Goal: Task Accomplishment & Management: Manage account settings

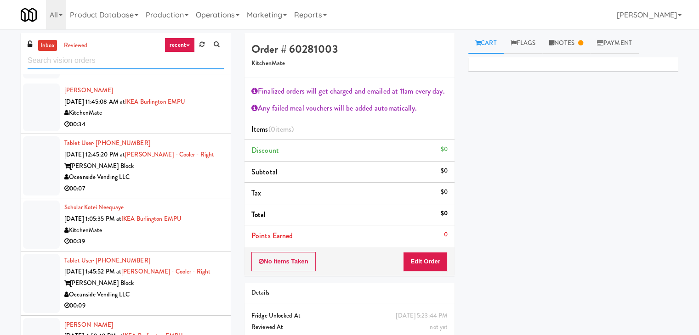
scroll to position [92, 0]
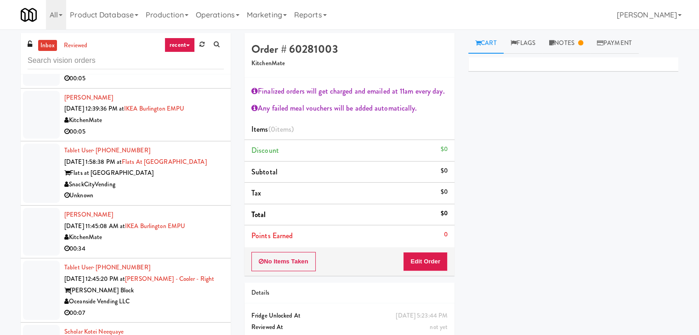
click at [187, 47] on link "recent" at bounding box center [180, 45] width 30 height 15
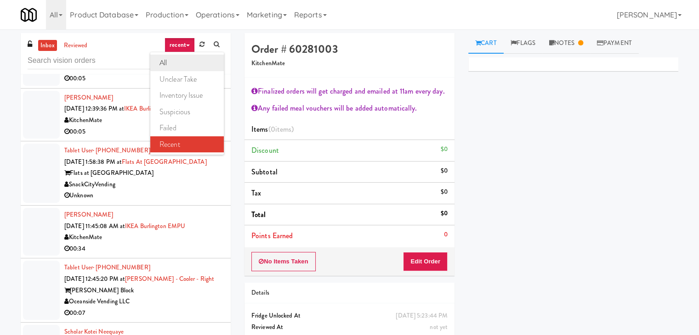
click at [180, 58] on link "all" at bounding box center [187, 63] width 74 height 17
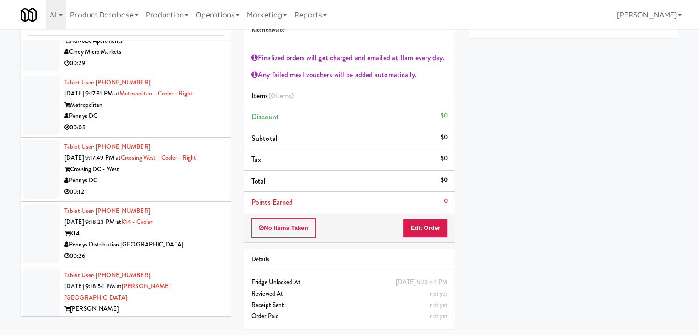
scroll to position [3679, 0]
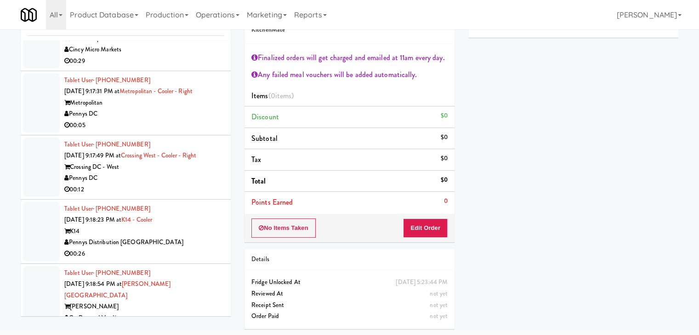
click at [165, 120] on div "00:05" at bounding box center [143, 125] width 159 height 11
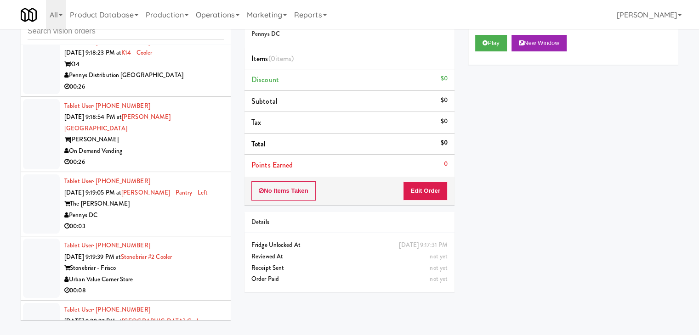
scroll to position [3909, 0]
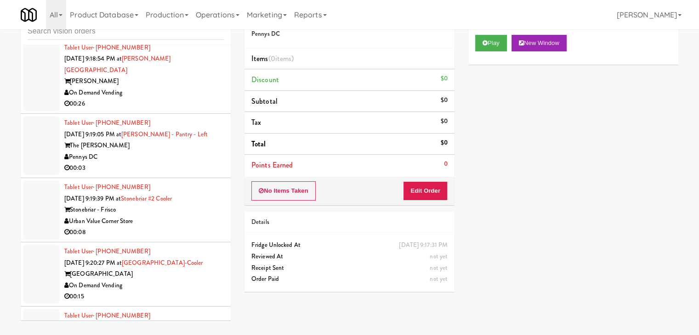
click at [175, 216] on div "Urban Value Corner Store" at bounding box center [143, 221] width 159 height 11
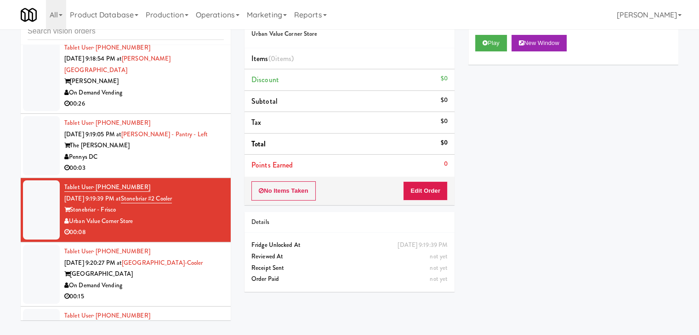
drag, startPoint x: 153, startPoint y: 142, endPoint x: 195, endPoint y: 117, distance: 49.6
click at [153, 163] on div "00:03" at bounding box center [143, 168] width 159 height 11
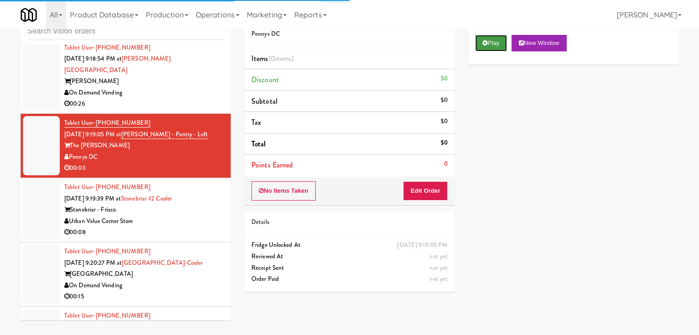
click at [488, 50] on button "Play" at bounding box center [491, 43] width 32 height 17
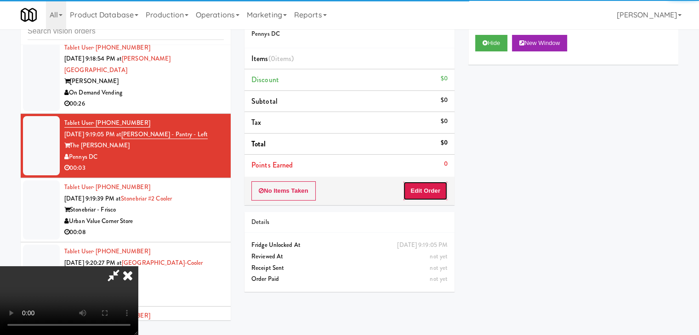
click at [436, 184] on button "Edit Order" at bounding box center [425, 191] width 45 height 19
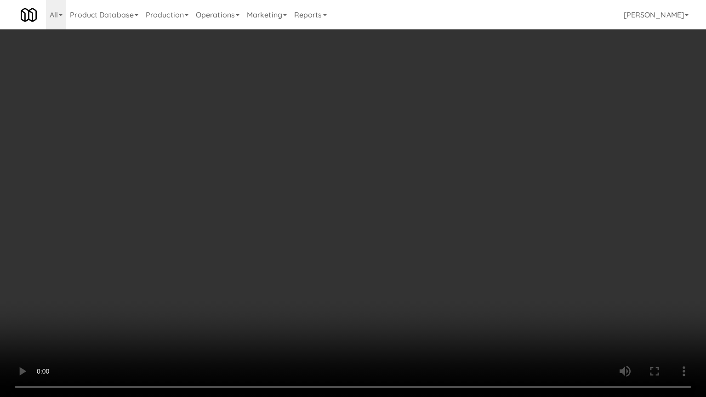
click at [404, 276] on video at bounding box center [353, 198] width 706 height 397
drag, startPoint x: 404, startPoint y: 276, endPoint x: 450, endPoint y: 171, distance: 114.0
click at [404, 276] on video at bounding box center [353, 198] width 706 height 397
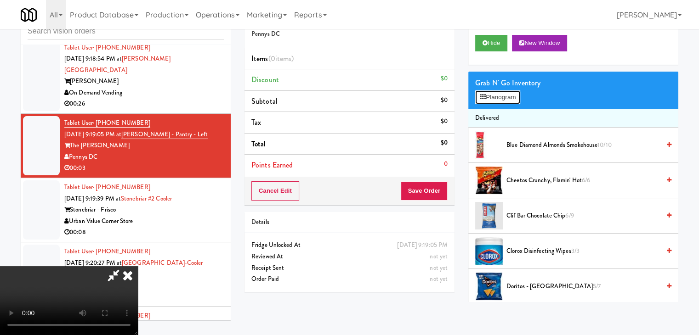
click at [500, 94] on button "Planogram" at bounding box center [497, 98] width 45 height 14
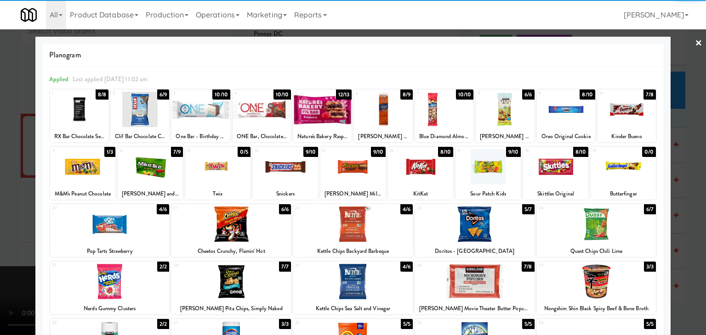
click at [114, 285] on div at bounding box center [109, 281] width 119 height 35
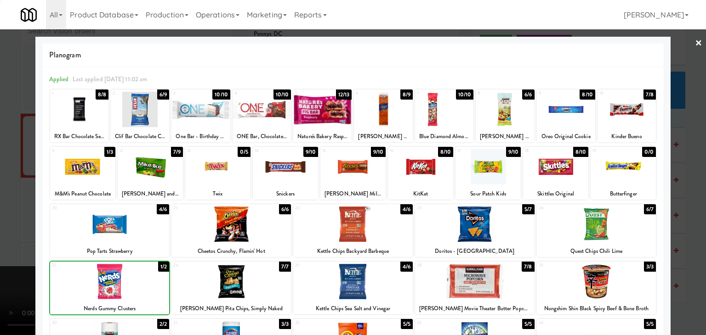
drag, startPoint x: 0, startPoint y: 274, endPoint x: 140, endPoint y: 256, distance: 140.8
click at [10, 269] on div at bounding box center [353, 167] width 706 height 335
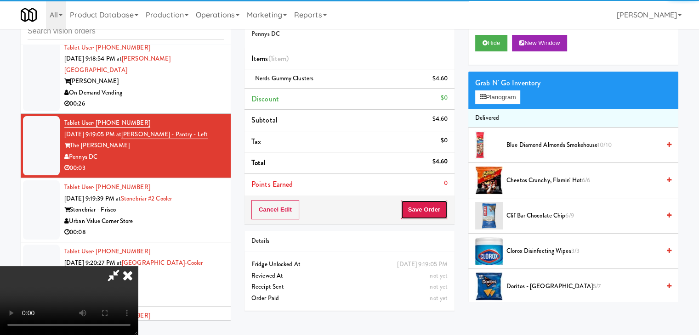
click at [420, 206] on button "Save Order" at bounding box center [424, 209] width 47 height 19
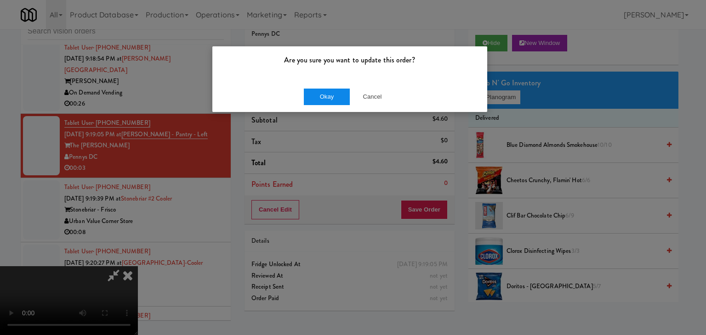
click at [312, 97] on div "Okay Cancel" at bounding box center [349, 96] width 275 height 31
click at [312, 97] on button "Okay" at bounding box center [327, 97] width 46 height 17
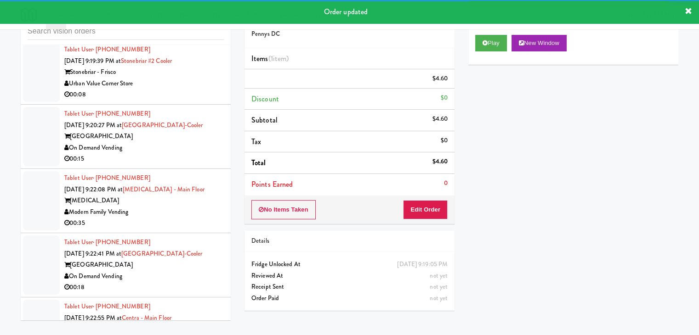
scroll to position [4059, 0]
drag, startPoint x: 178, startPoint y: 66, endPoint x: 180, endPoint y: 73, distance: 7.6
click at [178, 89] on div "00:08" at bounding box center [143, 94] width 159 height 11
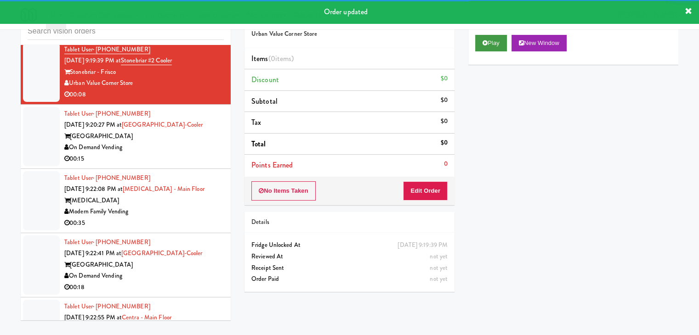
click at [494, 34] on div "Play New Window" at bounding box center [573, 46] width 210 height 37
click at [494, 46] on button "Play" at bounding box center [491, 43] width 32 height 17
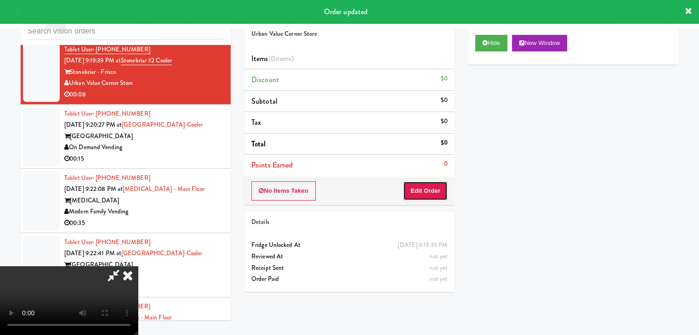
drag, startPoint x: 440, startPoint y: 193, endPoint x: 433, endPoint y: 176, distance: 18.3
click at [440, 193] on button "Edit Order" at bounding box center [425, 191] width 45 height 19
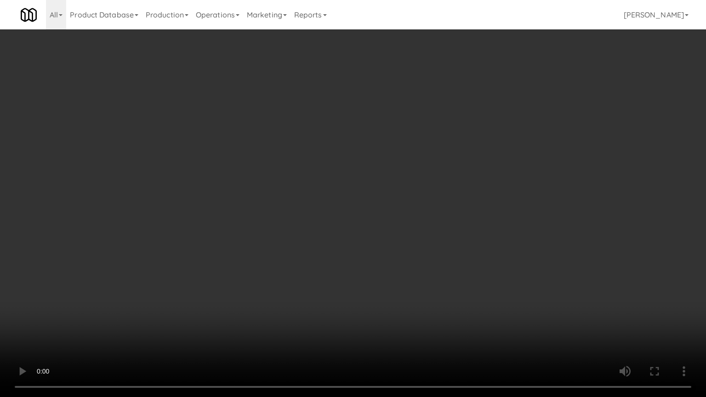
click at [386, 271] on video at bounding box center [353, 198] width 706 height 397
drag, startPoint x: 380, startPoint y: 263, endPoint x: 383, endPoint y: 258, distance: 5.8
click at [380, 263] on video at bounding box center [353, 198] width 706 height 397
click at [383, 259] on video at bounding box center [353, 198] width 706 height 397
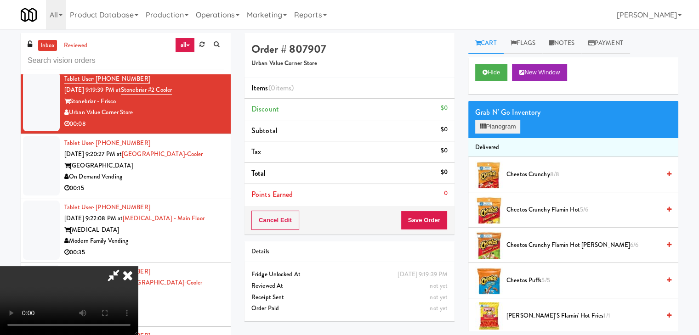
drag, startPoint x: 508, startPoint y: 102, endPoint x: 511, endPoint y: 125, distance: 23.1
click at [507, 111] on div "Grab N' Go Inventory Planogram" at bounding box center [573, 119] width 210 height 37
click at [511, 125] on button "Planogram" at bounding box center [497, 127] width 45 height 14
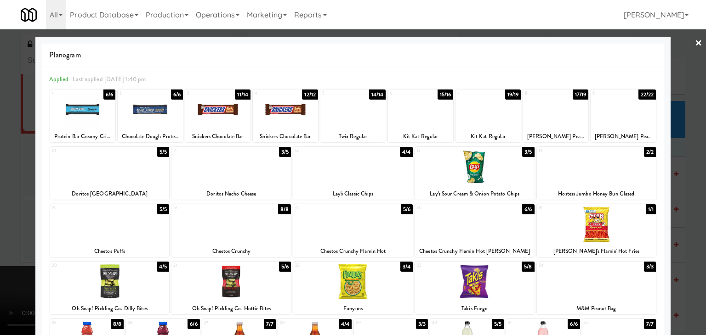
click at [5, 199] on div at bounding box center [353, 167] width 706 height 335
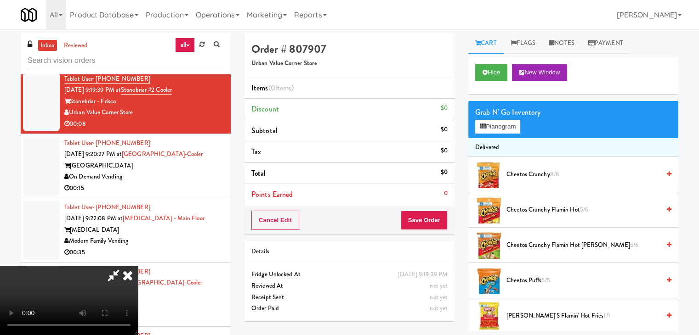
click at [138, 267] on video at bounding box center [69, 301] width 138 height 69
click at [495, 140] on li "Delivered" at bounding box center [573, 147] width 210 height 19
click at [500, 126] on button "Planogram" at bounding box center [497, 127] width 45 height 14
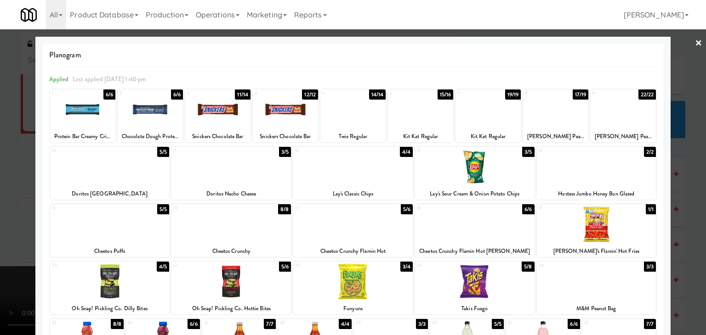
click at [375, 235] on div at bounding box center [352, 224] width 119 height 35
drag, startPoint x: 0, startPoint y: 280, endPoint x: 57, endPoint y: 279, distance: 57.0
click at [2, 281] on div at bounding box center [353, 167] width 706 height 335
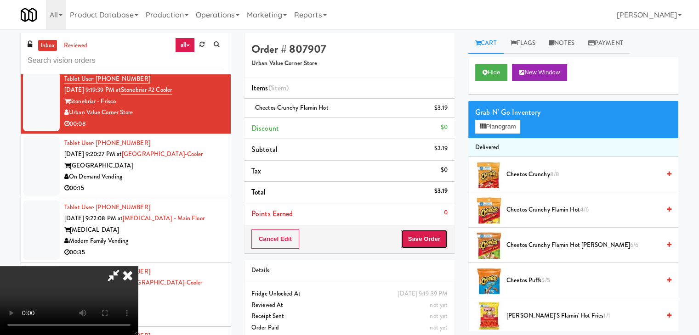
click at [431, 240] on button "Save Order" at bounding box center [424, 239] width 47 height 19
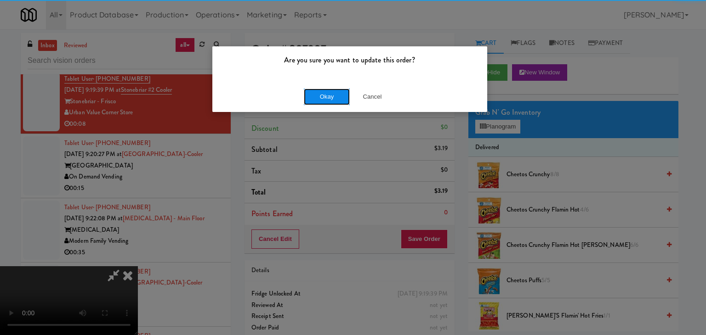
click at [325, 93] on button "Okay" at bounding box center [327, 97] width 46 height 17
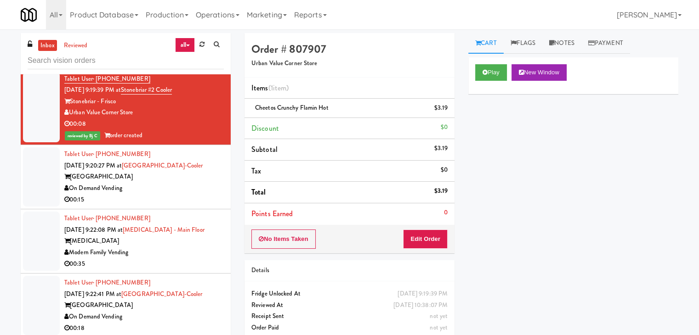
click at [174, 183] on div "On Demand Vending" at bounding box center [143, 188] width 159 height 11
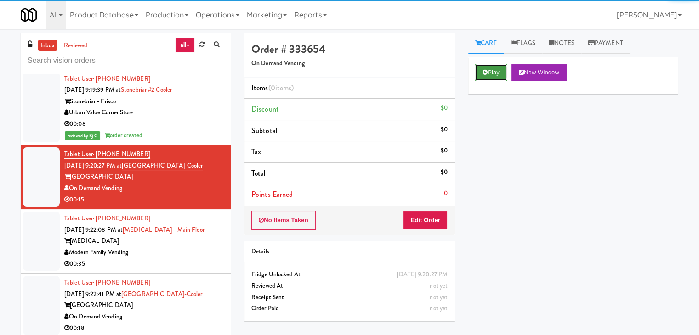
click at [489, 70] on button "Play" at bounding box center [491, 72] width 32 height 17
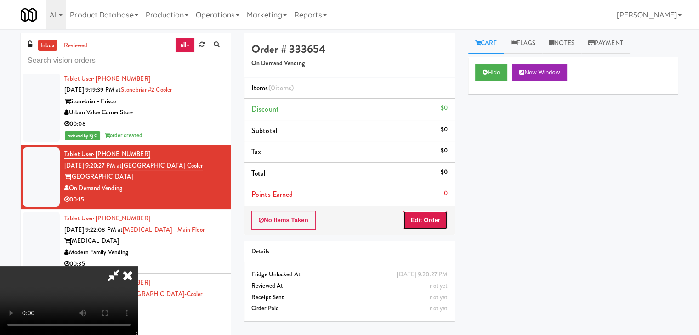
click at [427, 227] on button "Edit Order" at bounding box center [425, 220] width 45 height 19
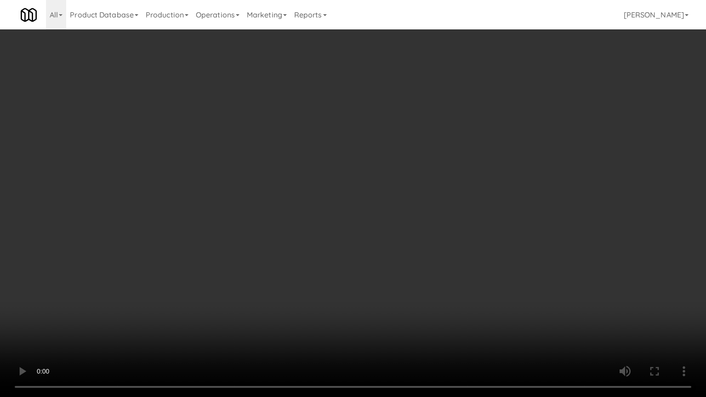
click at [403, 315] on video at bounding box center [353, 198] width 706 height 397
click at [403, 316] on video at bounding box center [353, 198] width 706 height 397
click at [410, 300] on video at bounding box center [353, 198] width 706 height 397
click at [410, 299] on video at bounding box center [353, 198] width 706 height 397
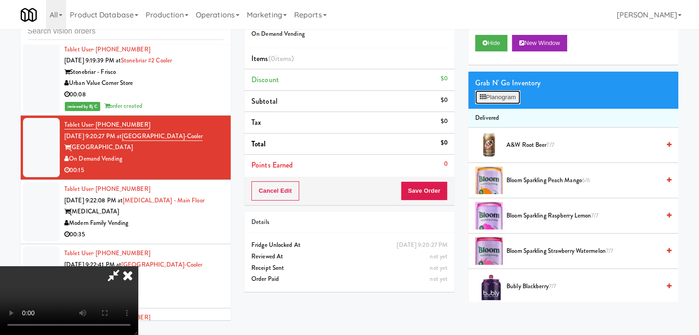
click at [494, 96] on button "Planogram" at bounding box center [497, 98] width 45 height 14
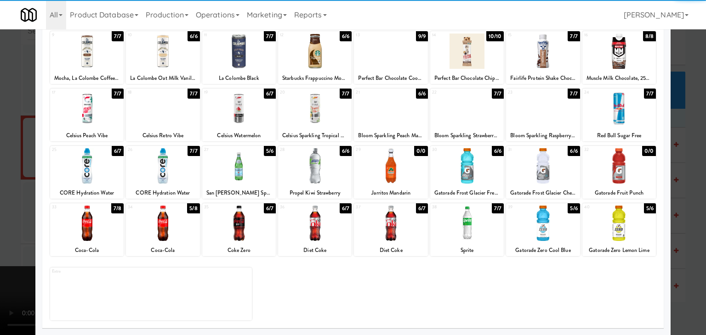
click at [175, 225] on div at bounding box center [163, 223] width 74 height 35
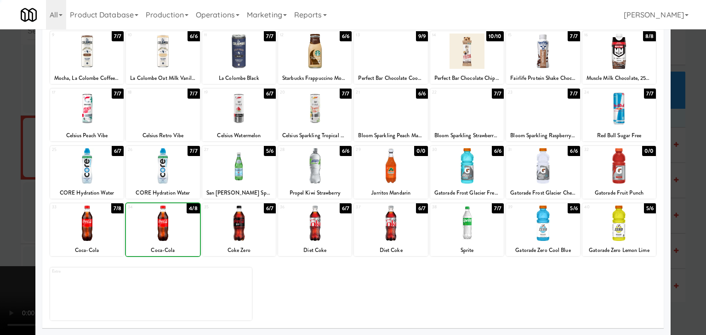
click at [175, 225] on div at bounding box center [163, 223] width 74 height 35
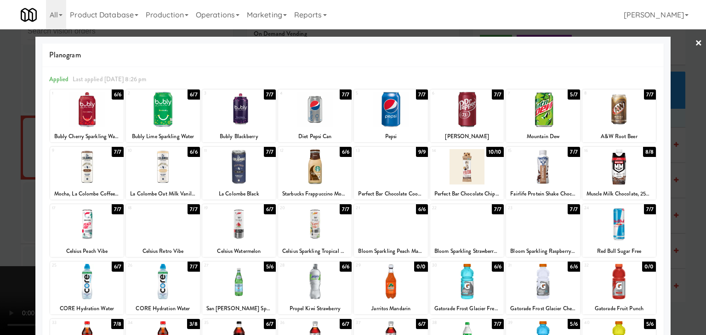
drag, startPoint x: 91, startPoint y: 176, endPoint x: 0, endPoint y: 197, distance: 92.8
click at [90, 176] on div at bounding box center [87, 166] width 74 height 35
click at [0, 198] on div at bounding box center [353, 167] width 706 height 335
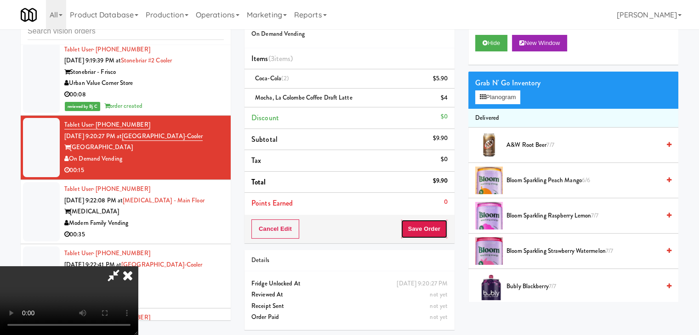
click at [433, 230] on button "Save Order" at bounding box center [424, 229] width 47 height 19
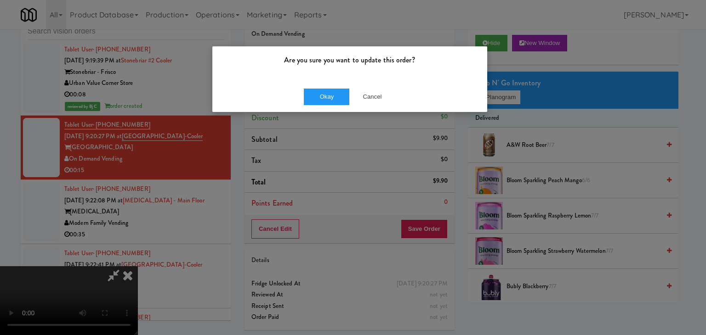
click at [329, 85] on div "Okay Cancel" at bounding box center [349, 96] width 275 height 31
click at [331, 92] on button "Okay" at bounding box center [327, 97] width 46 height 17
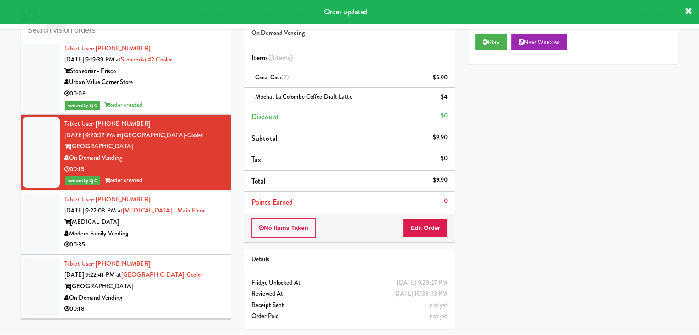
click at [187, 228] on div "Modern Family Vending" at bounding box center [143, 233] width 159 height 11
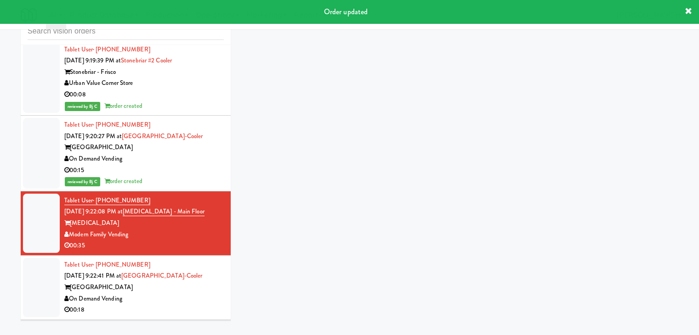
scroll to position [29, 0]
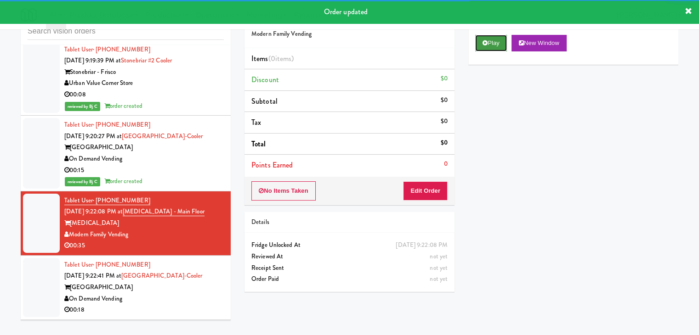
click at [494, 42] on button "Play" at bounding box center [491, 43] width 32 height 17
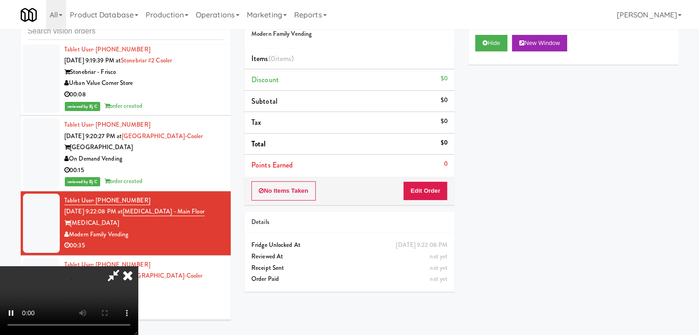
drag, startPoint x: 435, startPoint y: 187, endPoint x: 433, endPoint y: 192, distance: 4.8
click at [433, 192] on div "No Items Taken Edit Order" at bounding box center [349, 191] width 210 height 28
click at [433, 192] on button "Edit Order" at bounding box center [425, 191] width 45 height 19
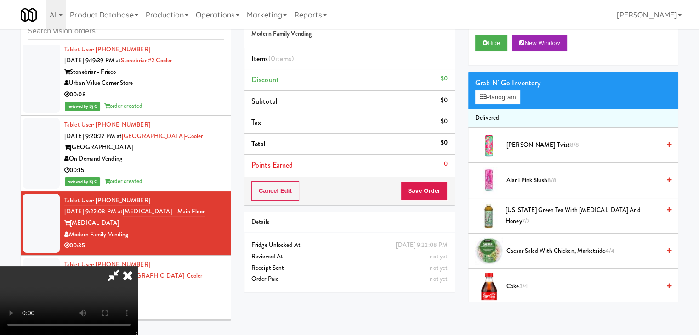
scroll to position [0, 0]
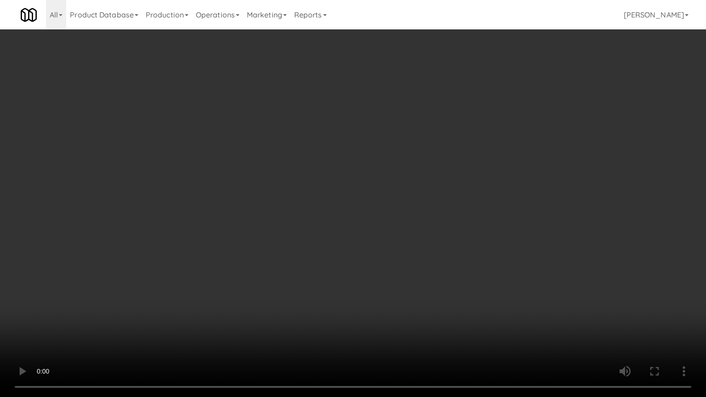
click at [472, 222] on video at bounding box center [353, 198] width 706 height 397
drag, startPoint x: 471, startPoint y: 222, endPoint x: 481, endPoint y: 149, distance: 73.7
click at [471, 218] on video at bounding box center [353, 198] width 706 height 397
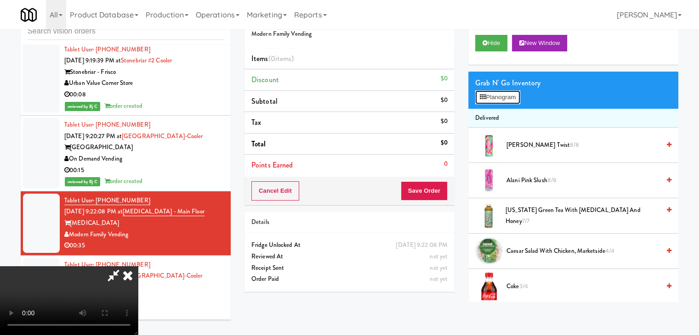
click at [502, 94] on button "Planogram" at bounding box center [497, 98] width 45 height 14
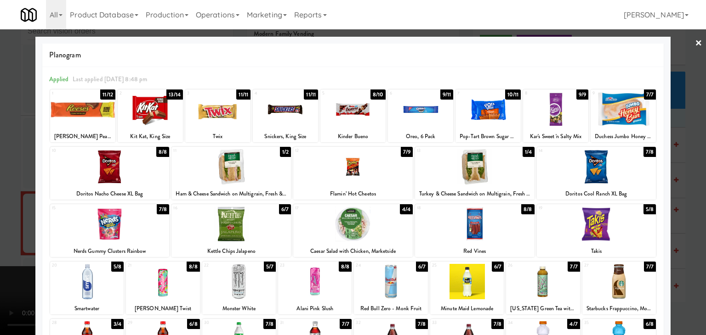
click at [219, 114] on div at bounding box center [217, 109] width 65 height 35
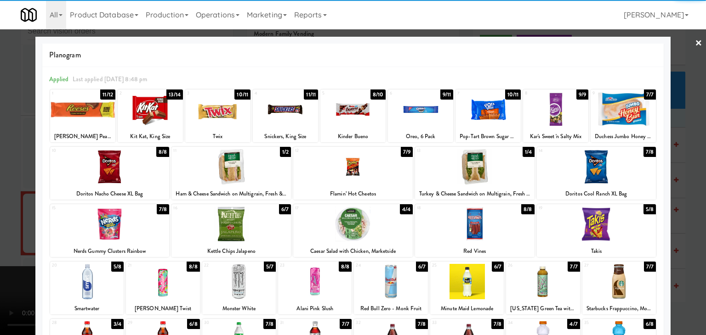
click at [85, 282] on div at bounding box center [87, 281] width 74 height 35
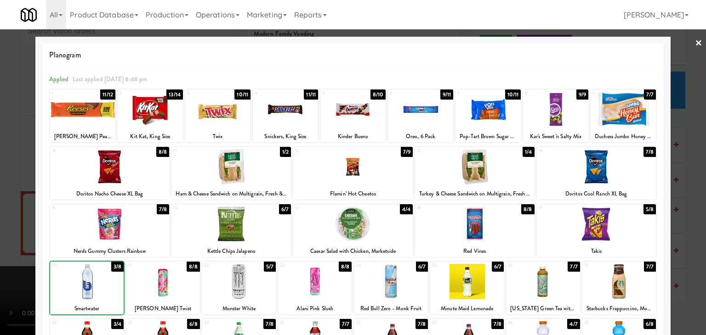
drag, startPoint x: 0, startPoint y: 279, endPoint x: 101, endPoint y: 261, distance: 102.7
click at [2, 276] on div at bounding box center [353, 167] width 706 height 335
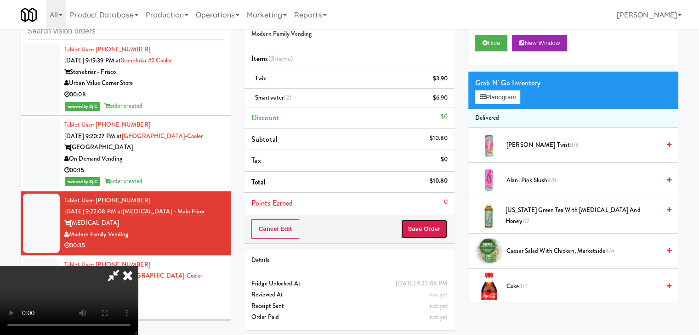
click at [437, 229] on button "Save Order" at bounding box center [424, 229] width 47 height 19
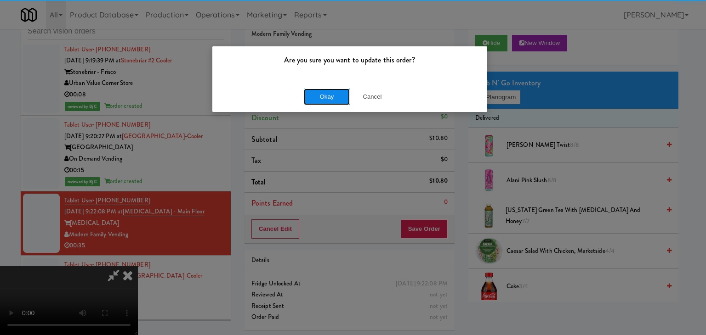
click at [331, 93] on button "Okay" at bounding box center [327, 97] width 46 height 17
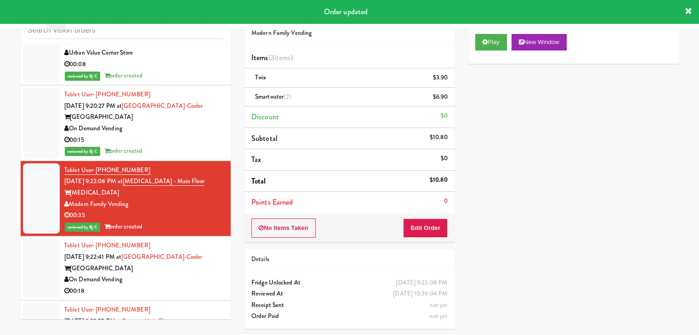
scroll to position [4104, 0]
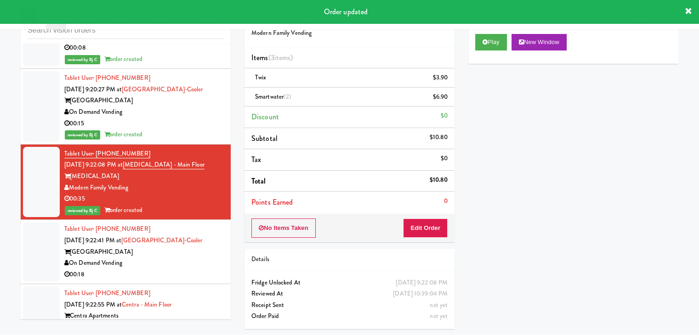
click at [181, 258] on div "On Demand Vending" at bounding box center [143, 263] width 159 height 11
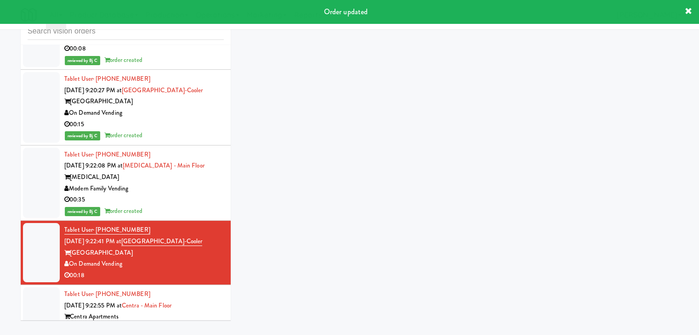
scroll to position [29, 0]
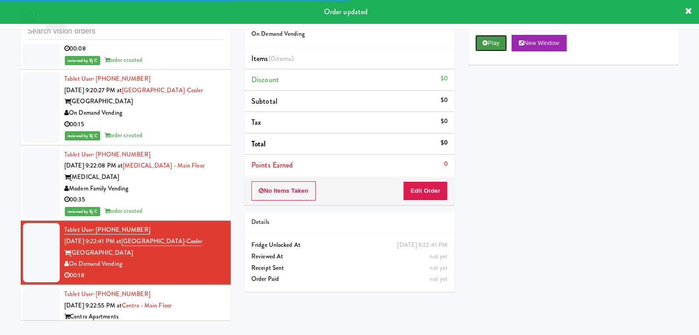
click at [493, 47] on button "Play" at bounding box center [491, 43] width 32 height 17
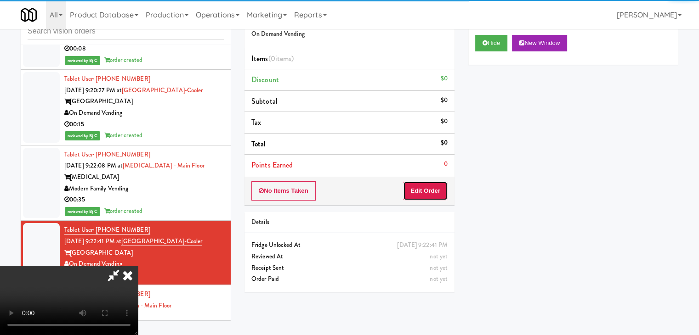
click at [437, 190] on button "Edit Order" at bounding box center [425, 191] width 45 height 19
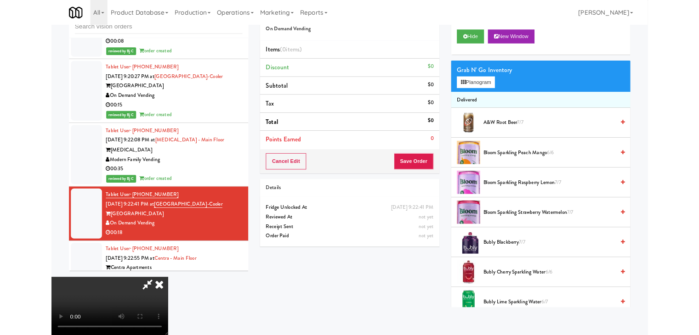
scroll to position [0, 0]
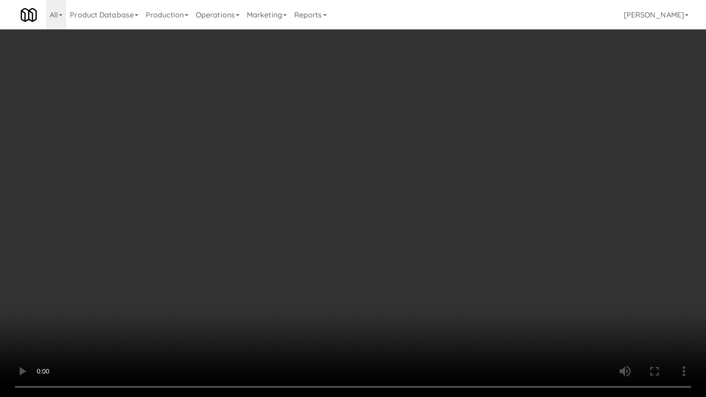
click at [409, 299] on video at bounding box center [353, 198] width 706 height 397
click at [409, 300] on video at bounding box center [353, 198] width 706 height 397
click at [417, 292] on video at bounding box center [353, 198] width 706 height 397
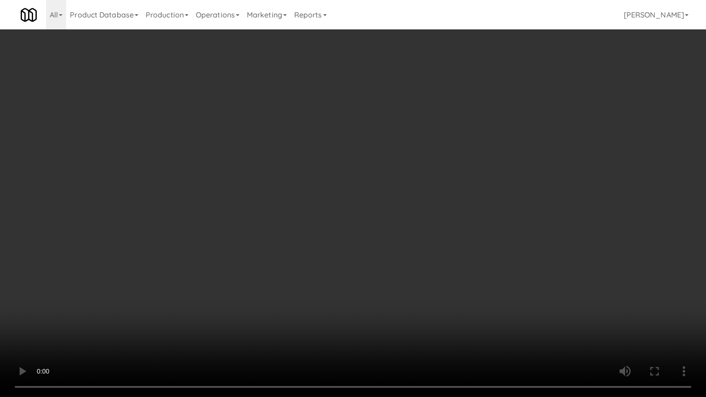
click at [417, 292] on video at bounding box center [353, 198] width 706 height 397
click at [443, 282] on video at bounding box center [353, 198] width 706 height 397
click at [442, 274] on video at bounding box center [353, 198] width 706 height 397
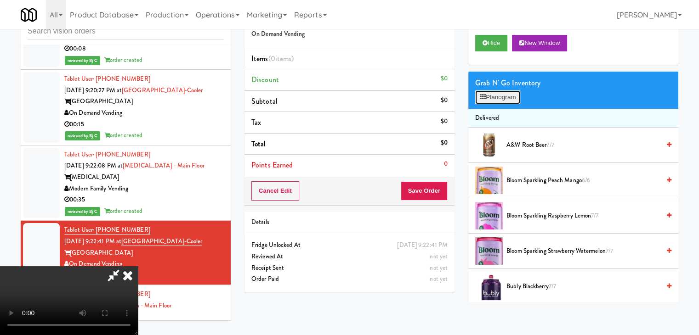
click at [491, 100] on button "Planogram" at bounding box center [497, 98] width 45 height 14
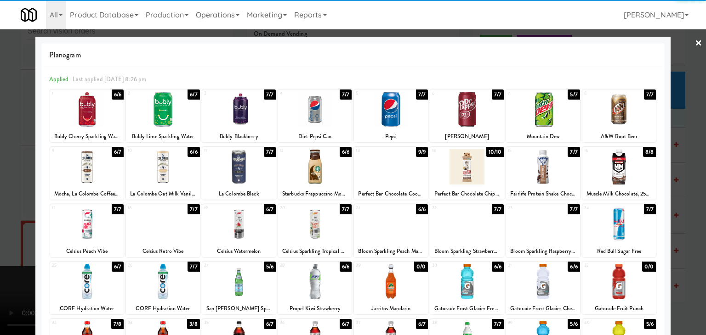
click at [596, 109] on div at bounding box center [619, 109] width 74 height 35
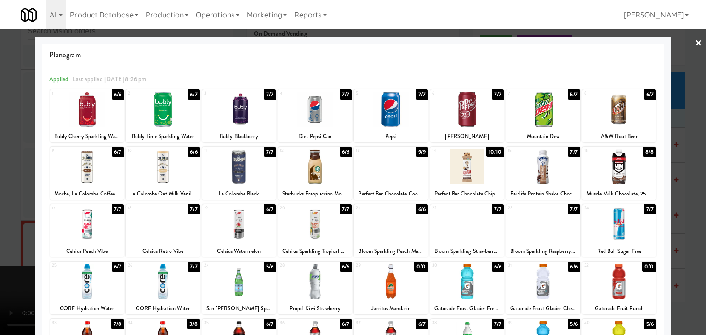
drag, startPoint x: 184, startPoint y: 298, endPoint x: 171, endPoint y: 296, distance: 13.4
click at [184, 298] on div at bounding box center [163, 281] width 74 height 35
click at [79, 296] on div at bounding box center [87, 281] width 74 height 35
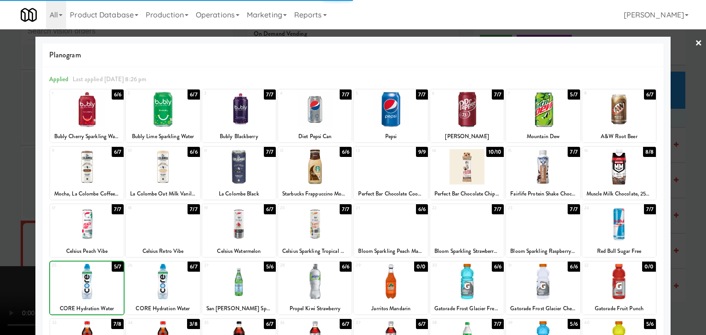
drag, startPoint x: 0, startPoint y: 287, endPoint x: 119, endPoint y: 277, distance: 119.9
click at [2, 286] on div at bounding box center [353, 167] width 706 height 335
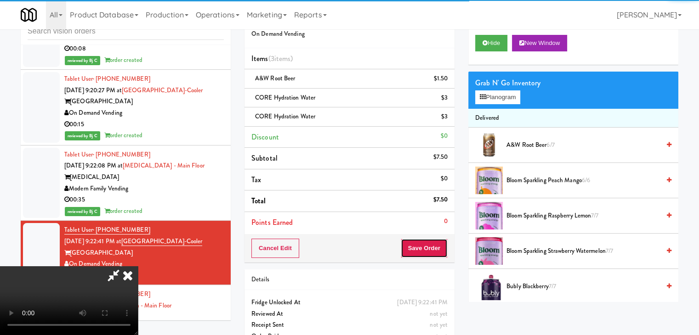
click at [427, 240] on button "Save Order" at bounding box center [424, 248] width 47 height 19
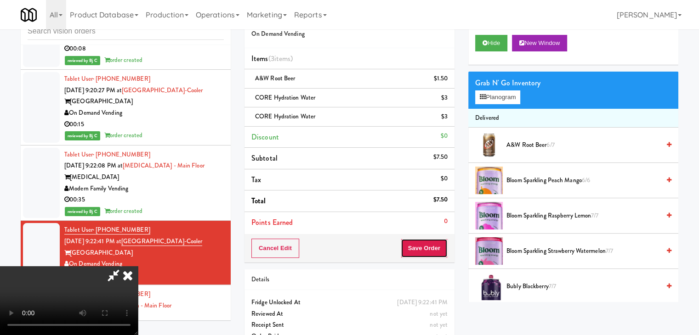
click at [427, 240] on button "Save Order" at bounding box center [424, 248] width 47 height 19
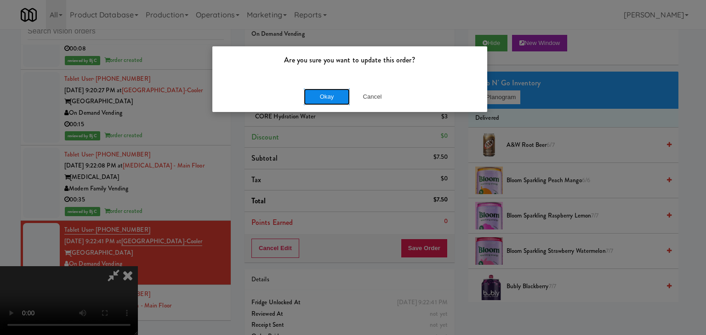
click at [325, 97] on button "Okay" at bounding box center [327, 97] width 46 height 17
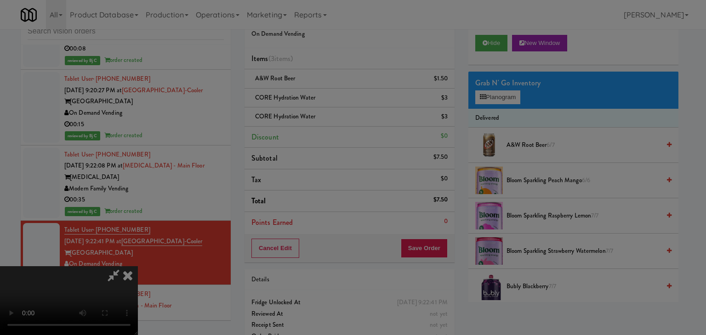
click at [325, 95] on div "Okay Cancel" at bounding box center [349, 79] width 275 height 31
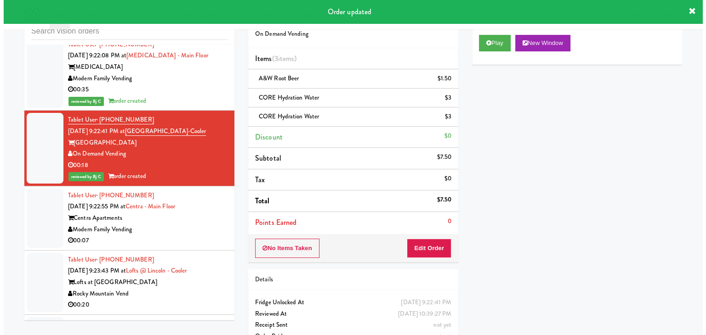
scroll to position [4288, 0]
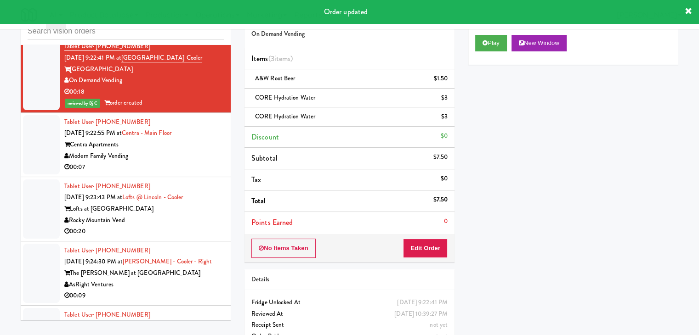
click at [188, 162] on div "00:07" at bounding box center [143, 167] width 159 height 11
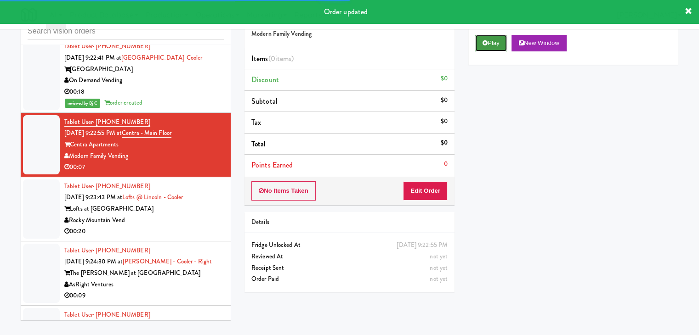
click at [491, 41] on button "Play" at bounding box center [491, 43] width 32 height 17
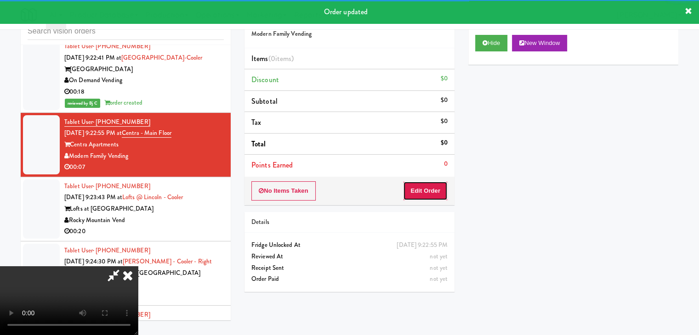
click at [431, 186] on button "Edit Order" at bounding box center [425, 191] width 45 height 19
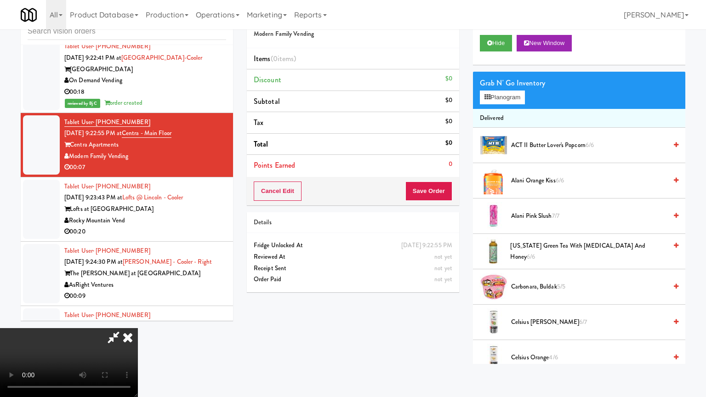
click at [138, 328] on video at bounding box center [69, 362] width 138 height 69
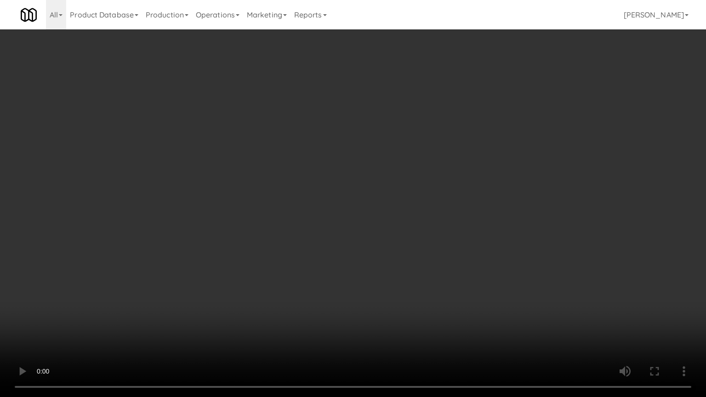
click at [424, 287] on video at bounding box center [353, 198] width 706 height 397
click at [422, 290] on video at bounding box center [353, 198] width 706 height 397
drag, startPoint x: 422, startPoint y: 290, endPoint x: 434, endPoint y: 228, distance: 63.6
click at [422, 289] on video at bounding box center [353, 198] width 706 height 397
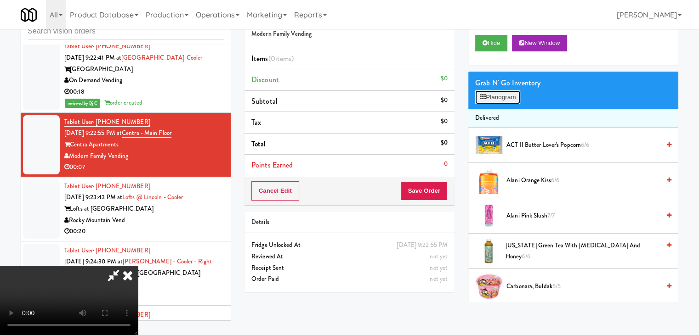
click at [511, 102] on button "Planogram" at bounding box center [497, 98] width 45 height 14
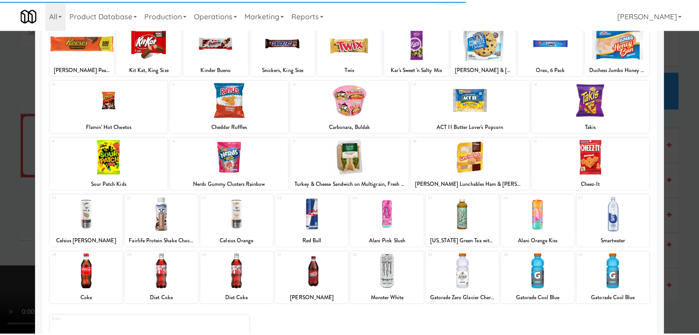
scroll to position [116, 0]
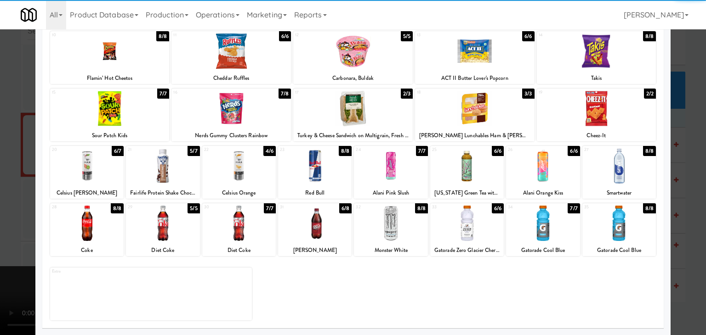
click at [324, 226] on div at bounding box center [315, 223] width 74 height 35
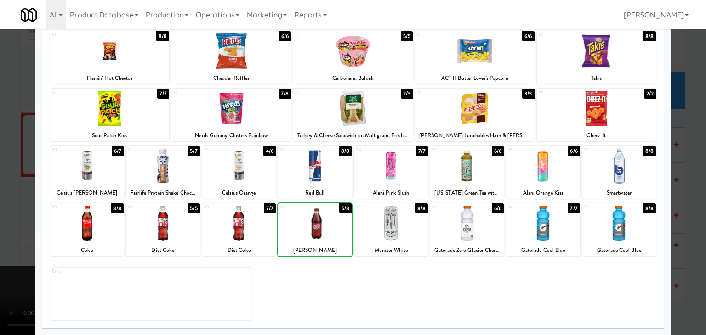
click at [14, 216] on div at bounding box center [353, 167] width 706 height 335
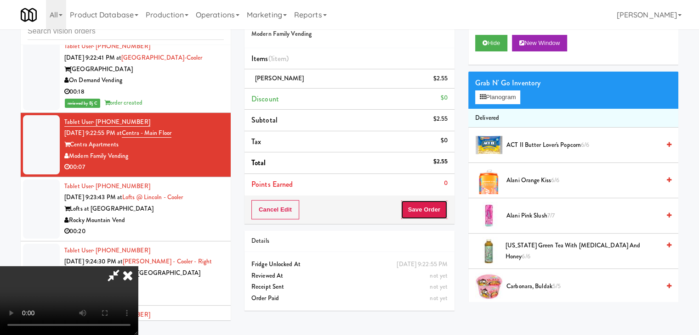
click at [439, 207] on button "Save Order" at bounding box center [424, 209] width 47 height 19
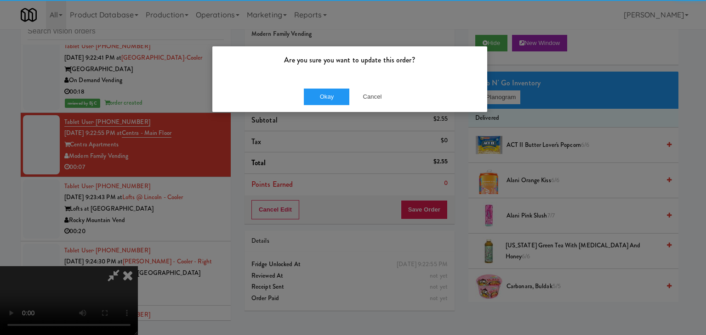
click at [325, 105] on div "Okay Cancel" at bounding box center [349, 96] width 275 height 31
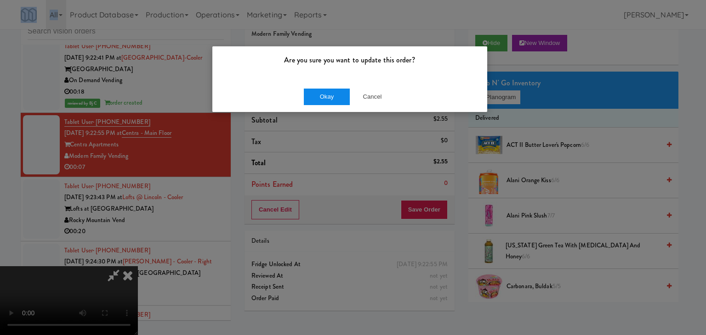
click at [324, 104] on div "Okay Cancel" at bounding box center [349, 96] width 275 height 31
click at [329, 97] on button "Okay" at bounding box center [327, 97] width 46 height 17
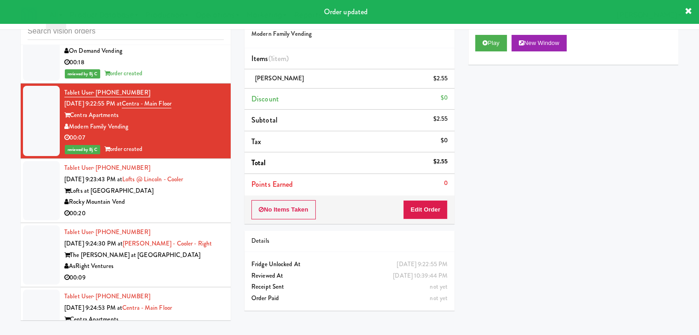
scroll to position [4334, 0]
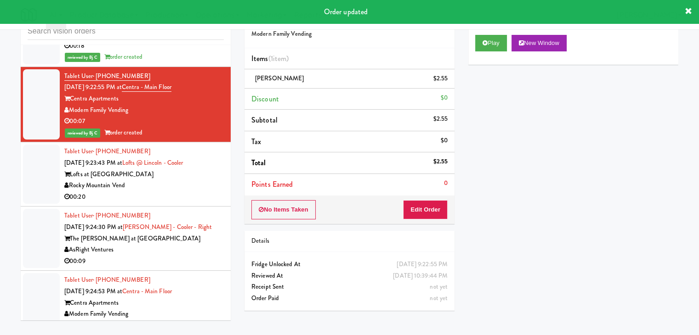
click at [204, 207] on li "Tablet User · (310) 497-1124 [DATE] 9:24:30 PM at [GEOGRAPHIC_DATA] - Cooler - …" at bounding box center [126, 239] width 210 height 64
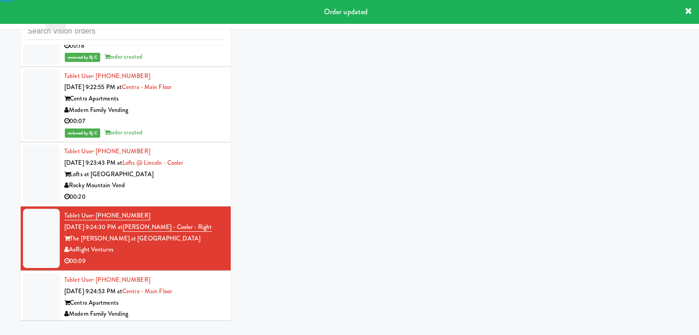
click at [200, 180] on div "Rocky Mountain Vend" at bounding box center [143, 185] width 159 height 11
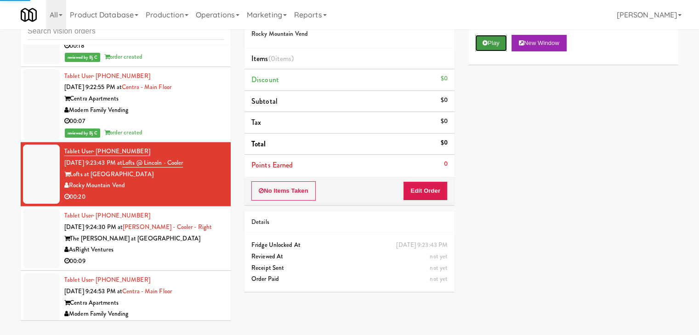
click at [493, 39] on button "Play" at bounding box center [491, 43] width 32 height 17
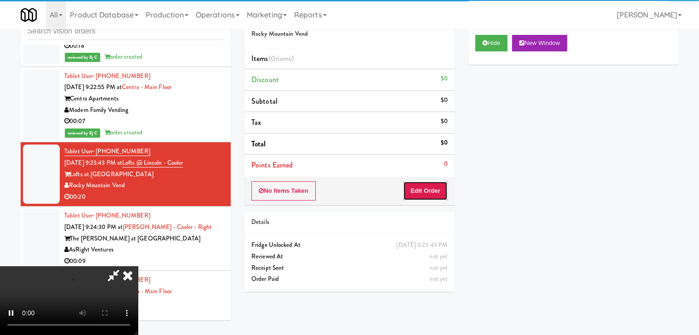
click at [440, 191] on button "Edit Order" at bounding box center [425, 191] width 45 height 19
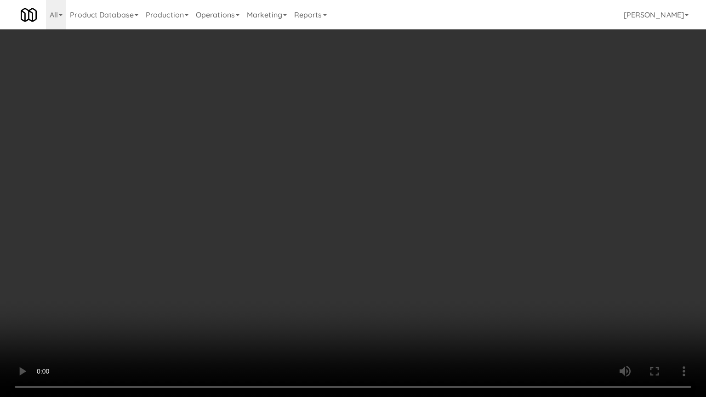
click at [514, 307] on video at bounding box center [353, 198] width 706 height 397
click at [518, 307] on video at bounding box center [353, 198] width 706 height 397
click at [520, 311] on video at bounding box center [353, 198] width 706 height 397
click at [512, 313] on video at bounding box center [353, 198] width 706 height 397
click at [519, 311] on video at bounding box center [353, 198] width 706 height 397
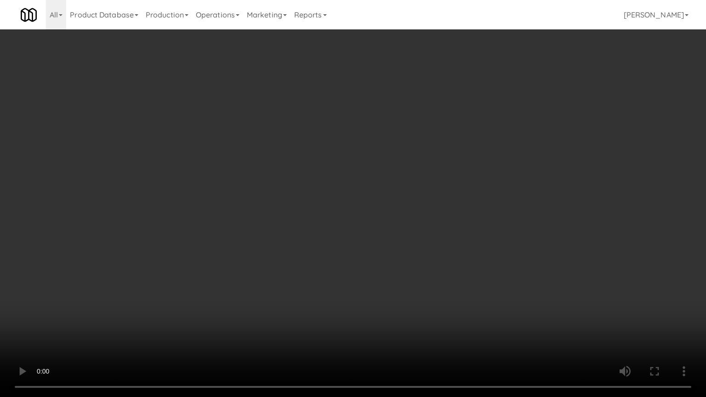
click at [515, 311] on video at bounding box center [353, 198] width 706 height 397
click at [513, 252] on video at bounding box center [353, 198] width 706 height 397
click at [512, 252] on video at bounding box center [353, 198] width 706 height 397
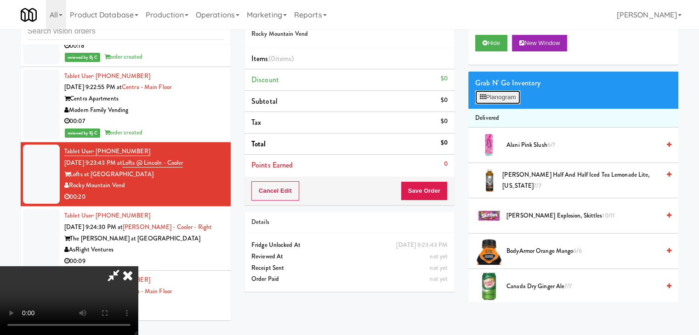
click at [511, 97] on button "Planogram" at bounding box center [497, 98] width 45 height 14
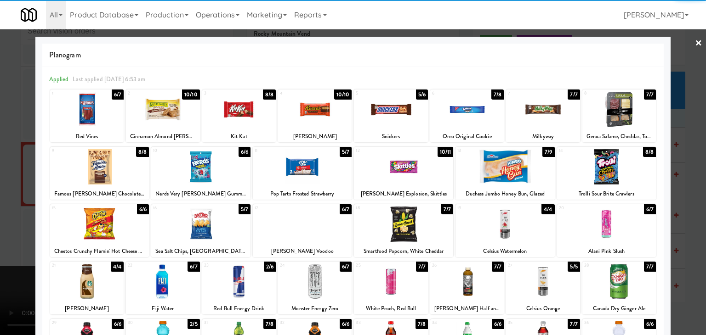
click at [502, 162] on div at bounding box center [504, 166] width 99 height 35
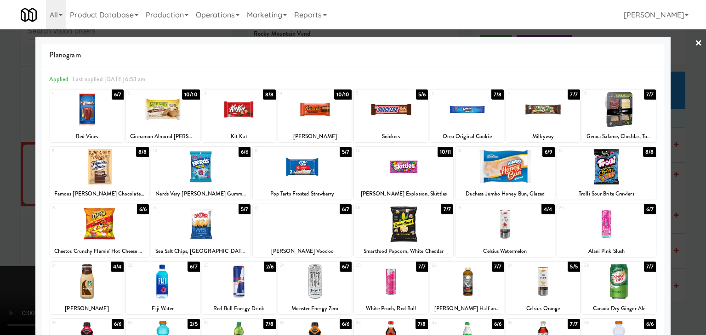
click at [293, 165] on div at bounding box center [302, 166] width 99 height 35
click at [247, 114] on div at bounding box center [239, 109] width 74 height 35
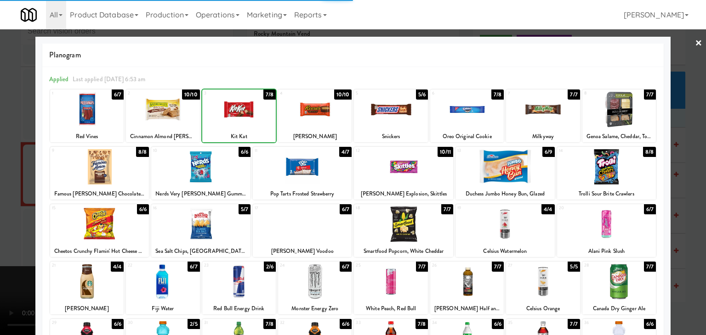
drag, startPoint x: 0, startPoint y: 146, endPoint x: 81, endPoint y: 156, distance: 81.5
click at [4, 148] on div at bounding box center [353, 167] width 706 height 335
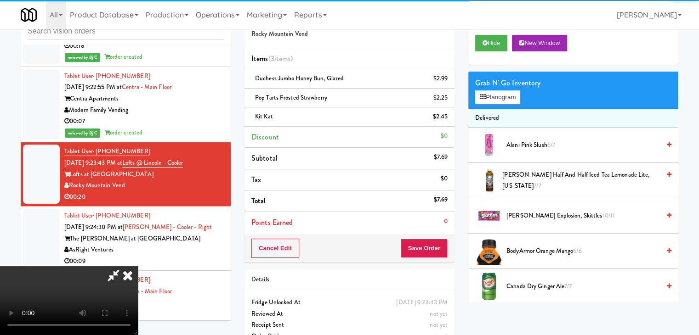
click at [434, 244] on div "Cancel Edit Save Order" at bounding box center [349, 248] width 210 height 28
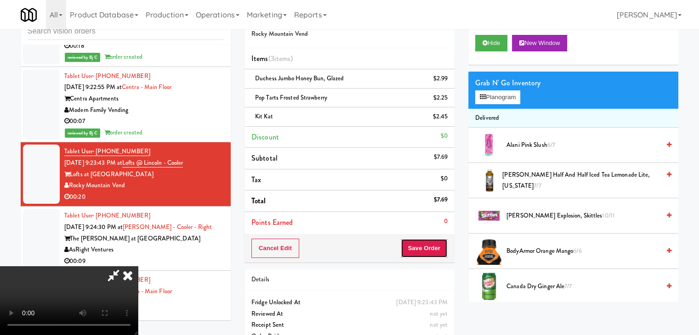
click at [433, 245] on button "Save Order" at bounding box center [424, 248] width 47 height 19
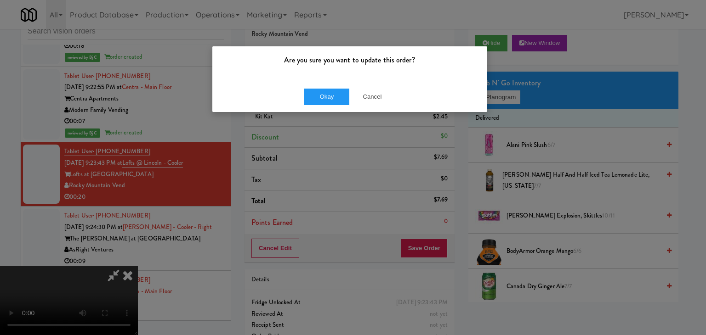
click at [327, 78] on div "Are you sure you want to update this order? Okay Cancel" at bounding box center [350, 79] width 276 height 67
click at [325, 90] on div "Okay Cancel" at bounding box center [349, 96] width 275 height 31
click at [325, 92] on button "Okay" at bounding box center [327, 97] width 46 height 17
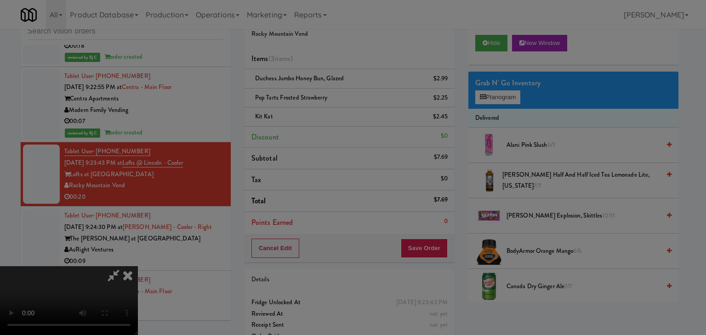
click at [325, 88] on button "Okay" at bounding box center [327, 80] width 46 height 17
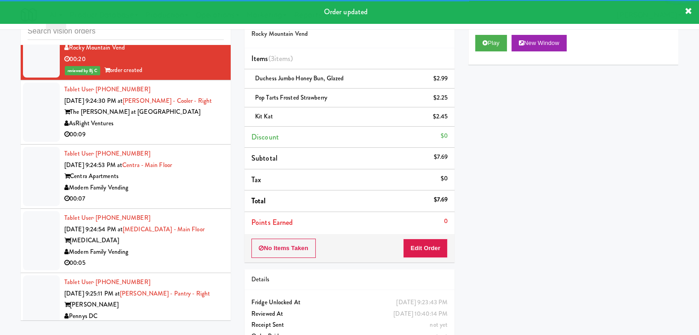
scroll to position [4483, 0]
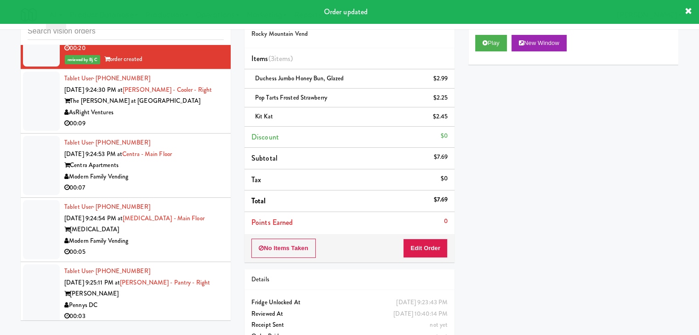
click at [193, 118] on div "00:09" at bounding box center [143, 123] width 159 height 11
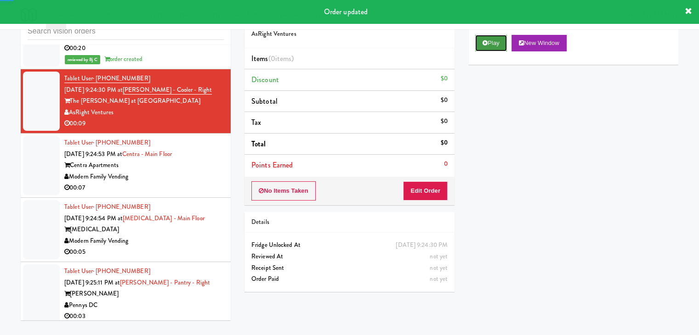
click at [480, 45] on button "Play" at bounding box center [491, 43] width 32 height 17
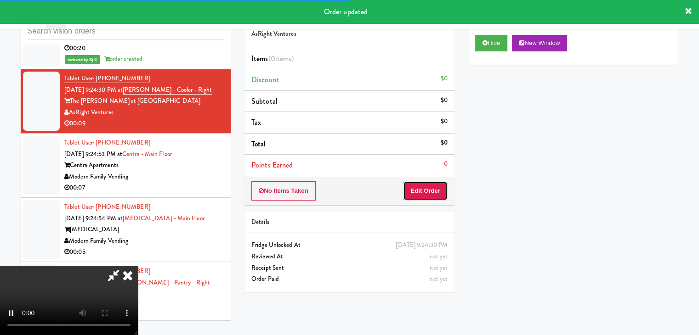
click at [431, 193] on button "Edit Order" at bounding box center [425, 191] width 45 height 19
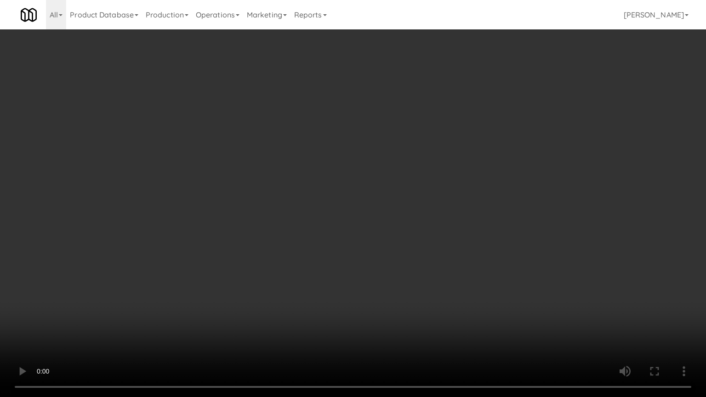
click at [408, 301] on video at bounding box center [353, 198] width 706 height 397
click at [386, 279] on video at bounding box center [353, 198] width 706 height 397
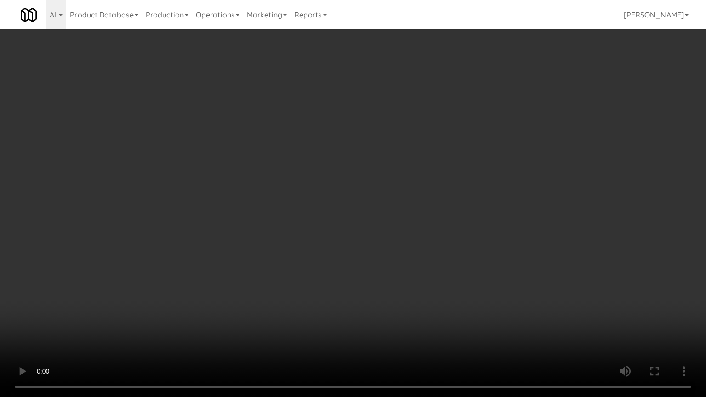
click at [384, 279] on video at bounding box center [353, 198] width 706 height 397
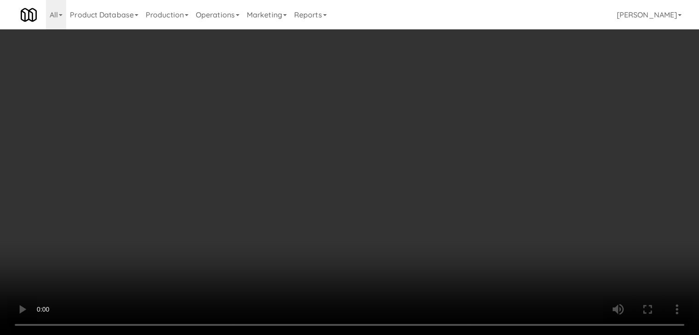
drag, startPoint x: 365, startPoint y: 161, endPoint x: 451, endPoint y: 125, distance: 93.3
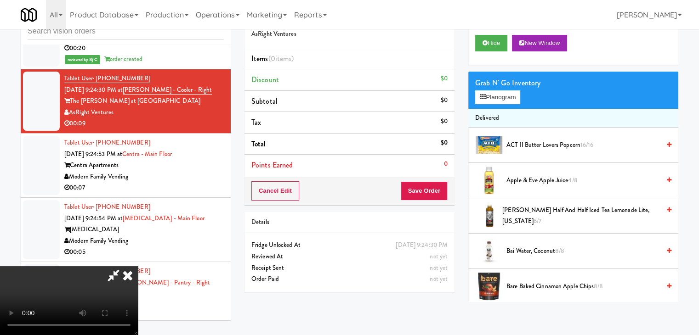
click at [138, 267] on video at bounding box center [69, 301] width 138 height 69
click at [483, 97] on icon at bounding box center [483, 97] width 6 height 6
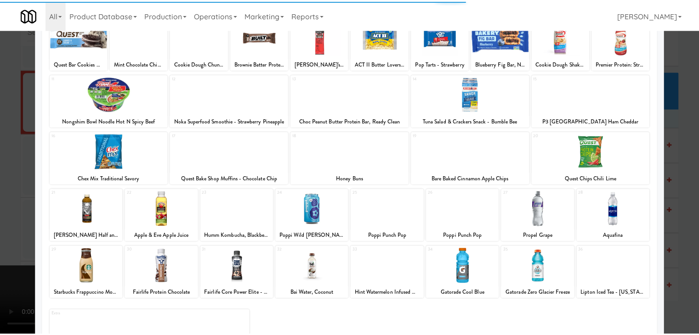
scroll to position [116, 0]
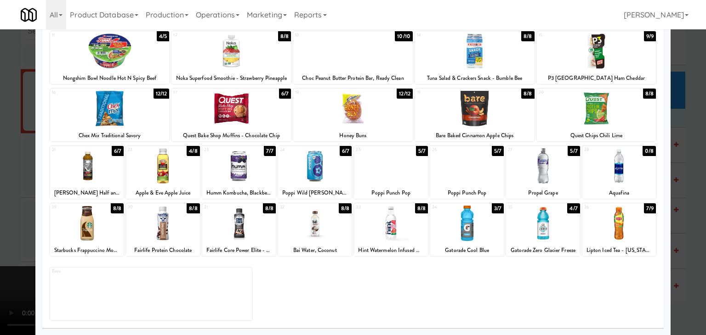
click at [398, 167] on div at bounding box center [391, 165] width 74 height 35
click at [0, 187] on div at bounding box center [353, 167] width 706 height 335
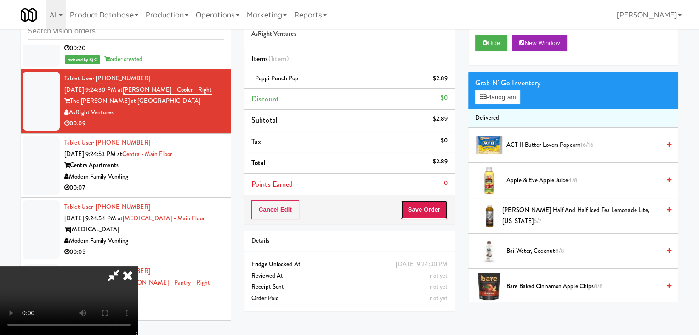
click at [426, 213] on button "Save Order" at bounding box center [424, 209] width 47 height 19
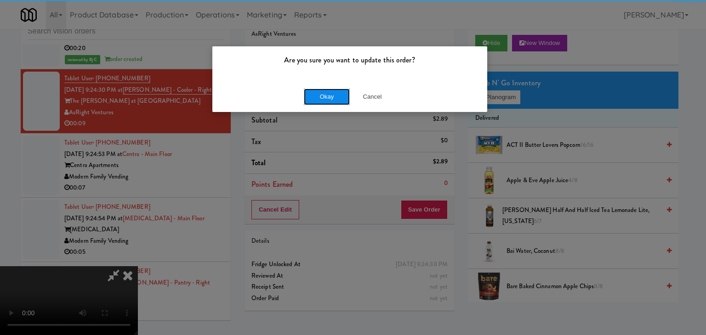
click at [342, 94] on button "Okay" at bounding box center [327, 97] width 46 height 17
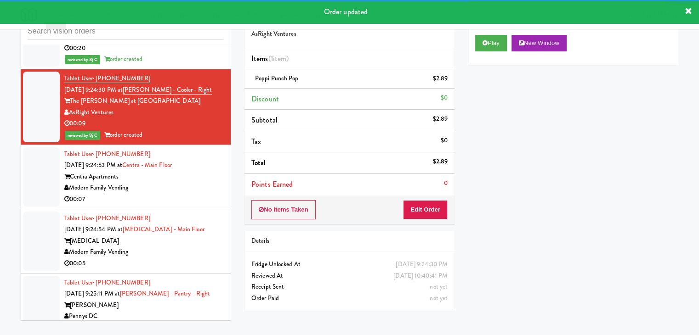
click at [186, 171] on div "Centra Apartments" at bounding box center [143, 176] width 159 height 11
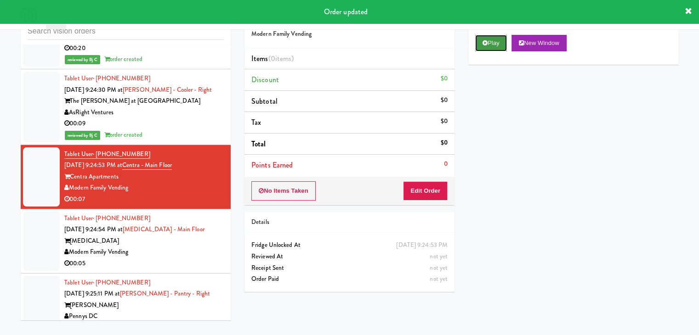
click at [483, 42] on icon at bounding box center [485, 43] width 5 height 6
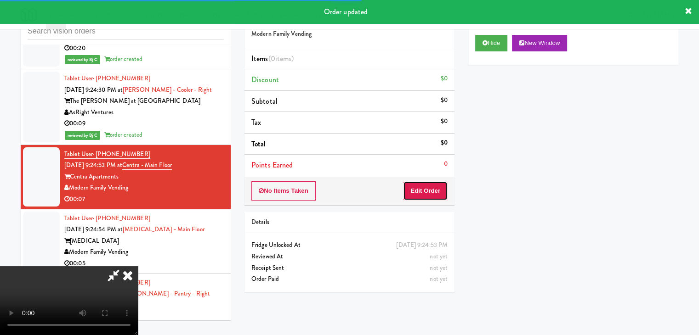
click at [426, 187] on button "Edit Order" at bounding box center [425, 191] width 45 height 19
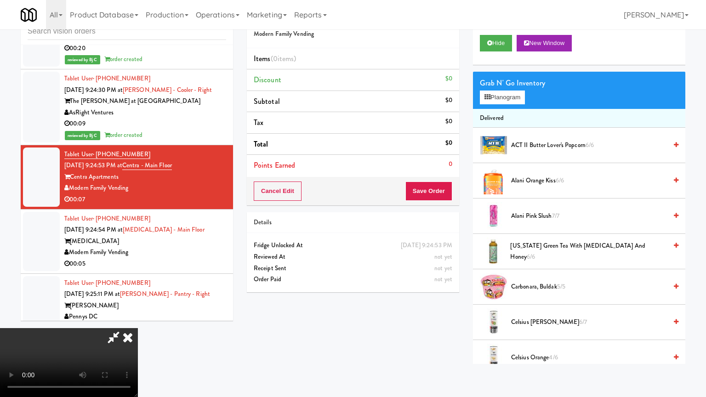
click at [138, 328] on video at bounding box center [69, 362] width 138 height 69
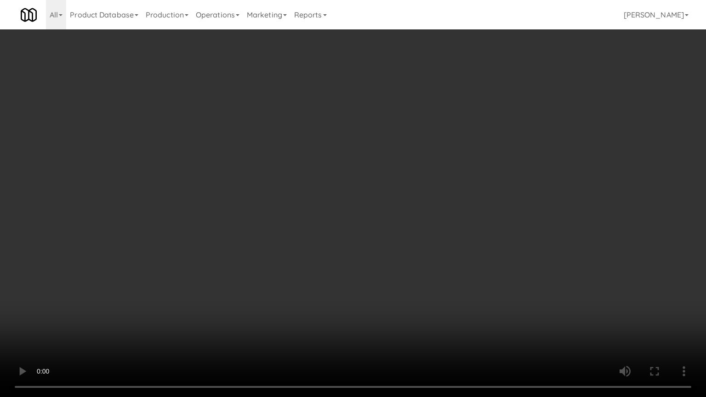
click at [426, 306] on video at bounding box center [353, 198] width 706 height 397
click at [427, 307] on video at bounding box center [353, 198] width 706 height 397
click at [426, 307] on video at bounding box center [353, 198] width 706 height 397
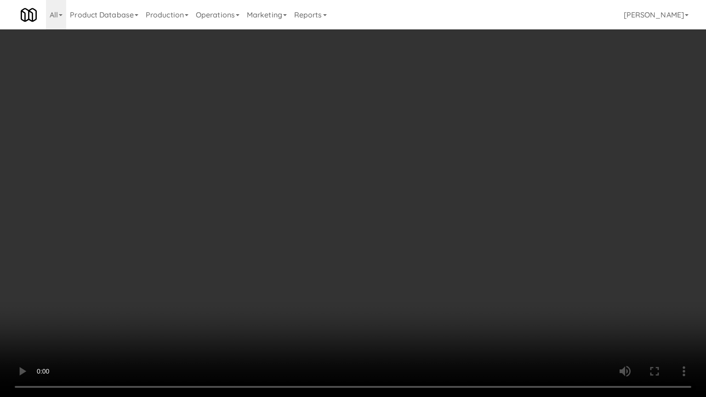
click at [430, 304] on video at bounding box center [353, 198] width 706 height 397
drag, startPoint x: 431, startPoint y: 301, endPoint x: 463, endPoint y: 195, distance: 111.1
click at [433, 295] on video at bounding box center [353, 198] width 706 height 397
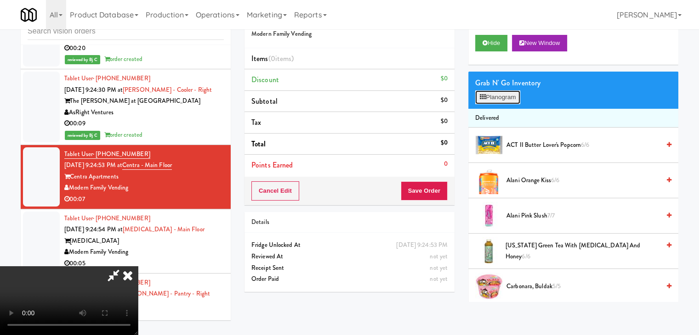
click at [502, 94] on button "Planogram" at bounding box center [497, 98] width 45 height 14
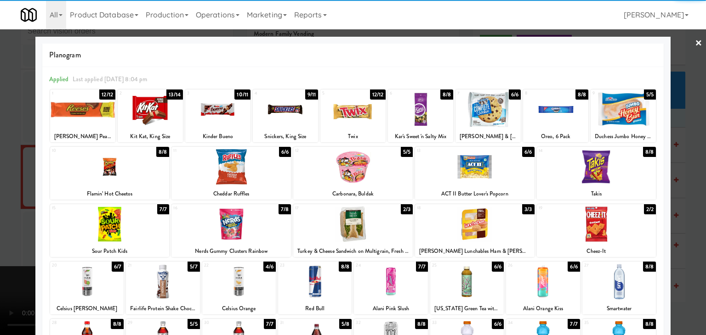
click at [278, 108] on div at bounding box center [285, 109] width 65 height 35
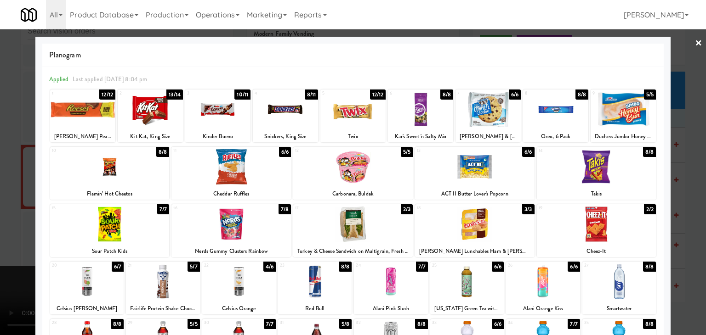
click at [13, 144] on div at bounding box center [353, 167] width 706 height 335
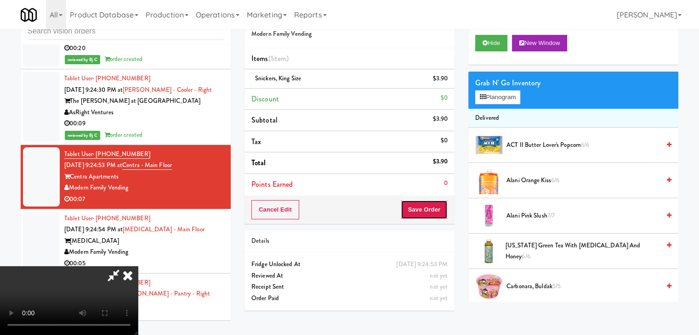
click at [434, 212] on button "Save Order" at bounding box center [424, 209] width 47 height 19
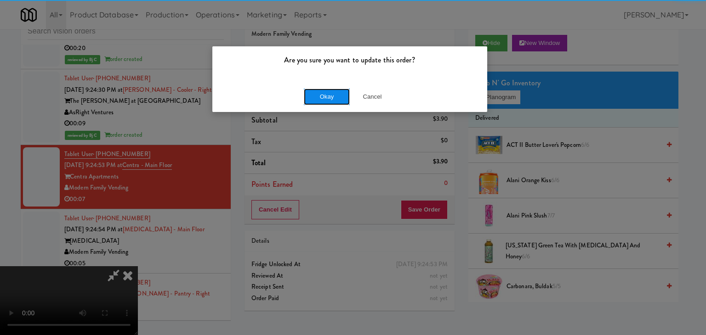
click at [332, 98] on button "Okay" at bounding box center [327, 97] width 46 height 17
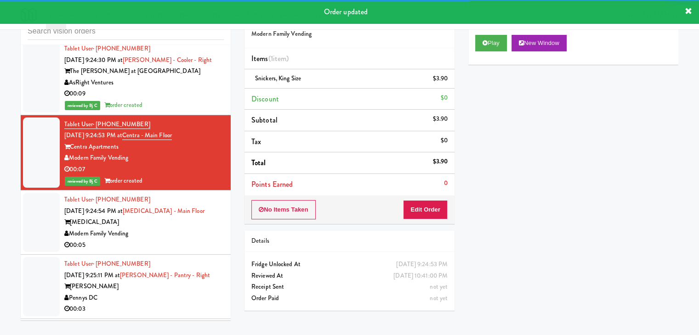
scroll to position [4529, 0]
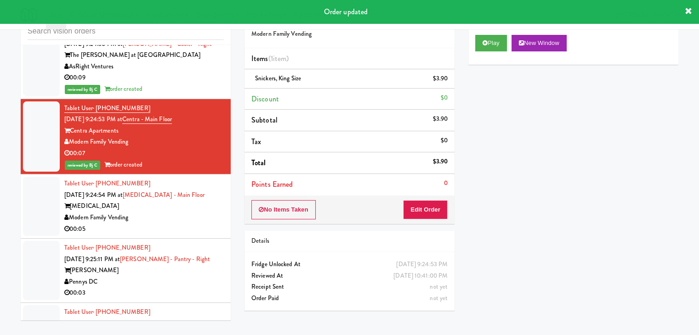
click at [192, 212] on div "Modern Family Vending" at bounding box center [143, 217] width 159 height 11
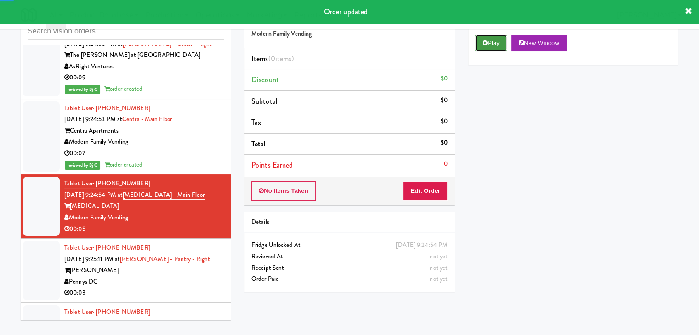
click at [501, 37] on button "Play" at bounding box center [491, 43] width 32 height 17
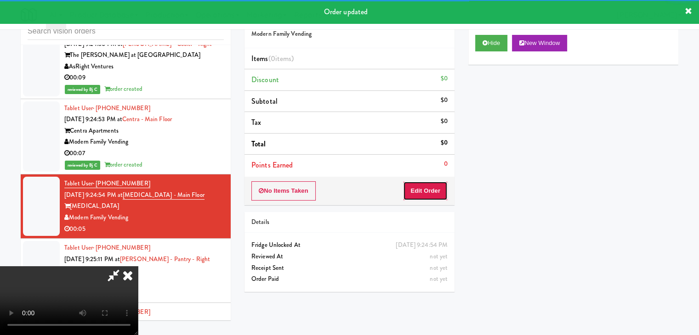
click at [422, 191] on button "Edit Order" at bounding box center [425, 191] width 45 height 19
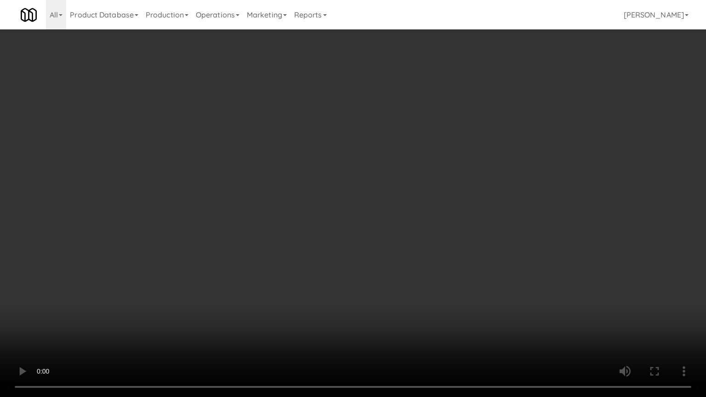
click at [387, 314] on video at bounding box center [353, 198] width 706 height 397
click at [388, 317] on video at bounding box center [353, 198] width 706 height 397
click at [395, 311] on video at bounding box center [353, 198] width 706 height 397
drag, startPoint x: 395, startPoint y: 310, endPoint x: 399, endPoint y: 301, distance: 9.9
click at [399, 301] on video at bounding box center [353, 198] width 706 height 397
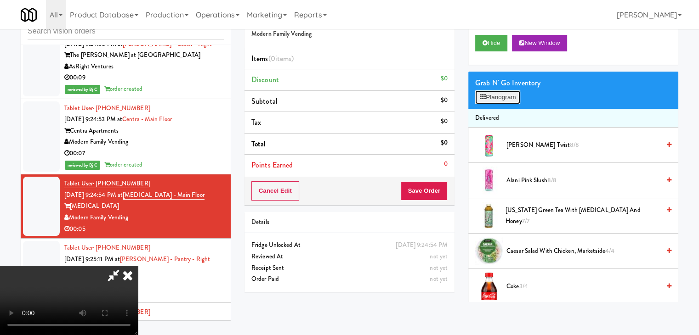
click at [496, 97] on button "Planogram" at bounding box center [497, 98] width 45 height 14
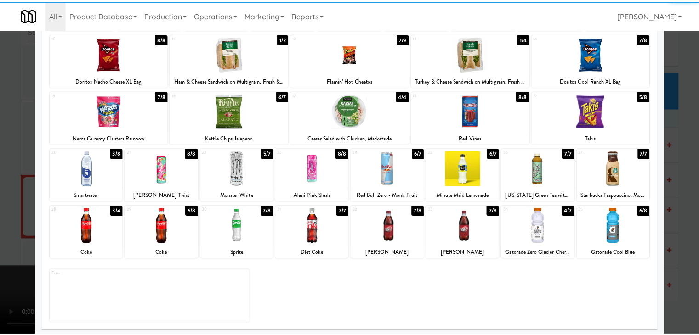
scroll to position [116, 0]
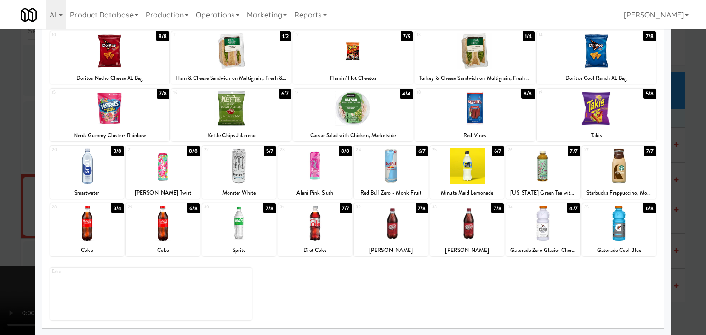
click at [317, 233] on div at bounding box center [315, 223] width 74 height 35
drag, startPoint x: 0, startPoint y: 236, endPoint x: 271, endPoint y: 222, distance: 271.5
click at [10, 233] on div at bounding box center [353, 167] width 706 height 335
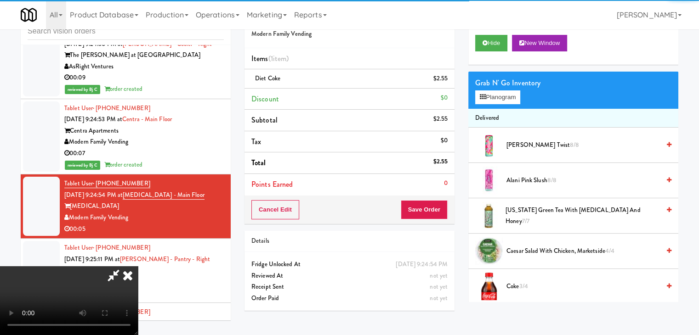
click at [450, 218] on div "Cancel Edit Save Order" at bounding box center [349, 210] width 210 height 28
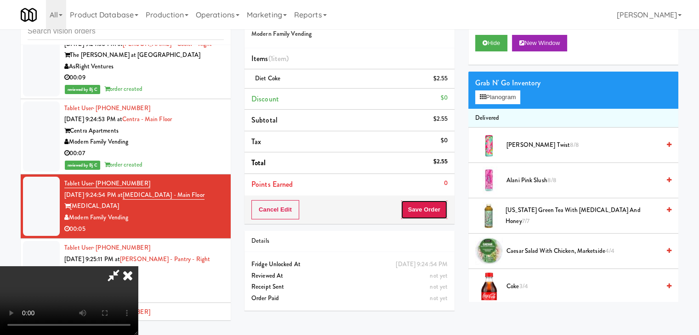
click at [441, 212] on button "Save Order" at bounding box center [424, 209] width 47 height 19
click at [440, 212] on button "Save Order" at bounding box center [424, 209] width 47 height 19
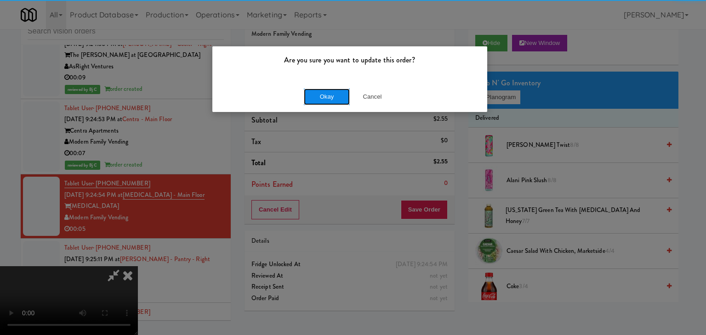
click at [324, 98] on button "Okay" at bounding box center [327, 97] width 46 height 17
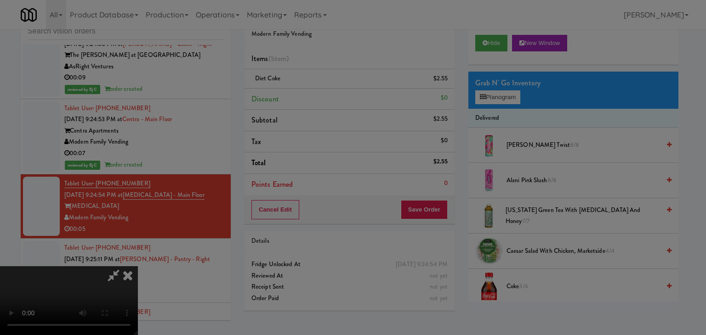
click at [324, 95] on div "Okay Cancel" at bounding box center [349, 79] width 275 height 31
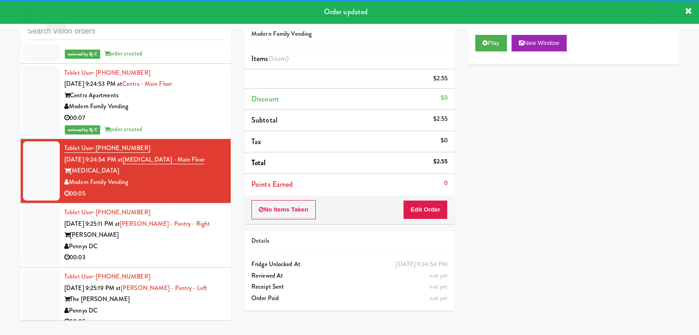
scroll to position [4621, 0]
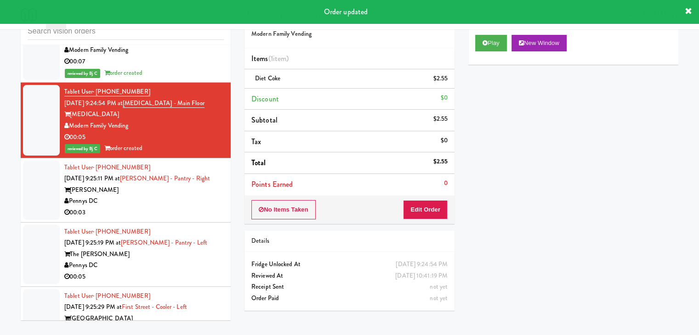
click at [190, 196] on div "Pennys DC" at bounding box center [143, 201] width 159 height 11
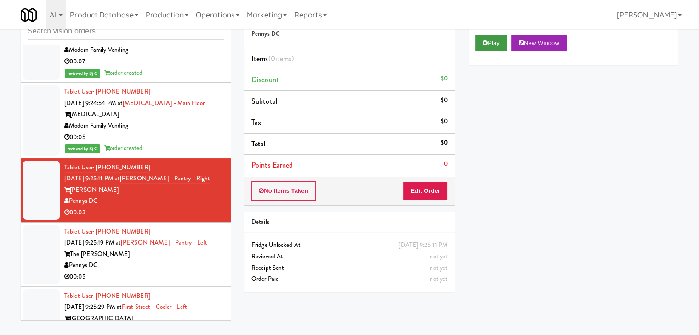
click at [493, 32] on div "Play New Window" at bounding box center [573, 46] width 210 height 37
click at [494, 35] on button "Play" at bounding box center [491, 43] width 32 height 17
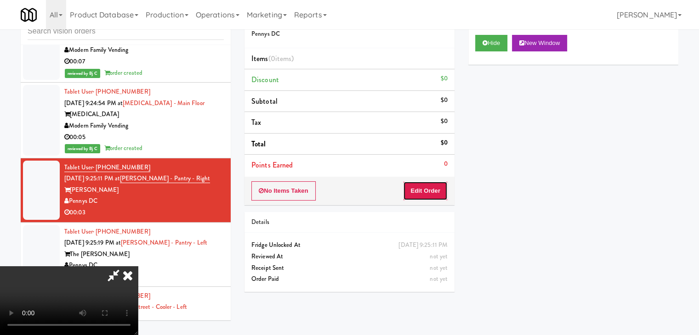
click at [430, 190] on button "Edit Order" at bounding box center [425, 191] width 45 height 19
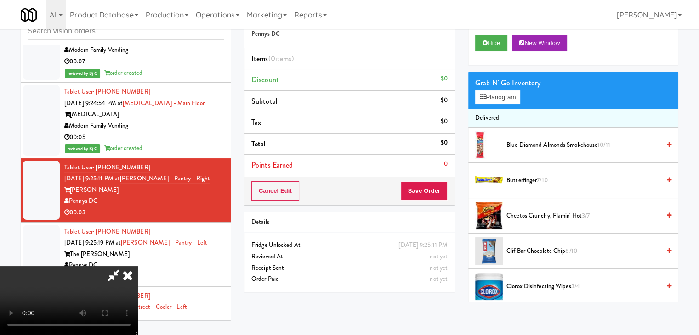
click at [138, 267] on video at bounding box center [69, 301] width 138 height 69
click at [138, 328] on video at bounding box center [69, 301] width 138 height 69
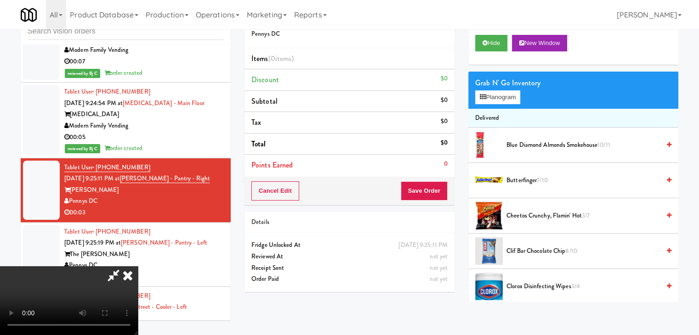
click at [138, 267] on video at bounding box center [69, 301] width 138 height 69
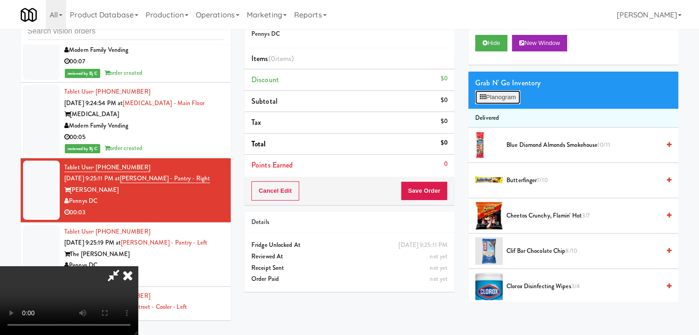
click at [500, 98] on button "Planogram" at bounding box center [497, 98] width 45 height 14
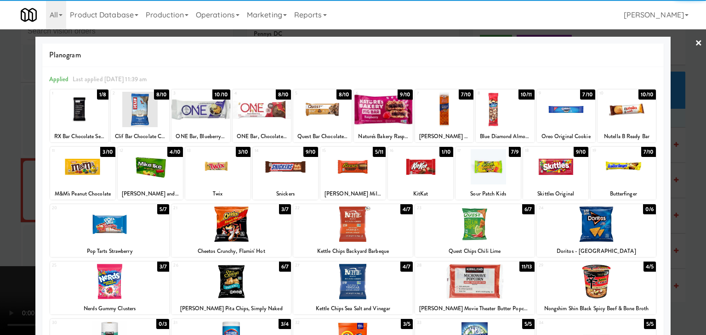
click at [253, 205] on div "21 3/7 Cheetos Crunchy, Flamin' Hot" at bounding box center [230, 230] width 119 height 53
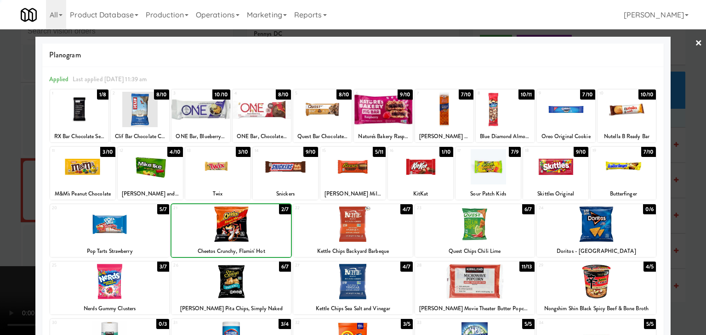
click at [250, 221] on div at bounding box center [230, 224] width 119 height 35
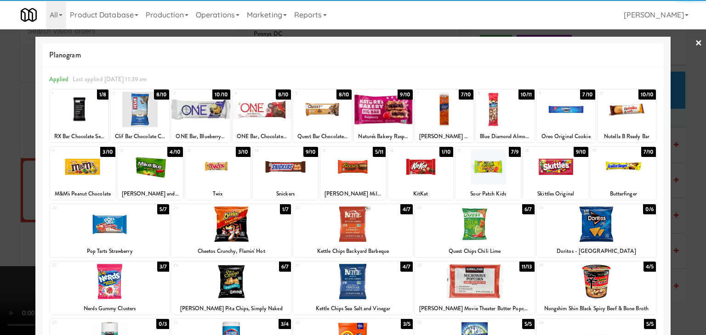
drag, startPoint x: 0, startPoint y: 227, endPoint x: 180, endPoint y: 217, distance: 180.4
click at [18, 221] on div at bounding box center [353, 167] width 706 height 335
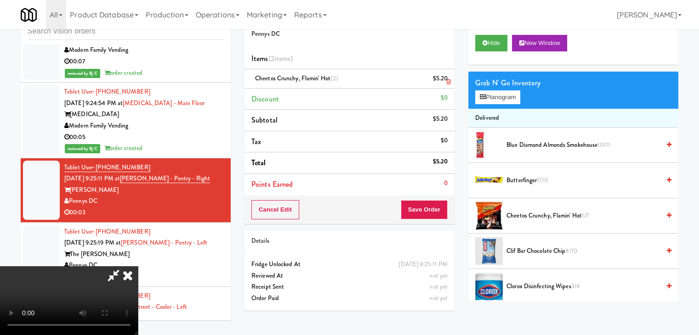
click at [447, 83] on icon at bounding box center [448, 82] width 5 height 6
click at [138, 267] on video at bounding box center [69, 301] width 138 height 69
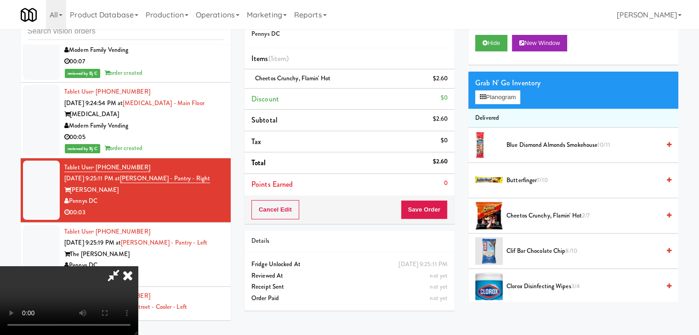
click at [138, 267] on video at bounding box center [69, 301] width 138 height 69
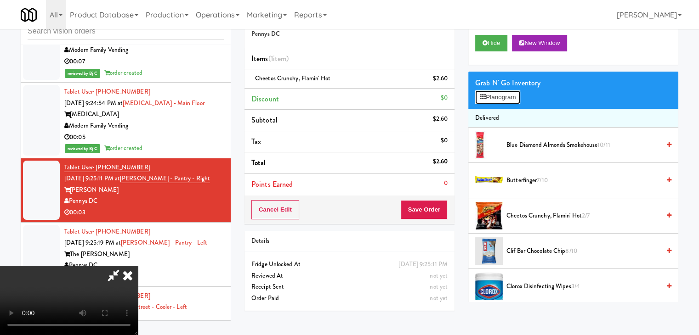
drag, startPoint x: 499, startPoint y: 97, endPoint x: 450, endPoint y: 188, distance: 104.0
click at [451, 188] on div "Order # 685187 Pennys DC Items (1 item ) Cheetos Crunchy, Flamin' Hot $2.60 Dis…" at bounding box center [462, 161] width 448 height 314
click at [430, 210] on button "Save Order" at bounding box center [424, 209] width 47 height 19
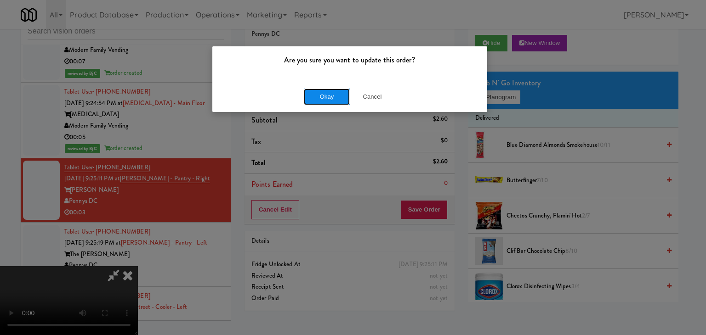
click at [327, 98] on button "Okay" at bounding box center [327, 97] width 46 height 17
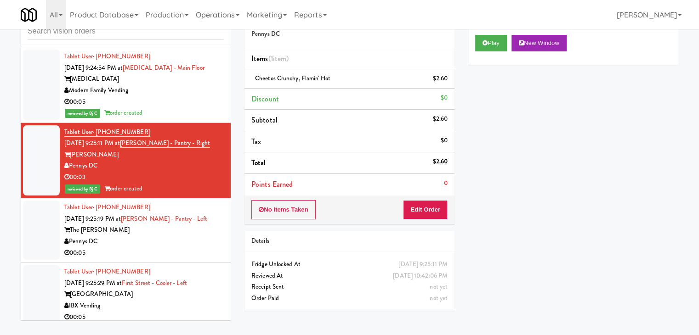
scroll to position [4713, 0]
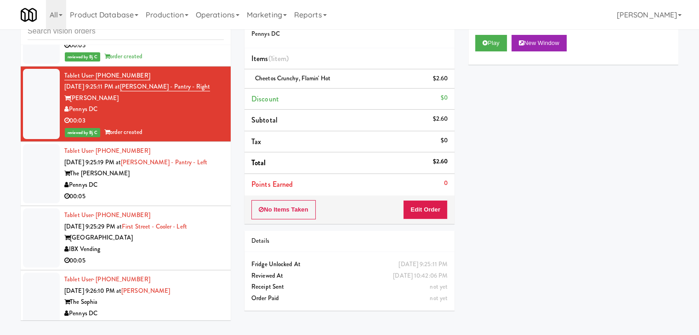
click at [164, 191] on div "00:05" at bounding box center [143, 196] width 159 height 11
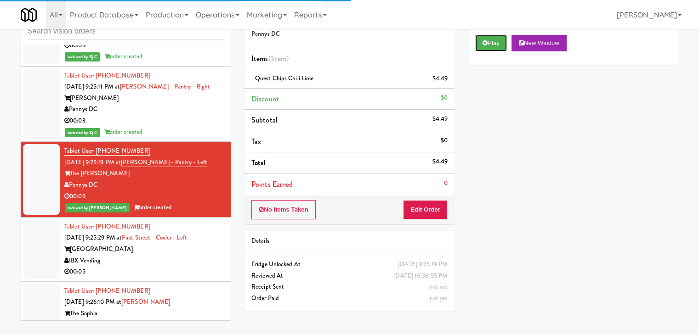
drag, startPoint x: 488, startPoint y: 45, endPoint x: 199, endPoint y: 234, distance: 345.9
click at [210, 221] on div "inbox reviewed all all unclear take inventory issue suspicious failed recent Ta…" at bounding box center [349, 166] width 671 height 324
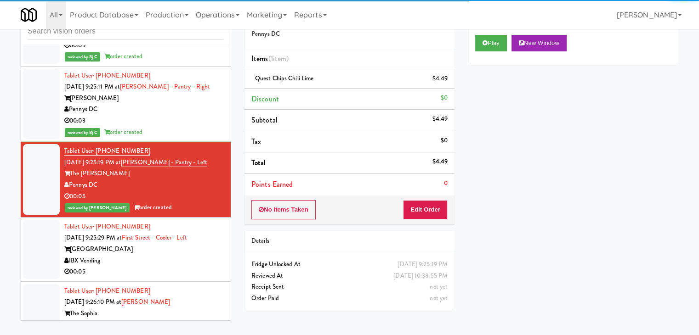
click at [192, 255] on div "IBX Vending" at bounding box center [143, 260] width 159 height 11
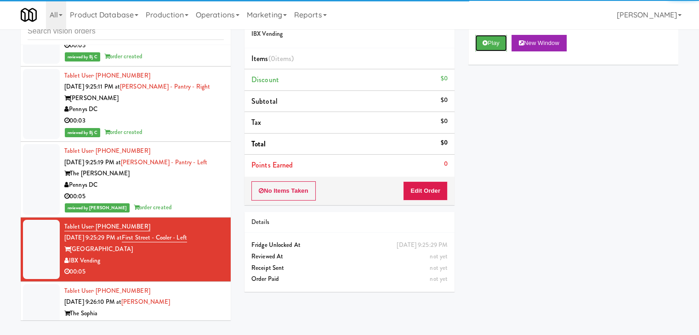
drag, startPoint x: 499, startPoint y: 43, endPoint x: 467, endPoint y: 119, distance: 82.4
click at [496, 45] on button "Play" at bounding box center [491, 43] width 32 height 17
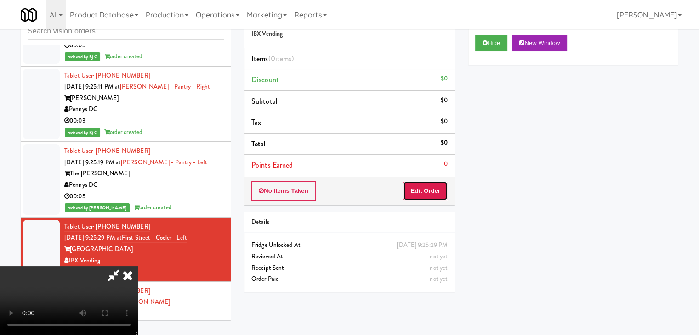
click at [434, 190] on button "Edit Order" at bounding box center [425, 191] width 45 height 19
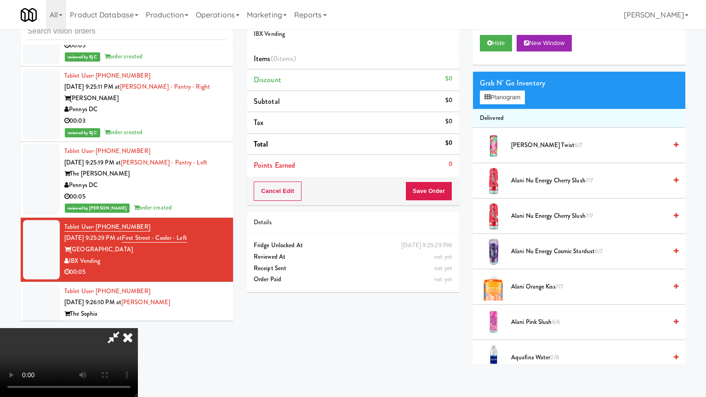
click at [138, 328] on video at bounding box center [69, 362] width 138 height 69
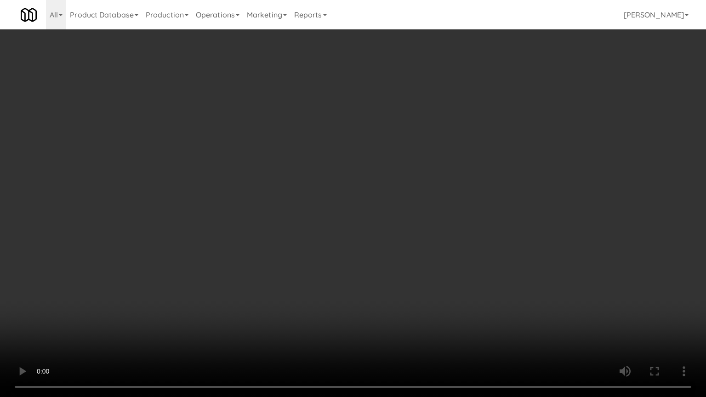
click at [401, 280] on video at bounding box center [353, 198] width 706 height 397
click at [403, 282] on video at bounding box center [353, 198] width 706 height 397
click at [403, 280] on video at bounding box center [353, 198] width 706 height 397
click at [402, 278] on video at bounding box center [353, 198] width 706 height 397
click at [402, 280] on video at bounding box center [353, 198] width 706 height 397
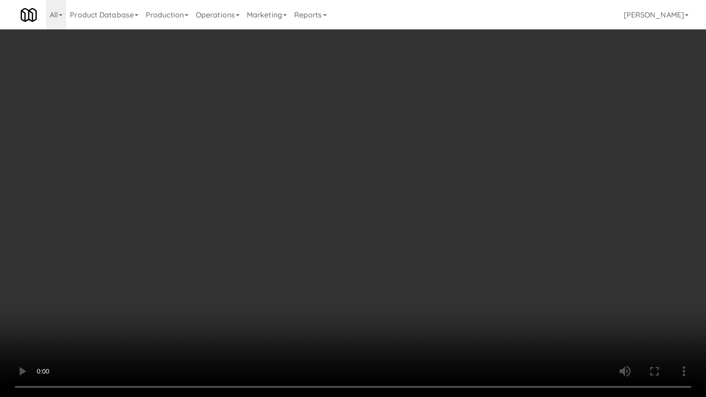
click at [396, 268] on video at bounding box center [353, 198] width 706 height 397
drag, startPoint x: 396, startPoint y: 268, endPoint x: 471, endPoint y: 149, distance: 140.6
click at [400, 264] on video at bounding box center [353, 198] width 706 height 397
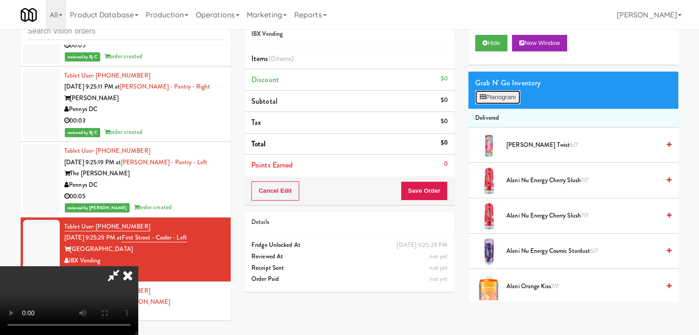
click at [504, 96] on button "Planogram" at bounding box center [497, 98] width 45 height 14
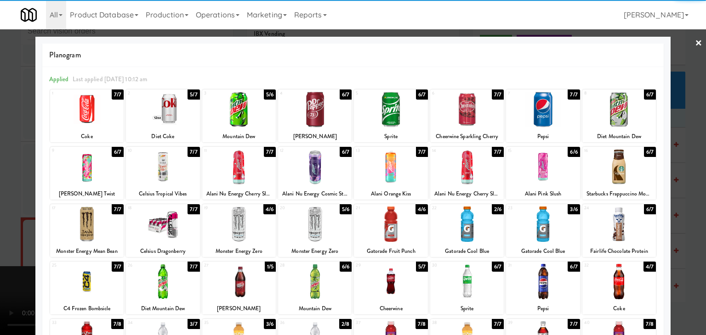
click at [376, 224] on div at bounding box center [391, 224] width 74 height 35
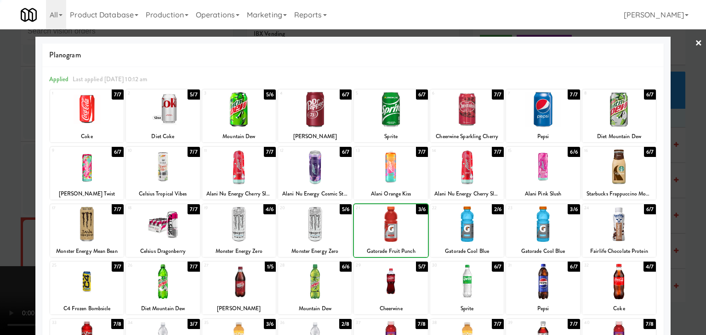
click at [36, 228] on div "× Planogram Applied Last applied [DATE] 10:12 am 1 7/7 Coke 2 5/7 Diet Coke 3 5…" at bounding box center [353, 167] width 706 height 335
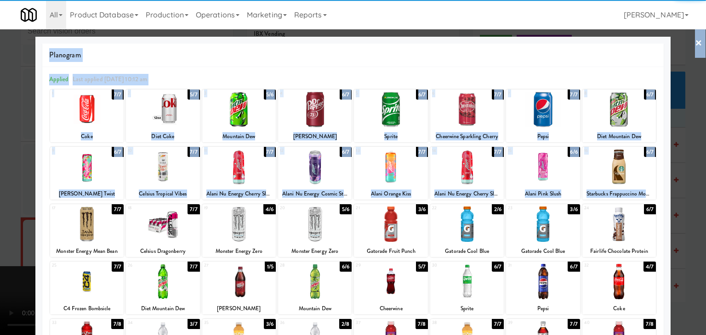
click at [0, 217] on div at bounding box center [353, 167] width 706 height 335
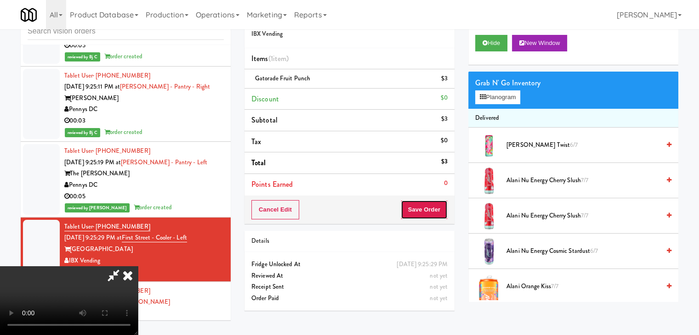
click at [443, 214] on button "Save Order" at bounding box center [424, 209] width 47 height 19
click at [438, 210] on button "Save Order" at bounding box center [424, 209] width 47 height 19
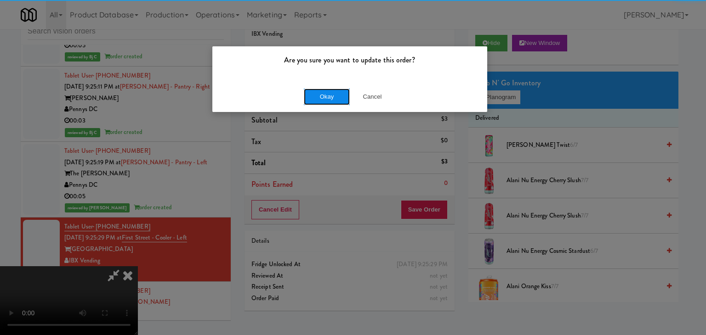
click at [326, 96] on button "Okay" at bounding box center [327, 97] width 46 height 17
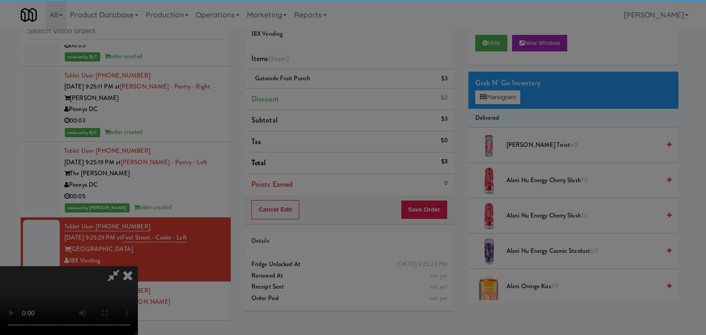
click at [326, 88] on button "Okay" at bounding box center [327, 80] width 46 height 17
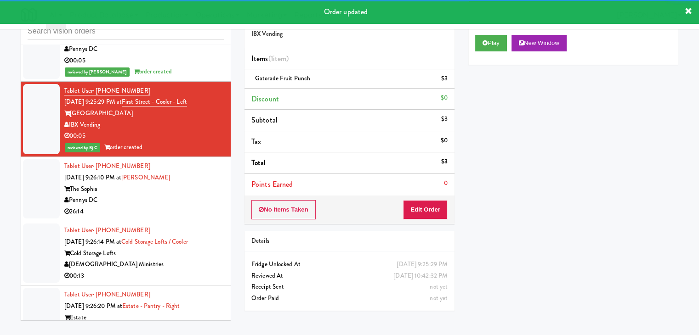
scroll to position [4851, 0]
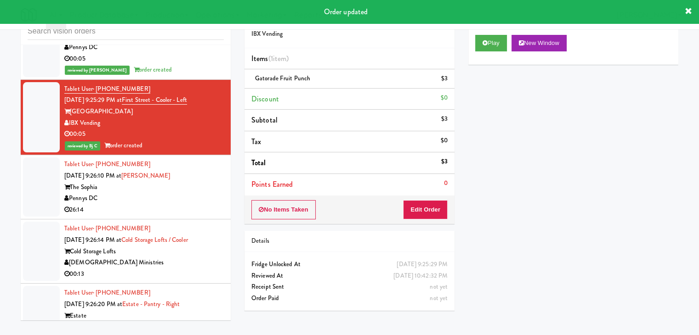
click at [184, 193] on div "Pennys DC" at bounding box center [143, 198] width 159 height 11
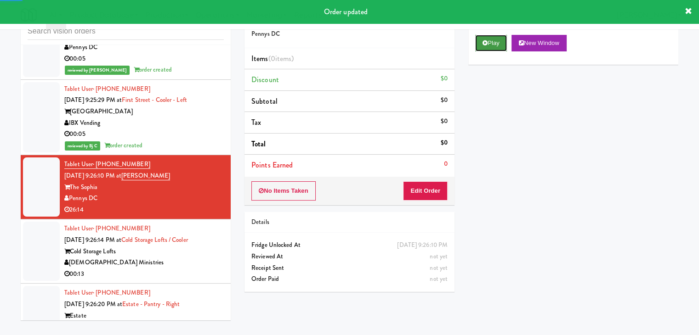
drag, startPoint x: 491, startPoint y: 41, endPoint x: 479, endPoint y: 76, distance: 36.5
click at [491, 42] on button "Play" at bounding box center [491, 43] width 32 height 17
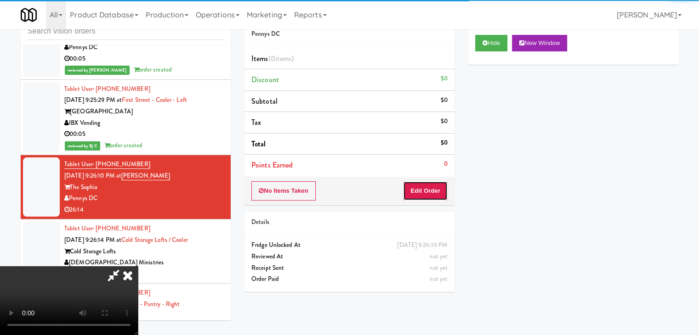
click at [425, 191] on button "Edit Order" at bounding box center [425, 191] width 45 height 19
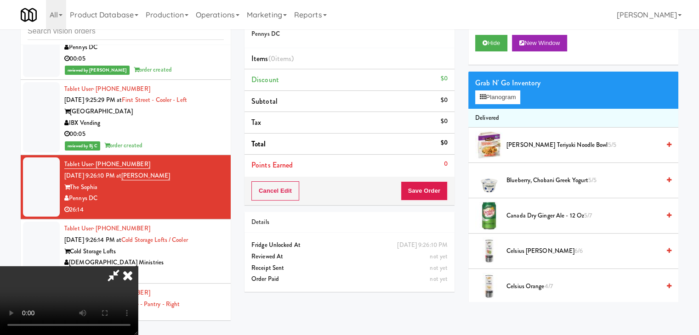
click at [157, 257] on div "[DEMOGRAPHIC_DATA] Ministries" at bounding box center [143, 262] width 159 height 11
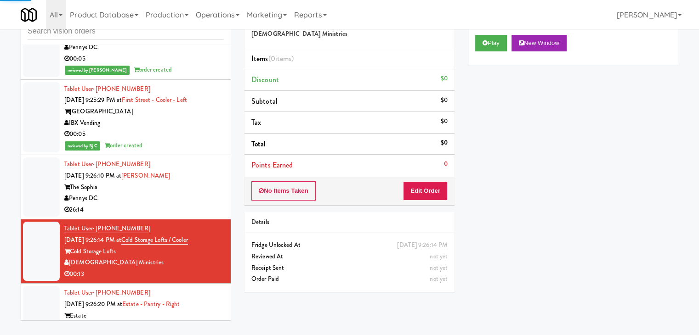
click at [183, 204] on div "26:14" at bounding box center [143, 209] width 159 height 11
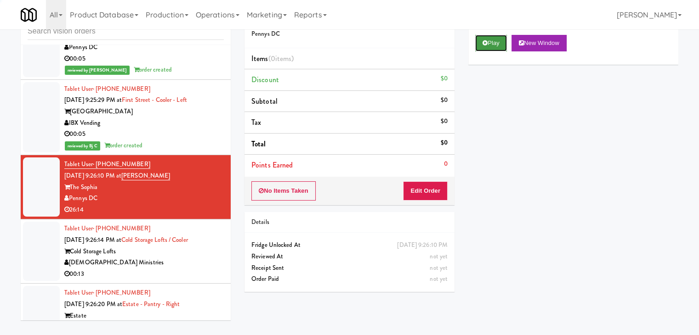
click at [500, 44] on button "Play" at bounding box center [491, 43] width 32 height 17
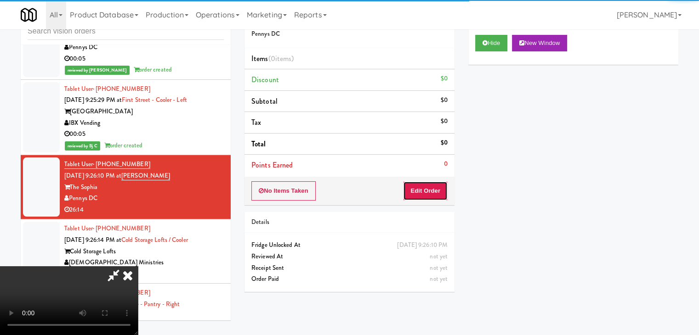
click at [421, 191] on button "Edit Order" at bounding box center [425, 191] width 45 height 19
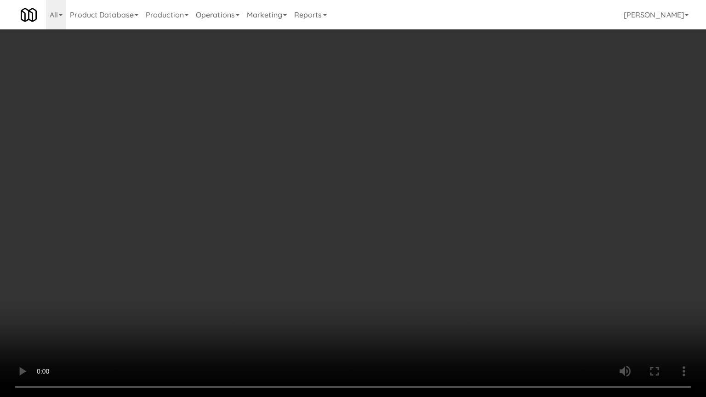
click at [380, 289] on video at bounding box center [353, 198] width 706 height 397
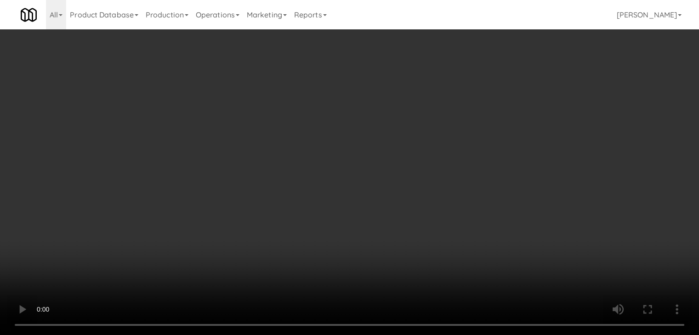
click at [506, 89] on div "Grab N' Go Inventory" at bounding box center [573, 83] width 196 height 14
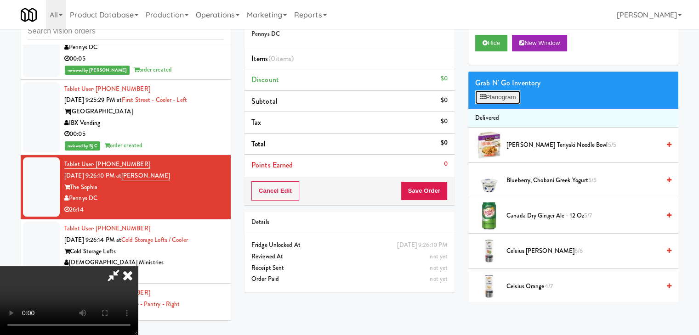
click at [505, 93] on button "Planogram" at bounding box center [497, 98] width 45 height 14
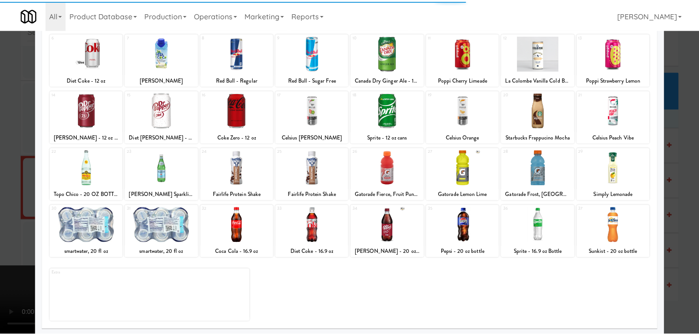
scroll to position [116, 0]
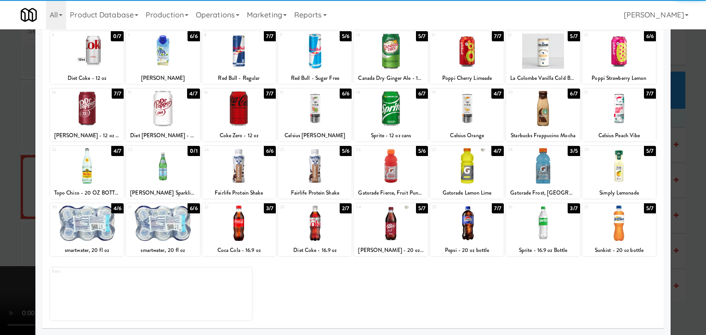
click at [621, 221] on div at bounding box center [619, 223] width 74 height 35
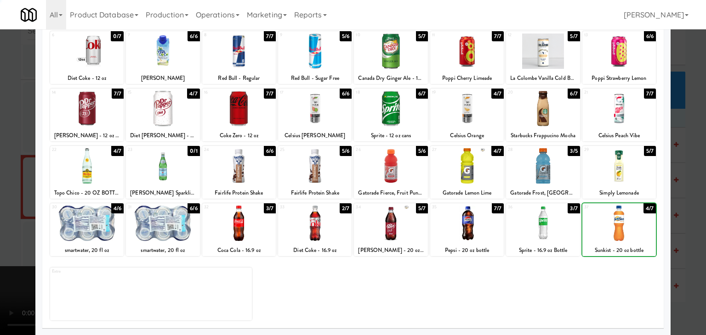
click at [680, 216] on div at bounding box center [353, 167] width 706 height 335
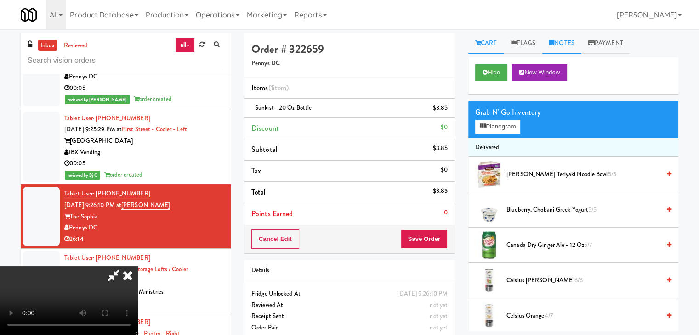
click at [569, 37] on link "Notes" at bounding box center [561, 43] width 39 height 21
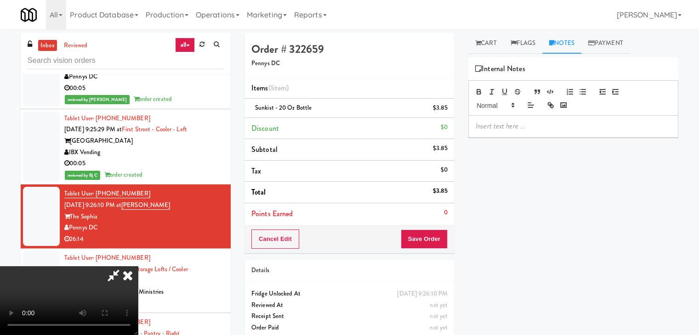
click at [515, 124] on p at bounding box center [573, 126] width 195 height 10
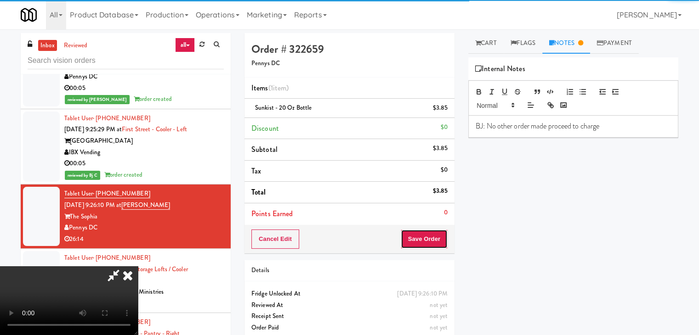
click at [426, 244] on button "Save Order" at bounding box center [424, 239] width 47 height 19
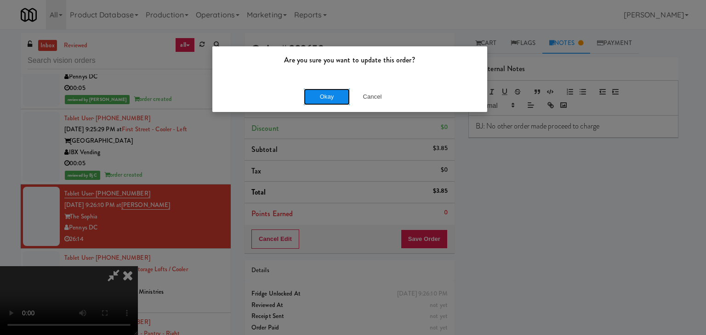
click at [333, 94] on button "Okay" at bounding box center [327, 97] width 46 height 17
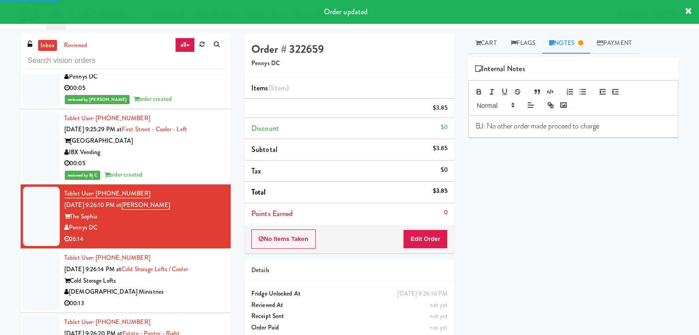
scroll to position [4943, 0]
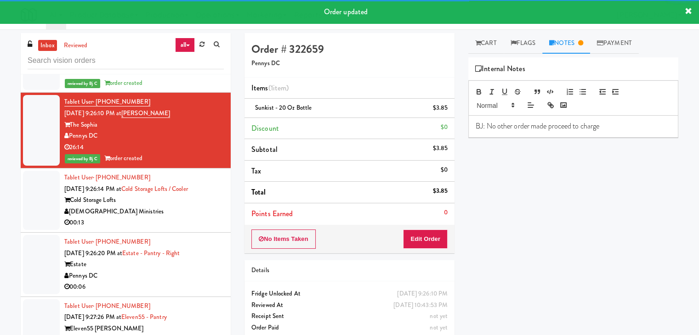
click at [187, 180] on div "Tablet User · (816) 723-6069 [DATE] 9:26:14 PM at Cold Storage Lofts / Cooler C…" at bounding box center [143, 200] width 159 height 57
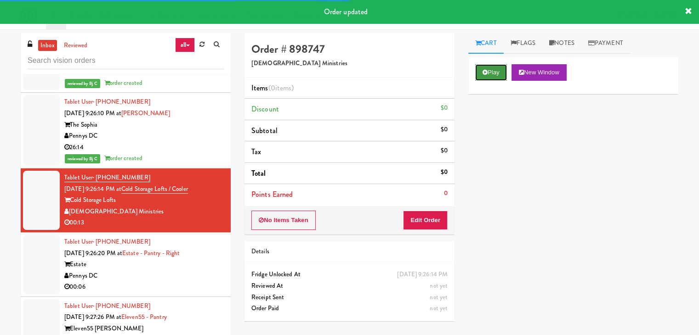
click at [491, 71] on button "Play" at bounding box center [491, 72] width 32 height 17
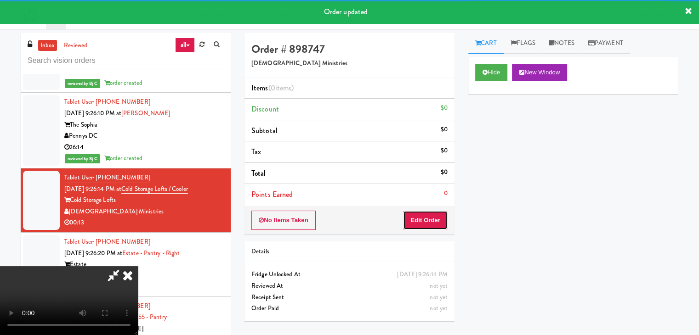
click at [430, 219] on button "Edit Order" at bounding box center [425, 220] width 45 height 19
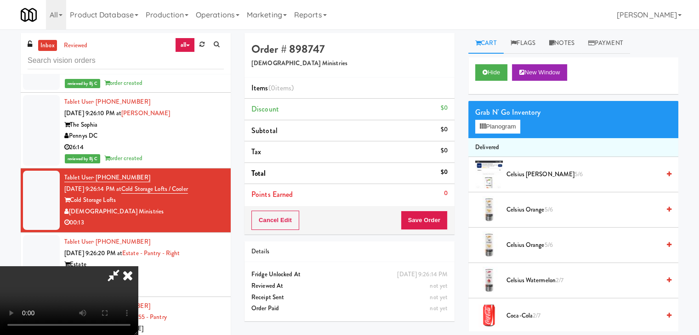
click at [138, 267] on video at bounding box center [69, 301] width 138 height 69
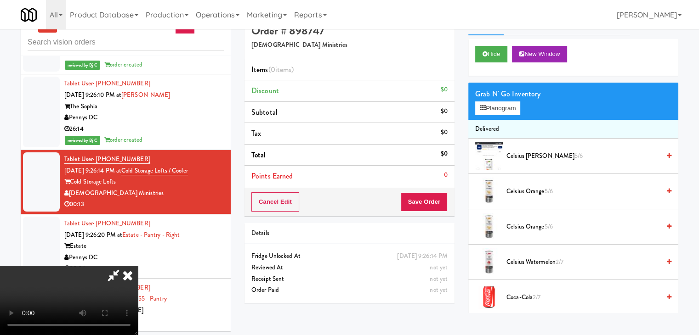
scroll to position [29, 0]
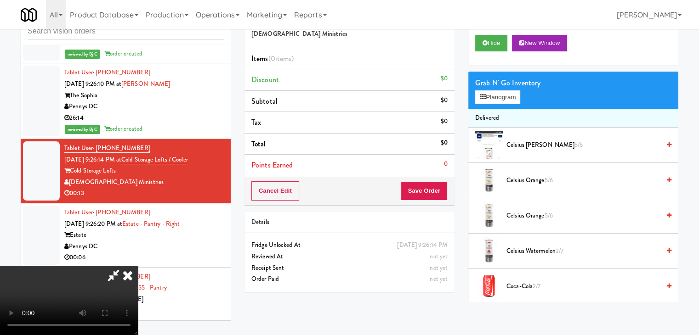
click at [138, 267] on video at bounding box center [69, 301] width 138 height 69
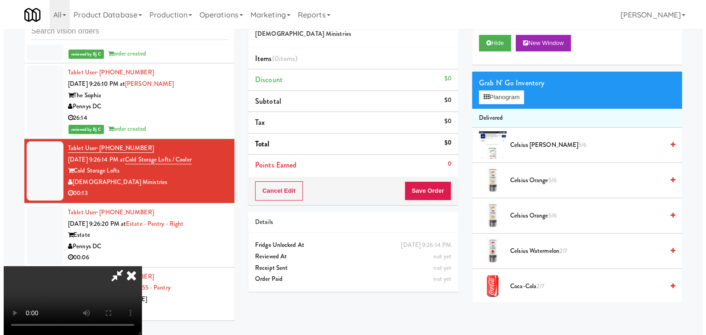
scroll to position [0, 0]
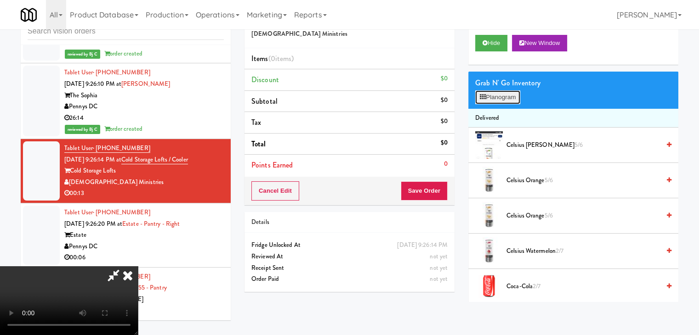
click at [495, 99] on button "Planogram" at bounding box center [497, 98] width 45 height 14
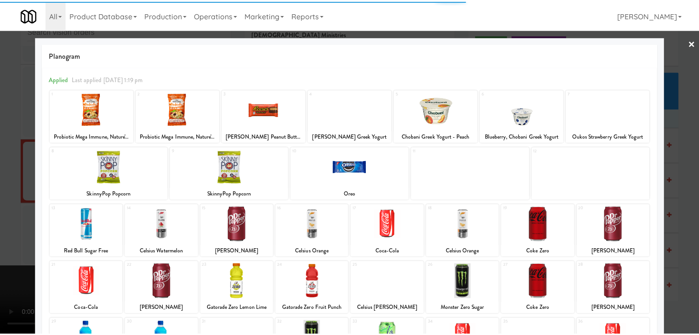
scroll to position [46, 0]
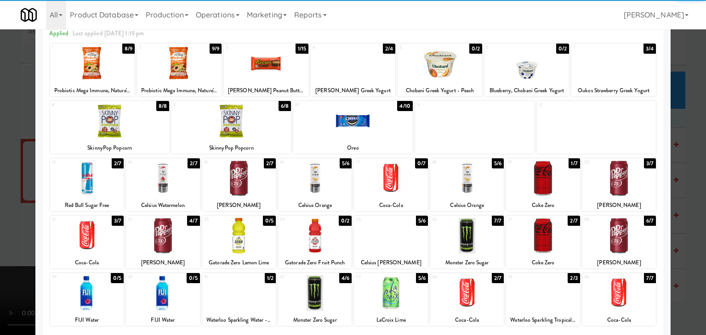
click at [0, 180] on div at bounding box center [353, 167] width 706 height 335
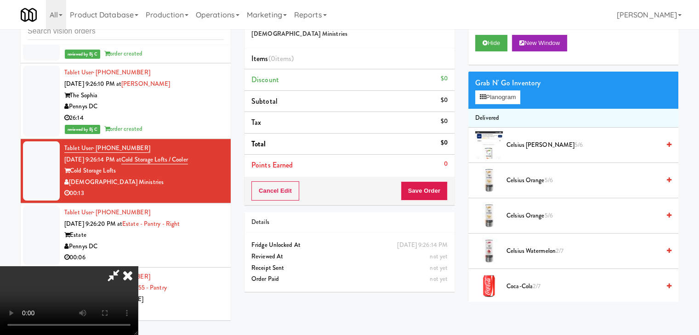
click at [138, 267] on video at bounding box center [69, 301] width 138 height 69
click at [515, 100] on button "Planogram" at bounding box center [497, 98] width 45 height 14
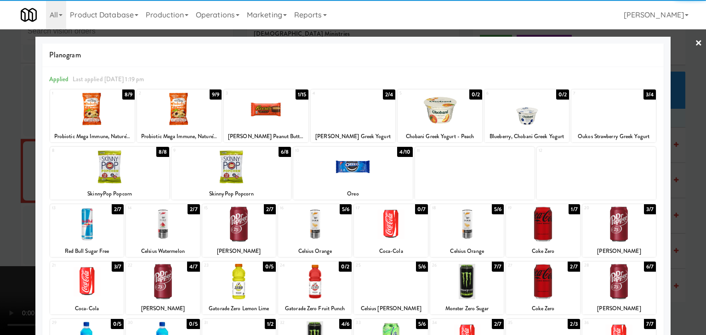
click at [618, 223] on div at bounding box center [619, 224] width 74 height 35
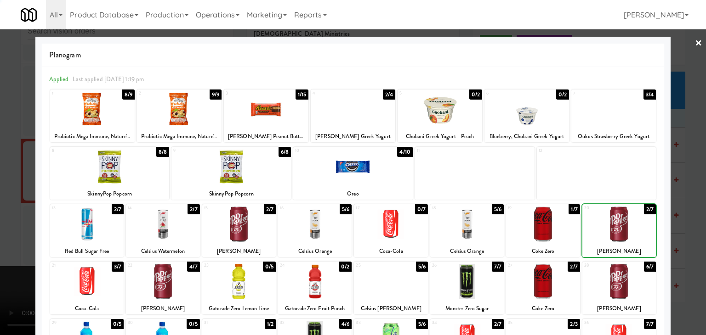
click at [688, 219] on div at bounding box center [353, 167] width 706 height 335
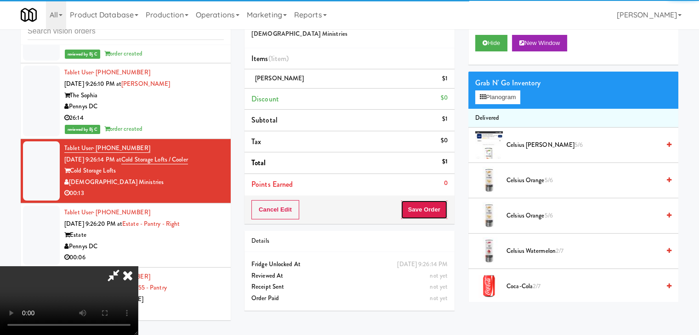
click at [437, 211] on button "Save Order" at bounding box center [424, 209] width 47 height 19
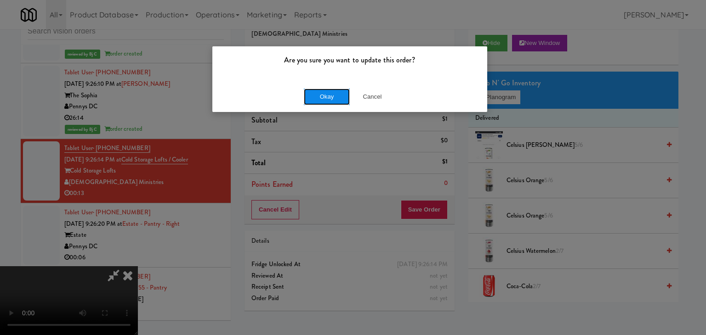
click at [332, 92] on button "Okay" at bounding box center [327, 97] width 46 height 17
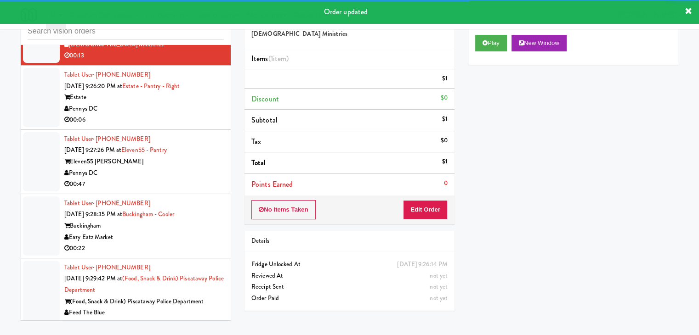
scroll to position [5092, 0]
click at [200, 114] on div "00:06" at bounding box center [143, 119] width 159 height 11
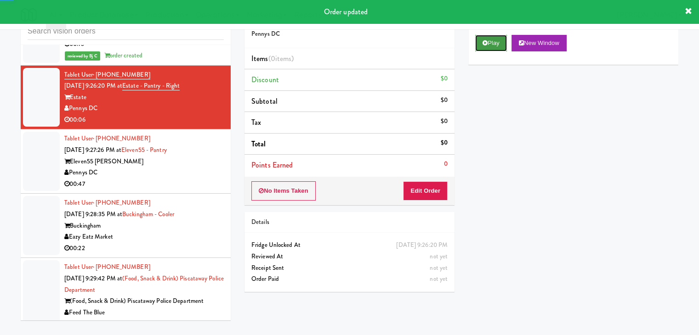
click at [496, 45] on button "Play" at bounding box center [491, 43] width 32 height 17
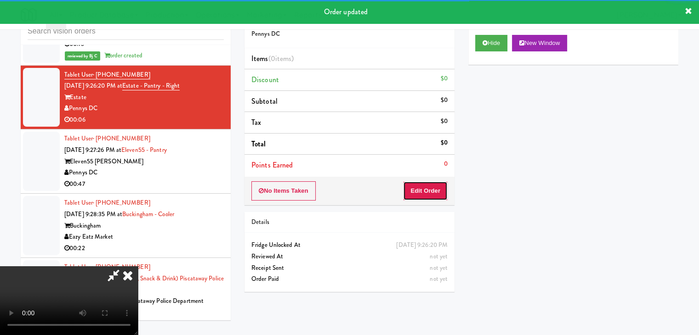
click at [435, 187] on button "Edit Order" at bounding box center [425, 191] width 45 height 19
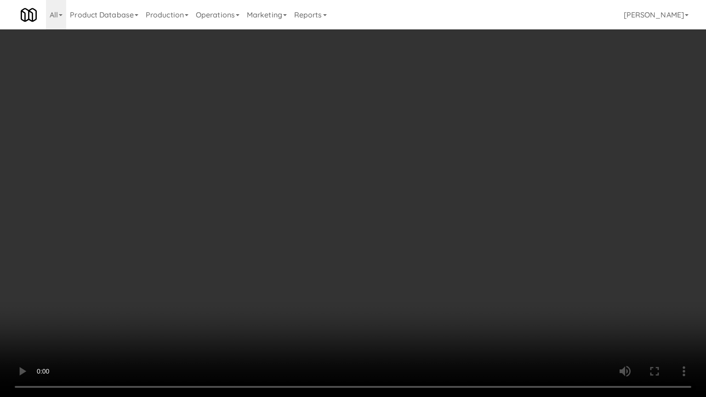
click at [415, 268] on video at bounding box center [353, 198] width 706 height 397
drag, startPoint x: 415, startPoint y: 267, endPoint x: 466, endPoint y: 156, distance: 122.5
click at [415, 267] on video at bounding box center [353, 198] width 706 height 397
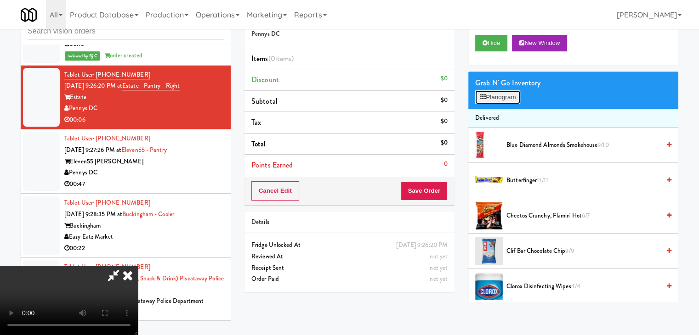
click at [500, 100] on button "Planogram" at bounding box center [497, 98] width 45 height 14
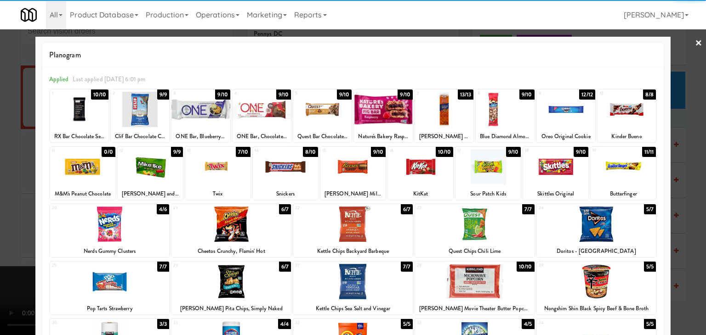
click at [564, 113] on div at bounding box center [566, 109] width 58 height 35
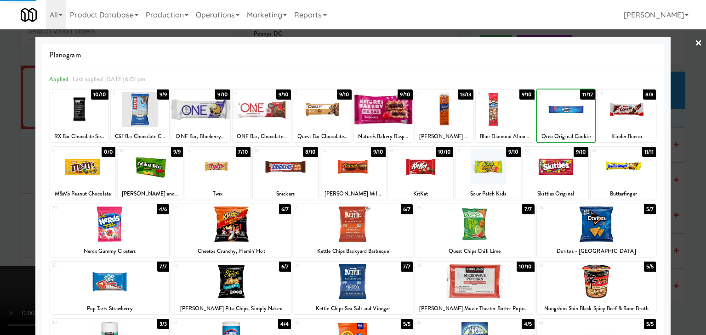
click at [680, 135] on div at bounding box center [353, 167] width 706 height 335
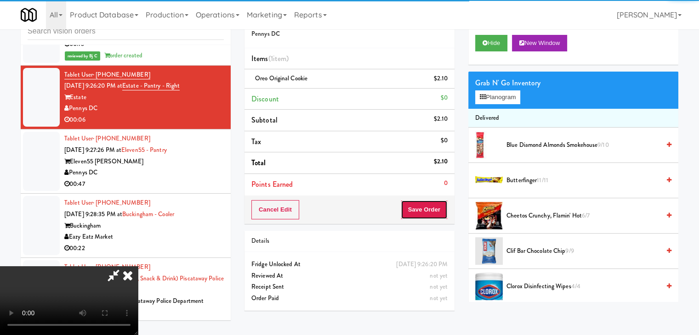
click at [443, 216] on button "Save Order" at bounding box center [424, 209] width 47 height 19
click at [443, 214] on button "Save Order" at bounding box center [424, 209] width 47 height 19
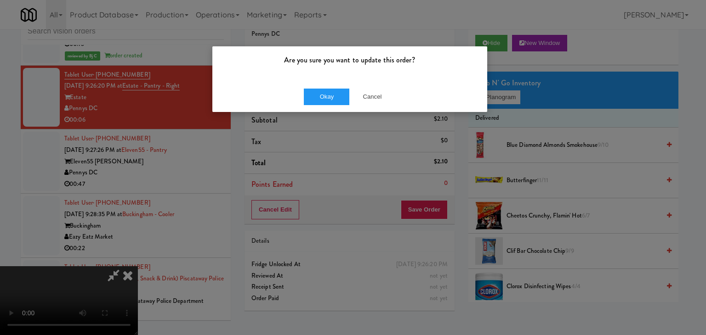
click at [323, 87] on div "Okay Cancel" at bounding box center [349, 96] width 275 height 31
click at [323, 92] on button "Okay" at bounding box center [327, 97] width 46 height 17
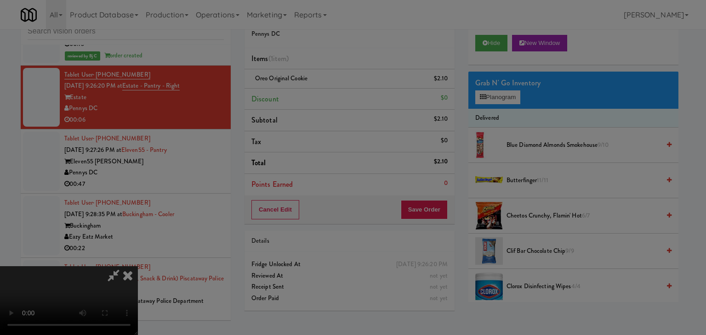
click at [323, 92] on body "Are you sure you want to update this order? Okay Cancel Okay Are you sure you w…" at bounding box center [353, 167] width 706 height 335
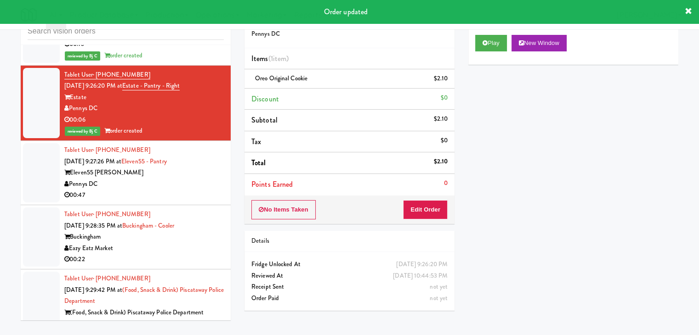
click at [192, 254] on div "00:22" at bounding box center [143, 259] width 159 height 11
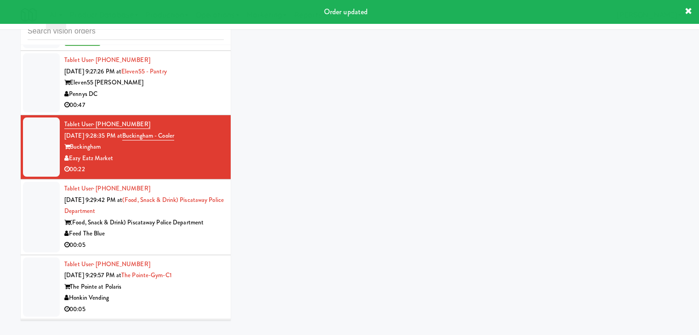
scroll to position [5184, 0]
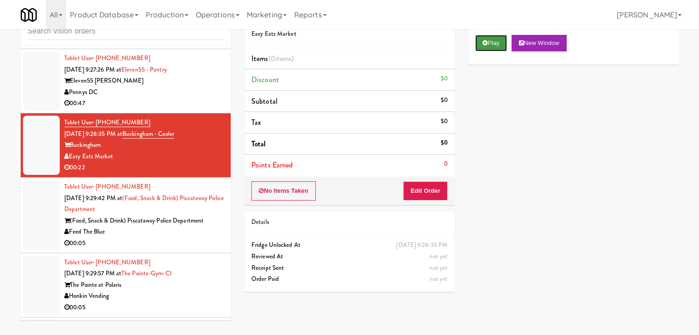
click at [481, 49] on button "Play" at bounding box center [491, 43] width 32 height 17
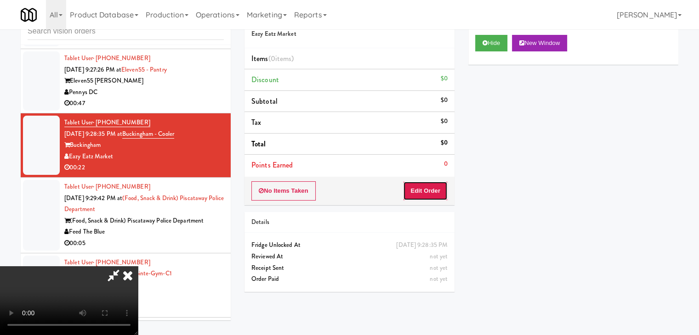
click at [435, 192] on button "Edit Order" at bounding box center [425, 191] width 45 height 19
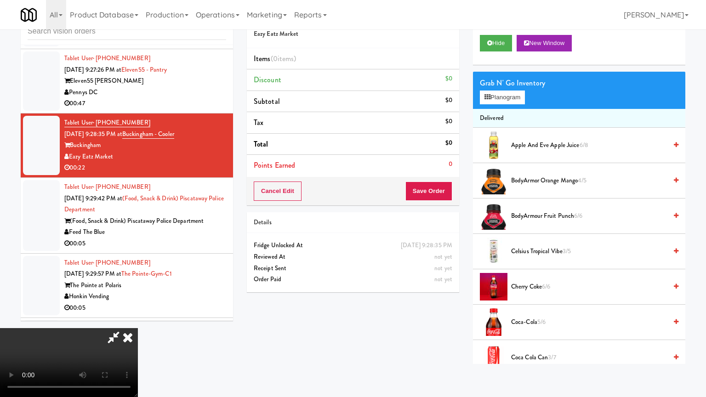
click at [138, 328] on video at bounding box center [69, 362] width 138 height 69
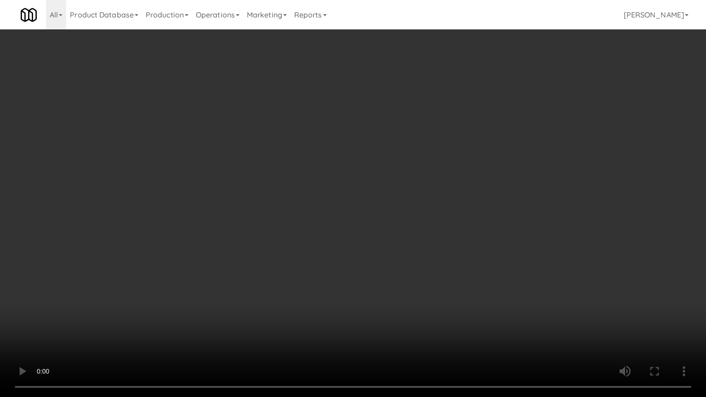
click at [431, 283] on video at bounding box center [353, 198] width 706 height 397
click at [428, 260] on video at bounding box center [353, 198] width 706 height 397
click at [429, 260] on video at bounding box center [353, 198] width 706 height 397
click at [430, 259] on video at bounding box center [353, 198] width 706 height 397
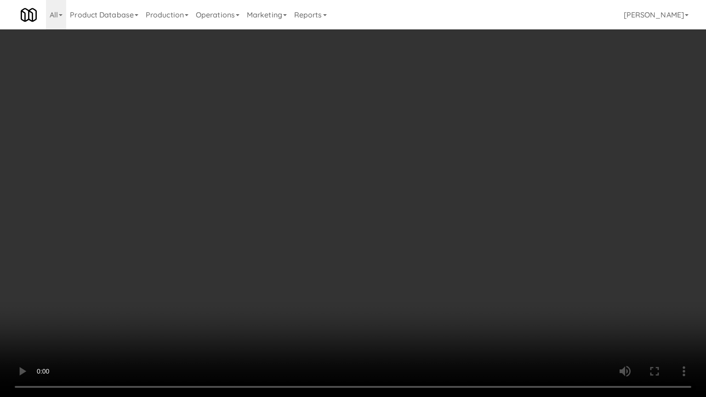
click at [429, 259] on video at bounding box center [353, 198] width 706 height 397
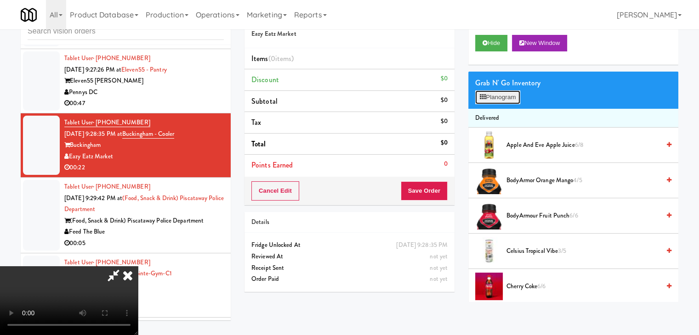
click at [502, 98] on button "Planogram" at bounding box center [497, 98] width 45 height 14
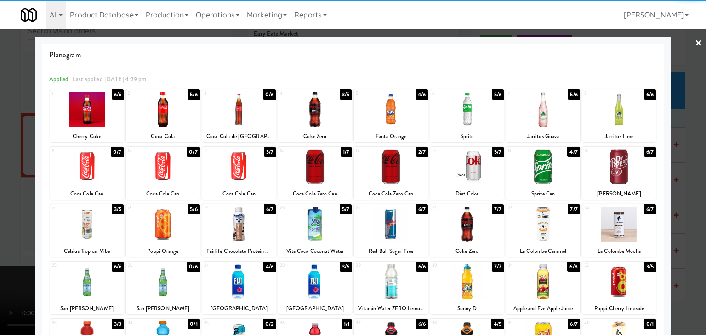
click at [324, 122] on div at bounding box center [315, 109] width 74 height 35
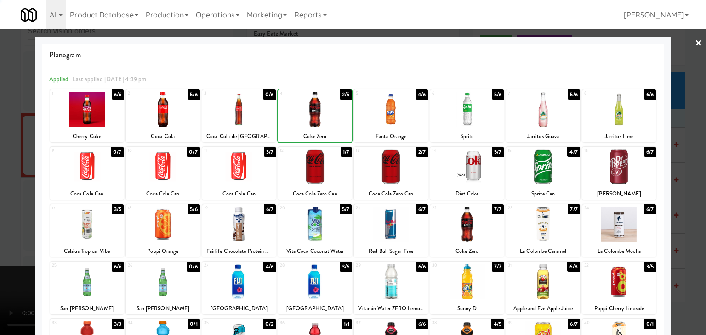
click at [554, 109] on div at bounding box center [543, 109] width 74 height 35
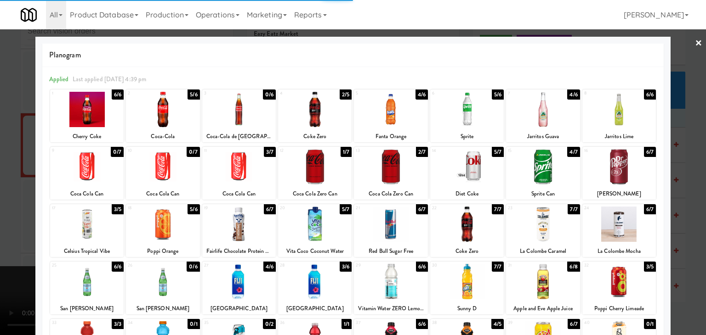
drag, startPoint x: 687, startPoint y: 140, endPoint x: 654, endPoint y: 144, distance: 33.3
click at [687, 140] on div at bounding box center [353, 167] width 706 height 335
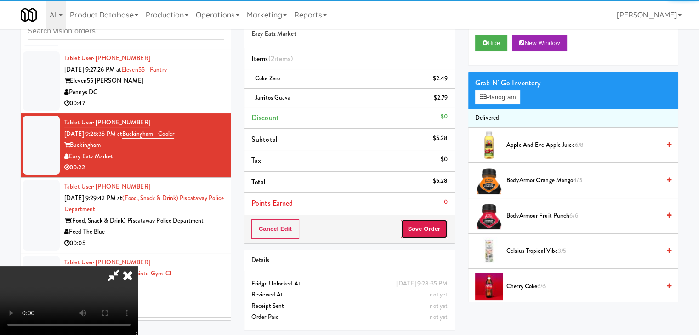
click at [434, 231] on button "Save Order" at bounding box center [424, 229] width 47 height 19
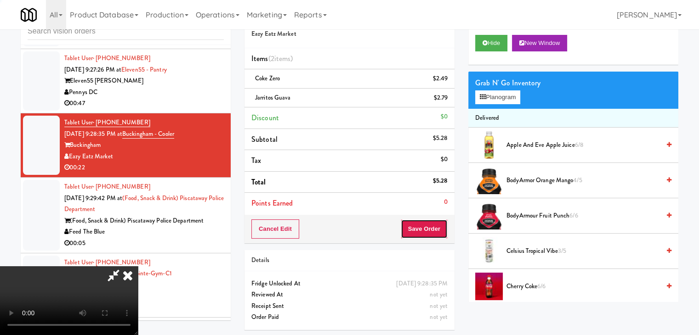
drag, startPoint x: 434, startPoint y: 231, endPoint x: 414, endPoint y: 193, distance: 43.6
click at [433, 231] on button "Save Order" at bounding box center [424, 229] width 47 height 19
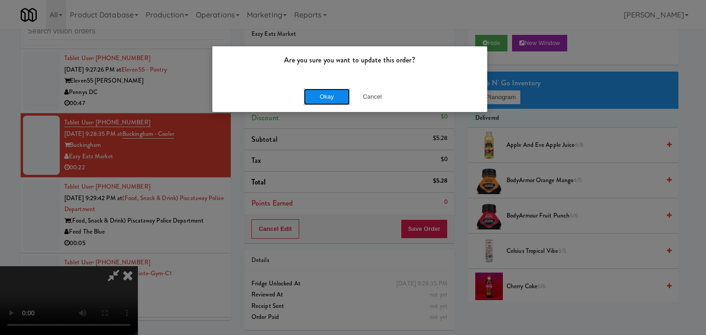
click at [315, 92] on button "Okay" at bounding box center [327, 97] width 46 height 17
click at [316, 92] on button "Okay" at bounding box center [327, 97] width 46 height 17
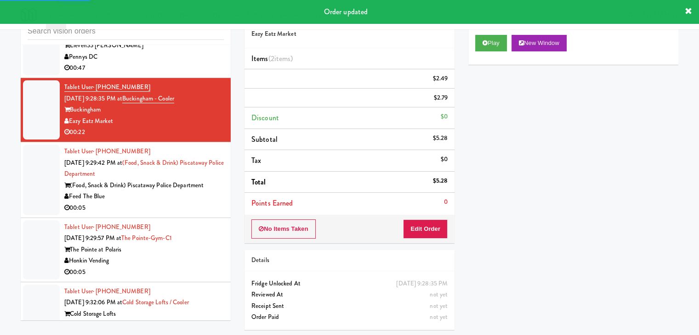
scroll to position [5276, 0]
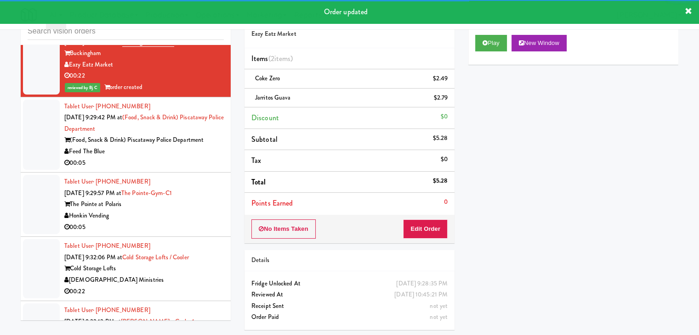
click at [185, 146] on div "Feed The Blue" at bounding box center [143, 151] width 159 height 11
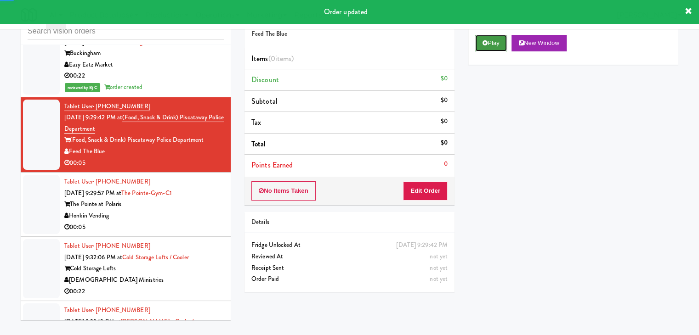
click at [500, 44] on button "Play" at bounding box center [491, 43] width 32 height 17
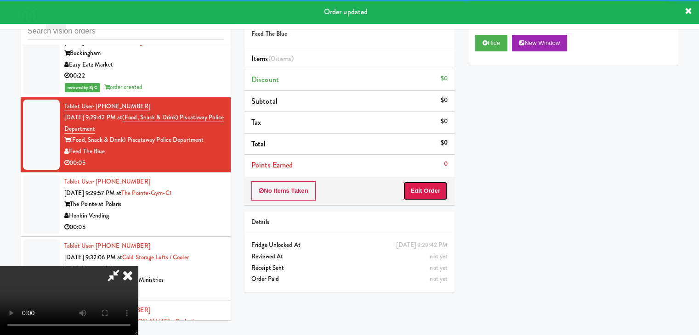
click at [431, 193] on button "Edit Order" at bounding box center [425, 191] width 45 height 19
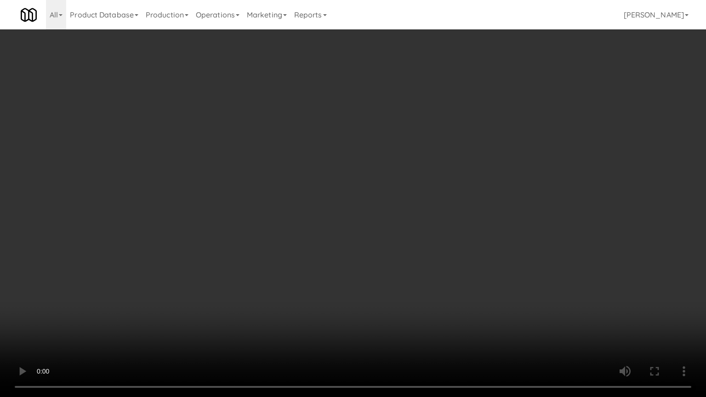
click at [383, 307] on video at bounding box center [353, 198] width 706 height 397
click at [383, 301] on video at bounding box center [353, 198] width 706 height 397
click at [387, 301] on video at bounding box center [353, 198] width 706 height 397
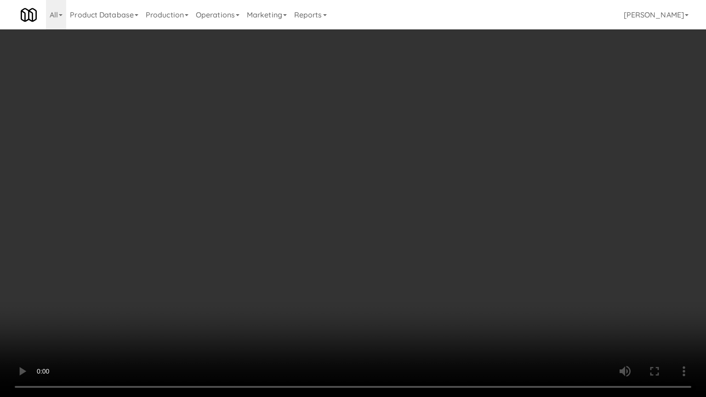
click at [387, 301] on video at bounding box center [353, 198] width 706 height 397
click at [386, 290] on video at bounding box center [353, 198] width 706 height 397
drag, startPoint x: 386, startPoint y: 290, endPoint x: 469, endPoint y: 133, distance: 177.6
click at [388, 283] on video at bounding box center [353, 198] width 706 height 397
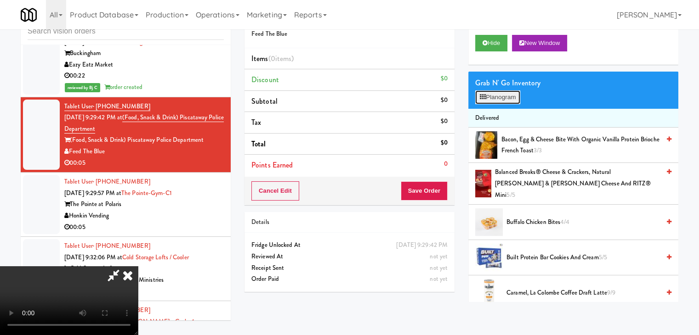
click at [505, 95] on button "Planogram" at bounding box center [497, 98] width 45 height 14
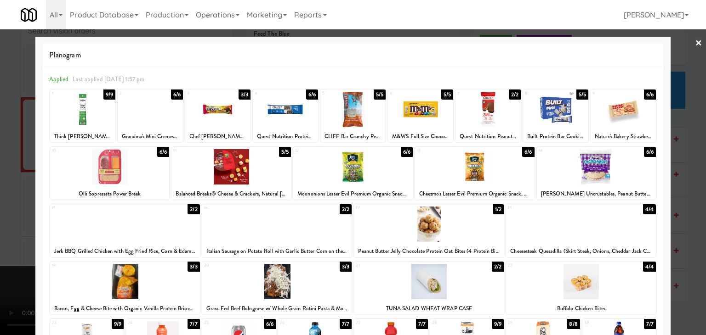
click at [460, 228] on div at bounding box center [429, 224] width 150 height 35
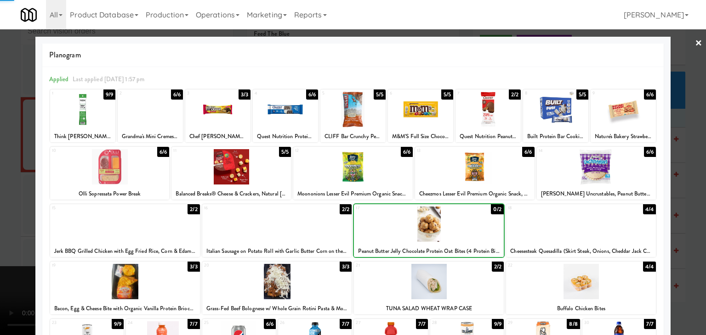
click at [4, 232] on div at bounding box center [353, 167] width 706 height 335
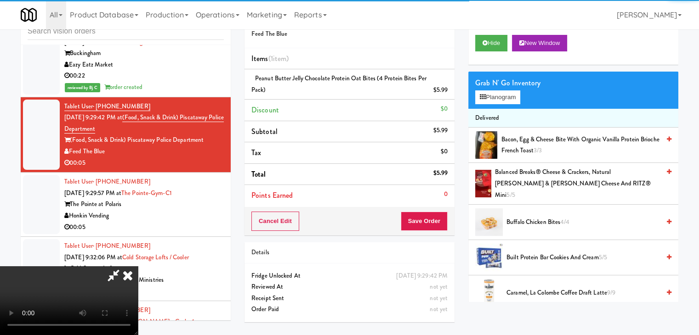
click at [138, 267] on video at bounding box center [69, 301] width 138 height 69
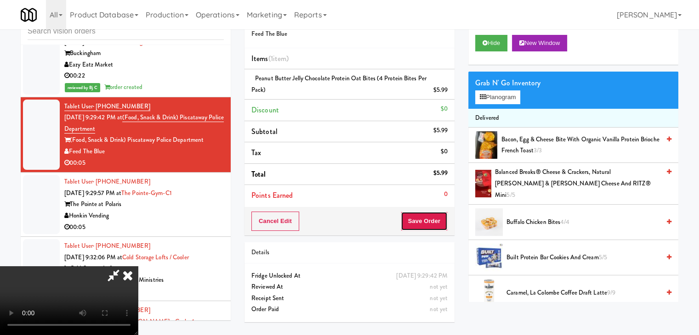
click at [432, 221] on button "Save Order" at bounding box center [424, 221] width 47 height 19
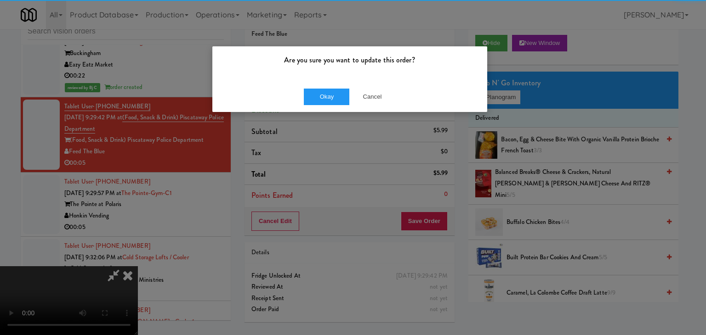
click at [328, 86] on div "Okay Cancel" at bounding box center [349, 96] width 275 height 31
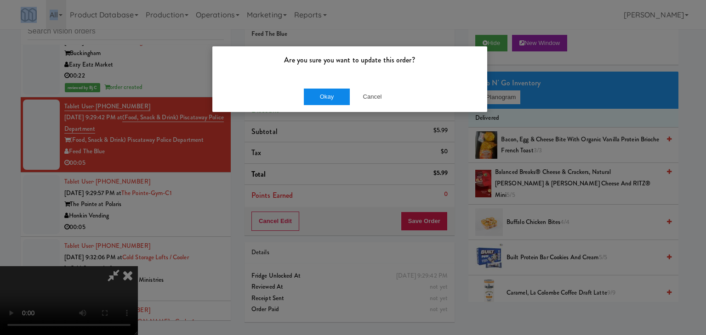
drag, startPoint x: 328, startPoint y: 86, endPoint x: 327, endPoint y: 94, distance: 7.9
click at [328, 87] on div "Okay Cancel" at bounding box center [349, 96] width 275 height 31
click at [327, 94] on button "Okay" at bounding box center [327, 97] width 46 height 17
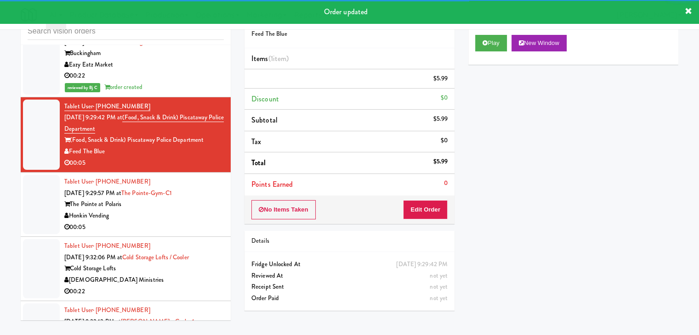
click at [195, 210] on div "Honkin Vending" at bounding box center [143, 215] width 159 height 11
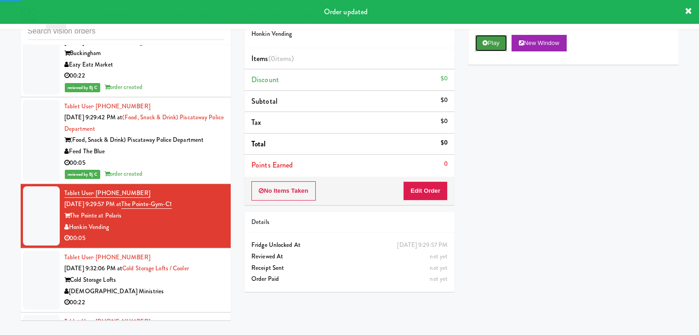
click at [491, 49] on button "Play" at bounding box center [491, 43] width 32 height 17
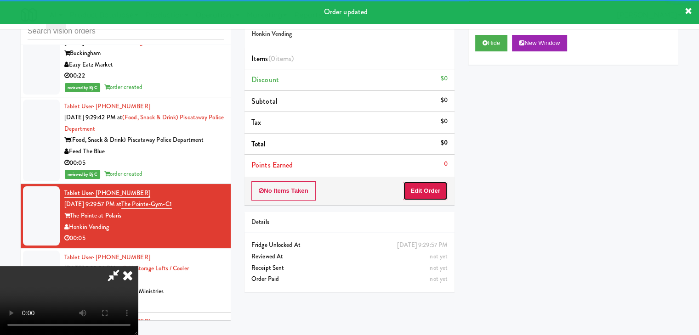
click at [427, 193] on button "Edit Order" at bounding box center [425, 191] width 45 height 19
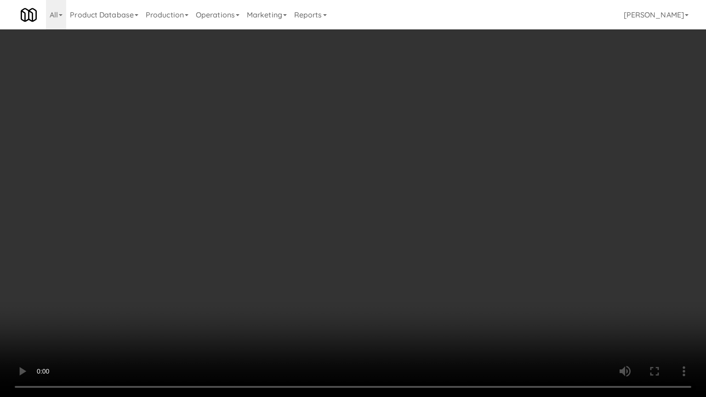
click at [401, 298] on video at bounding box center [353, 198] width 706 height 397
click at [407, 292] on video at bounding box center [353, 198] width 706 height 397
click at [406, 290] on video at bounding box center [353, 198] width 706 height 397
drag, startPoint x: 406, startPoint y: 290, endPoint x: 458, endPoint y: 145, distance: 154.2
click at [410, 283] on video at bounding box center [353, 198] width 706 height 397
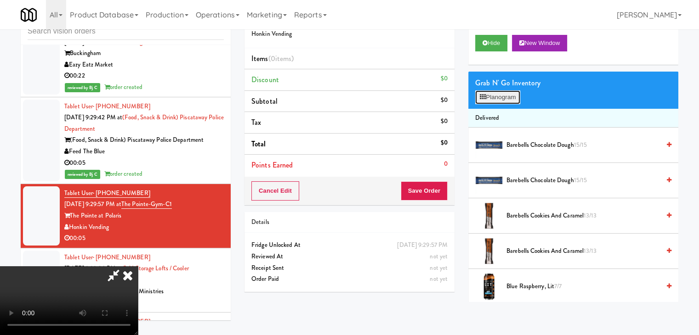
click at [499, 89] on div "Grab N' Go Inventory Planogram" at bounding box center [573, 90] width 210 height 37
click at [496, 96] on button "Planogram" at bounding box center [497, 98] width 45 height 14
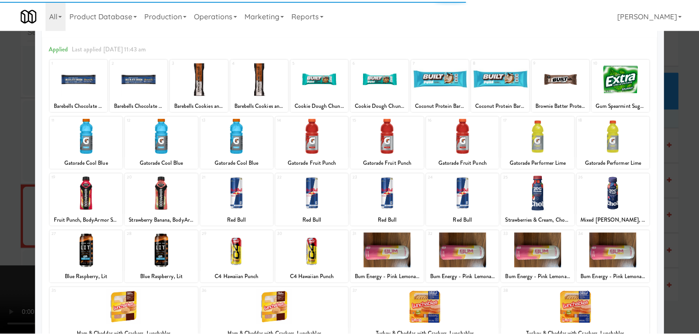
scroll to position [92, 0]
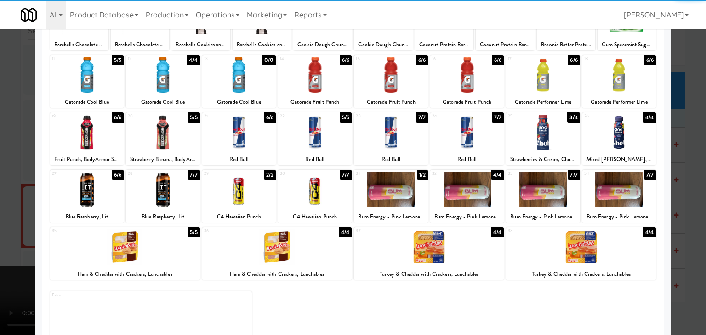
click at [530, 144] on div at bounding box center [543, 132] width 74 height 35
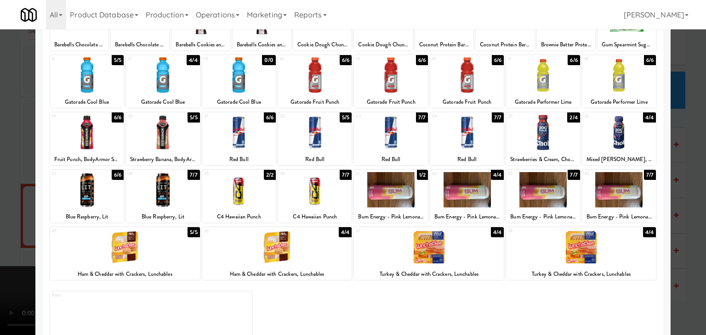
drag, startPoint x: 0, startPoint y: 224, endPoint x: 92, endPoint y: 223, distance: 91.9
click at [0, 224] on div at bounding box center [353, 167] width 706 height 335
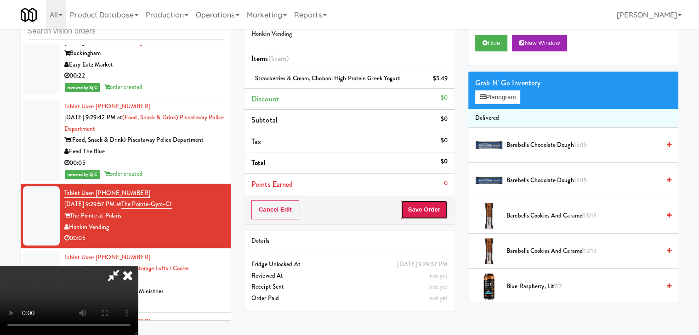
click at [424, 213] on button "Save Order" at bounding box center [424, 209] width 47 height 19
click at [425, 213] on button "Save Order" at bounding box center [424, 209] width 47 height 19
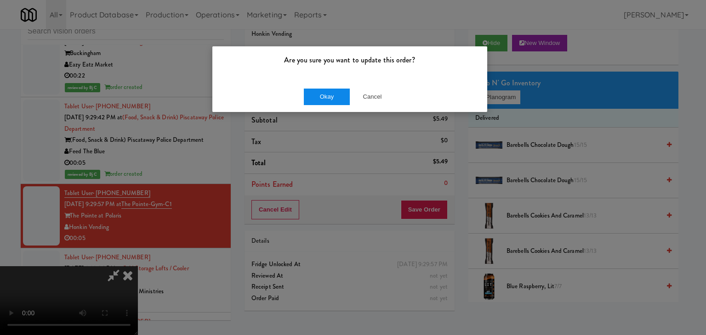
drag, startPoint x: 307, startPoint y: 78, endPoint x: 309, endPoint y: 92, distance: 14.5
click at [307, 79] on div "Are you sure you want to update this order?" at bounding box center [349, 63] width 275 height 35
click at [310, 92] on button "Okay" at bounding box center [327, 97] width 46 height 17
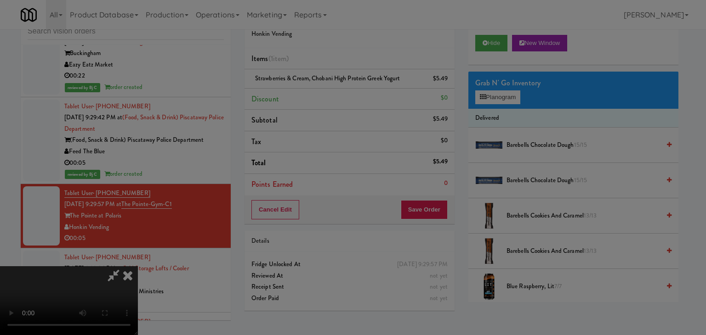
click at [312, 95] on body "Are you sure you want to update this order? Okay Cancel Okay Are you sure you w…" at bounding box center [353, 167] width 706 height 335
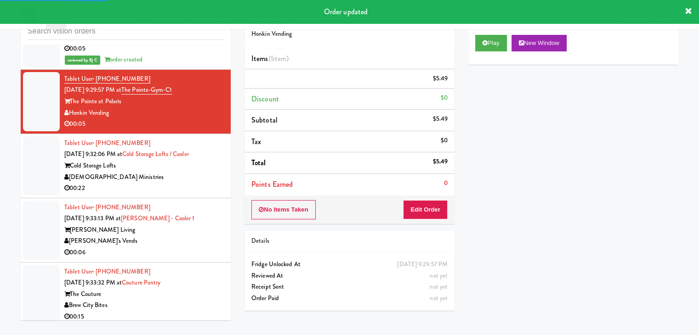
scroll to position [5414, 0]
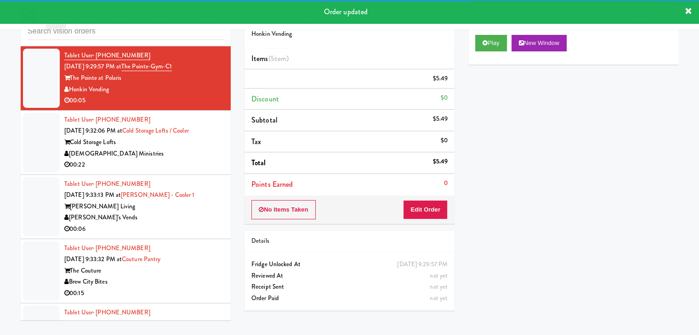
click at [191, 159] on div "00:22" at bounding box center [143, 164] width 159 height 11
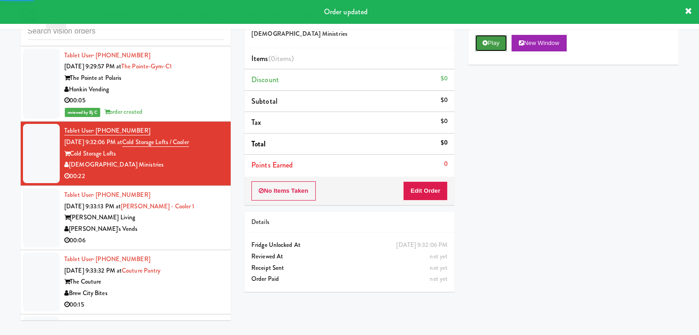
click at [504, 38] on button "Play" at bounding box center [491, 43] width 32 height 17
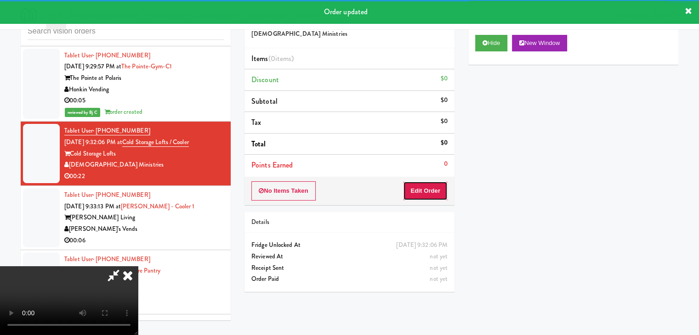
click at [434, 191] on button "Edit Order" at bounding box center [425, 191] width 45 height 19
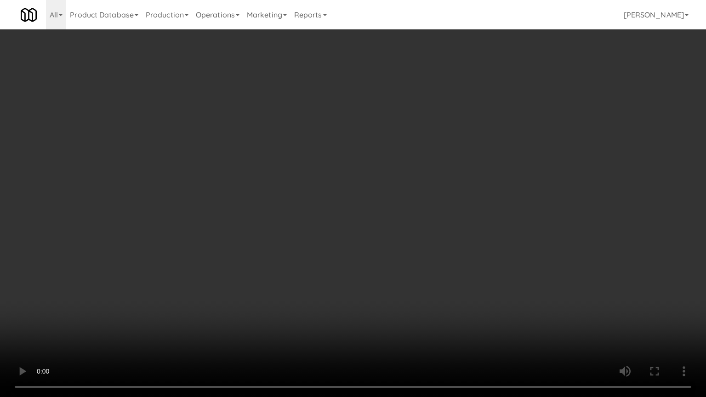
click at [395, 301] on video at bounding box center [353, 198] width 706 height 397
click at [349, 287] on video at bounding box center [353, 198] width 706 height 397
click at [411, 280] on video at bounding box center [353, 198] width 706 height 397
drag, startPoint x: 411, startPoint y: 280, endPoint x: 410, endPoint y: 218, distance: 62.0
click at [410, 274] on video at bounding box center [353, 198] width 706 height 397
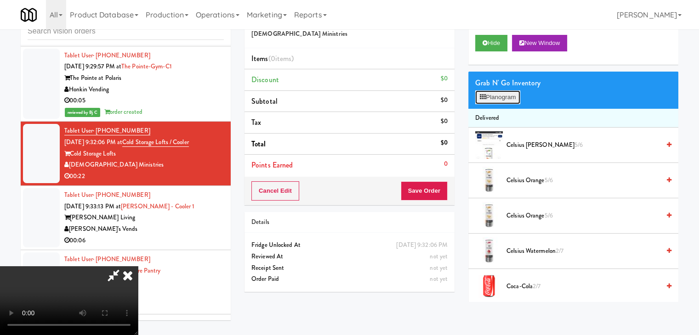
click at [505, 98] on button "Planogram" at bounding box center [497, 98] width 45 height 14
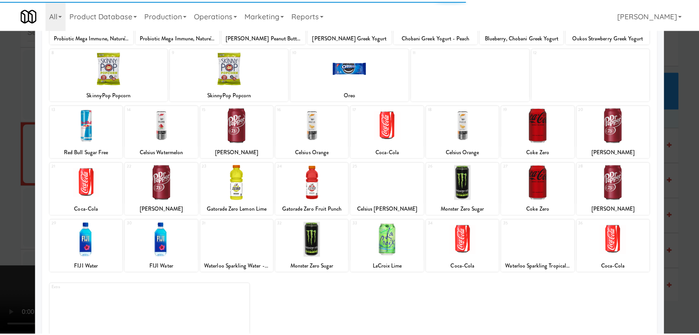
scroll to position [116, 0]
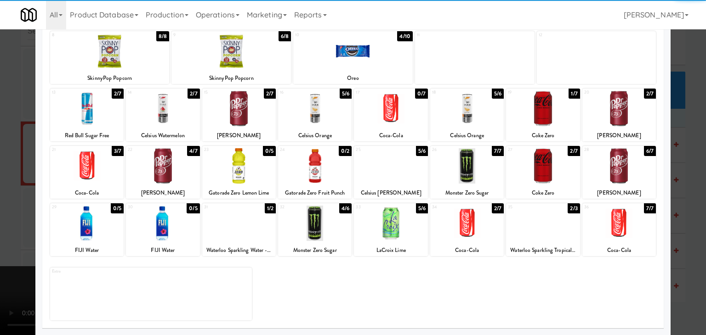
click at [230, 232] on div at bounding box center [239, 223] width 74 height 35
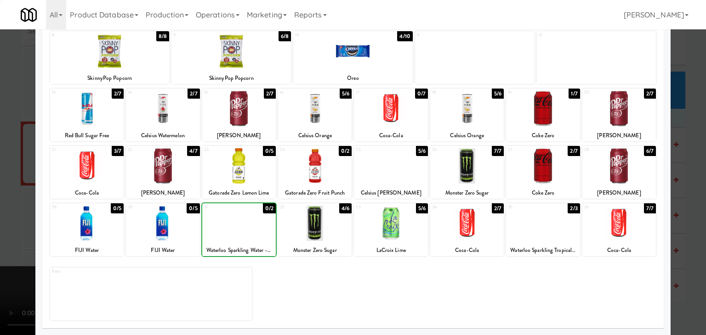
drag, startPoint x: 0, startPoint y: 232, endPoint x: 101, endPoint y: 224, distance: 101.4
click at [2, 232] on div at bounding box center [353, 167] width 706 height 335
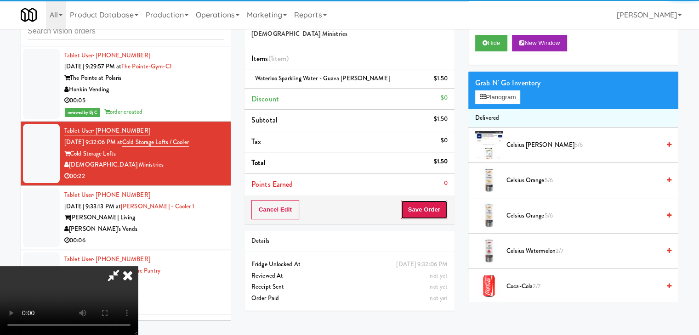
click at [433, 214] on button "Save Order" at bounding box center [424, 209] width 47 height 19
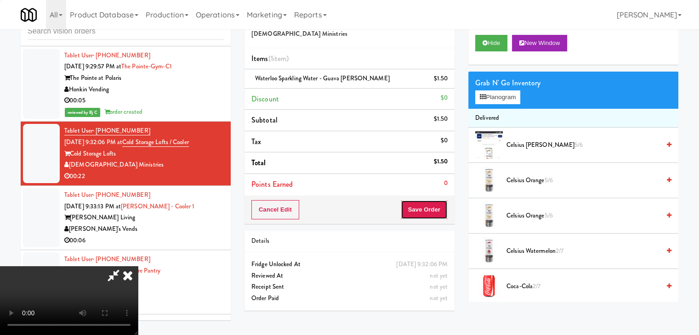
click at [433, 214] on button "Save Order" at bounding box center [424, 209] width 47 height 19
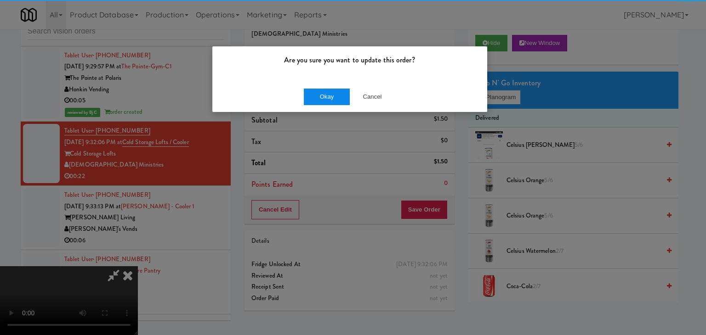
drag, startPoint x: 302, startPoint y: 86, endPoint x: 310, endPoint y: 92, distance: 9.6
click at [306, 88] on div "Okay Cancel" at bounding box center [349, 96] width 275 height 31
click at [309, 92] on button "Okay" at bounding box center [327, 97] width 46 height 17
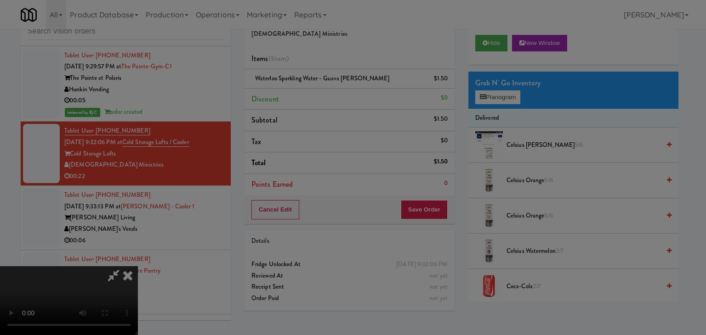
click at [311, 88] on button "Okay" at bounding box center [327, 80] width 46 height 17
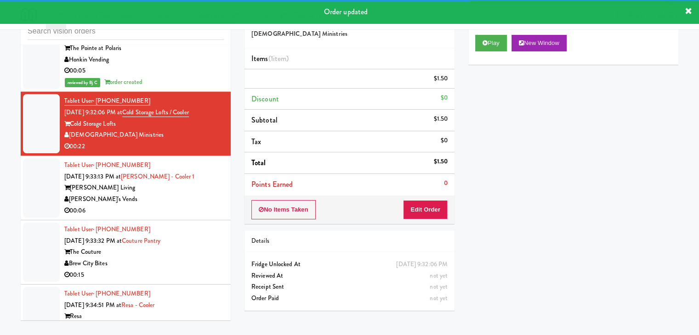
scroll to position [5460, 0]
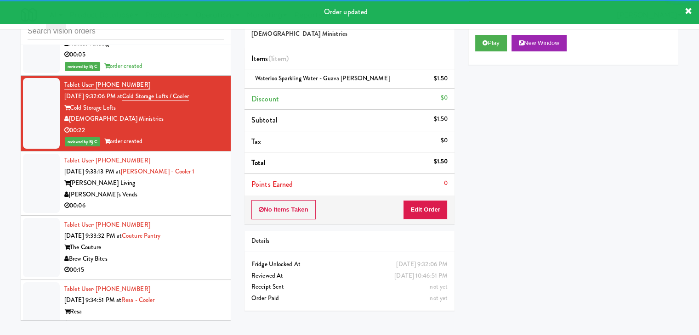
drag, startPoint x: 182, startPoint y: 165, endPoint x: 190, endPoint y: 168, distance: 9.2
click at [183, 189] on div "[PERSON_NAME]'s Vends" at bounding box center [143, 194] width 159 height 11
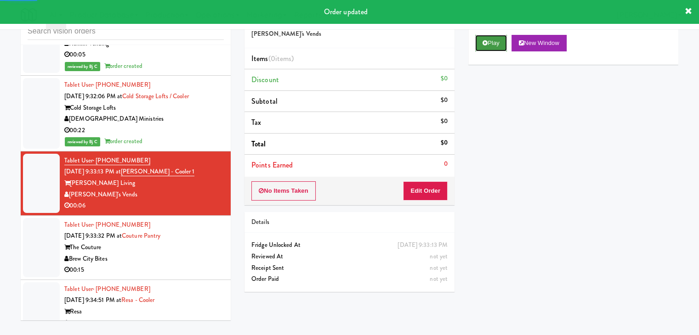
click at [501, 46] on button "Play" at bounding box center [491, 43] width 32 height 17
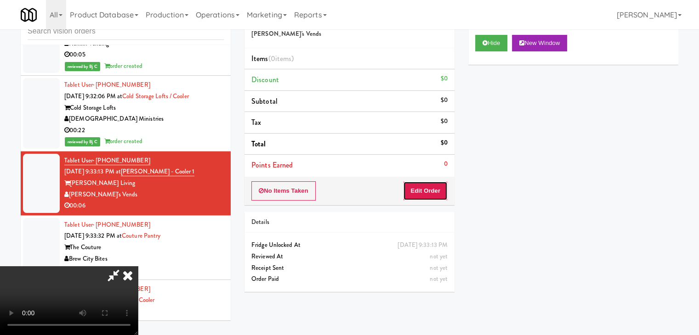
drag, startPoint x: 423, startPoint y: 193, endPoint x: 200, endPoint y: 108, distance: 239.3
click at [195, 112] on div "inbox reviewed all all unclear take inventory issue suspicious failed recent Ta…" at bounding box center [349, 166] width 671 height 324
click at [200, 125] on div "00:22" at bounding box center [143, 130] width 159 height 11
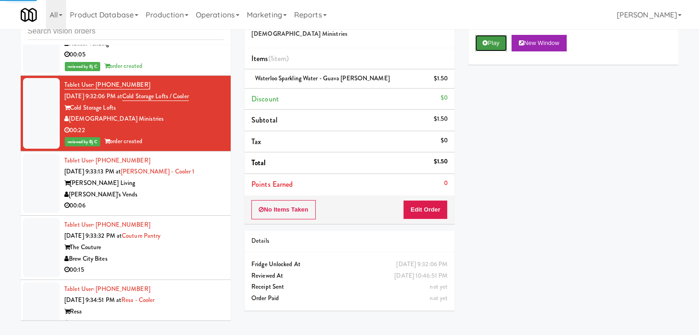
click at [502, 48] on button "Play" at bounding box center [491, 43] width 32 height 17
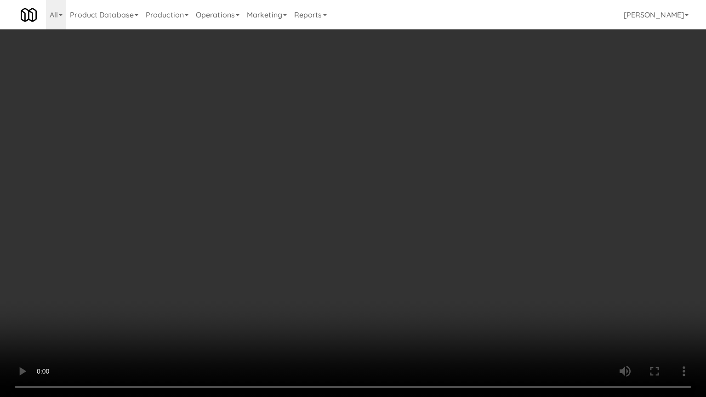
click at [406, 288] on video at bounding box center [353, 198] width 706 height 397
click at [405, 288] on video at bounding box center [353, 198] width 706 height 397
click at [401, 266] on video at bounding box center [353, 198] width 706 height 397
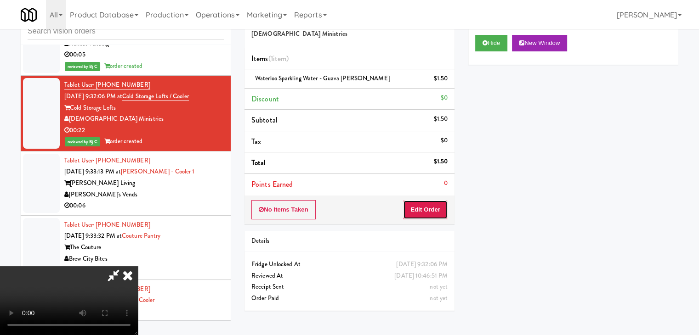
click at [436, 205] on button "Edit Order" at bounding box center [425, 209] width 45 height 19
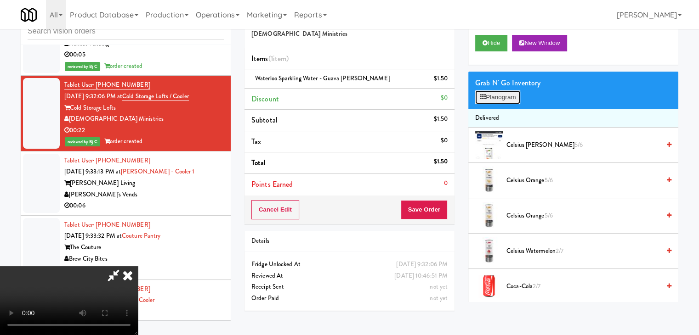
click at [505, 99] on button "Planogram" at bounding box center [497, 98] width 45 height 14
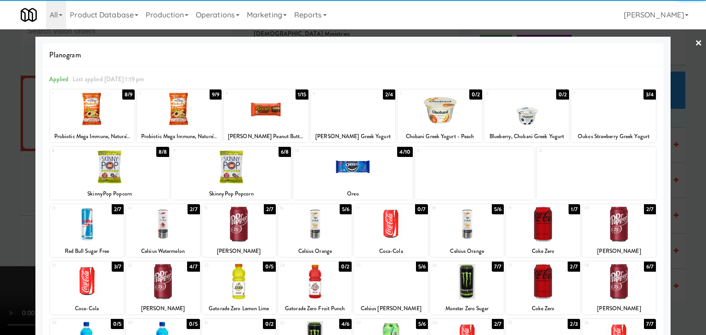
click at [160, 279] on div at bounding box center [163, 281] width 74 height 35
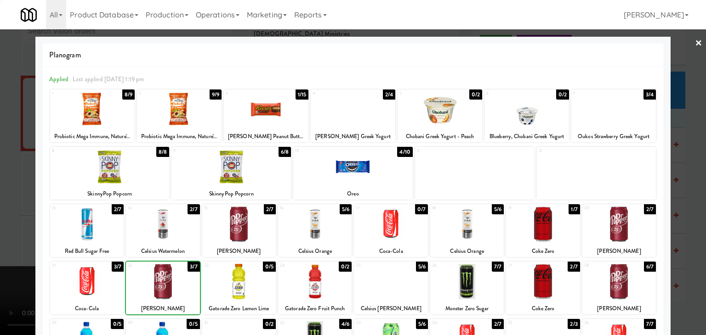
drag, startPoint x: 0, startPoint y: 264, endPoint x: 63, endPoint y: 260, distance: 63.5
click at [1, 263] on div at bounding box center [353, 167] width 706 height 335
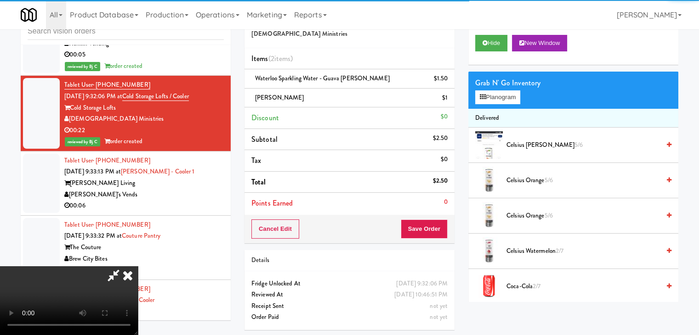
scroll to position [46, 0]
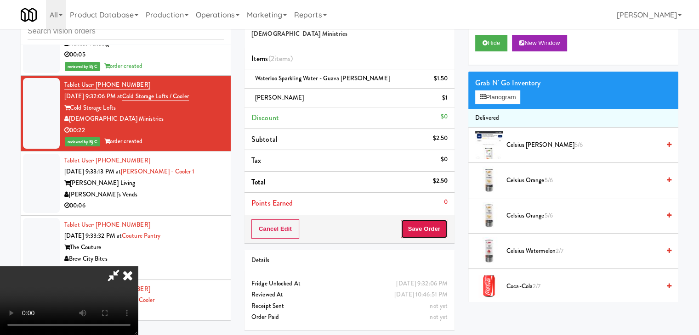
click at [434, 223] on button "Save Order" at bounding box center [424, 229] width 47 height 19
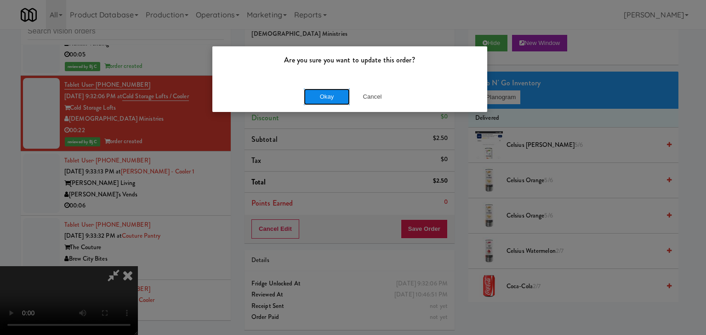
click at [325, 100] on button "Okay" at bounding box center [327, 97] width 46 height 17
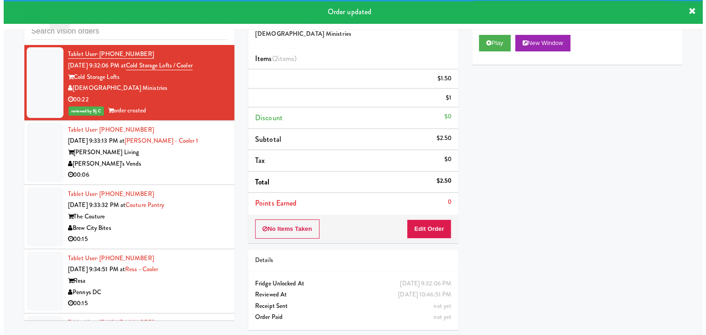
scroll to position [5552, 0]
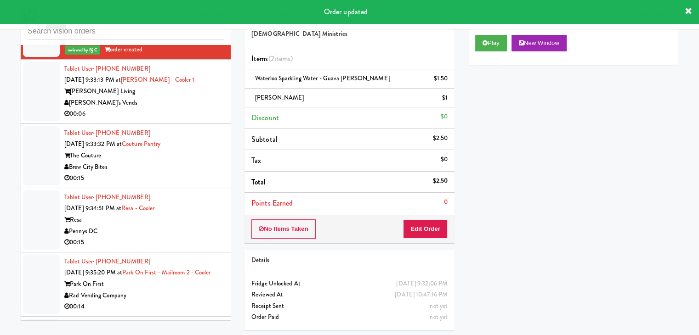
drag, startPoint x: 195, startPoint y: 85, endPoint x: 197, endPoint y: 95, distance: 9.9
click at [196, 108] on div "00:06" at bounding box center [143, 113] width 159 height 11
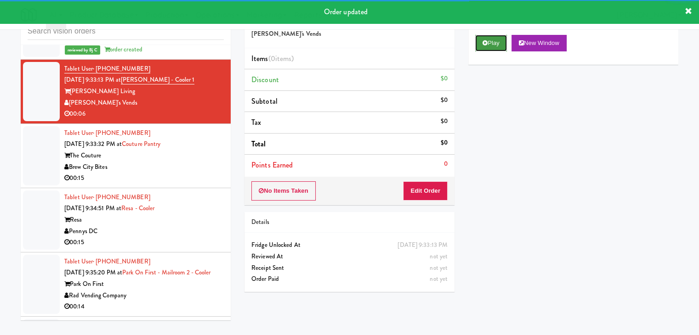
click at [493, 44] on button "Play" at bounding box center [491, 43] width 32 height 17
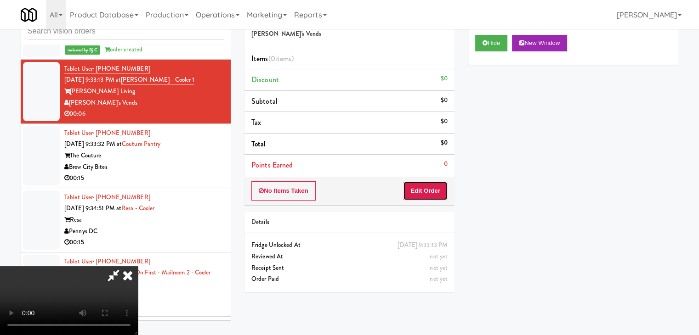
click at [430, 187] on button "Edit Order" at bounding box center [425, 191] width 45 height 19
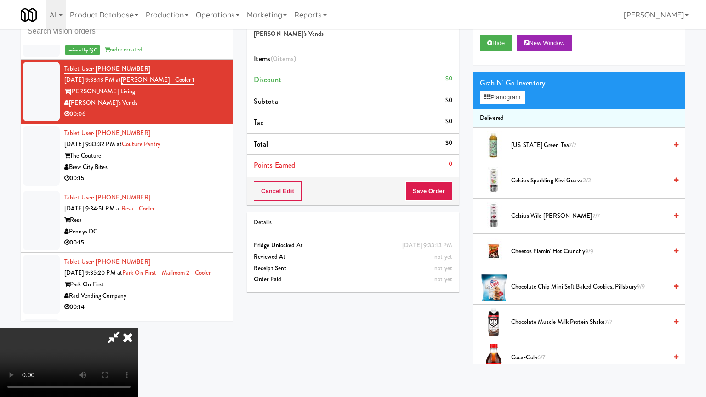
click at [138, 328] on video at bounding box center [69, 362] width 138 height 69
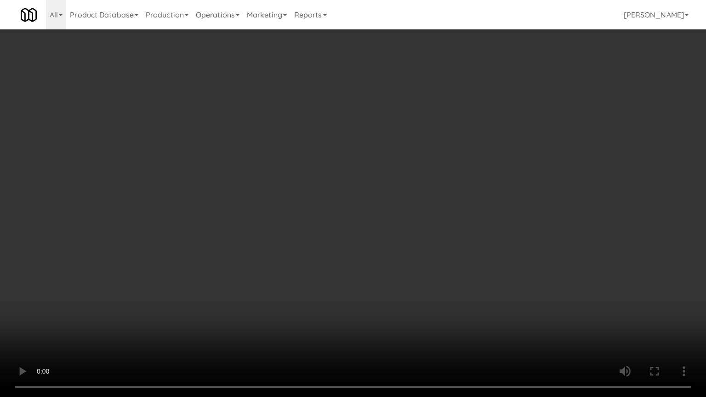
click at [400, 272] on video at bounding box center [353, 198] width 706 height 397
click at [399, 272] on video at bounding box center [353, 198] width 706 height 397
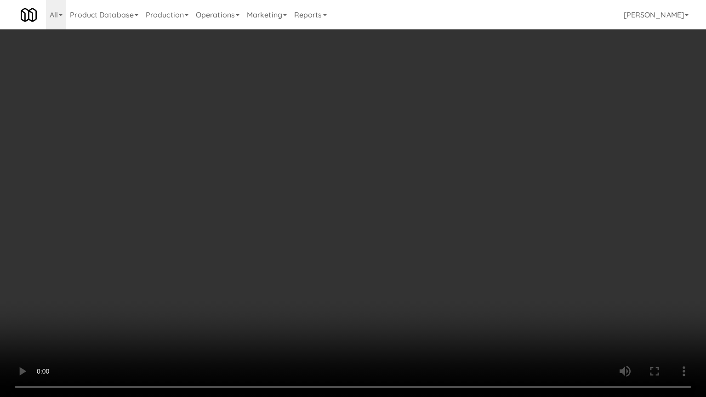
click at [398, 272] on video at bounding box center [353, 198] width 706 height 397
drag, startPoint x: 398, startPoint y: 272, endPoint x: 408, endPoint y: 212, distance: 60.5
click at [398, 271] on video at bounding box center [353, 198] width 706 height 397
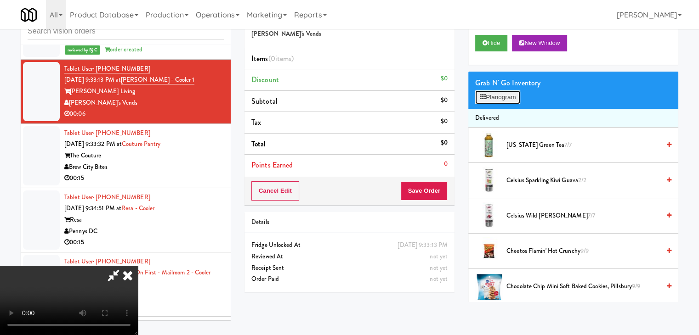
click at [490, 93] on button "Planogram" at bounding box center [497, 98] width 45 height 14
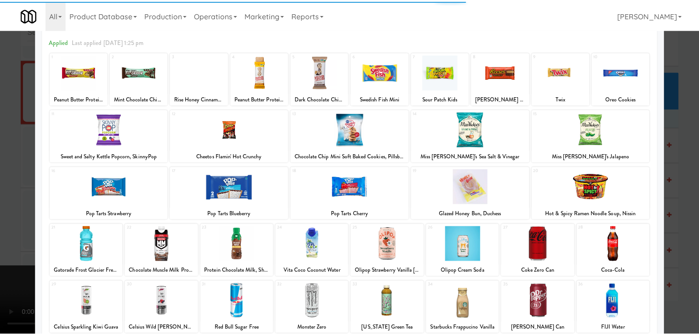
scroll to position [92, 0]
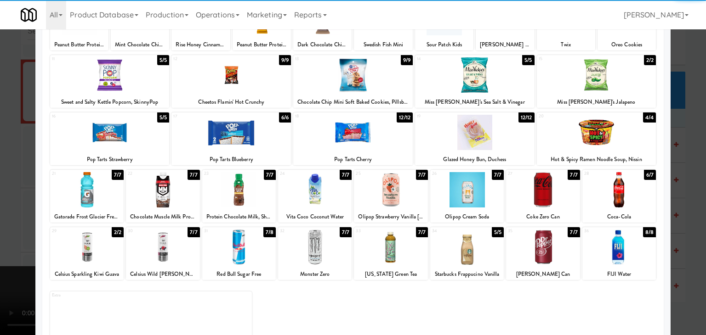
click at [638, 250] on div at bounding box center [619, 247] width 74 height 35
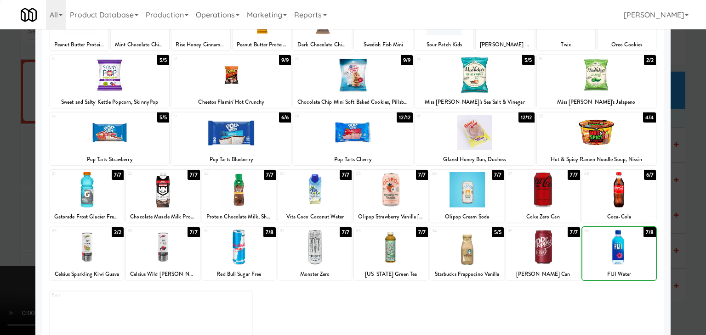
click at [683, 252] on div at bounding box center [353, 167] width 706 height 335
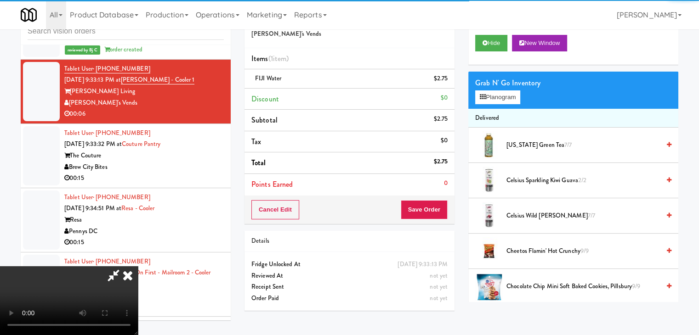
drag, startPoint x: 410, startPoint y: 211, endPoint x: 427, endPoint y: 209, distance: 17.2
click at [138, 267] on video at bounding box center [69, 301] width 138 height 69
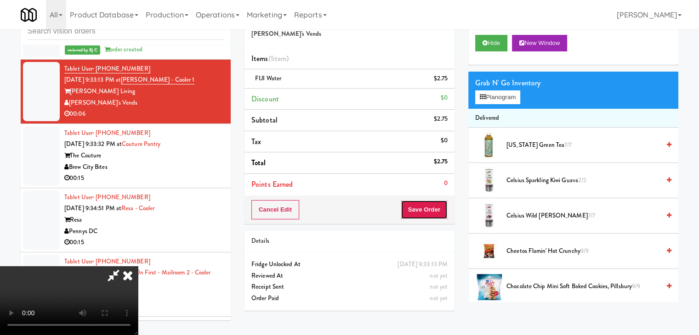
click at [427, 209] on button "Save Order" at bounding box center [424, 209] width 47 height 19
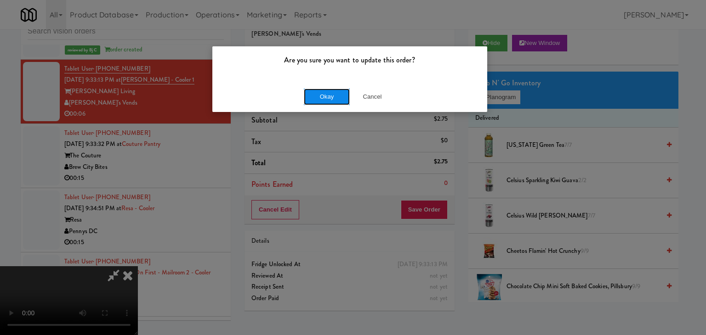
click at [320, 91] on button "Okay" at bounding box center [327, 97] width 46 height 17
click at [320, 91] on body "Are you sure you want to update this order? Okay Cancel Okay Are you sure you w…" at bounding box center [353, 167] width 706 height 335
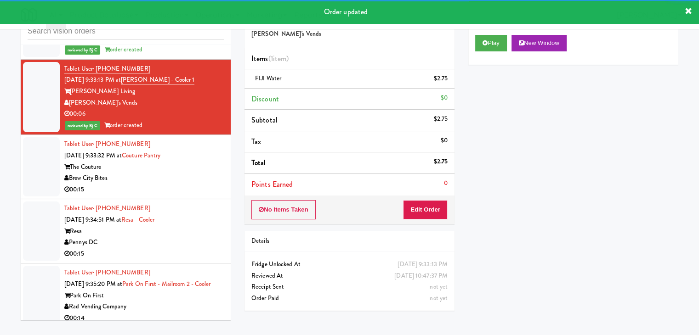
click at [199, 173] on div "Brew City Bites" at bounding box center [143, 178] width 159 height 11
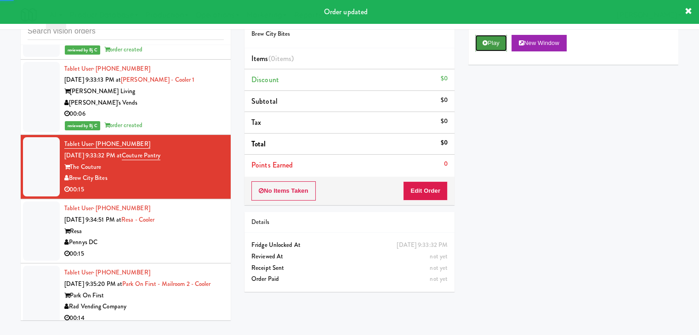
click at [507, 41] on button "Play" at bounding box center [491, 43] width 32 height 17
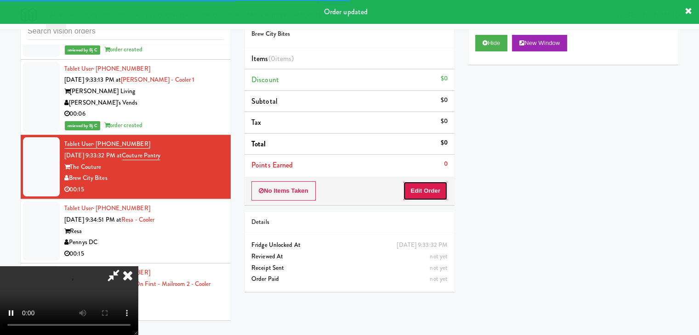
click at [427, 198] on button "Edit Order" at bounding box center [425, 191] width 45 height 19
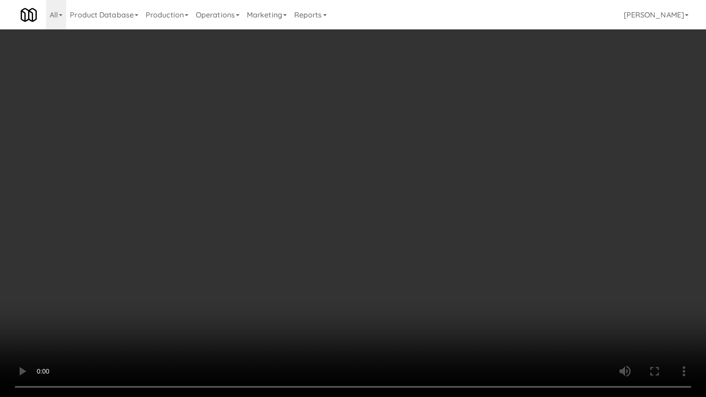
click at [419, 297] on video at bounding box center [353, 198] width 706 height 397
drag, startPoint x: 418, startPoint y: 298, endPoint x: 414, endPoint y: 300, distance: 4.9
click at [418, 298] on video at bounding box center [353, 198] width 706 height 397
click at [409, 287] on video at bounding box center [353, 198] width 706 height 397
drag, startPoint x: 409, startPoint y: 287, endPoint x: 436, endPoint y: 171, distance: 118.5
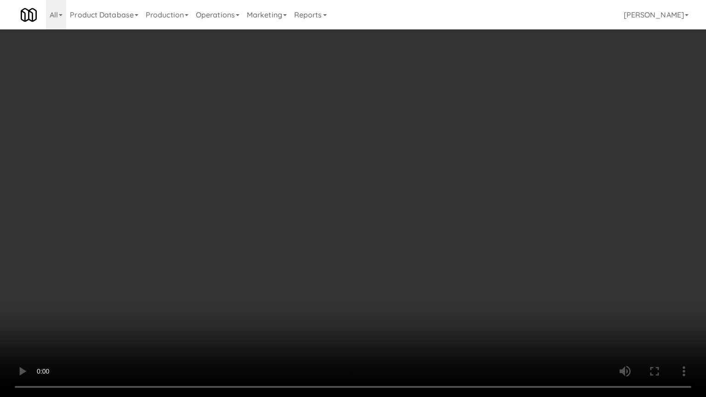
click at [409, 286] on video at bounding box center [353, 198] width 706 height 397
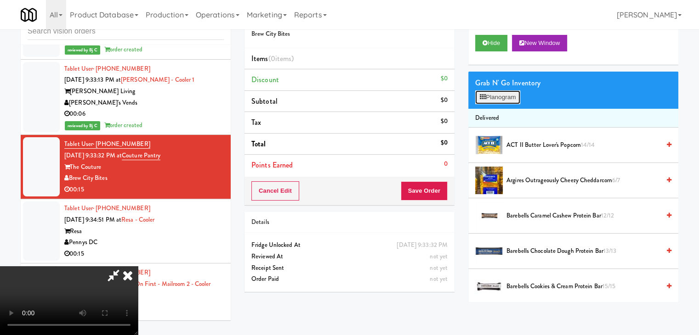
click at [502, 96] on button "Planogram" at bounding box center [497, 98] width 45 height 14
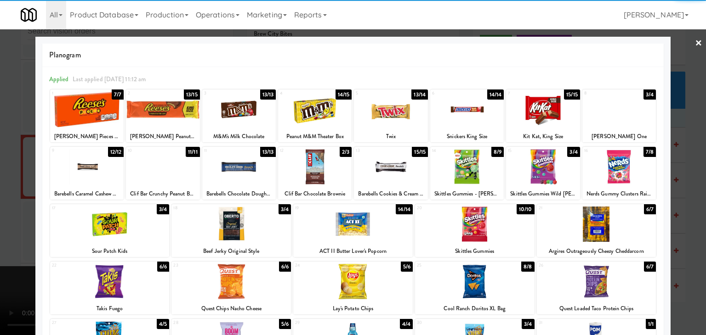
click at [465, 172] on div at bounding box center [467, 166] width 74 height 35
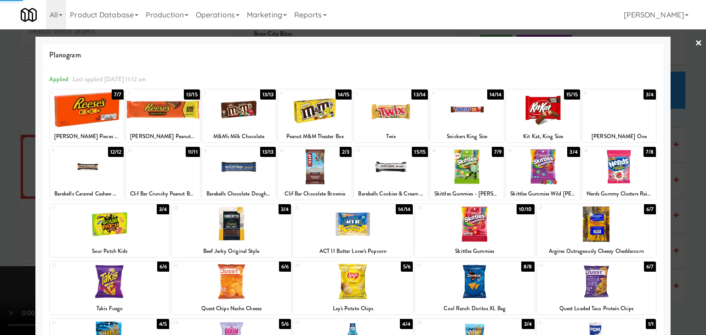
drag, startPoint x: 6, startPoint y: 188, endPoint x: 96, endPoint y: 186, distance: 89.6
click at [8, 187] on div at bounding box center [353, 167] width 706 height 335
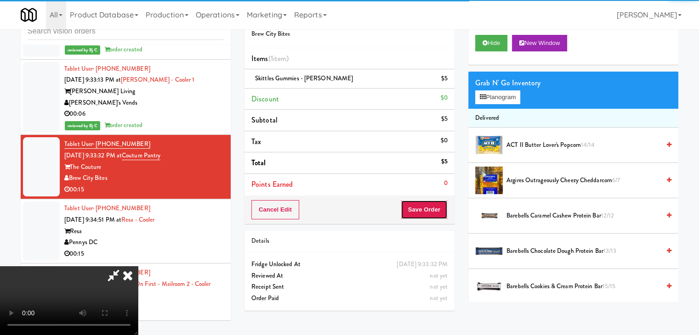
click at [428, 210] on button "Save Order" at bounding box center [424, 209] width 47 height 19
click at [430, 210] on button "Save Order" at bounding box center [424, 209] width 47 height 19
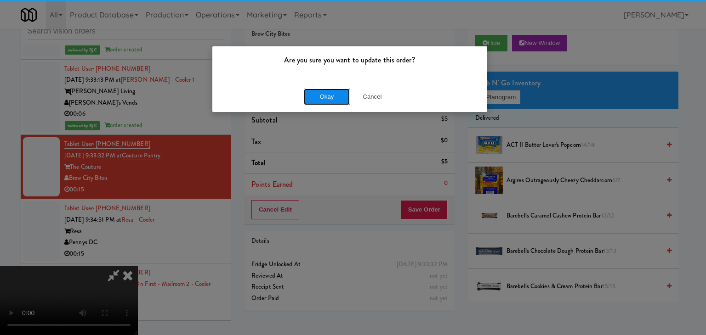
click at [321, 92] on button "Okay" at bounding box center [327, 97] width 46 height 17
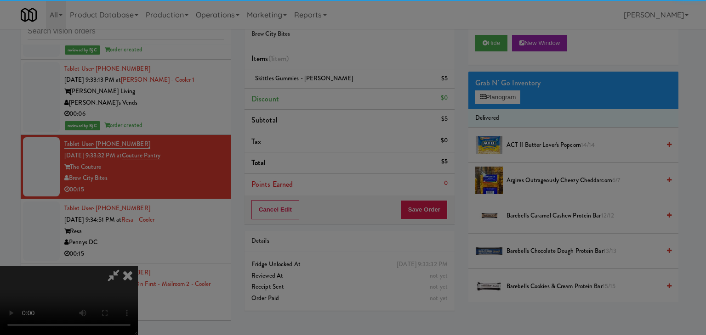
click at [321, 95] on div "Okay Cancel" at bounding box center [349, 79] width 275 height 31
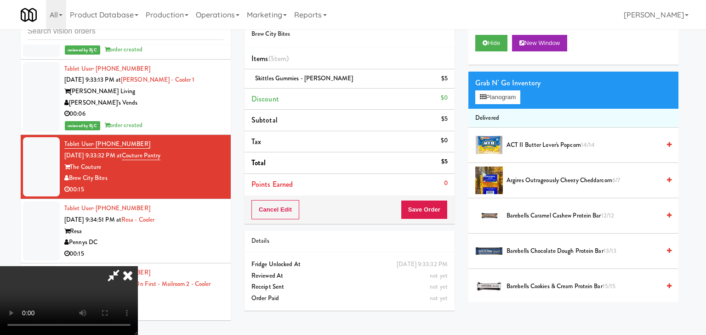
click at [321, 96] on div at bounding box center [353, 167] width 706 height 335
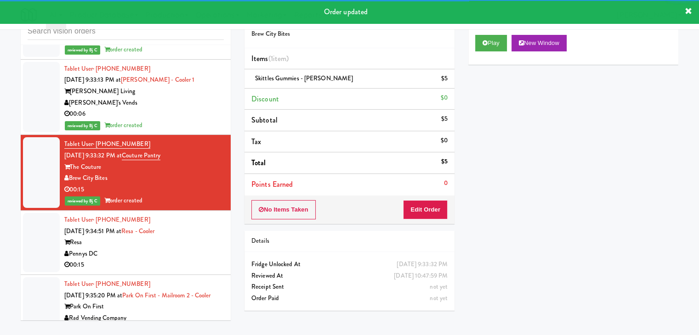
click at [196, 237] on div "Resa" at bounding box center [143, 242] width 159 height 11
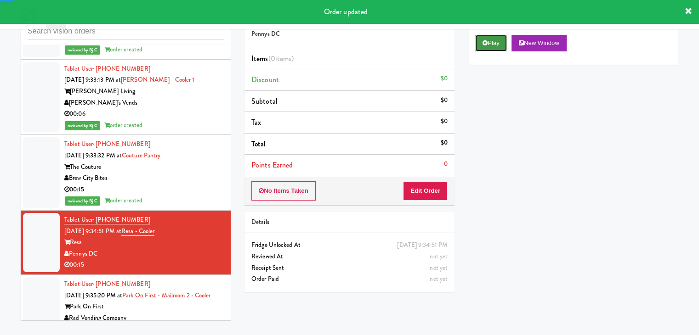
click at [496, 47] on button "Play" at bounding box center [491, 43] width 32 height 17
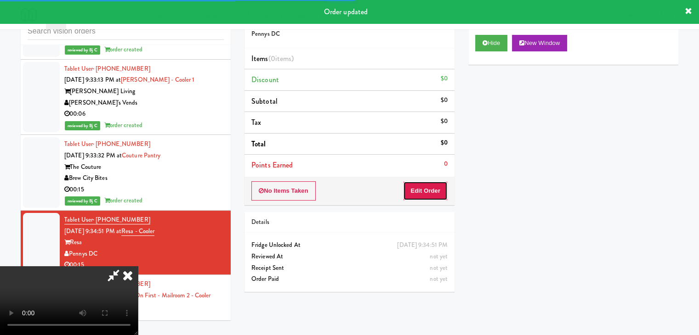
click at [432, 193] on button "Edit Order" at bounding box center [425, 191] width 45 height 19
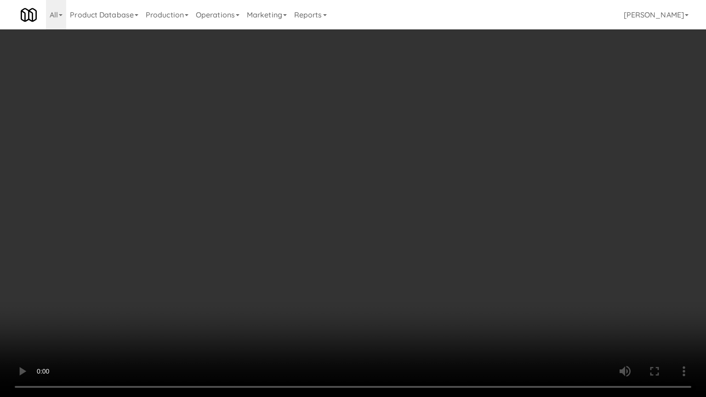
click at [415, 290] on video at bounding box center [353, 198] width 706 height 397
click at [329, 301] on video at bounding box center [353, 198] width 706 height 397
click at [380, 319] on video at bounding box center [353, 198] width 706 height 397
click at [381, 318] on video at bounding box center [353, 198] width 706 height 397
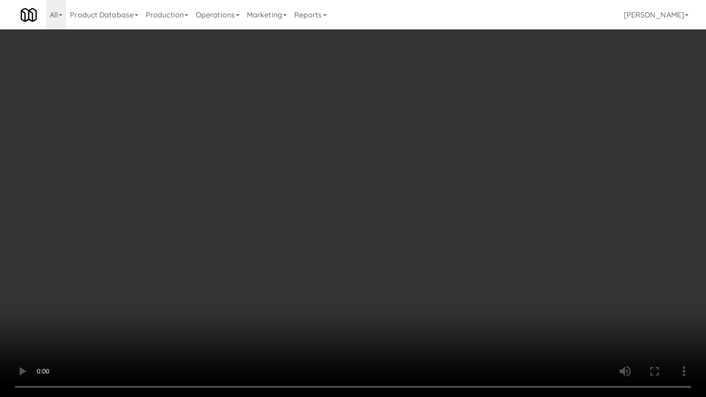
drag, startPoint x: 388, startPoint y: 309, endPoint x: 386, endPoint y: 303, distance: 6.1
click at [388, 307] on video at bounding box center [353, 198] width 706 height 397
click at [386, 299] on video at bounding box center [353, 198] width 706 height 397
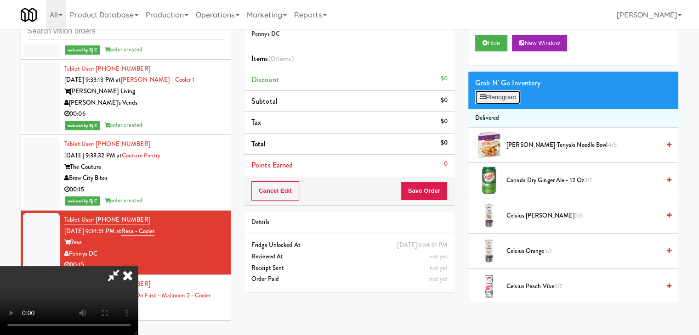
click at [495, 96] on button "Planogram" at bounding box center [497, 98] width 45 height 14
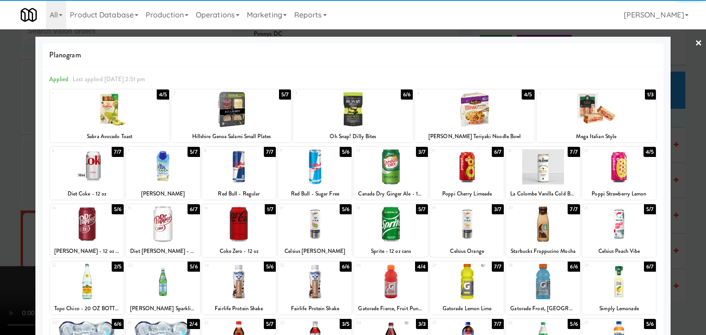
click at [461, 229] on div at bounding box center [467, 224] width 74 height 35
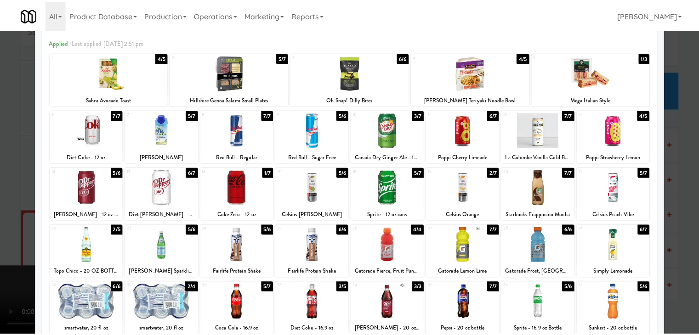
scroll to position [92, 0]
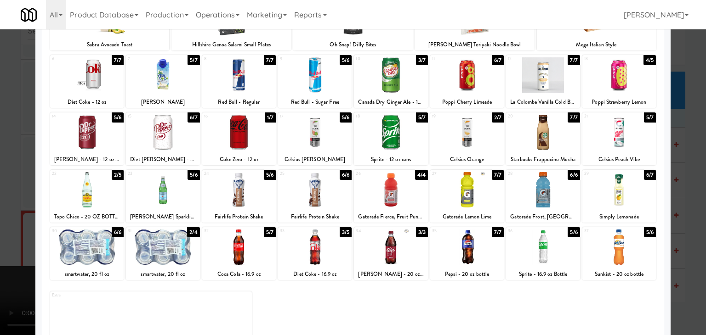
click at [104, 189] on div at bounding box center [87, 189] width 74 height 35
drag, startPoint x: 0, startPoint y: 206, endPoint x: 145, endPoint y: 206, distance: 145.2
click at [7, 206] on div at bounding box center [353, 167] width 706 height 335
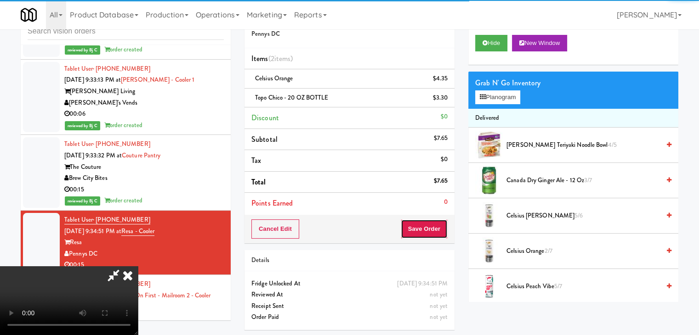
click at [442, 222] on button "Save Order" at bounding box center [424, 229] width 47 height 19
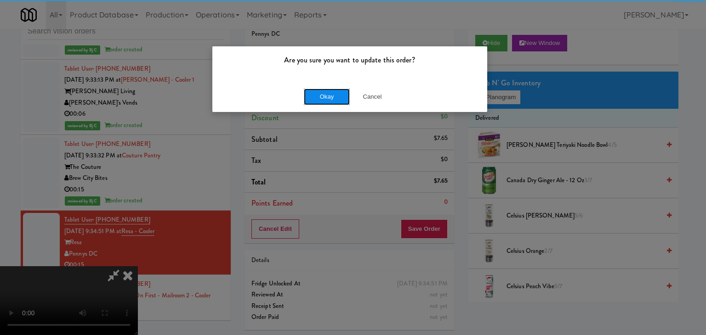
click at [331, 99] on button "Okay" at bounding box center [327, 97] width 46 height 17
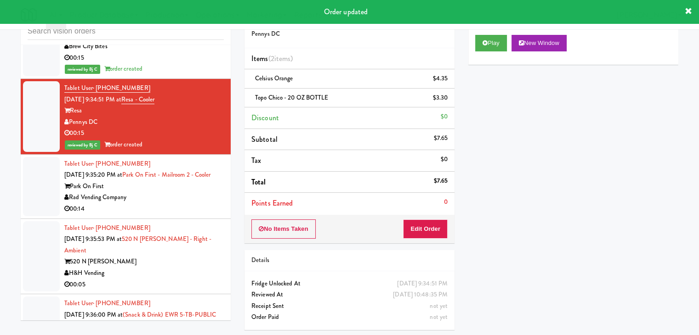
scroll to position [5689, 0]
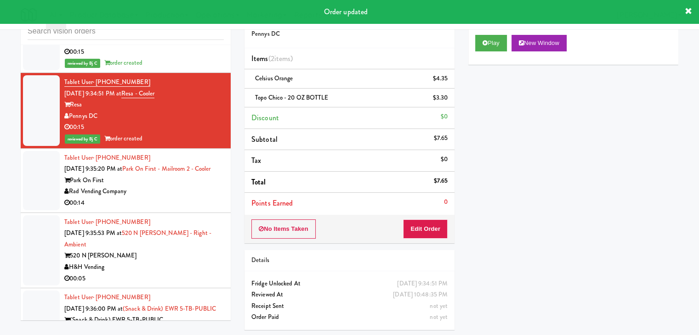
click at [180, 198] on div "00:14" at bounding box center [143, 203] width 159 height 11
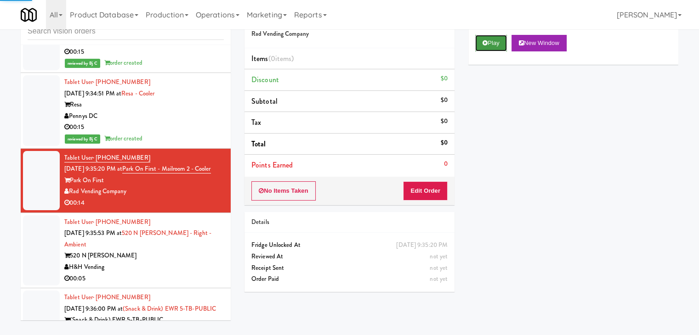
drag, startPoint x: 492, startPoint y: 41, endPoint x: 491, endPoint y: 48, distance: 7.5
click at [492, 43] on button "Play" at bounding box center [491, 43] width 32 height 17
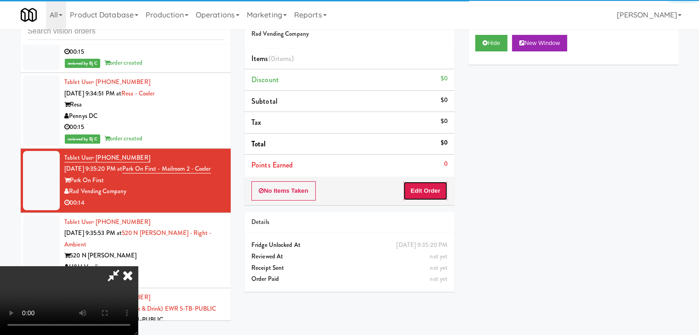
click at [431, 188] on button "Edit Order" at bounding box center [425, 191] width 45 height 19
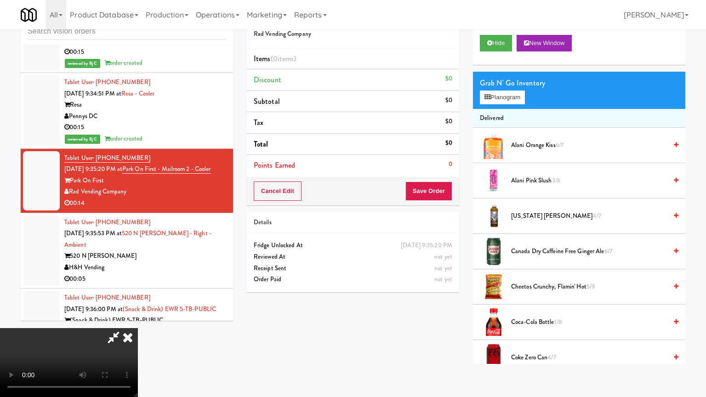
click at [138, 328] on video at bounding box center [69, 362] width 138 height 69
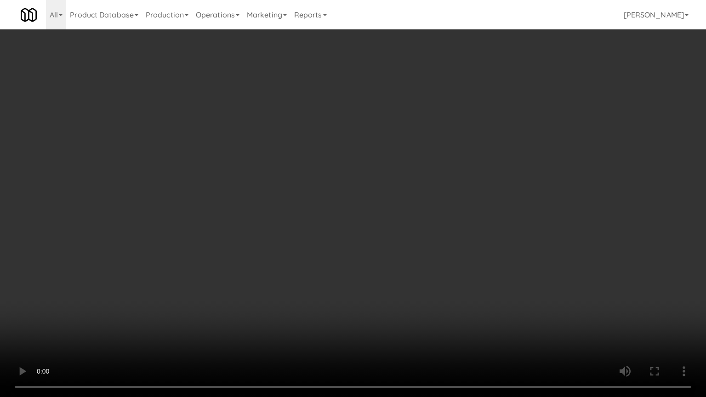
click at [409, 310] on video at bounding box center [353, 198] width 706 height 397
click at [412, 246] on video at bounding box center [353, 198] width 706 height 397
click at [410, 246] on video at bounding box center [353, 198] width 706 height 397
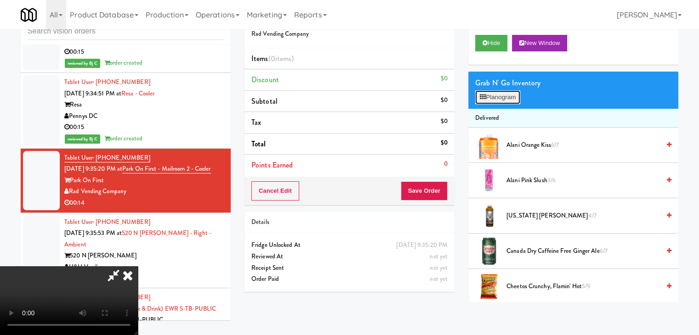
click at [493, 97] on button "Planogram" at bounding box center [497, 98] width 45 height 14
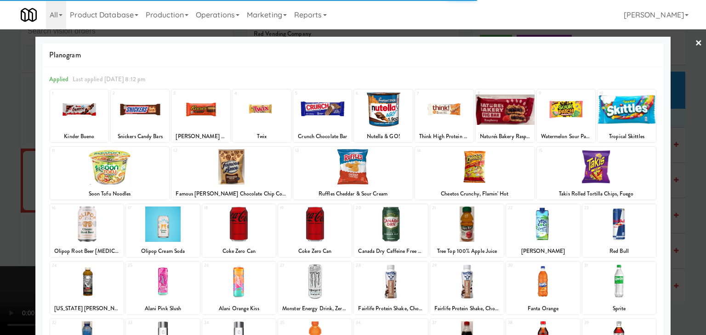
click at [164, 277] on div at bounding box center [163, 281] width 74 height 35
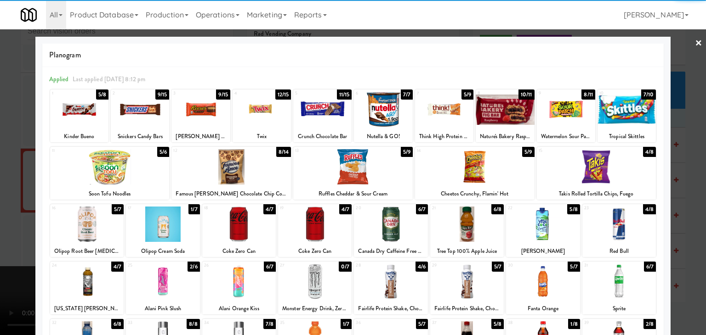
drag, startPoint x: 0, startPoint y: 246, endPoint x: 114, endPoint y: 237, distance: 114.3
click at [1, 246] on div at bounding box center [353, 167] width 706 height 335
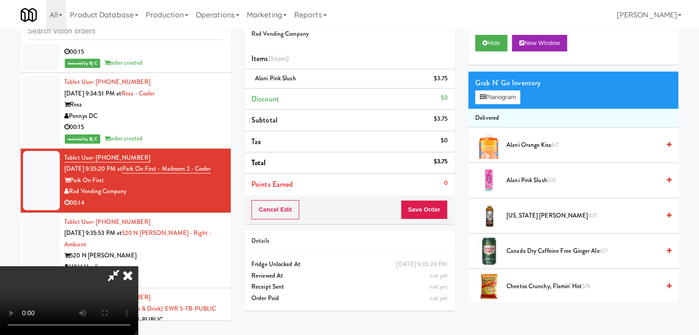
click at [138, 267] on video at bounding box center [69, 301] width 138 height 69
click at [430, 207] on button "Save Order" at bounding box center [424, 209] width 47 height 19
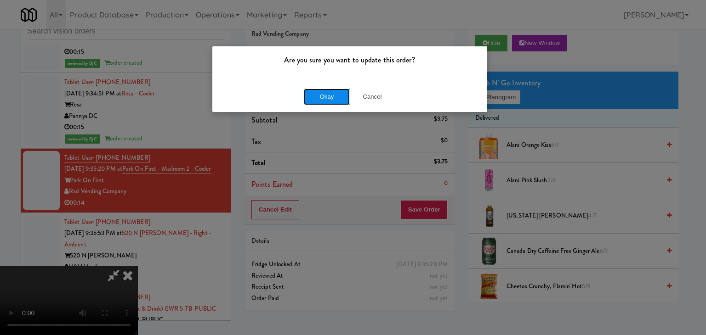
click at [335, 96] on button "Okay" at bounding box center [327, 97] width 46 height 17
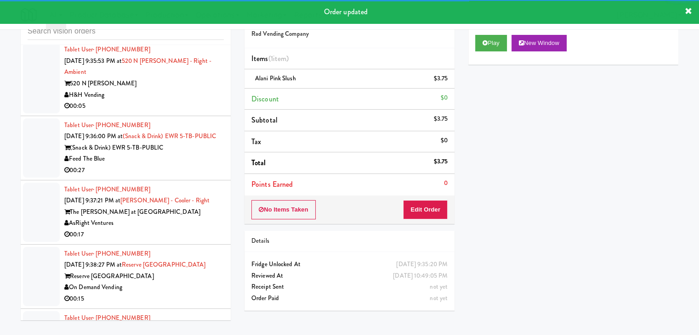
scroll to position [5884, 0]
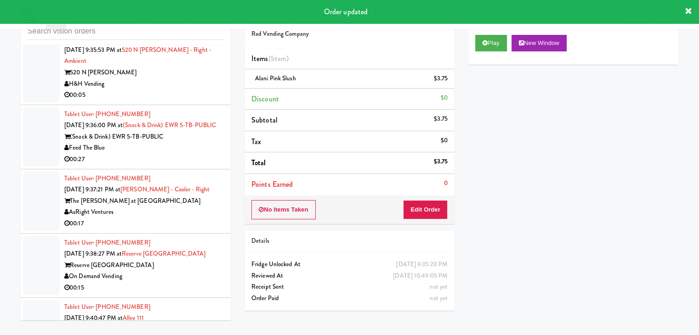
click at [188, 90] on div "00:05" at bounding box center [143, 95] width 159 height 11
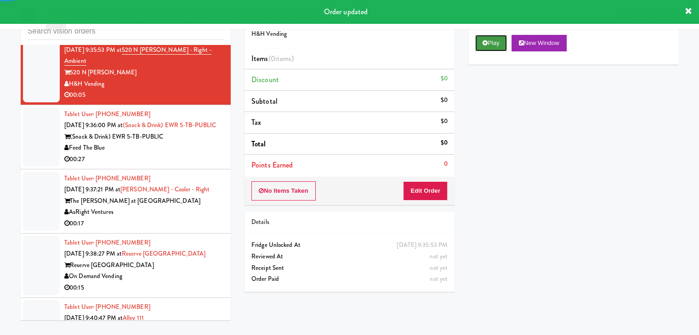
click at [493, 45] on button "Play" at bounding box center [491, 43] width 32 height 17
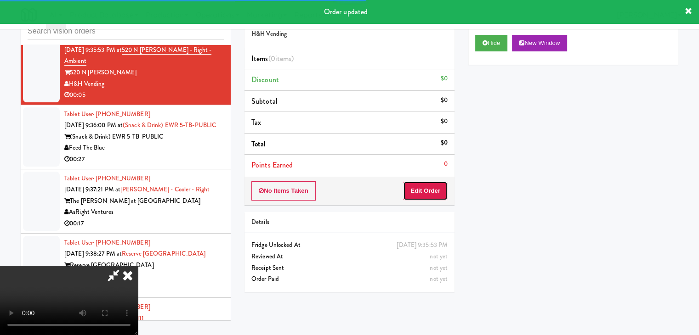
click at [438, 190] on button "Edit Order" at bounding box center [425, 191] width 45 height 19
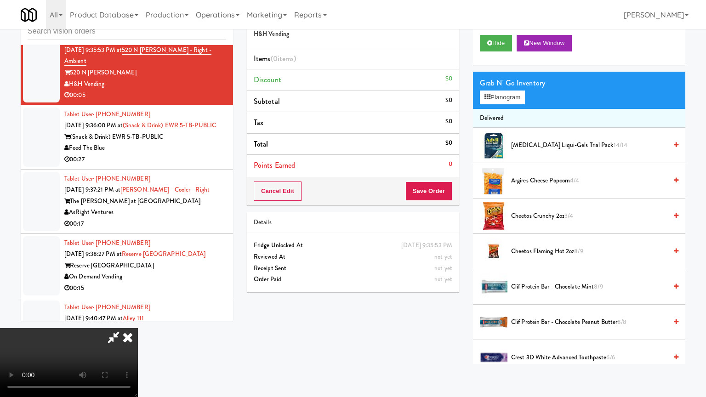
click at [138, 328] on video at bounding box center [69, 362] width 138 height 69
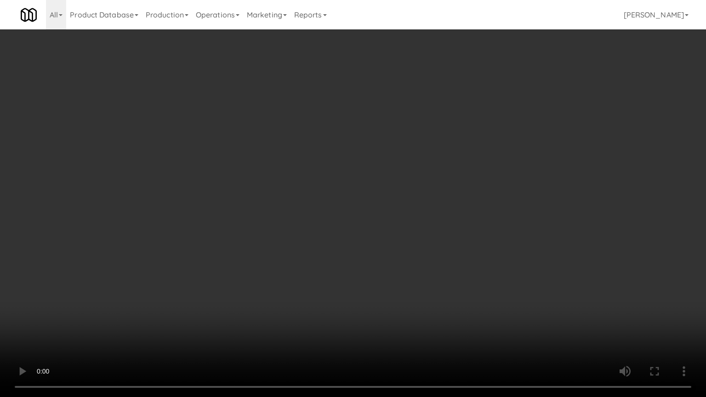
click at [408, 296] on video at bounding box center [353, 198] width 706 height 397
click at [405, 296] on video at bounding box center [353, 198] width 706 height 397
click at [408, 297] on video at bounding box center [353, 198] width 706 height 397
click at [420, 284] on video at bounding box center [353, 198] width 706 height 397
click at [420, 283] on video at bounding box center [353, 198] width 706 height 397
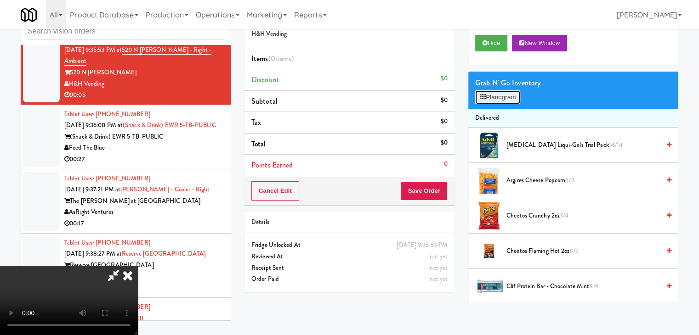
click at [493, 102] on button "Planogram" at bounding box center [497, 98] width 45 height 14
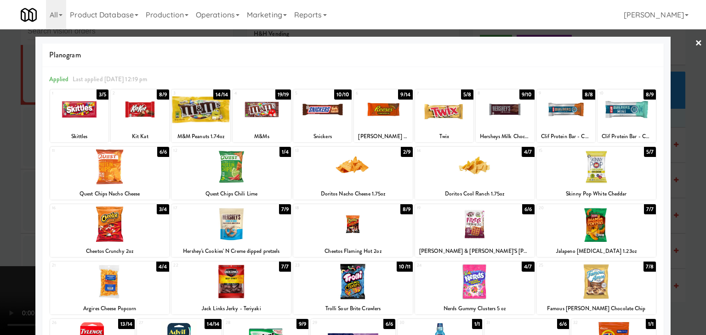
click at [612, 283] on div at bounding box center [596, 281] width 119 height 35
click at [687, 252] on div at bounding box center [353, 167] width 706 height 335
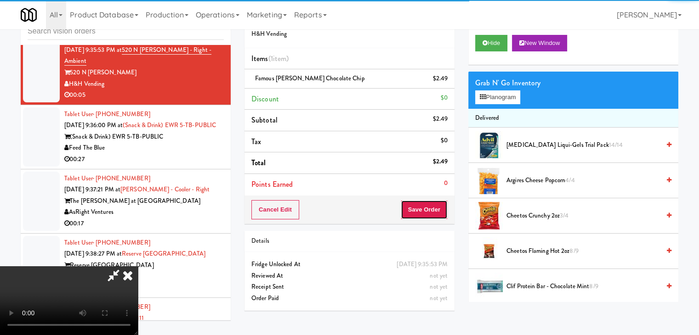
click at [443, 204] on button "Save Order" at bounding box center [424, 209] width 47 height 19
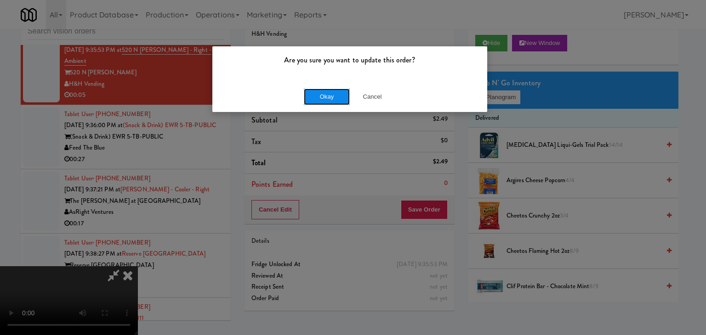
click at [341, 94] on button "Okay" at bounding box center [327, 97] width 46 height 17
click at [340, 94] on button "Okay" at bounding box center [327, 97] width 46 height 17
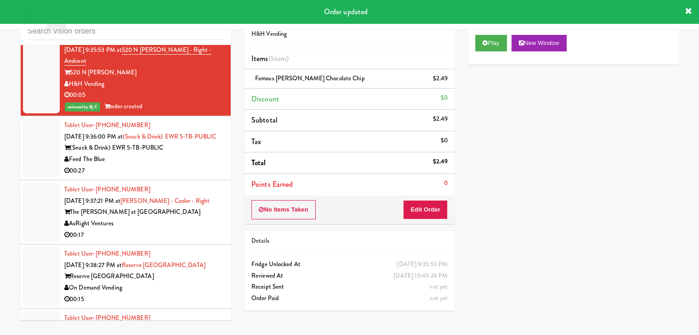
drag, startPoint x: 193, startPoint y: 153, endPoint x: 200, endPoint y: 153, distance: 6.9
click at [193, 154] on div "Feed The Blue" at bounding box center [143, 159] width 159 height 11
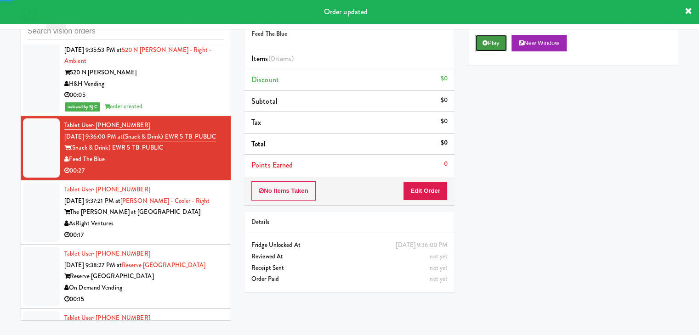
click at [498, 45] on button "Play" at bounding box center [491, 43] width 32 height 17
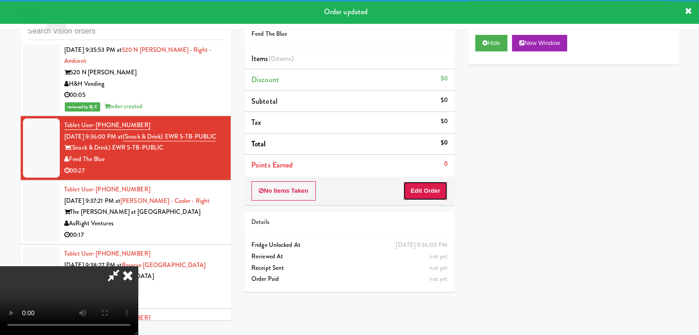
click at [432, 195] on button "Edit Order" at bounding box center [425, 191] width 45 height 19
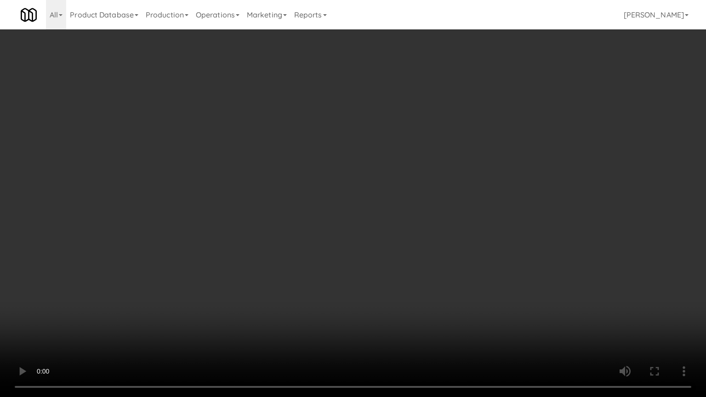
click at [443, 307] on video at bounding box center [353, 198] width 706 height 397
click at [443, 309] on video at bounding box center [353, 198] width 706 height 397
click at [446, 311] on video at bounding box center [353, 198] width 706 height 397
click at [354, 288] on video at bounding box center [353, 198] width 706 height 397
click at [378, 282] on video at bounding box center [353, 198] width 706 height 397
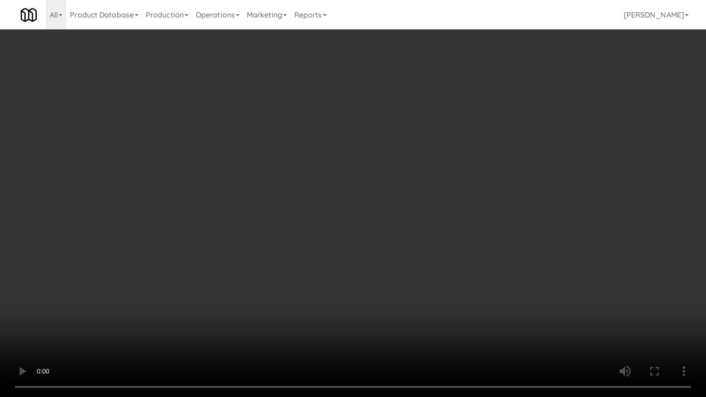
click at [411, 288] on video at bounding box center [353, 198] width 706 height 397
click at [265, 335] on video at bounding box center [353, 198] width 706 height 397
click at [421, 275] on video at bounding box center [353, 198] width 706 height 397
click at [456, 293] on video at bounding box center [353, 198] width 706 height 397
click at [457, 293] on video at bounding box center [353, 198] width 706 height 397
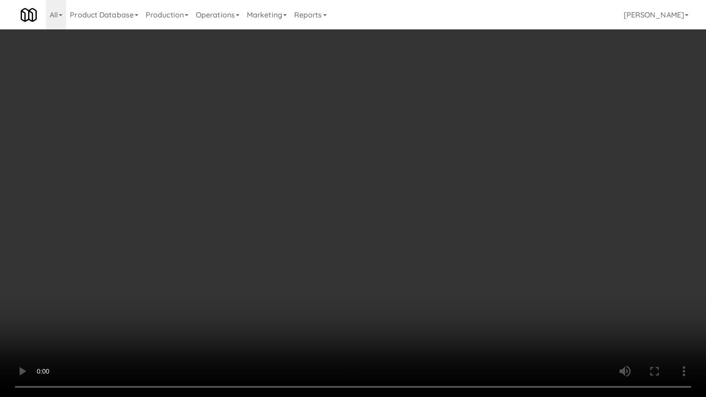
click at [469, 279] on video at bounding box center [353, 198] width 706 height 397
drag, startPoint x: 469, startPoint y: 279, endPoint x: 496, endPoint y: 171, distance: 111.0
click at [469, 278] on video at bounding box center [353, 198] width 706 height 397
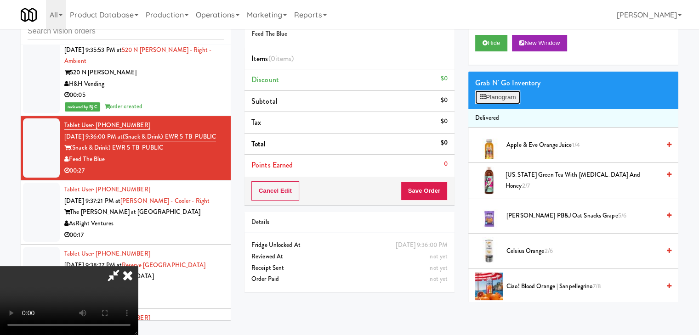
click at [513, 99] on button "Planogram" at bounding box center [497, 98] width 45 height 14
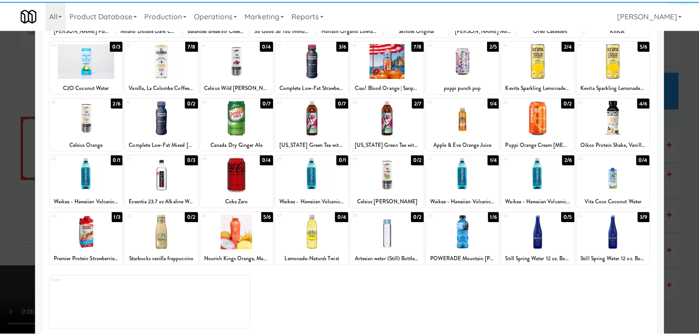
scroll to position [116, 0]
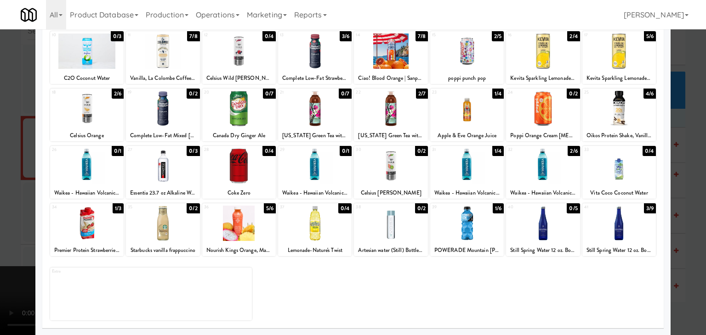
drag, startPoint x: 487, startPoint y: 162, endPoint x: 483, endPoint y: 177, distance: 15.1
click at [486, 164] on div at bounding box center [467, 165] width 74 height 35
click at [689, 189] on div at bounding box center [353, 167] width 706 height 335
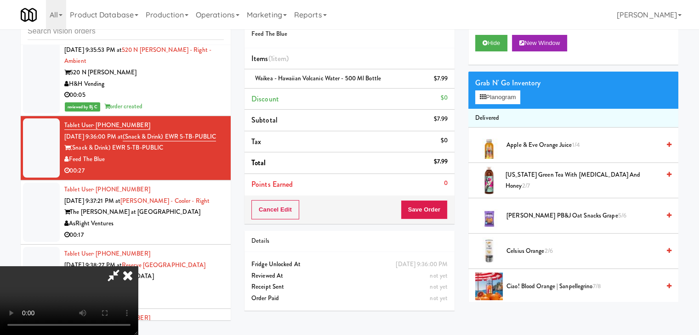
click at [447, 204] on div "Cancel Edit Save Order" at bounding box center [349, 210] width 210 height 28
click at [443, 208] on button "Save Order" at bounding box center [424, 209] width 47 height 19
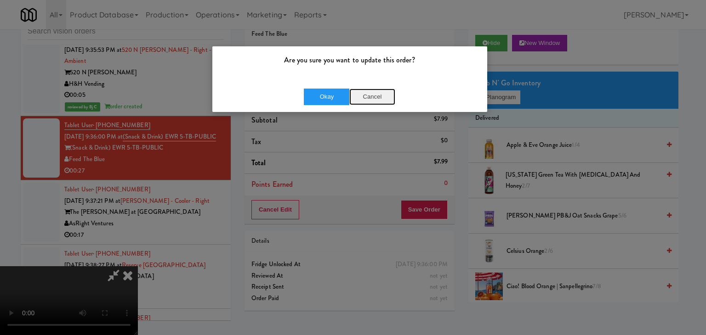
click at [366, 94] on button "Cancel" at bounding box center [372, 97] width 46 height 17
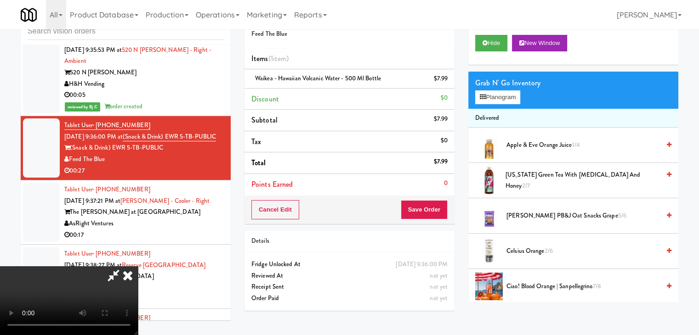
click at [138, 267] on video at bounding box center [69, 301] width 138 height 69
click at [450, 82] on icon at bounding box center [448, 82] width 5 height 6
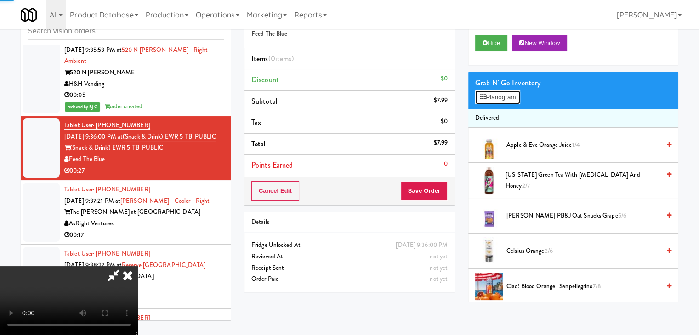
click at [505, 101] on button "Planogram" at bounding box center [497, 98] width 45 height 14
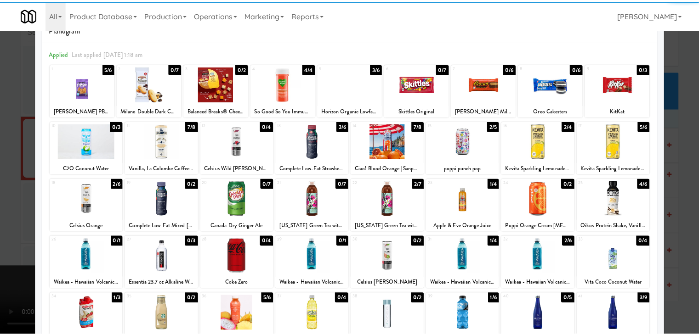
scroll to position [92, 0]
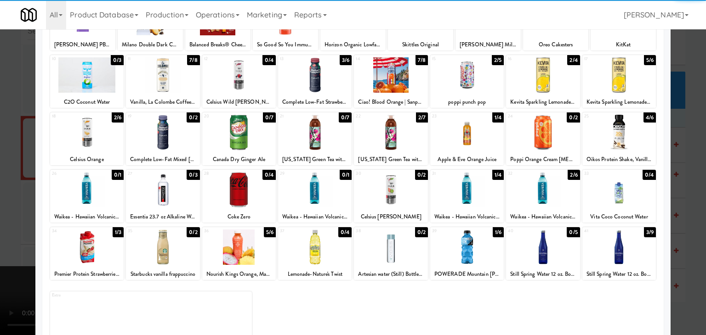
drag, startPoint x: 542, startPoint y: 195, endPoint x: 601, endPoint y: 199, distance: 59.0
click at [542, 195] on div at bounding box center [543, 189] width 74 height 35
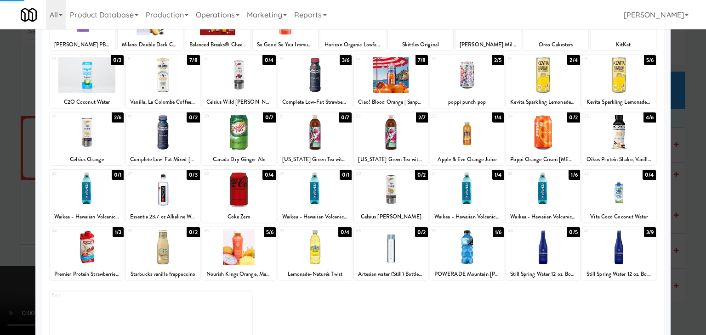
click at [655, 201] on div "Applied Last applied [DATE] 1:18 am 1 5/6 [PERSON_NAME] PB&J Oat Snacks Grape 2…" at bounding box center [352, 164] width 621 height 378
click at [662, 203] on div "Planogram Applied Last applied [DATE] 1:18 am 1 5/6 [PERSON_NAME] PB&J Oat Snac…" at bounding box center [352, 152] width 635 height 414
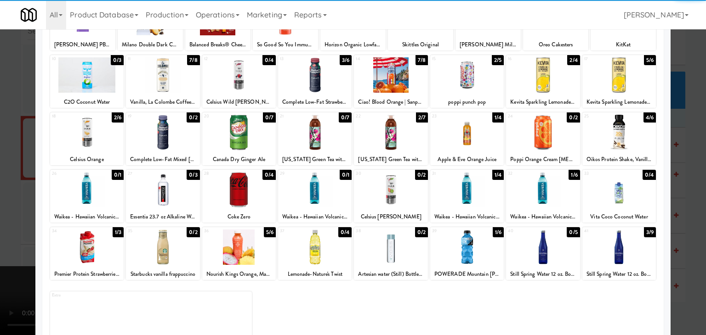
click at [675, 204] on div at bounding box center [353, 167] width 706 height 335
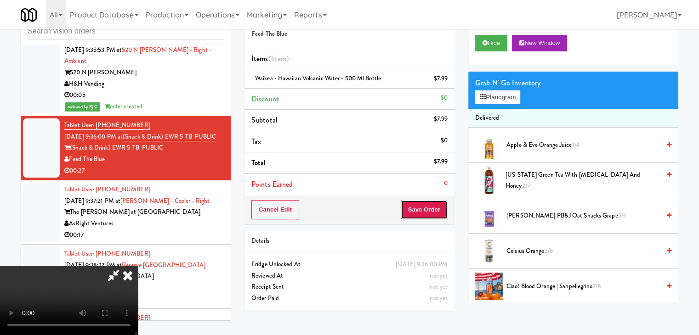
click at [442, 208] on button "Save Order" at bounding box center [424, 209] width 47 height 19
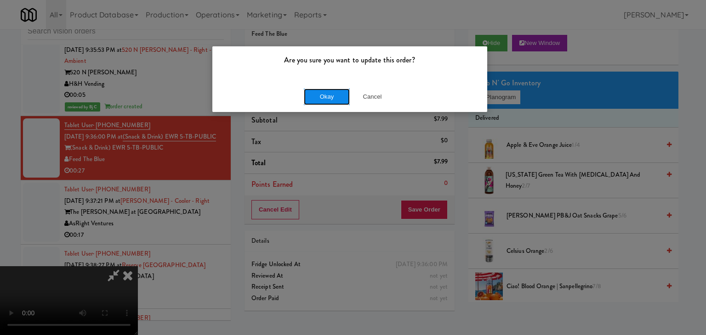
click at [338, 100] on button "Okay" at bounding box center [327, 97] width 46 height 17
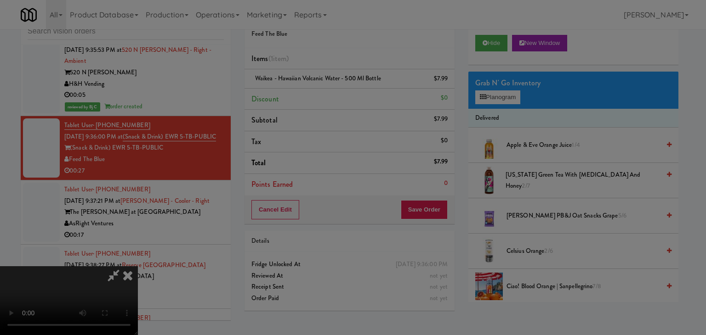
click at [338, 95] on div "Okay Cancel" at bounding box center [349, 79] width 275 height 31
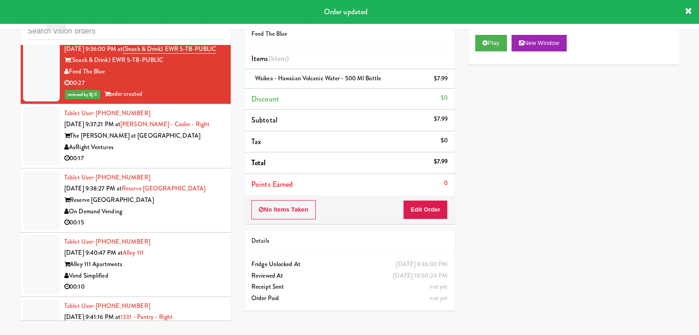
scroll to position [5976, 0]
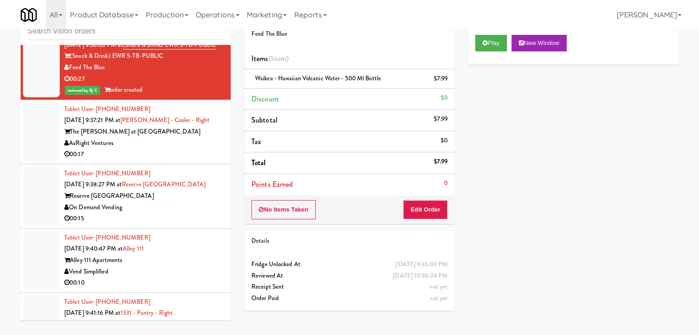
click at [189, 149] on div "00:17" at bounding box center [143, 154] width 159 height 11
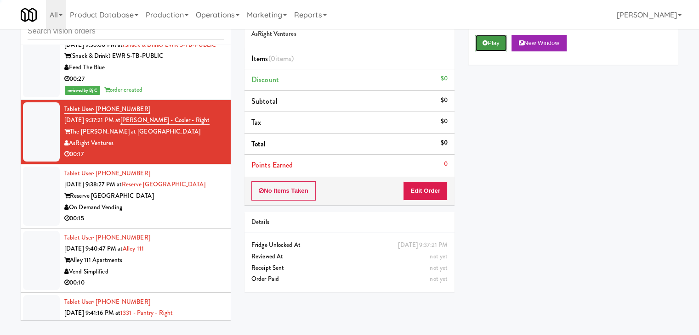
click at [493, 41] on button "Play" at bounding box center [491, 43] width 32 height 17
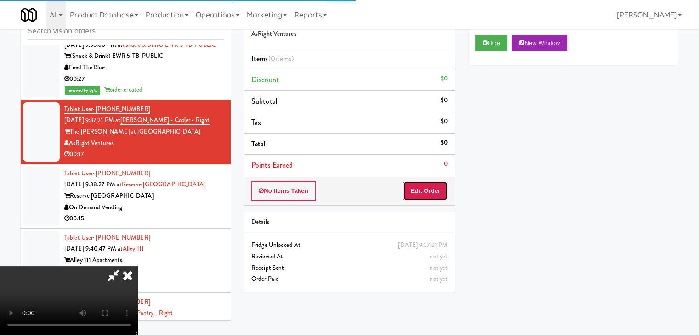
click at [434, 193] on button "Edit Order" at bounding box center [425, 191] width 45 height 19
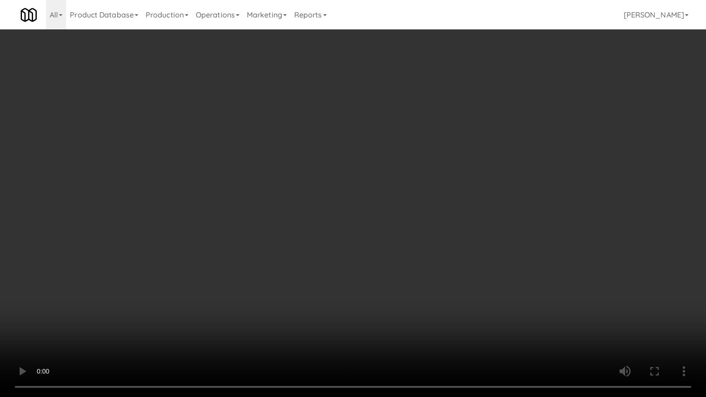
click at [403, 296] on video at bounding box center [353, 198] width 706 height 397
drag, startPoint x: 403, startPoint y: 296, endPoint x: 397, endPoint y: 298, distance: 5.4
click at [402, 296] on video at bounding box center [353, 198] width 706 height 397
click at [398, 289] on video at bounding box center [353, 198] width 706 height 397
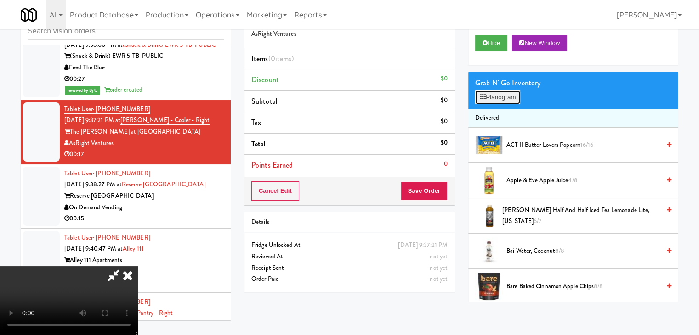
click at [503, 95] on button "Planogram" at bounding box center [497, 98] width 45 height 14
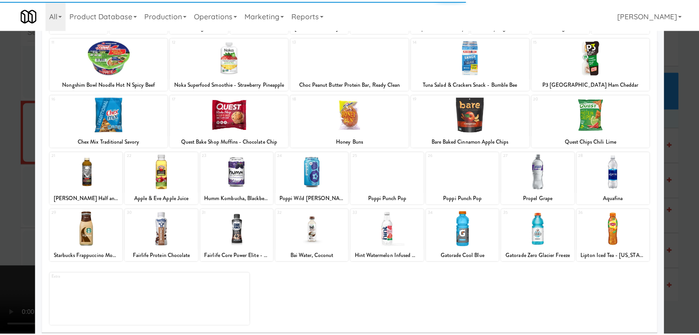
scroll to position [116, 0]
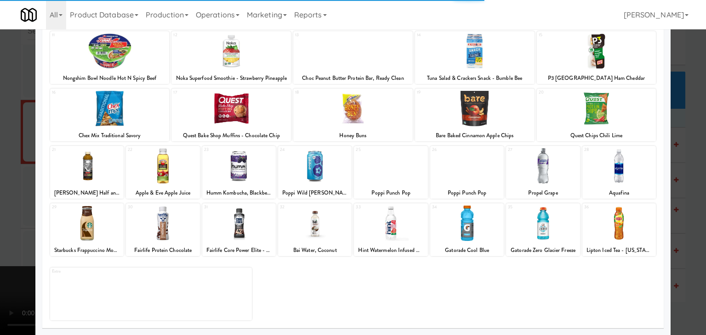
click at [309, 227] on div at bounding box center [315, 223] width 74 height 35
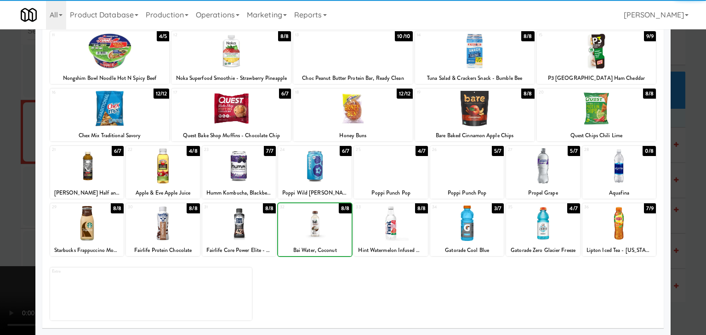
drag, startPoint x: 8, startPoint y: 221, endPoint x: 160, endPoint y: 219, distance: 152.1
click at [20, 219] on div at bounding box center [353, 167] width 706 height 335
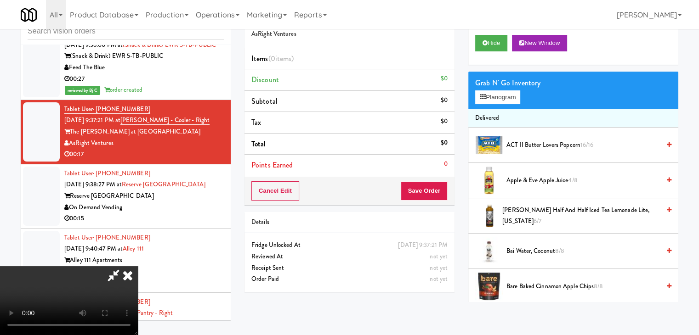
scroll to position [129, 0]
click at [138, 267] on video at bounding box center [69, 301] width 138 height 69
click at [138, 329] on video at bounding box center [69, 301] width 138 height 69
click at [138, 267] on video at bounding box center [69, 301] width 138 height 69
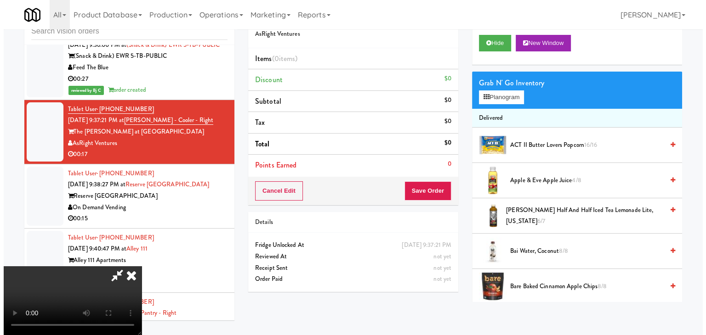
scroll to position [0, 0]
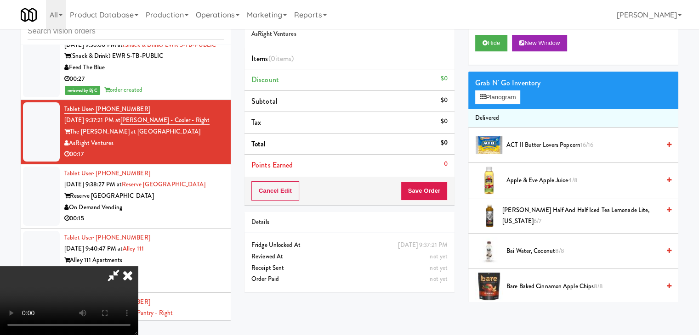
click at [138, 267] on video at bounding box center [69, 301] width 138 height 69
click at [507, 91] on button "Planogram" at bounding box center [497, 98] width 45 height 14
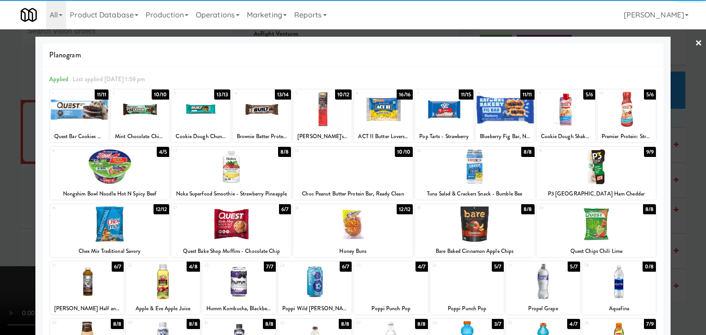
click at [327, 120] on div at bounding box center [322, 109] width 58 height 35
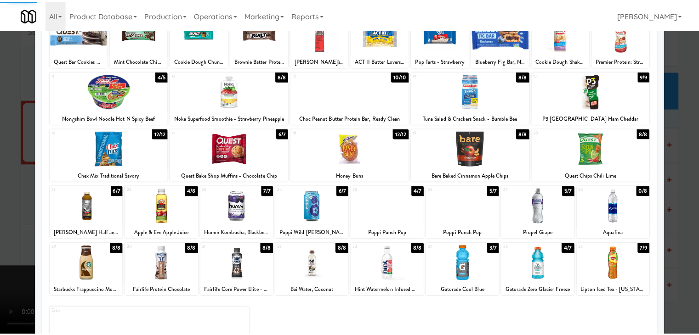
scroll to position [116, 0]
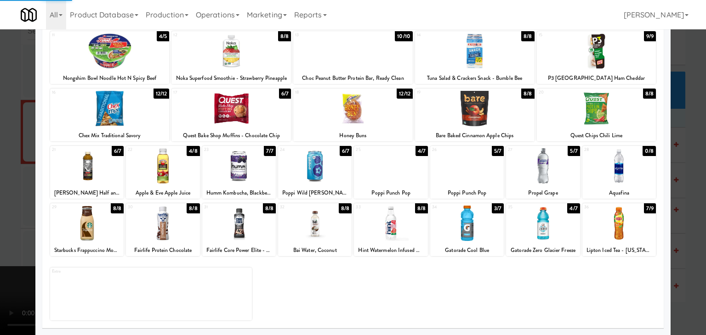
drag, startPoint x: 333, startPoint y: 228, endPoint x: 321, endPoint y: 228, distance: 11.5
click at [329, 228] on div at bounding box center [315, 223] width 74 height 35
drag, startPoint x: 0, startPoint y: 216, endPoint x: 62, endPoint y: 212, distance: 62.1
click at [10, 213] on div at bounding box center [353, 167] width 706 height 335
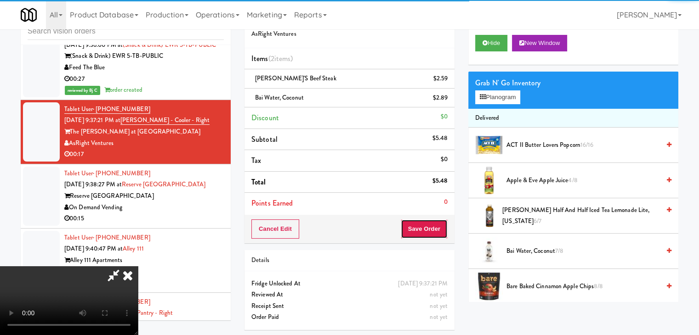
click at [443, 230] on button "Save Order" at bounding box center [424, 229] width 47 height 19
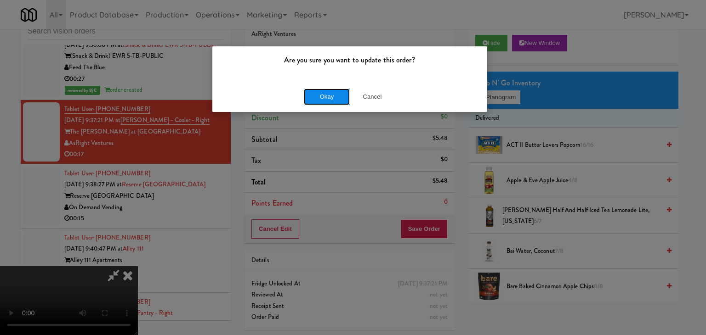
click at [328, 89] on button "Okay" at bounding box center [327, 97] width 46 height 17
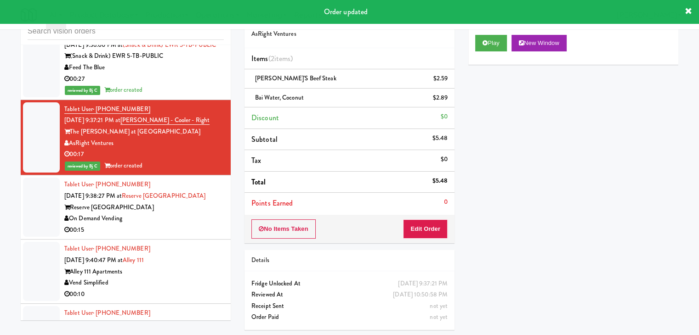
click at [209, 213] on div "On Demand Vending" at bounding box center [143, 218] width 159 height 11
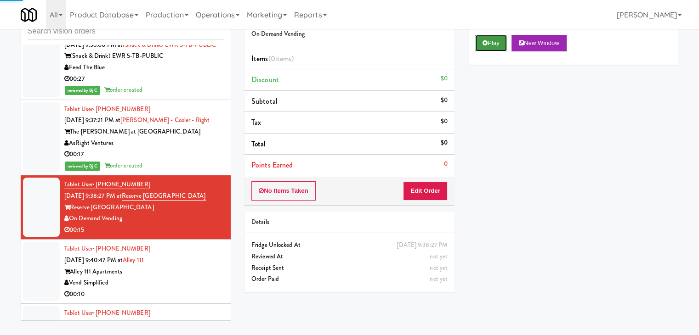
drag, startPoint x: 481, startPoint y: 40, endPoint x: 480, endPoint y: 47, distance: 6.9
click at [481, 42] on button "Play" at bounding box center [491, 43] width 32 height 17
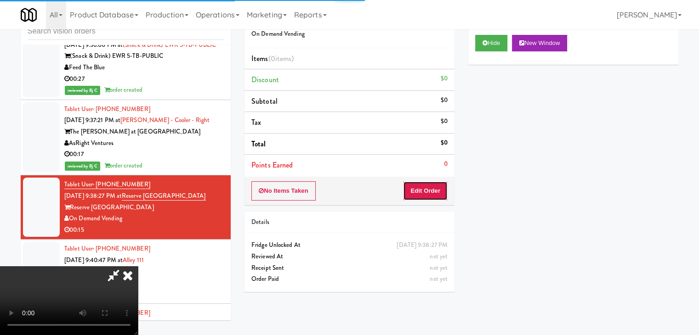
click at [434, 195] on button "Edit Order" at bounding box center [425, 191] width 45 height 19
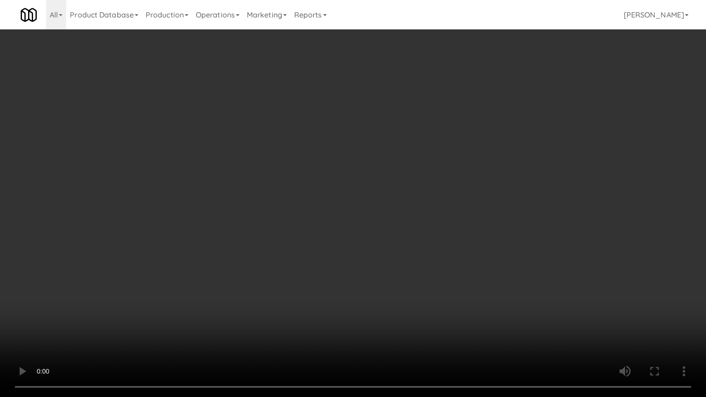
click at [380, 290] on video at bounding box center [353, 198] width 706 height 397
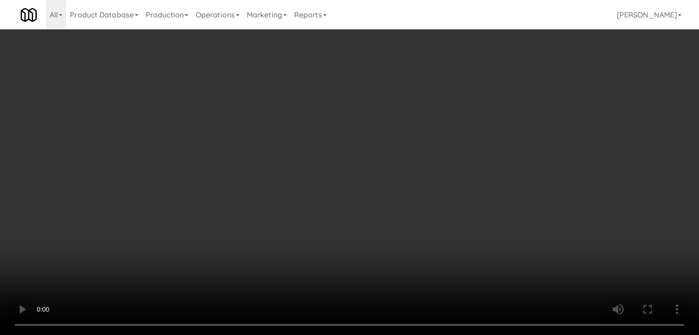
click at [369, 91] on video at bounding box center [349, 167] width 699 height 335
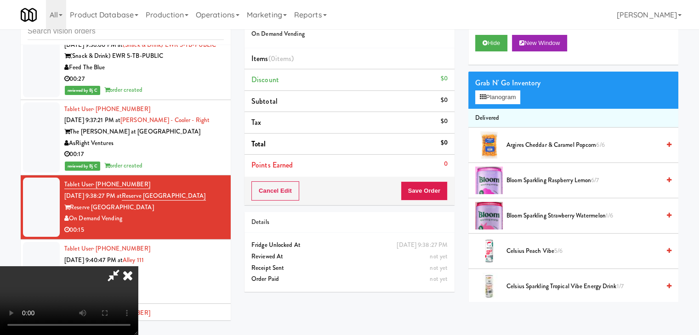
drag, startPoint x: 369, startPoint y: 91, endPoint x: 370, endPoint y: 131, distance: 40.0
click at [138, 267] on video at bounding box center [69, 301] width 138 height 69
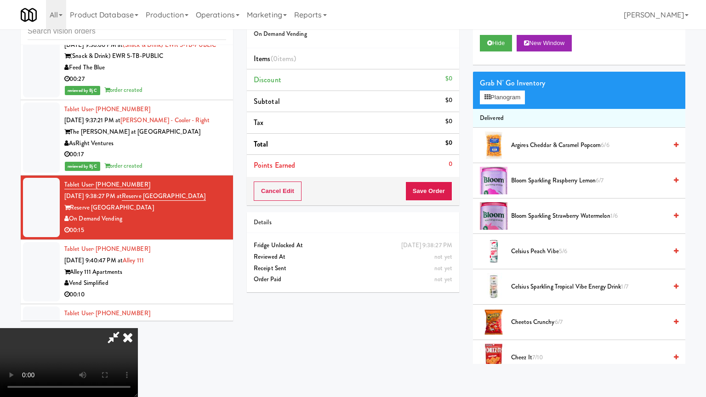
click at [138, 328] on video at bounding box center [69, 362] width 138 height 69
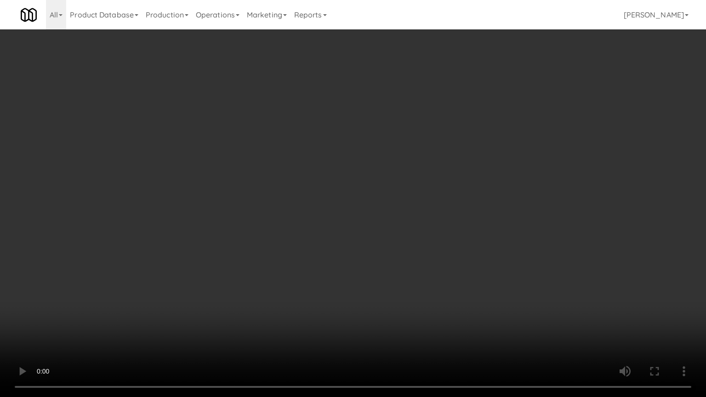
click at [385, 166] on video at bounding box center [353, 198] width 706 height 397
click at [380, 167] on video at bounding box center [353, 198] width 706 height 397
drag, startPoint x: 380, startPoint y: 167, endPoint x: 470, endPoint y: 58, distance: 141.0
click at [381, 164] on video at bounding box center [353, 198] width 706 height 397
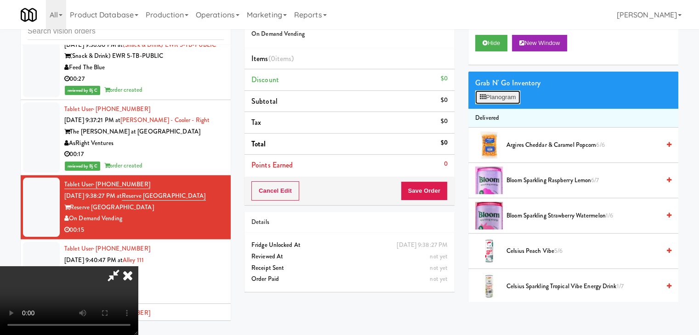
click at [493, 94] on button "Planogram" at bounding box center [497, 98] width 45 height 14
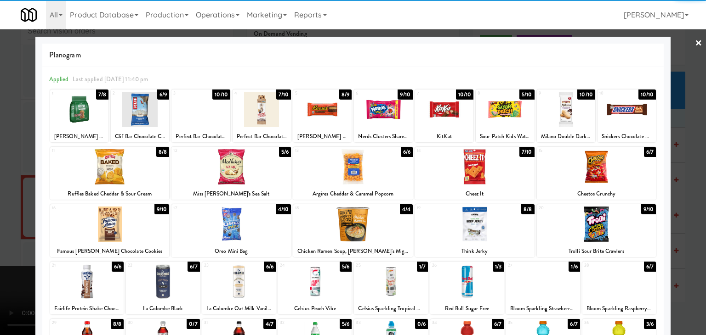
drag, startPoint x: 352, startPoint y: 165, endPoint x: 362, endPoint y: 159, distance: 12.0
click at [357, 162] on div at bounding box center [352, 166] width 119 height 35
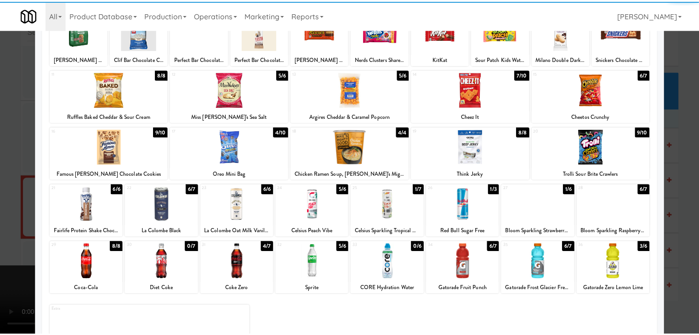
scroll to position [116, 0]
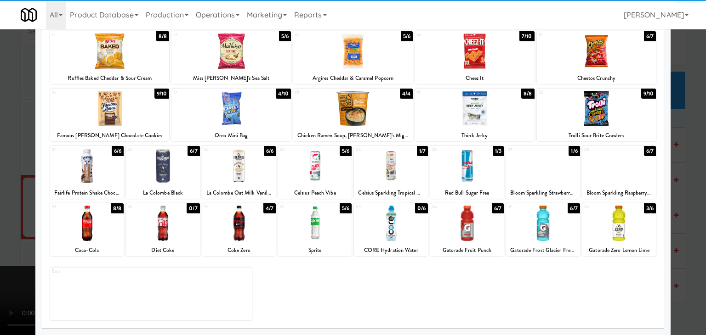
click at [114, 238] on div at bounding box center [87, 223] width 74 height 35
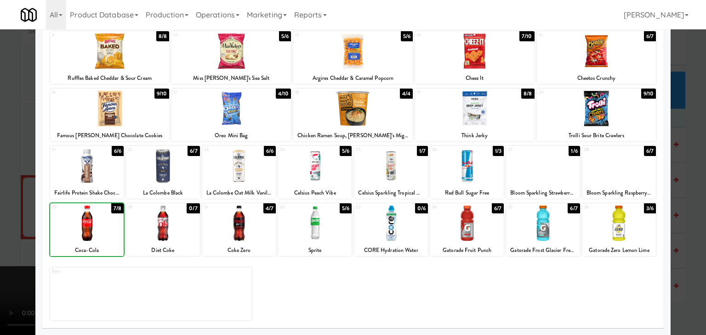
click at [114, 238] on div at bounding box center [87, 223] width 74 height 35
click at [0, 234] on div at bounding box center [353, 167] width 706 height 335
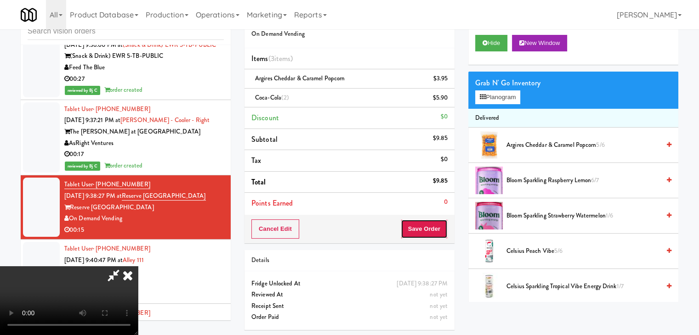
click at [442, 227] on button "Save Order" at bounding box center [424, 229] width 47 height 19
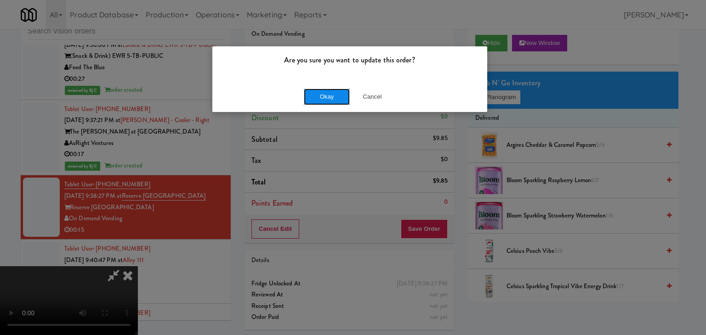
click at [331, 98] on button "Okay" at bounding box center [327, 97] width 46 height 17
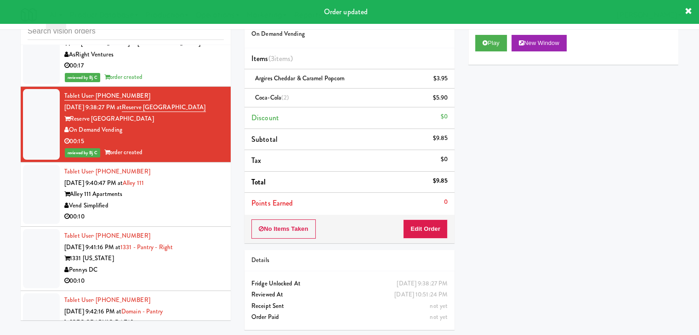
scroll to position [6068, 0]
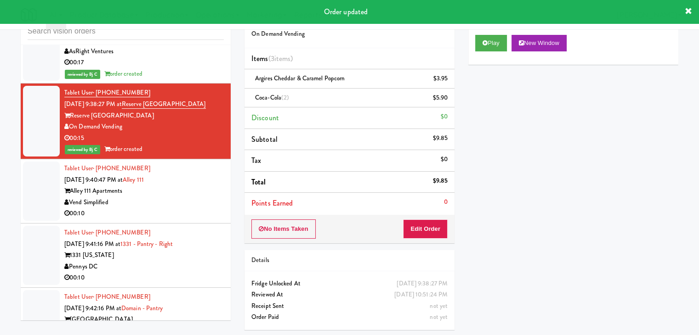
click at [205, 197] on div "Vend Simplified" at bounding box center [143, 202] width 159 height 11
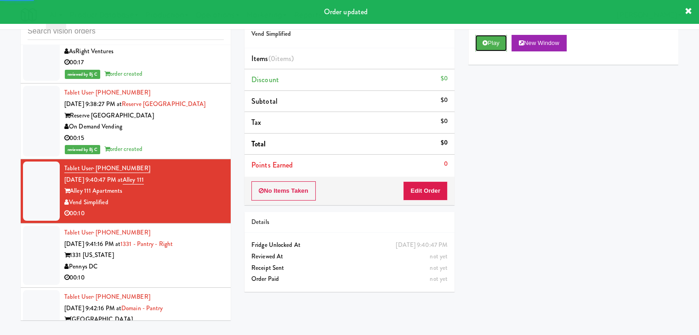
drag, startPoint x: 496, startPoint y: 45, endPoint x: 496, endPoint y: 54, distance: 8.7
click at [496, 46] on button "Play" at bounding box center [491, 43] width 32 height 17
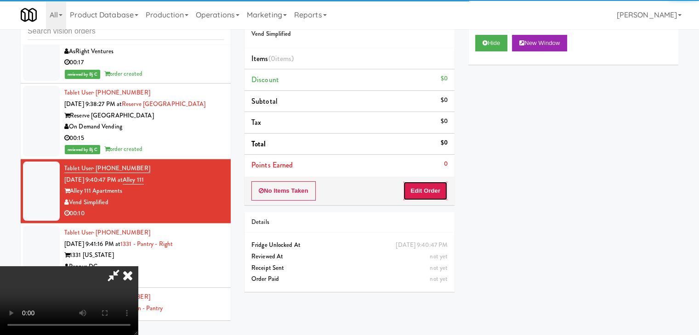
click at [427, 187] on button "Edit Order" at bounding box center [425, 191] width 45 height 19
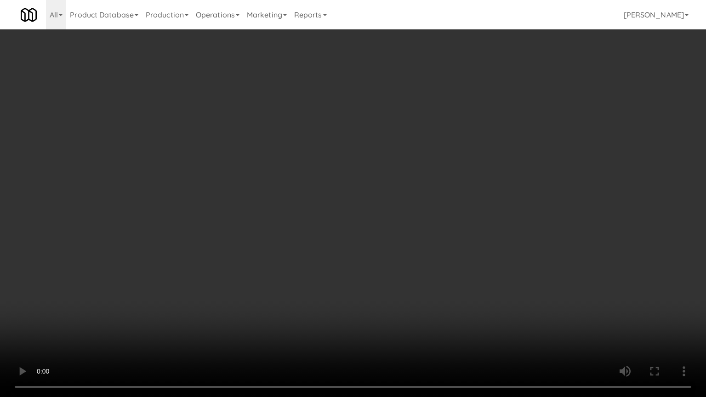
click at [399, 296] on video at bounding box center [353, 198] width 706 height 397
click at [405, 282] on video at bounding box center [353, 198] width 706 height 397
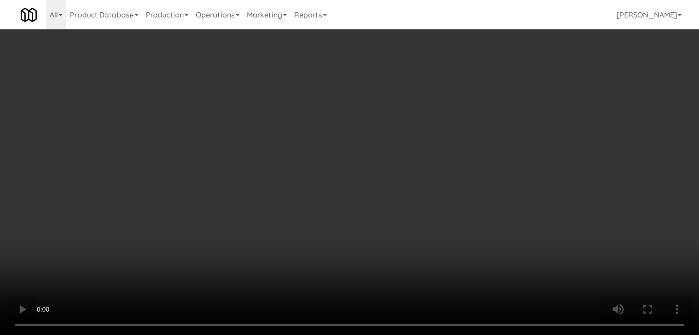
click at [338, 230] on video at bounding box center [349, 167] width 699 height 335
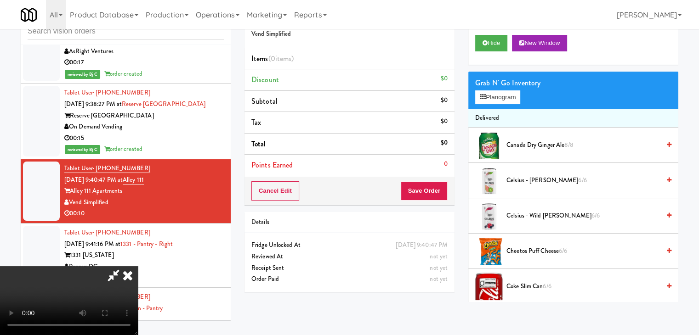
click at [138, 267] on video at bounding box center [69, 301] width 138 height 69
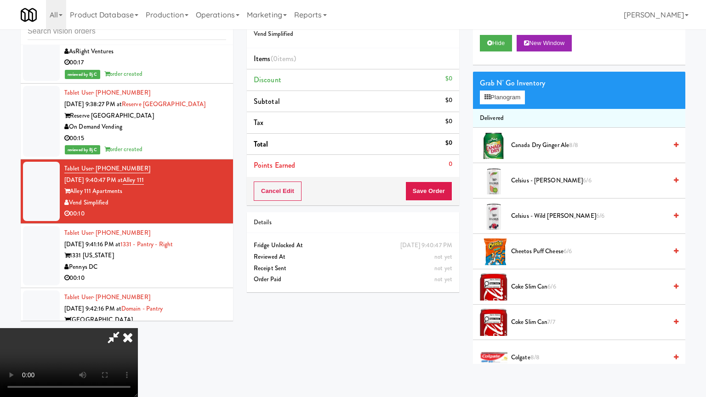
click at [138, 328] on video at bounding box center [69, 362] width 138 height 69
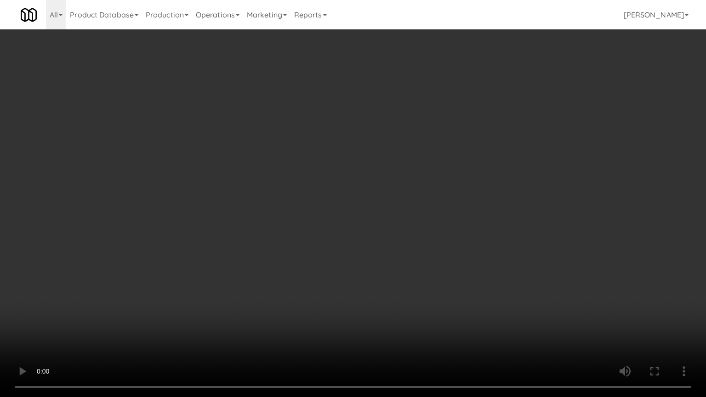
click at [342, 264] on video at bounding box center [353, 198] width 706 height 397
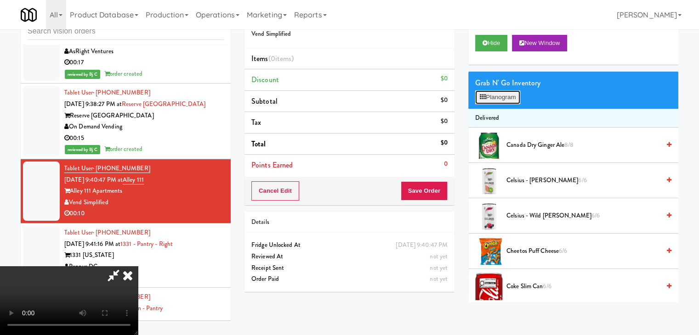
click at [513, 91] on button "Planogram" at bounding box center [497, 98] width 45 height 14
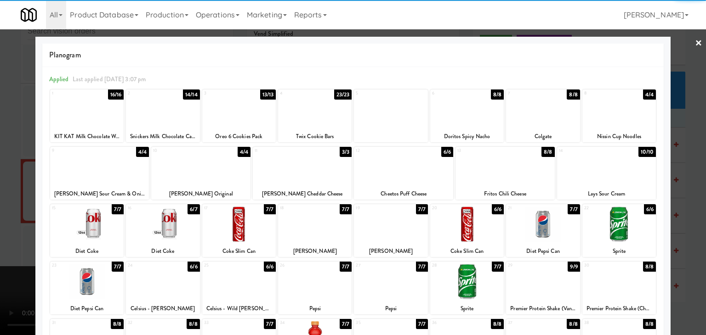
drag, startPoint x: 116, startPoint y: 176, endPoint x: 172, endPoint y: 176, distance: 56.1
click at [116, 176] on div at bounding box center [99, 166] width 99 height 35
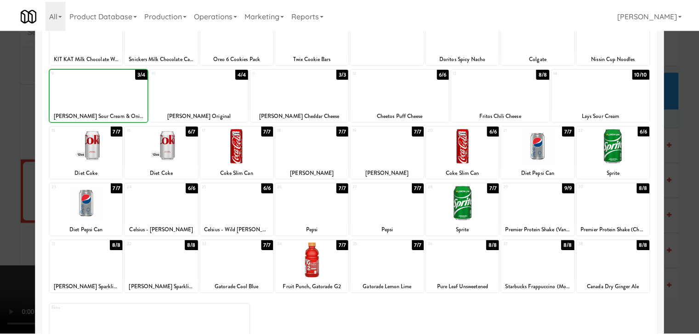
scroll to position [116, 0]
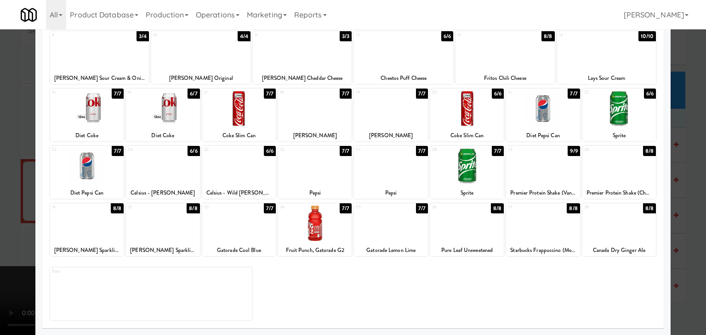
drag, startPoint x: 171, startPoint y: 229, endPoint x: 159, endPoint y: 231, distance: 11.6
click at [169, 230] on div at bounding box center [163, 223] width 74 height 35
click at [20, 217] on div at bounding box center [353, 167] width 706 height 335
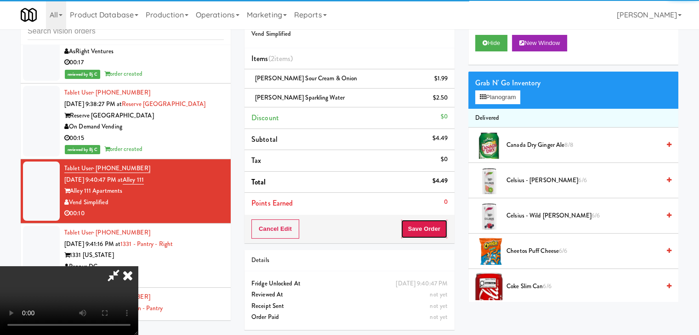
click at [436, 233] on button "Save Order" at bounding box center [424, 229] width 47 height 19
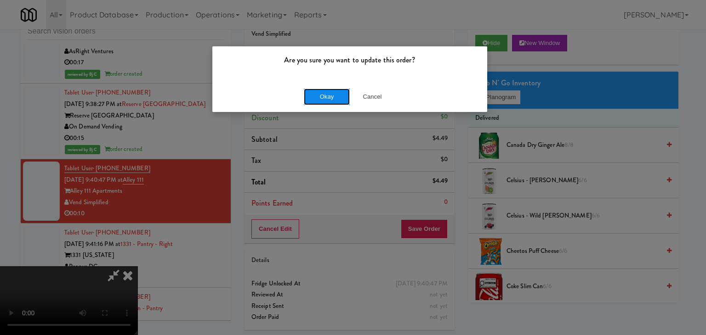
click at [334, 98] on button "Okay" at bounding box center [327, 97] width 46 height 17
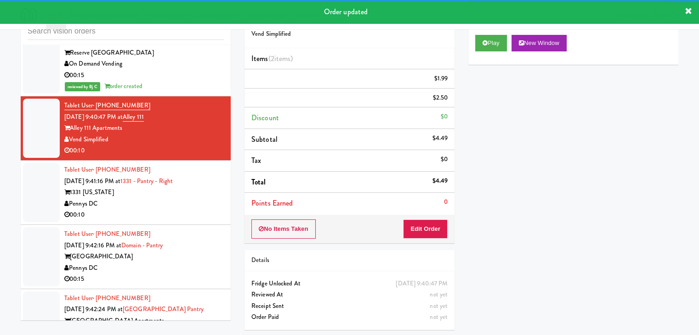
scroll to position [6206, 0]
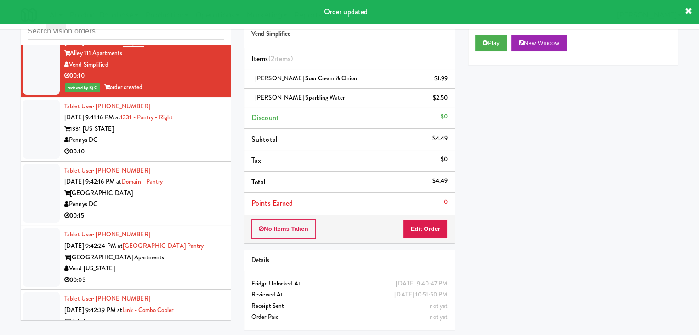
click at [201, 146] on div "00:10" at bounding box center [143, 151] width 159 height 11
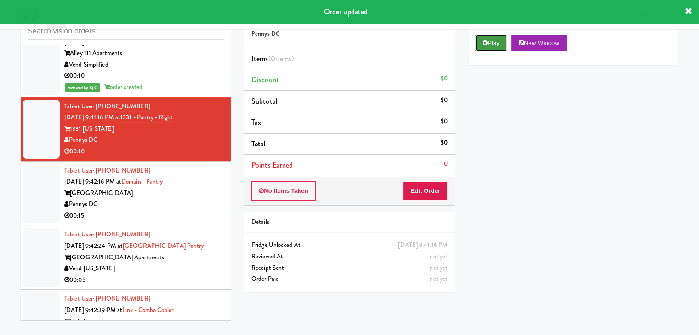
click at [480, 45] on button "Play" at bounding box center [491, 43] width 32 height 17
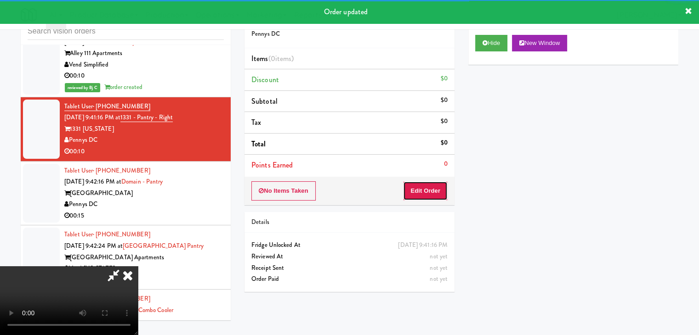
click at [430, 193] on button "Edit Order" at bounding box center [425, 191] width 45 height 19
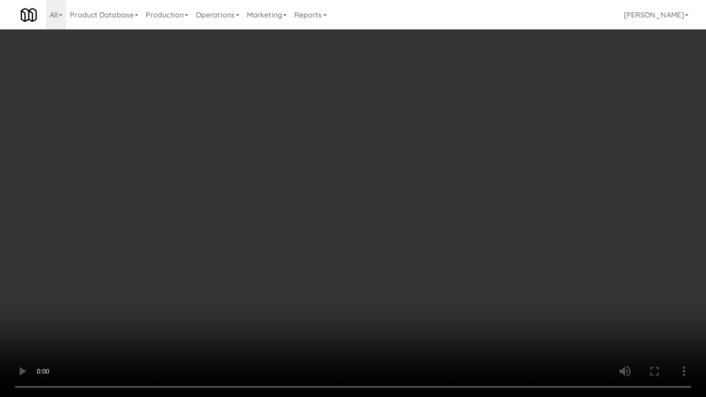
click at [434, 299] on video at bounding box center [353, 198] width 706 height 397
click at [435, 298] on video at bounding box center [353, 198] width 706 height 397
click at [436, 295] on video at bounding box center [353, 198] width 706 height 397
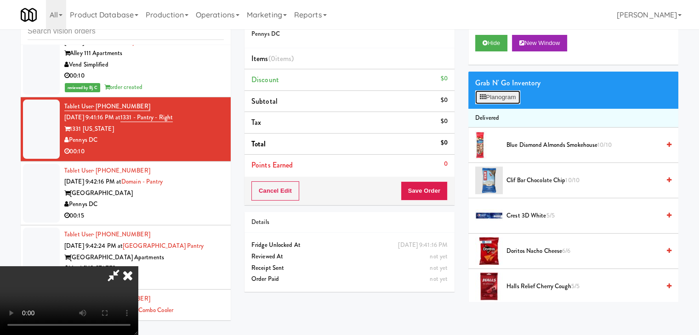
click at [515, 100] on button "Planogram" at bounding box center [497, 98] width 45 height 14
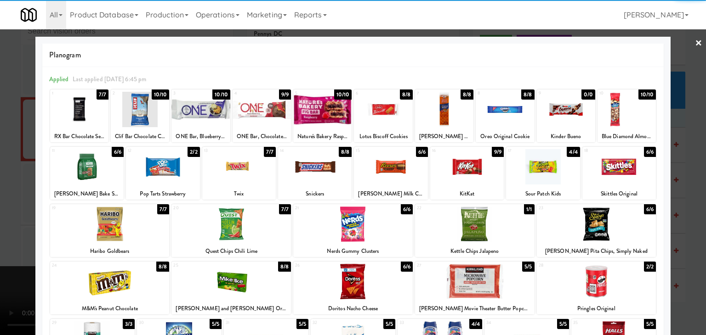
click at [535, 171] on div at bounding box center [543, 166] width 74 height 35
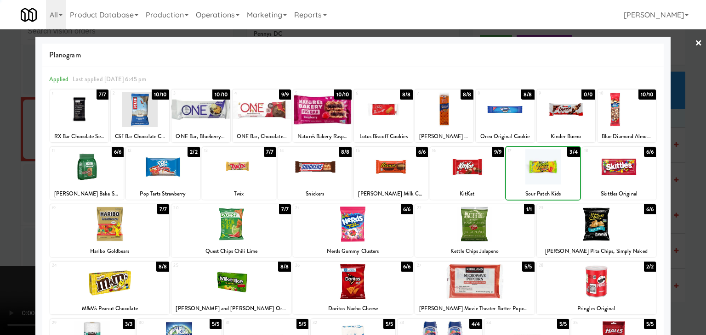
click at [535, 171] on div at bounding box center [543, 166] width 74 height 35
click at [18, 174] on div at bounding box center [353, 167] width 706 height 335
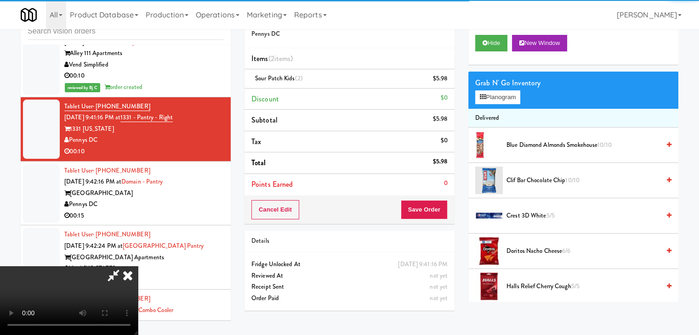
drag, startPoint x: 372, startPoint y: 193, endPoint x: 393, endPoint y: 193, distance: 21.6
click at [138, 267] on video at bounding box center [69, 301] width 138 height 69
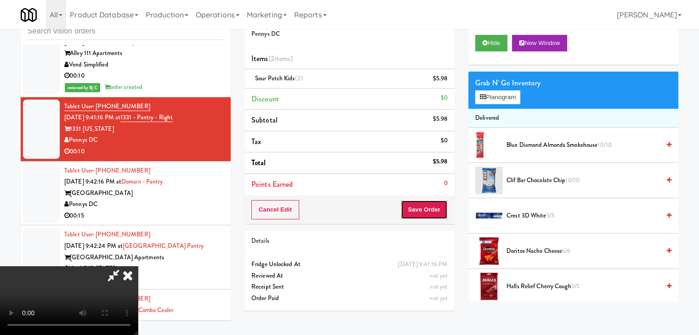
click at [445, 208] on button "Save Order" at bounding box center [424, 209] width 47 height 19
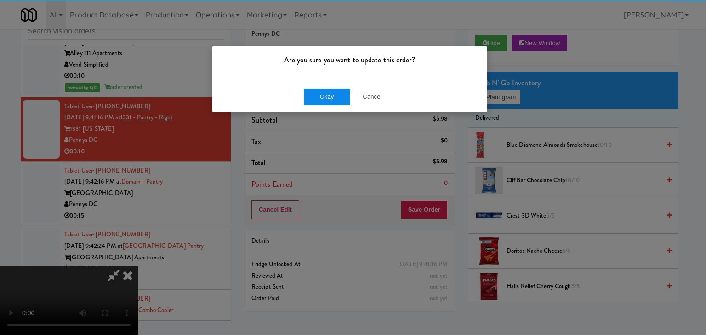
drag, startPoint x: 296, startPoint y: 102, endPoint x: 314, endPoint y: 98, distance: 18.2
click at [296, 102] on div "Okay Cancel" at bounding box center [349, 96] width 275 height 31
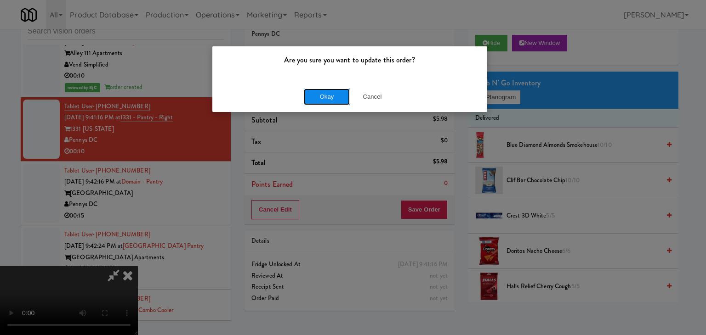
click at [314, 98] on button "Okay" at bounding box center [327, 97] width 46 height 17
click at [314, 98] on body "Are you sure you want to update this order? Okay Cancel Okay Are you sure you w…" at bounding box center [353, 167] width 706 height 335
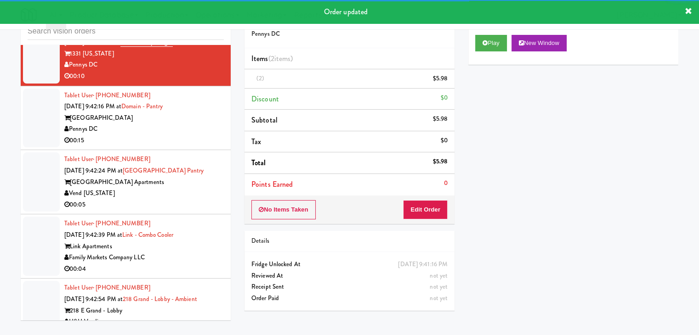
scroll to position [6298, 0]
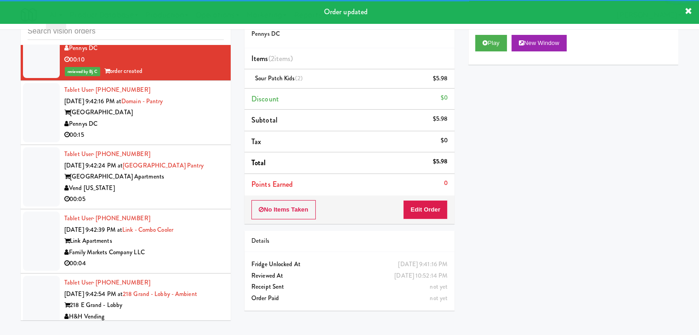
click at [199, 119] on div "Pennys DC" at bounding box center [143, 124] width 159 height 11
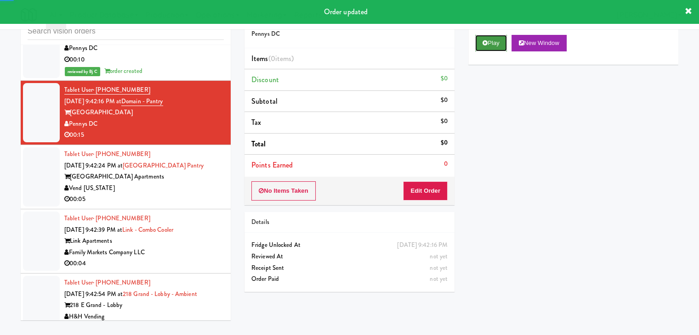
click at [496, 46] on button "Play" at bounding box center [491, 43] width 32 height 17
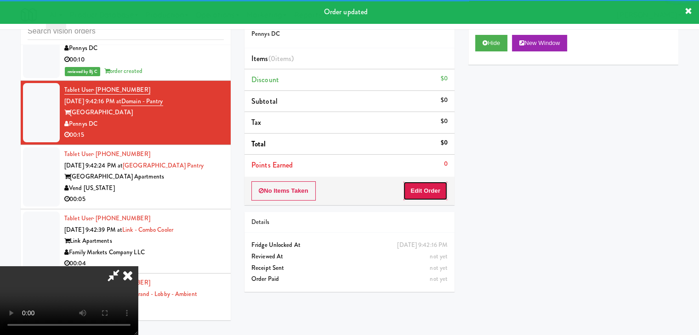
click at [433, 188] on button "Edit Order" at bounding box center [425, 191] width 45 height 19
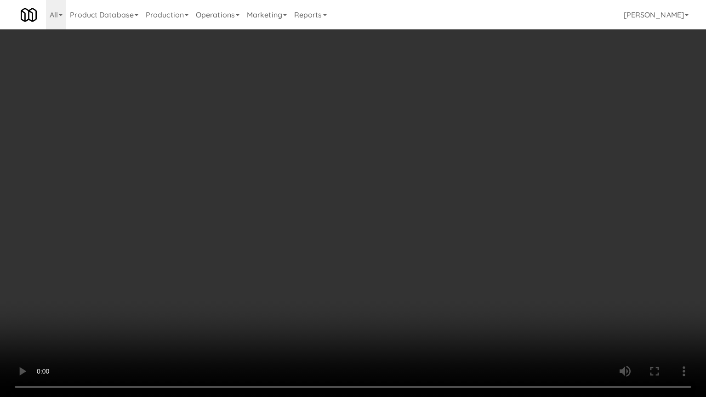
click at [430, 255] on video at bounding box center [353, 198] width 706 height 397
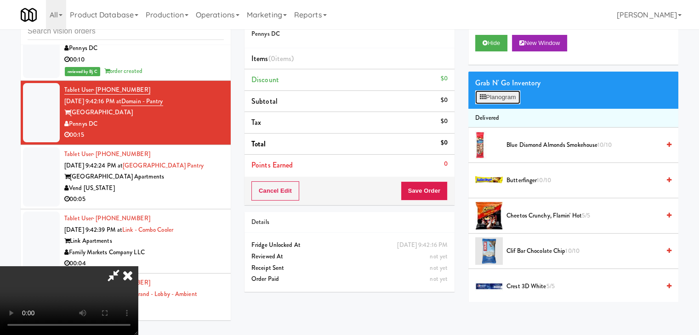
click at [504, 98] on button "Planogram" at bounding box center [497, 98] width 45 height 14
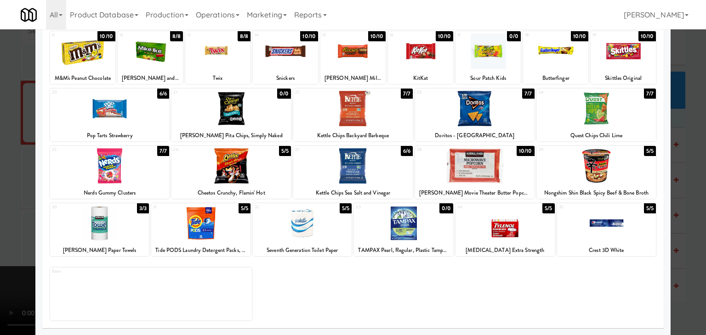
click at [614, 233] on div at bounding box center [606, 223] width 99 height 35
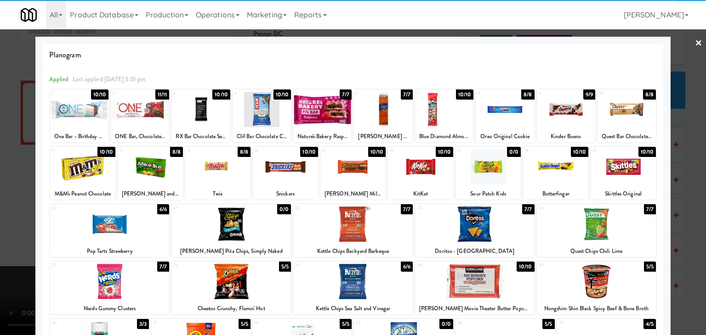
click at [158, 177] on div at bounding box center [150, 166] width 65 height 35
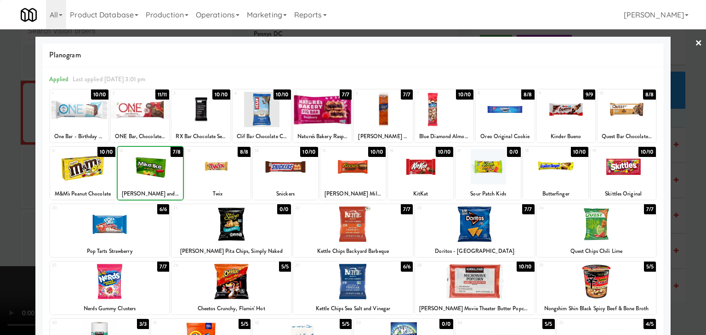
drag, startPoint x: 0, startPoint y: 200, endPoint x: 144, endPoint y: 199, distance: 144.3
click at [2, 200] on div at bounding box center [353, 167] width 706 height 335
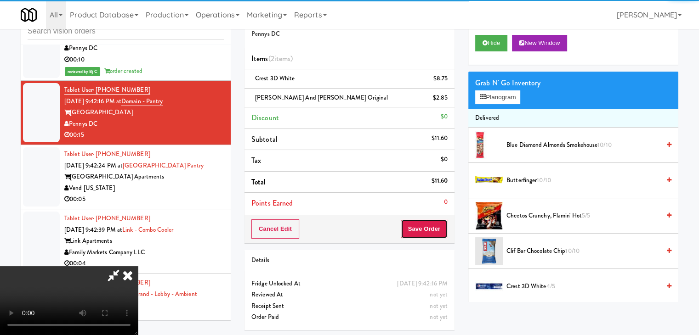
click at [437, 232] on button "Save Order" at bounding box center [424, 229] width 47 height 19
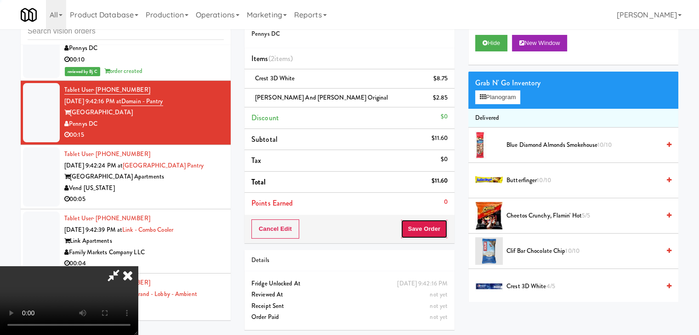
click at [436, 232] on button "Save Order" at bounding box center [424, 229] width 47 height 19
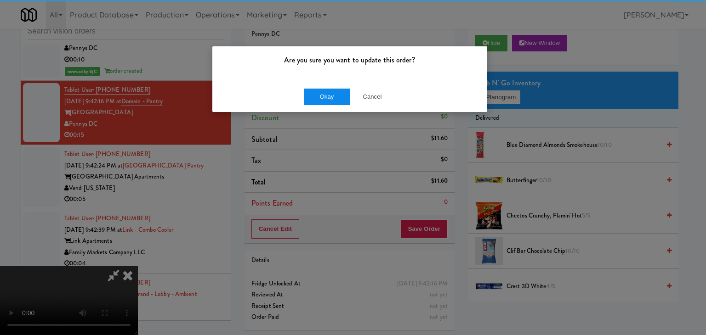
click at [321, 103] on div "Okay Cancel" at bounding box center [349, 96] width 275 height 31
click at [320, 102] on button "Okay" at bounding box center [327, 97] width 46 height 17
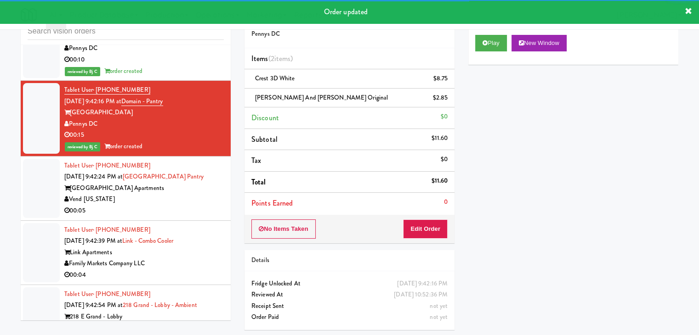
drag, startPoint x: 204, startPoint y: 177, endPoint x: 201, endPoint y: 189, distance: 12.5
click at [202, 187] on div "[GEOGRAPHIC_DATA] Apartments" at bounding box center [143, 188] width 159 height 11
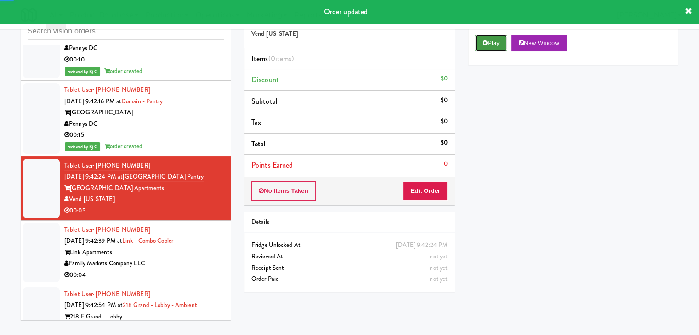
click at [498, 46] on button "Play" at bounding box center [491, 43] width 32 height 17
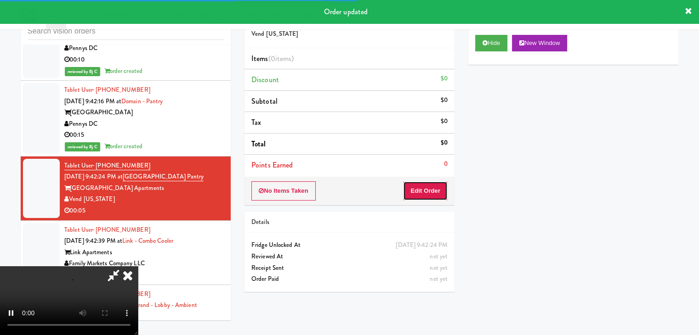
click at [428, 188] on button "Edit Order" at bounding box center [425, 191] width 45 height 19
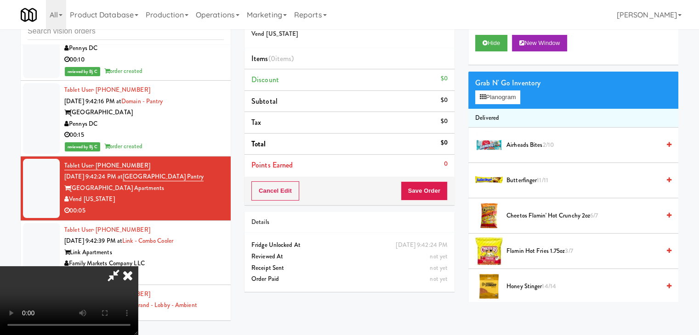
click at [138, 274] on video at bounding box center [69, 301] width 138 height 69
click at [138, 273] on video at bounding box center [69, 301] width 138 height 69
click at [138, 270] on video at bounding box center [69, 301] width 138 height 69
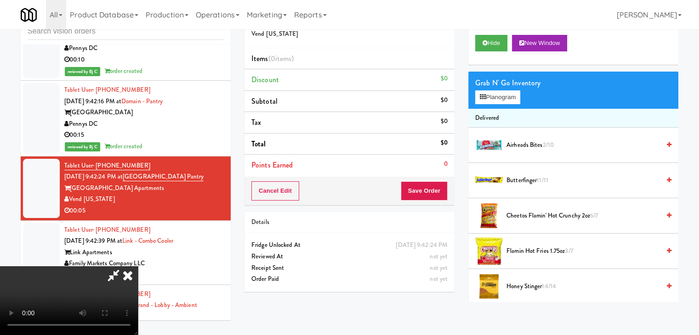
click at [138, 270] on video at bounding box center [69, 301] width 138 height 69
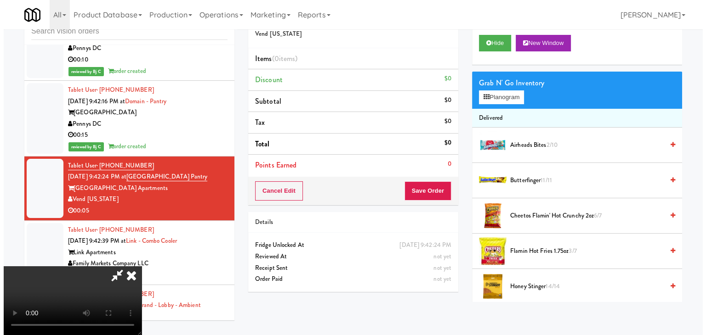
scroll to position [0, 0]
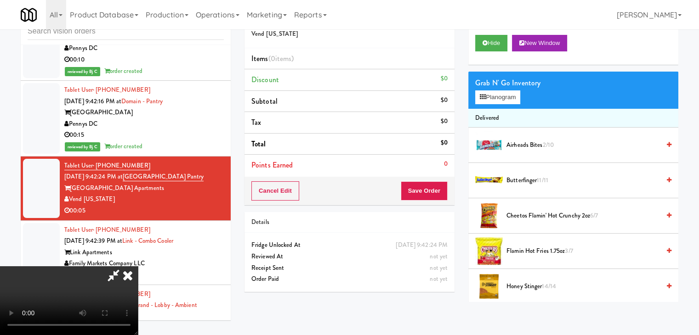
click at [138, 267] on video at bounding box center [69, 301] width 138 height 69
drag, startPoint x: 330, startPoint y: 245, endPoint x: 433, endPoint y: 152, distance: 138.6
click at [138, 267] on video at bounding box center [69, 301] width 138 height 69
click at [498, 95] on button "Planogram" at bounding box center [497, 98] width 45 height 14
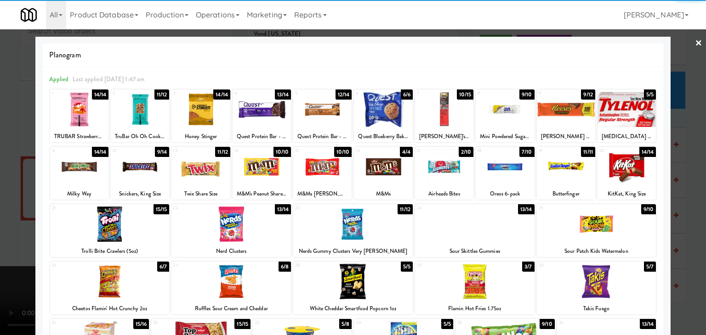
click at [486, 168] on div at bounding box center [505, 166] width 58 height 35
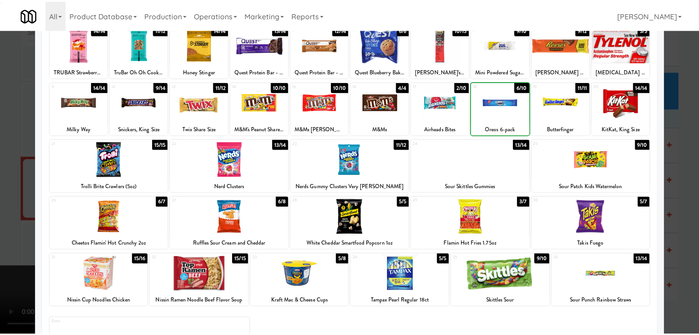
scroll to position [116, 0]
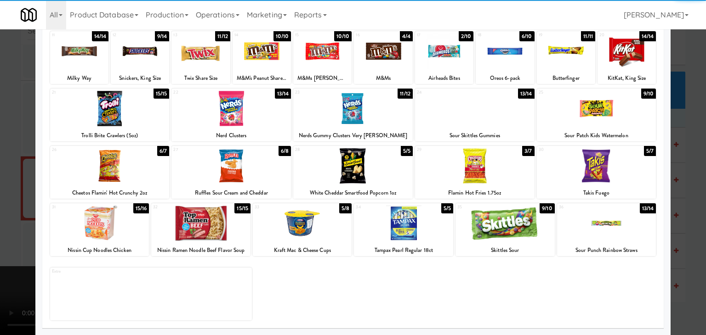
click at [491, 225] on div at bounding box center [504, 223] width 99 height 35
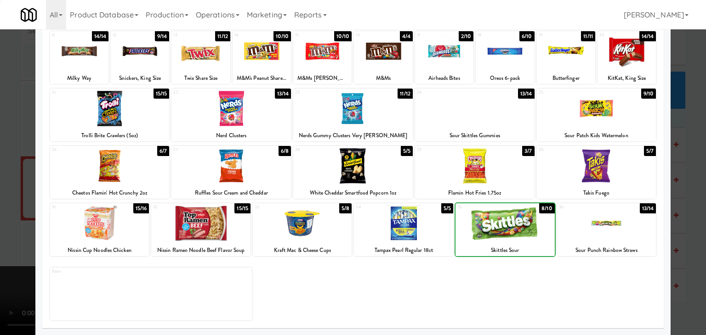
drag, startPoint x: 0, startPoint y: 223, endPoint x: 108, endPoint y: 217, distance: 108.6
click at [1, 223] on div at bounding box center [353, 167] width 706 height 335
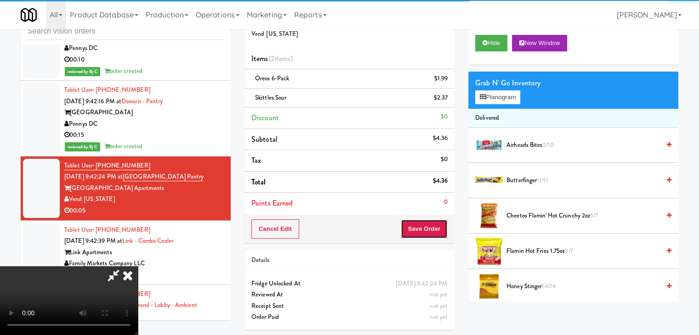
click at [445, 228] on button "Save Order" at bounding box center [424, 229] width 47 height 19
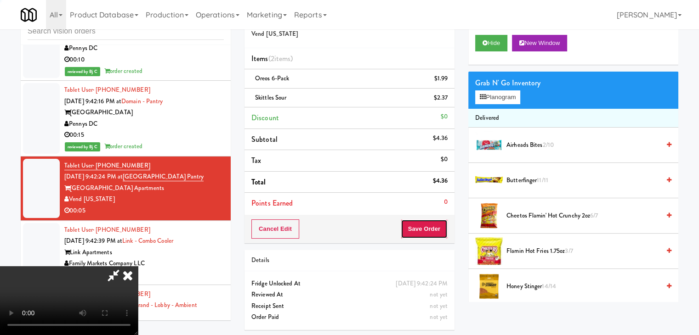
click at [443, 229] on button "Save Order" at bounding box center [424, 229] width 47 height 19
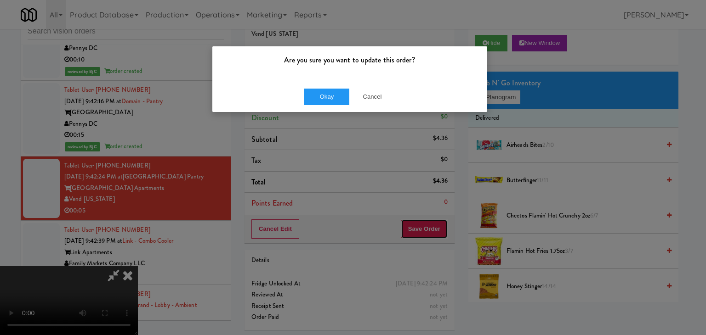
click at [401, 220] on button "Save Order" at bounding box center [424, 229] width 47 height 19
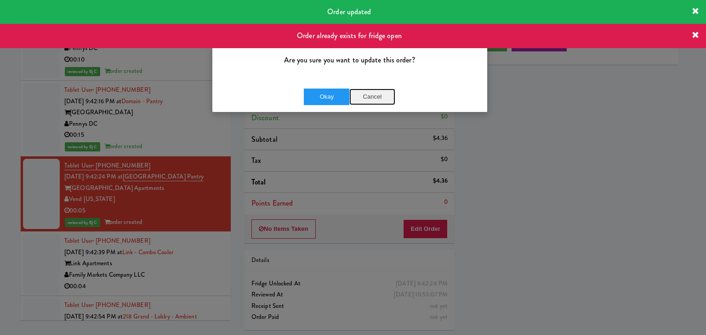
click at [373, 96] on button "Cancel" at bounding box center [372, 97] width 46 height 17
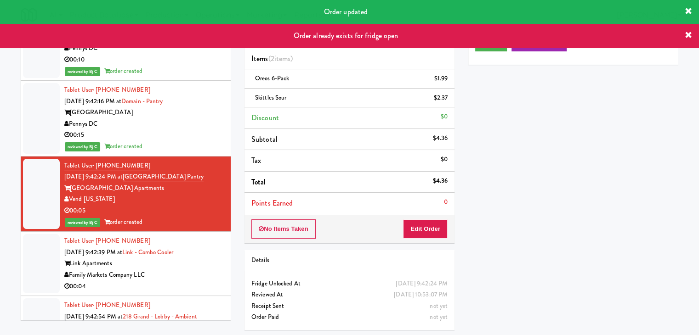
click at [158, 260] on div "Link Apartments" at bounding box center [143, 263] width 159 height 11
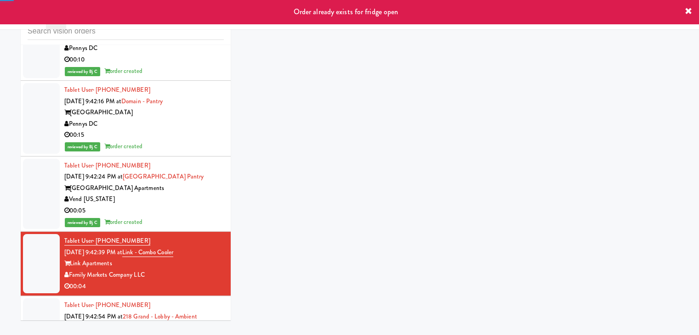
click at [177, 219] on div "reviewed by Bj C order created" at bounding box center [143, 222] width 159 height 11
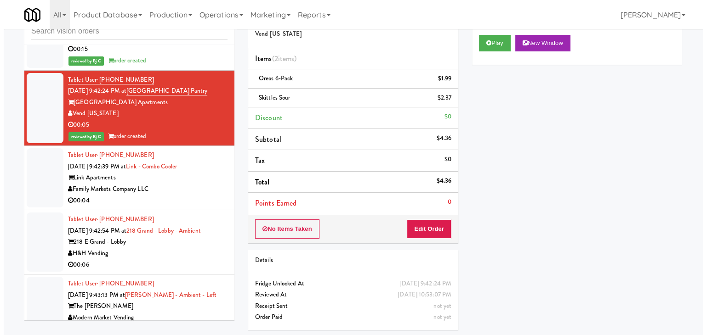
scroll to position [6390, 0]
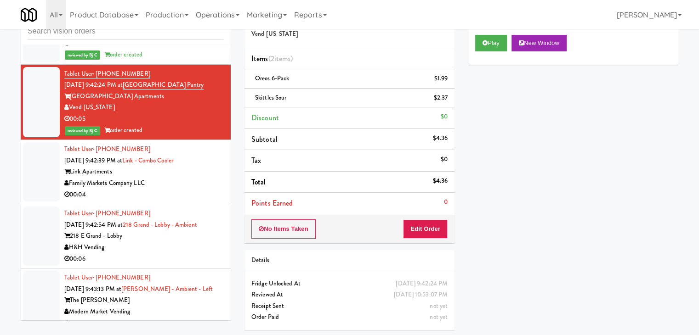
click at [214, 189] on div "00:04" at bounding box center [143, 194] width 159 height 11
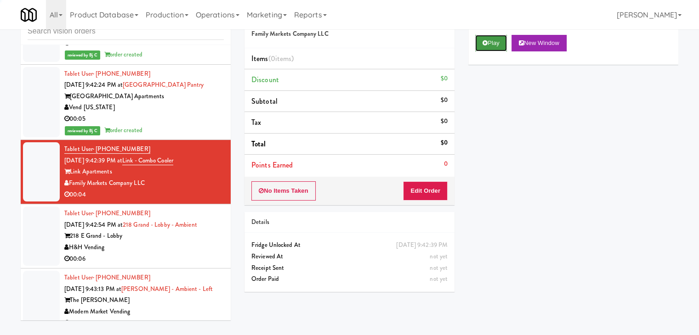
click at [503, 41] on button "Play" at bounding box center [491, 43] width 32 height 17
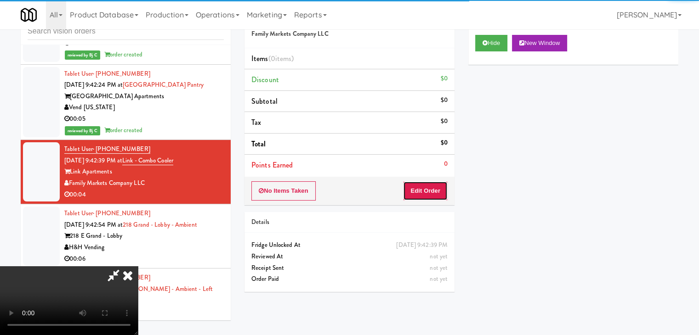
click at [428, 185] on button "Edit Order" at bounding box center [425, 191] width 45 height 19
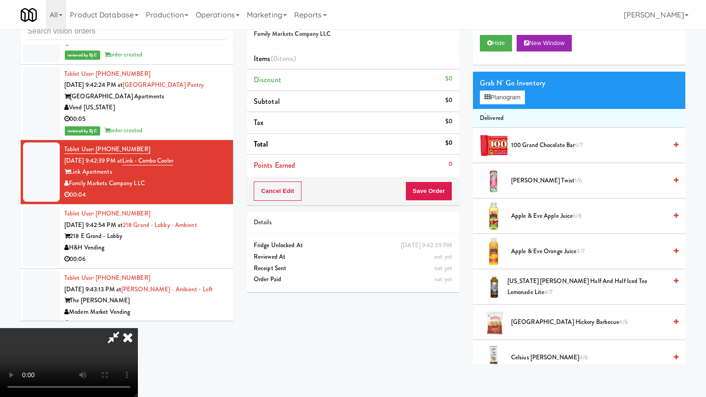
click at [138, 328] on video at bounding box center [69, 362] width 138 height 69
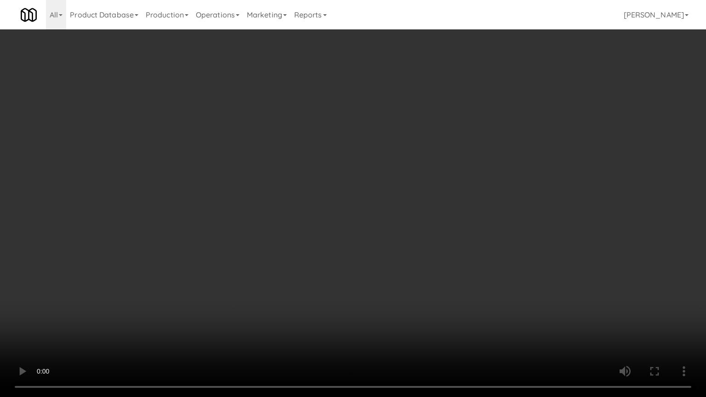
click at [400, 274] on video at bounding box center [353, 198] width 706 height 397
drag, startPoint x: 400, startPoint y: 274, endPoint x: 454, endPoint y: 160, distance: 126.4
click at [400, 273] on video at bounding box center [353, 198] width 706 height 397
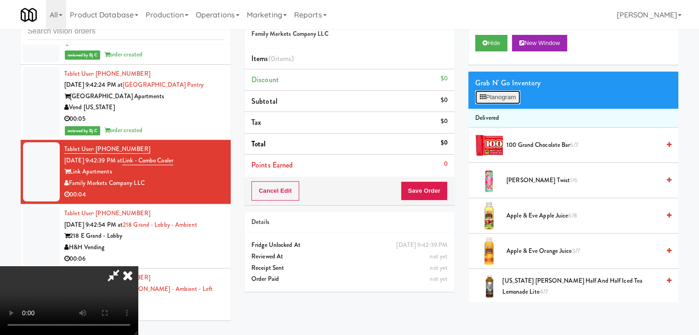
click at [489, 101] on button "Planogram" at bounding box center [497, 98] width 45 height 14
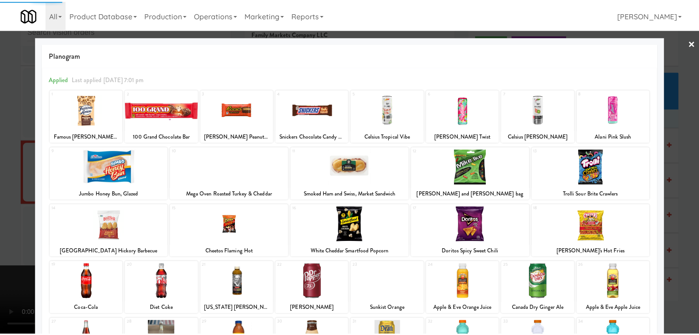
scroll to position [46, 0]
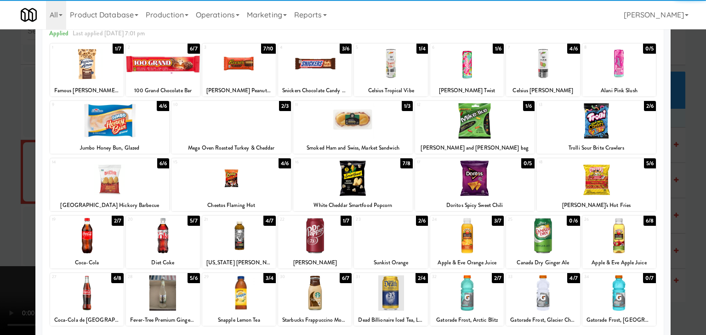
click at [160, 232] on div at bounding box center [163, 235] width 74 height 35
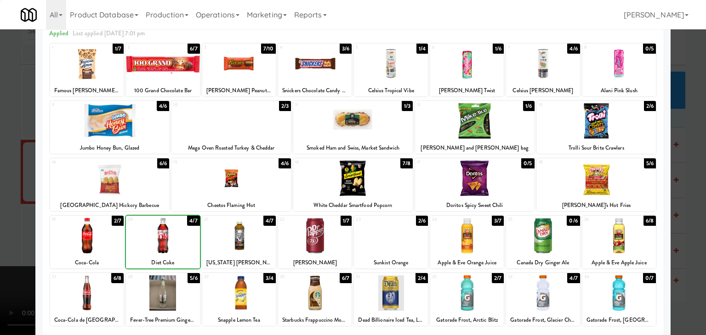
click at [35, 226] on div "× Planogram Applied Last applied [DATE] 7:01 pm 1 1/7 Famous [PERSON_NAME] Choc…" at bounding box center [353, 167] width 706 height 335
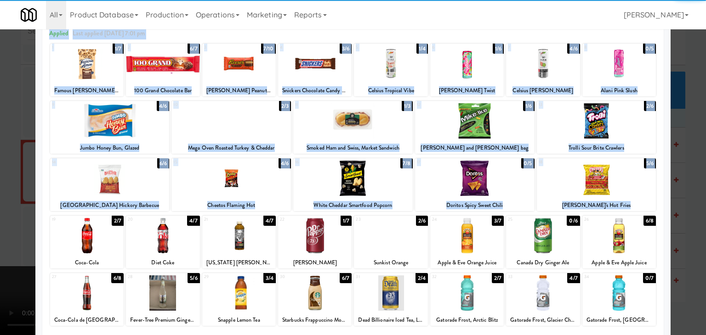
click at [0, 234] on div at bounding box center [353, 167] width 706 height 335
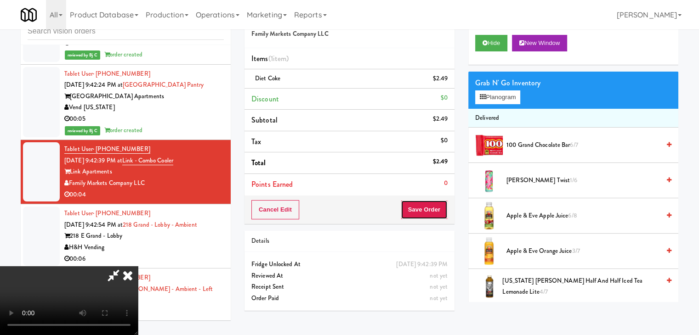
click at [435, 215] on button "Save Order" at bounding box center [424, 209] width 47 height 19
click at [435, 214] on button "Save Order" at bounding box center [424, 209] width 47 height 19
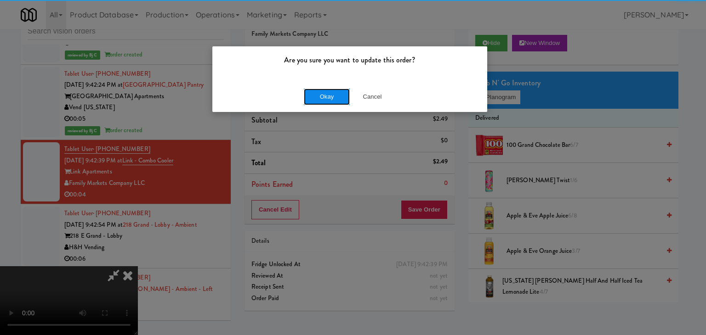
click at [324, 96] on button "Okay" at bounding box center [327, 97] width 46 height 17
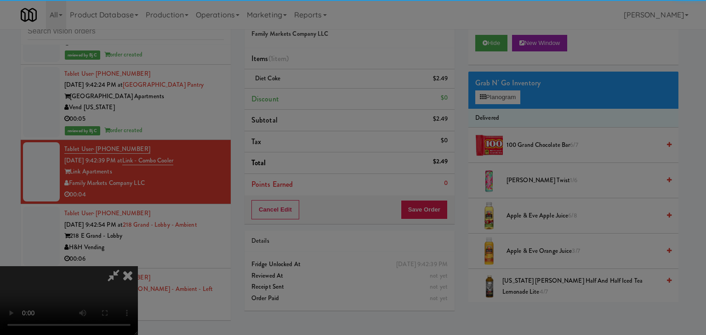
click at [324, 88] on button "Okay" at bounding box center [327, 80] width 46 height 17
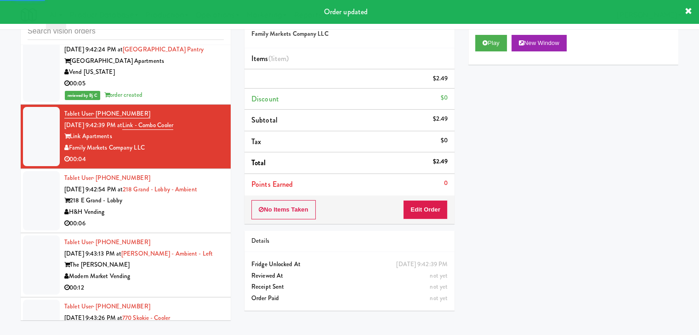
scroll to position [6528, 0]
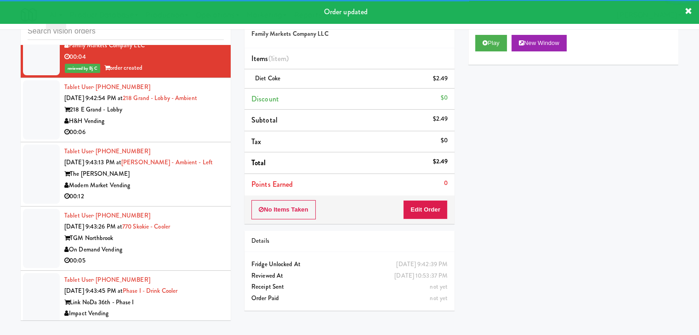
drag, startPoint x: 174, startPoint y: 117, endPoint x: 175, endPoint y: 124, distance: 6.5
click at [174, 117] on div "H&H Vending" at bounding box center [143, 121] width 159 height 11
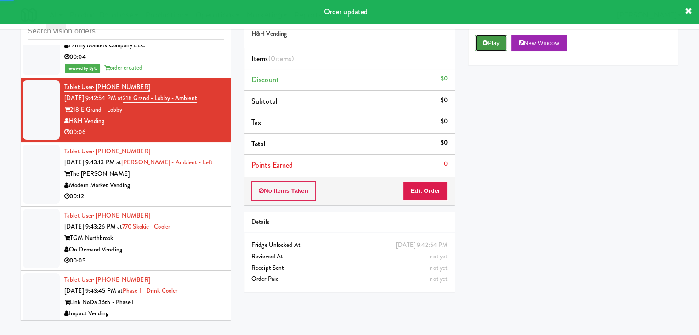
click at [488, 42] on button "Play" at bounding box center [491, 43] width 32 height 17
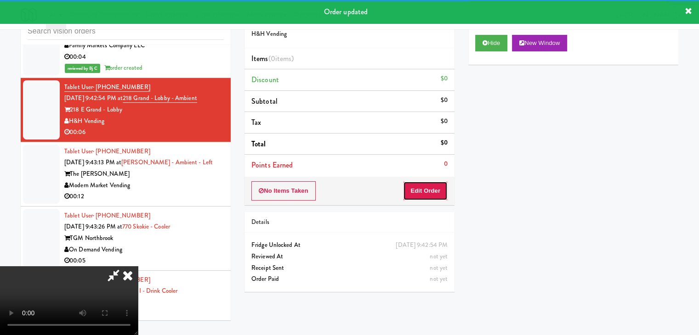
click at [427, 186] on button "Edit Order" at bounding box center [425, 191] width 45 height 19
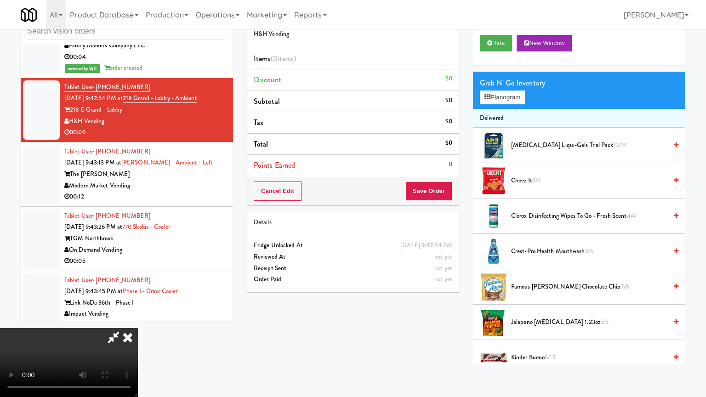
click at [138, 328] on video at bounding box center [69, 362] width 138 height 69
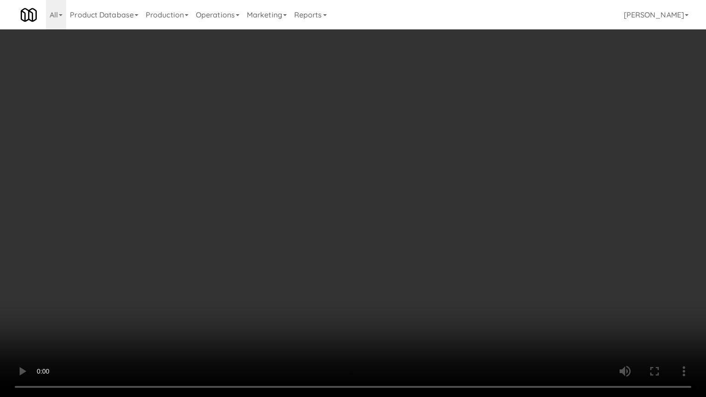
click at [442, 298] on video at bounding box center [353, 198] width 706 height 397
click at [443, 298] on video at bounding box center [353, 198] width 706 height 397
click at [444, 298] on video at bounding box center [353, 198] width 706 height 397
click at [448, 298] on video at bounding box center [353, 198] width 706 height 397
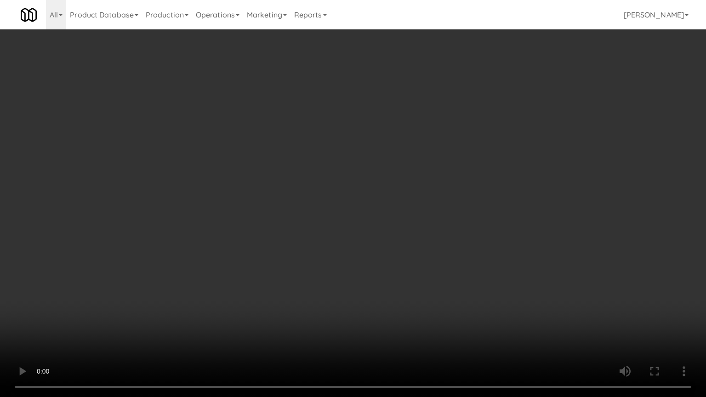
click at [449, 300] on video at bounding box center [353, 198] width 706 height 397
drag, startPoint x: 449, startPoint y: 300, endPoint x: 443, endPoint y: 303, distance: 7.2
click at [449, 301] on video at bounding box center [353, 198] width 706 height 397
click at [454, 294] on video at bounding box center [353, 198] width 706 height 397
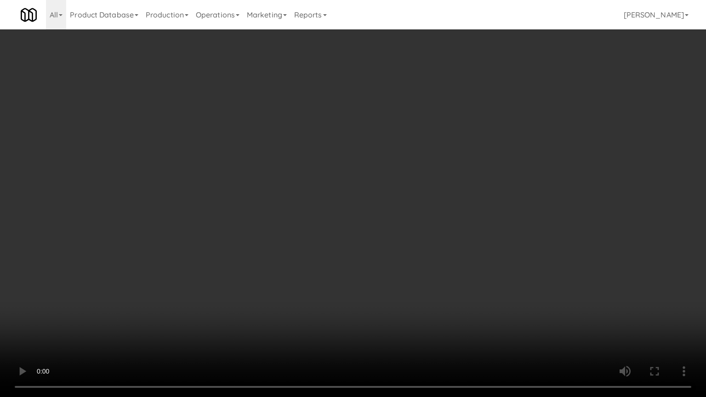
click at [452, 296] on video at bounding box center [353, 198] width 706 height 397
click at [455, 285] on video at bounding box center [353, 198] width 706 height 397
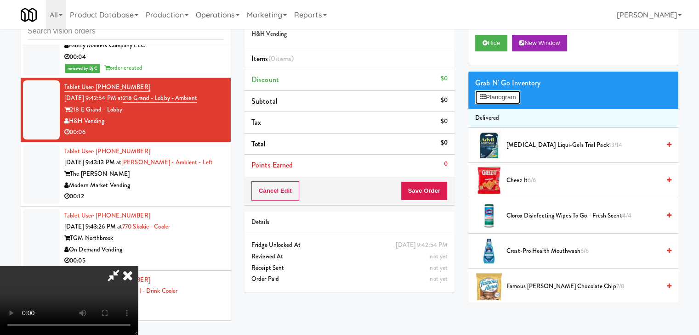
click at [513, 97] on button "Planogram" at bounding box center [497, 98] width 45 height 14
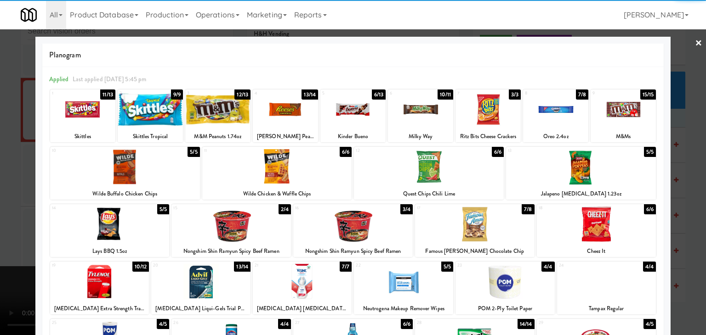
drag, startPoint x: 247, startPoint y: 225, endPoint x: 318, endPoint y: 227, distance: 70.8
click at [248, 225] on div at bounding box center [230, 224] width 119 height 35
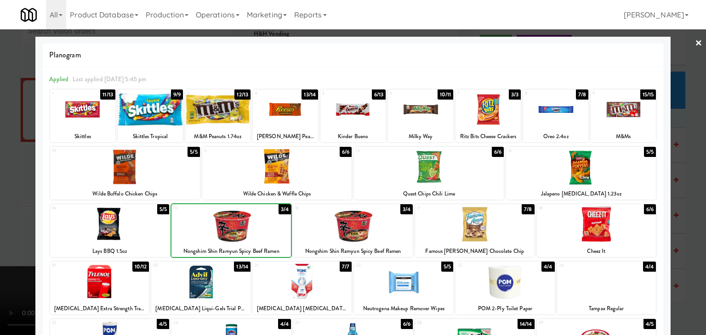
click at [351, 227] on div at bounding box center [352, 224] width 119 height 35
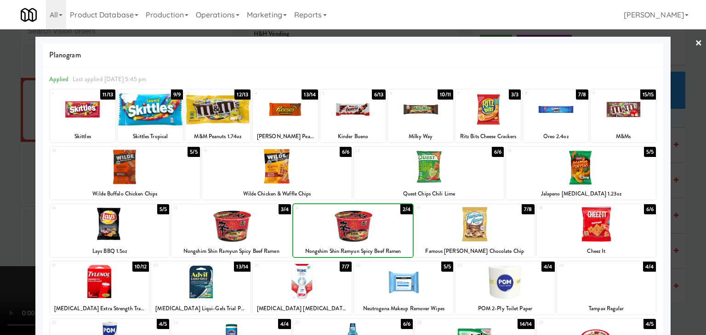
click at [0, 216] on div at bounding box center [353, 167] width 706 height 335
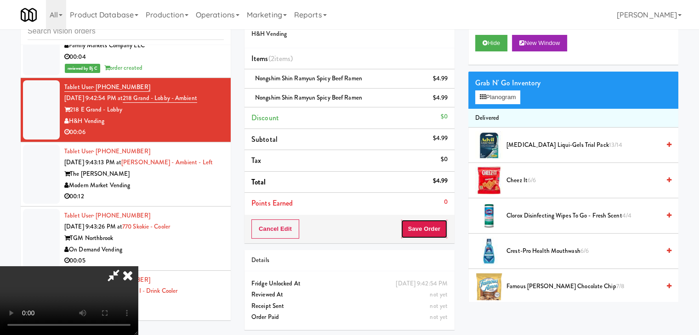
click at [437, 228] on button "Save Order" at bounding box center [424, 229] width 47 height 19
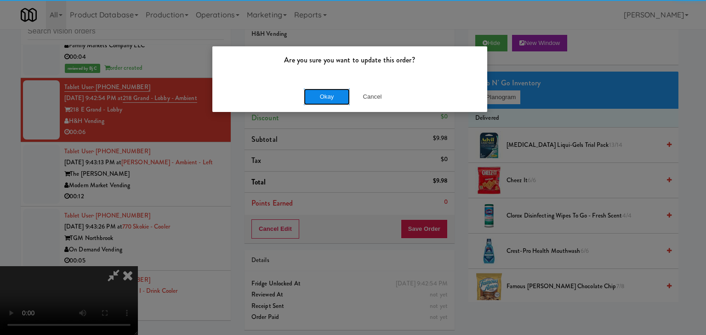
click at [325, 94] on button "Okay" at bounding box center [327, 97] width 46 height 17
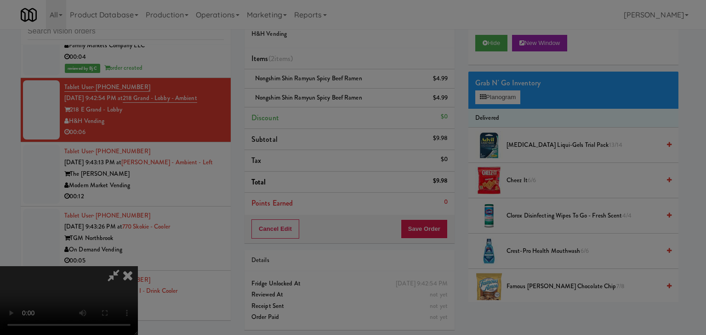
click at [325, 88] on button "Okay" at bounding box center [327, 80] width 46 height 17
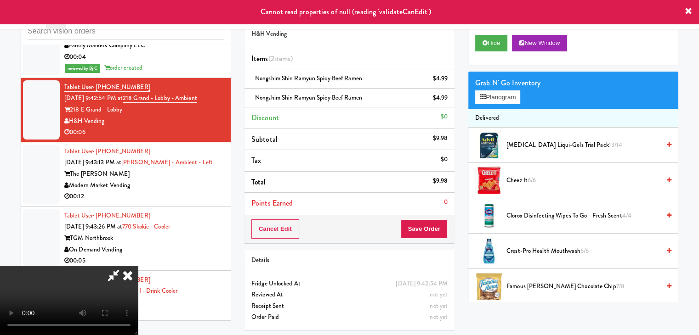
drag, startPoint x: 411, startPoint y: 114, endPoint x: 403, endPoint y: 116, distance: 9.0
click at [138, 267] on icon at bounding box center [128, 276] width 20 height 18
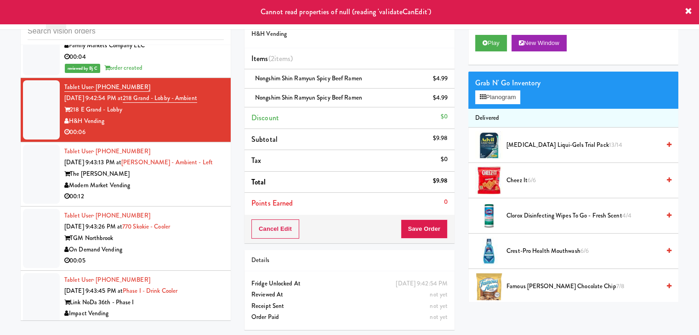
drag, startPoint x: 182, startPoint y: 188, endPoint x: 187, endPoint y: 168, distance: 20.6
click at [183, 191] on div "00:12" at bounding box center [143, 196] width 159 height 11
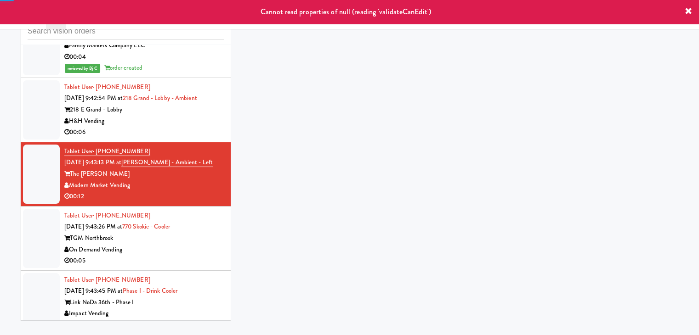
click at [189, 119] on div "H&H Vending" at bounding box center [143, 121] width 159 height 11
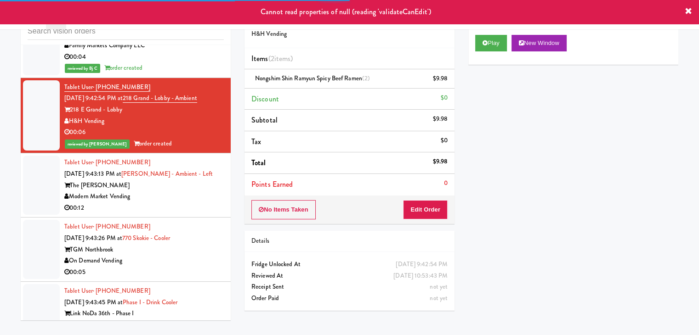
click at [182, 203] on div "00:12" at bounding box center [143, 208] width 159 height 11
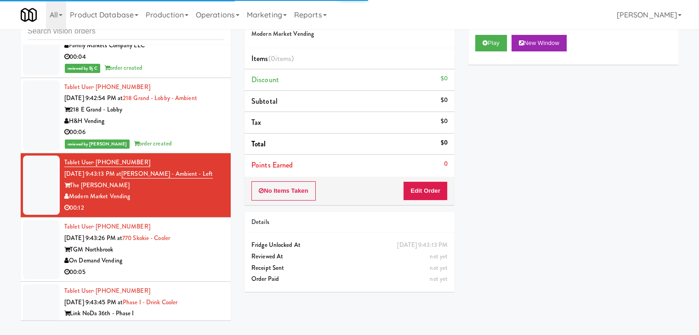
click at [193, 267] on div "00:05" at bounding box center [143, 272] width 159 height 11
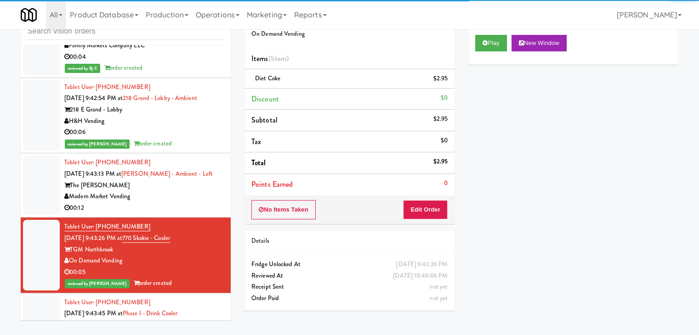
click at [192, 191] on div "Modern Market Vending" at bounding box center [143, 196] width 159 height 11
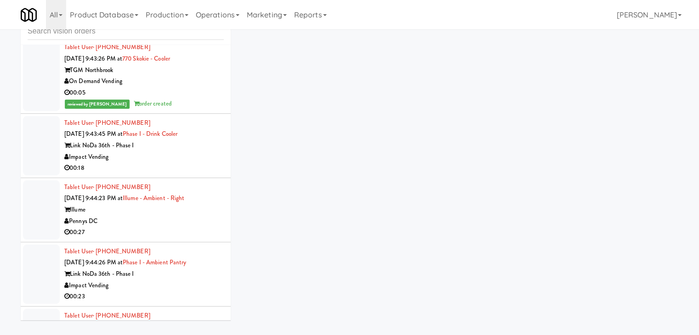
scroll to position [6711, 0]
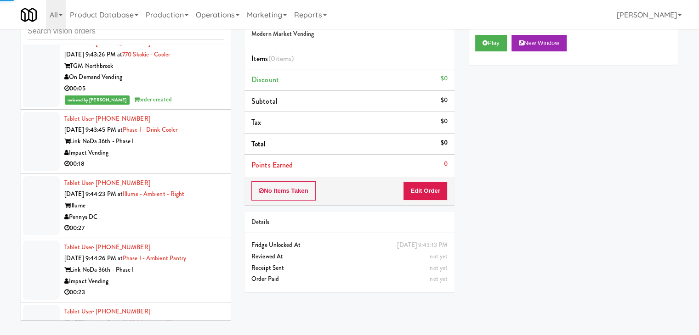
click at [192, 159] on div "00:18" at bounding box center [143, 164] width 159 height 11
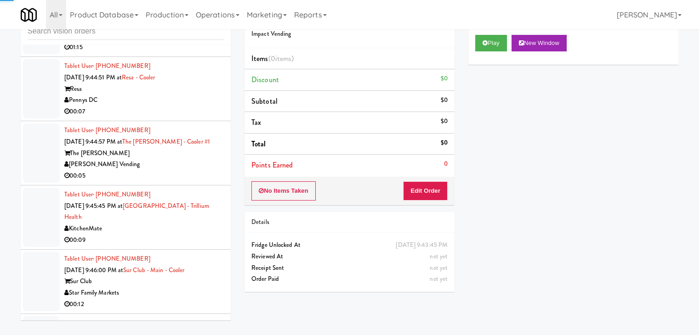
scroll to position [7033, 0]
click at [165, 223] on div "KitchenMate" at bounding box center [143, 228] width 159 height 11
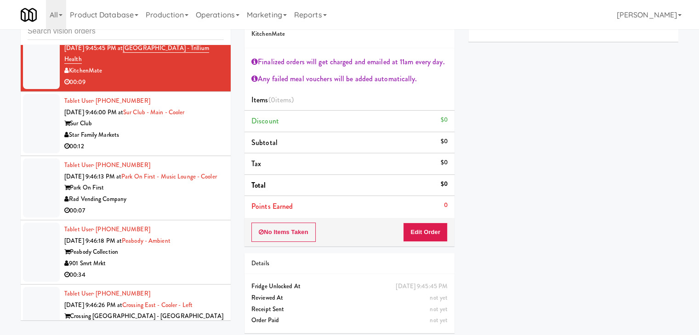
scroll to position [7217, 0]
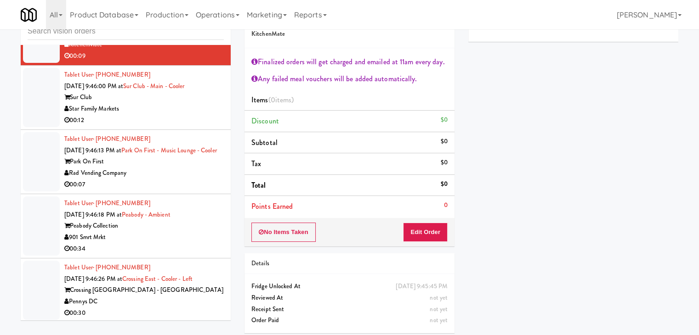
click at [192, 171] on div "Rad Vending Company" at bounding box center [143, 173] width 159 height 11
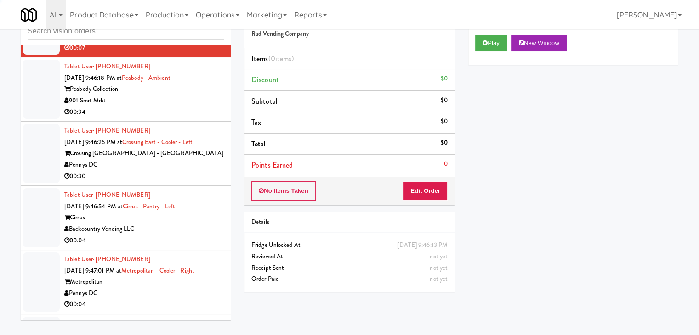
scroll to position [7355, 0]
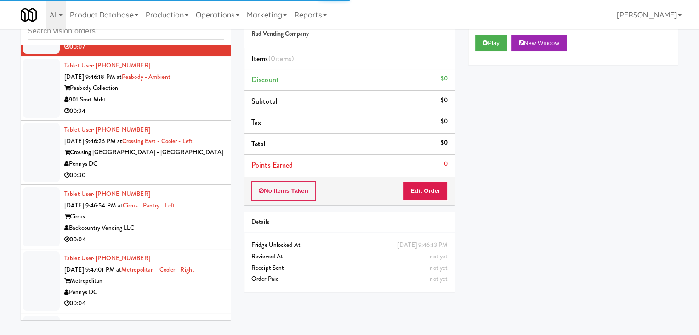
click at [190, 227] on div "Backcountry Vending LLC" at bounding box center [143, 228] width 159 height 11
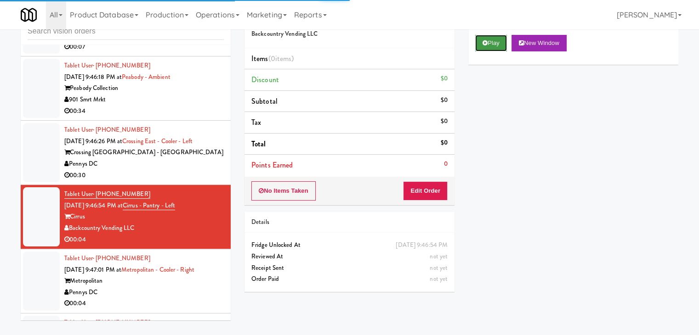
click at [494, 48] on button "Play" at bounding box center [491, 43] width 32 height 17
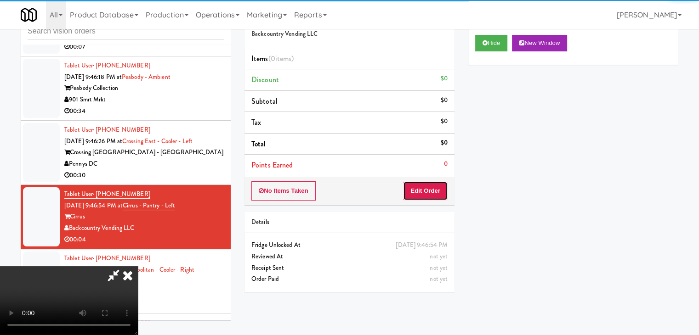
click at [422, 188] on button "Edit Order" at bounding box center [425, 191] width 45 height 19
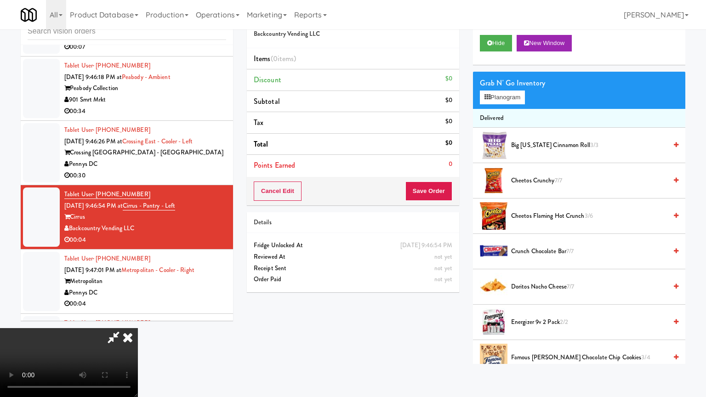
click at [138, 328] on video at bounding box center [69, 362] width 138 height 69
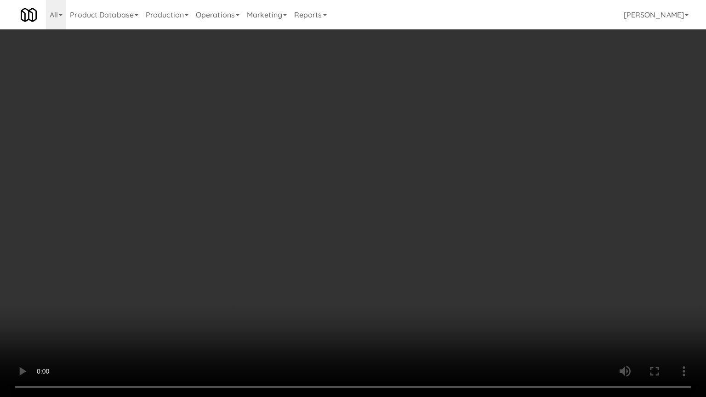
click at [428, 286] on video at bounding box center [353, 198] width 706 height 397
click at [436, 276] on video at bounding box center [353, 198] width 706 height 397
drag, startPoint x: 436, startPoint y: 276, endPoint x: 458, endPoint y: 206, distance: 73.2
click at [439, 268] on video at bounding box center [353, 198] width 706 height 397
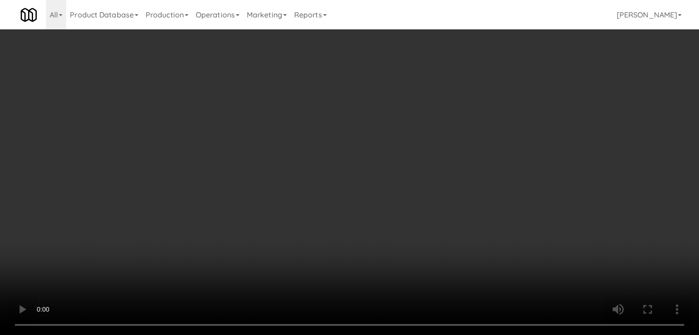
click at [512, 99] on button "Planogram" at bounding box center [497, 98] width 45 height 14
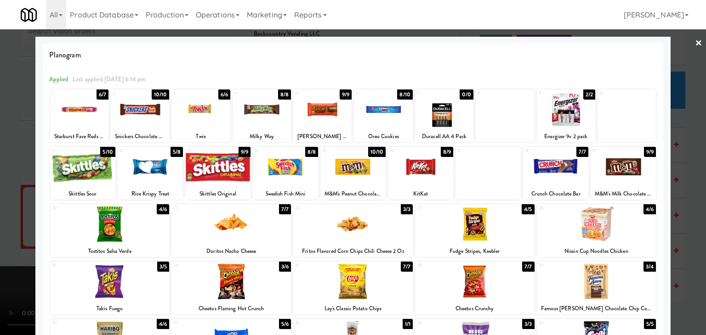
click at [569, 232] on div at bounding box center [596, 224] width 119 height 35
click at [0, 241] on div at bounding box center [353, 167] width 706 height 335
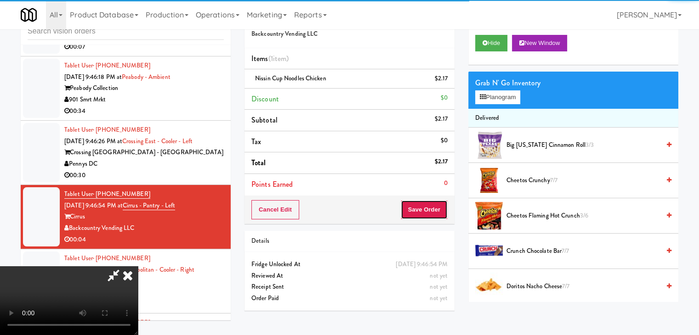
click at [440, 210] on button "Save Order" at bounding box center [424, 209] width 47 height 19
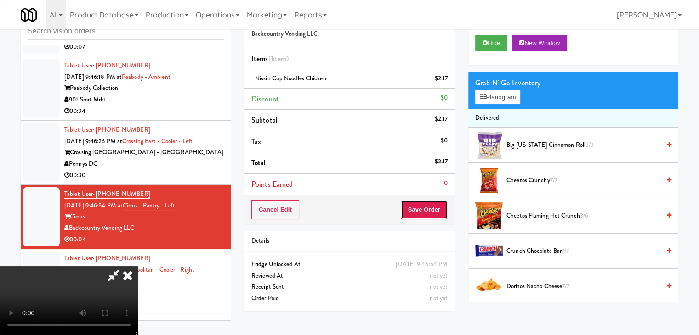
click at [440, 210] on button "Save Order" at bounding box center [424, 209] width 47 height 19
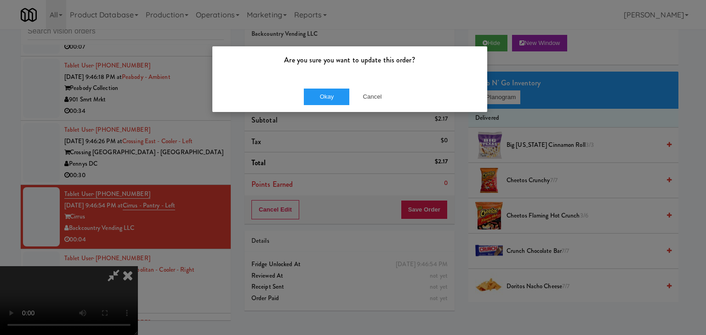
click at [328, 86] on div "Okay Cancel" at bounding box center [349, 96] width 275 height 31
click at [328, 94] on button "Okay" at bounding box center [327, 97] width 46 height 17
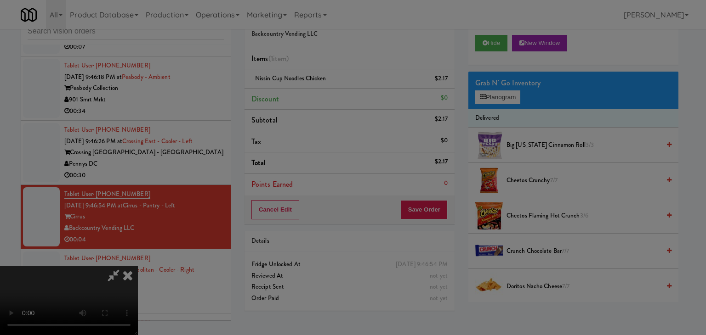
click at [329, 88] on button "Okay" at bounding box center [327, 80] width 46 height 17
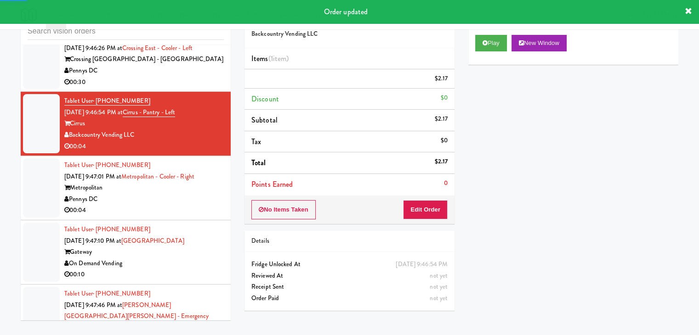
scroll to position [7493, 0]
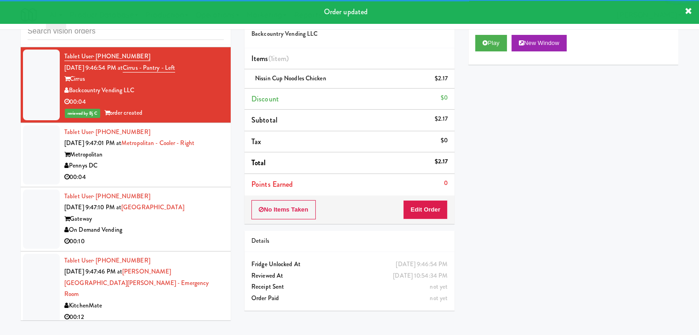
drag, startPoint x: 186, startPoint y: 167, endPoint x: 194, endPoint y: 159, distance: 11.0
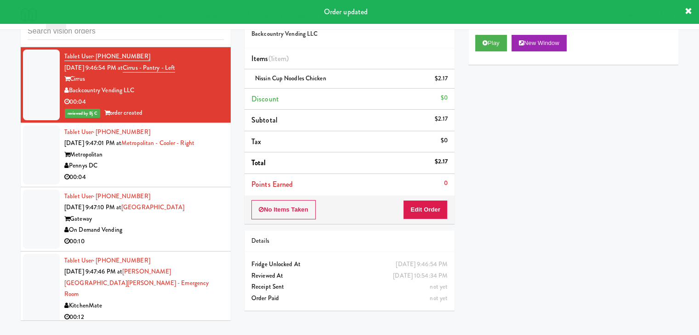
drag, startPoint x: 202, startPoint y: 169, endPoint x: 244, endPoint y: 165, distance: 42.4
click at [202, 172] on div "00:04" at bounding box center [143, 177] width 159 height 11
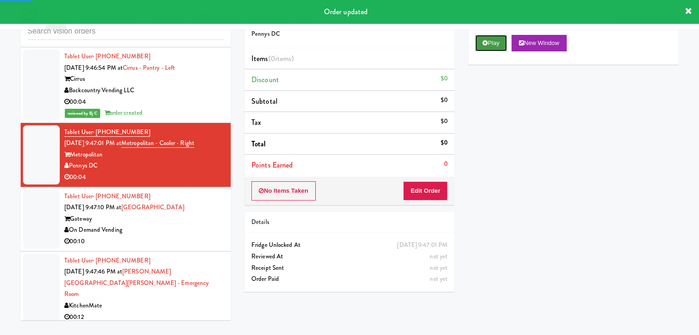
click at [487, 45] on button "Play" at bounding box center [491, 43] width 32 height 17
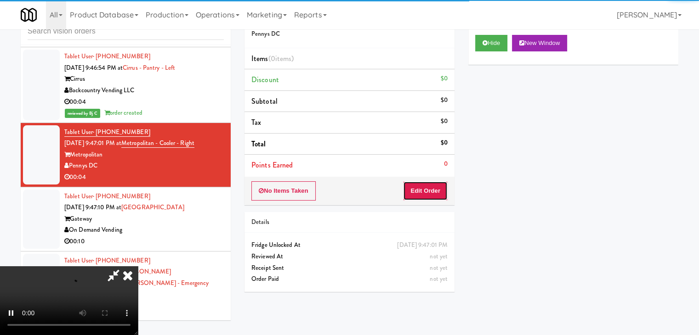
click at [426, 184] on button "Edit Order" at bounding box center [425, 191] width 45 height 19
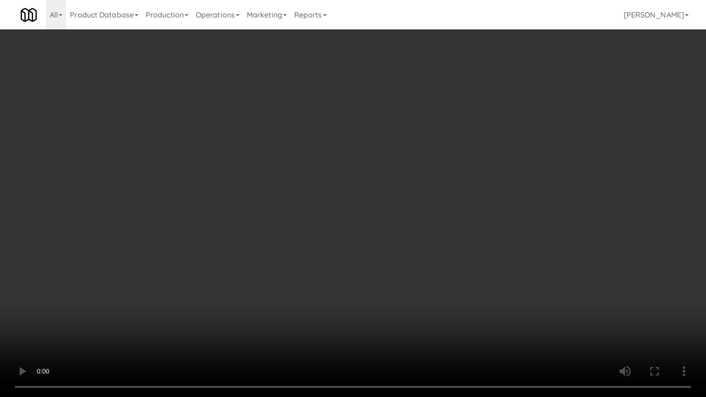
click at [393, 285] on video at bounding box center [353, 198] width 706 height 397
click at [392, 285] on video at bounding box center [353, 198] width 706 height 397
click at [400, 270] on video at bounding box center [353, 198] width 706 height 397
drag, startPoint x: 400, startPoint y: 270, endPoint x: 483, endPoint y: 131, distance: 161.7
click at [402, 266] on video at bounding box center [353, 198] width 706 height 397
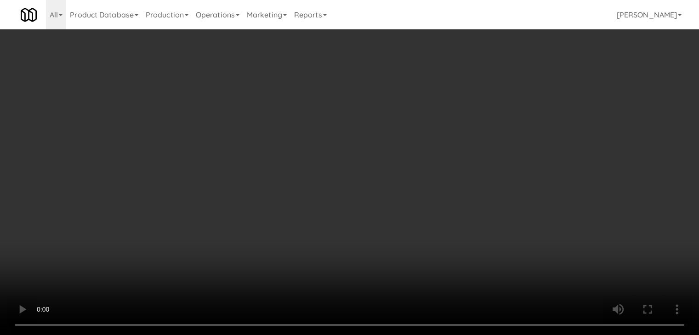
click at [496, 96] on button "Planogram" at bounding box center [497, 98] width 45 height 14
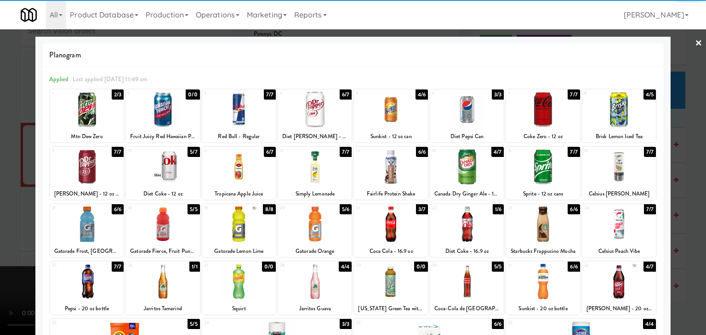
click at [177, 172] on div at bounding box center [163, 166] width 74 height 35
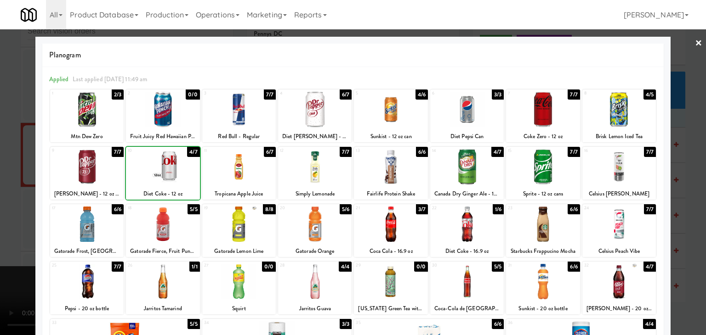
drag, startPoint x: 0, startPoint y: 208, endPoint x: 182, endPoint y: 198, distance: 182.3
click at [6, 204] on div at bounding box center [353, 167] width 706 height 335
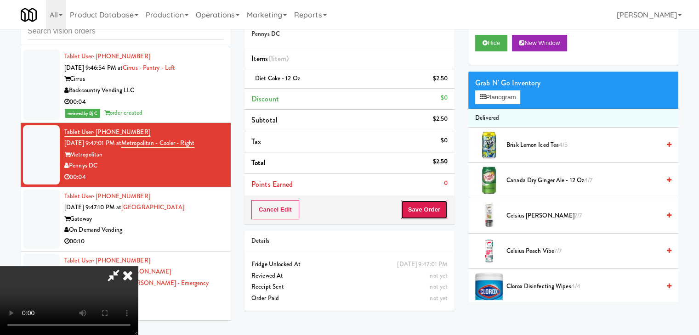
click at [429, 208] on button "Save Order" at bounding box center [424, 209] width 47 height 19
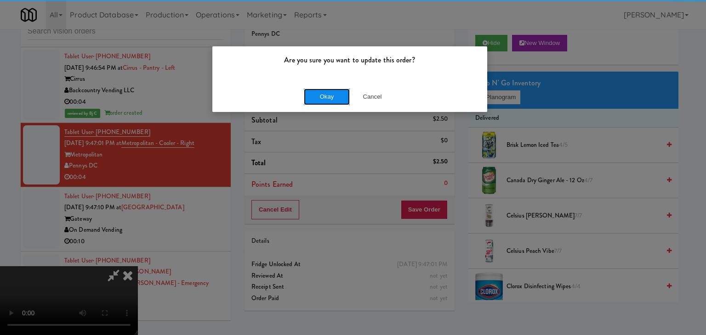
click at [335, 92] on button "Okay" at bounding box center [327, 97] width 46 height 17
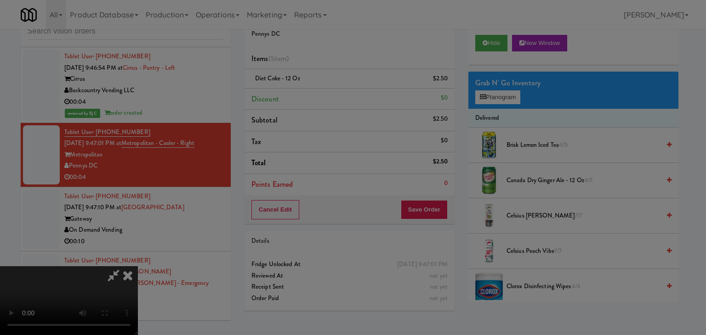
click at [335, 88] on button "Okay" at bounding box center [327, 80] width 46 height 17
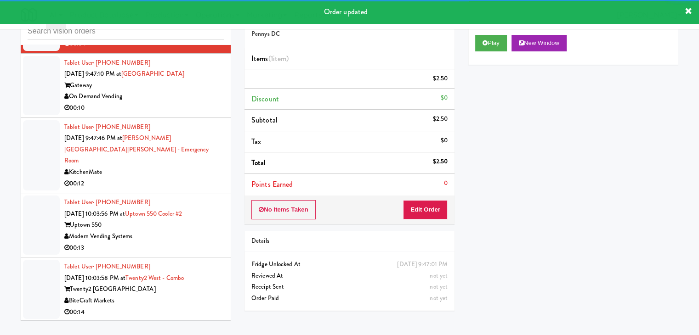
scroll to position [7630, 0]
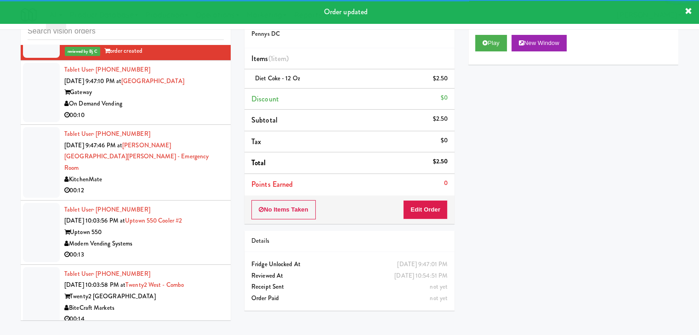
click at [202, 100] on div "On Demand Vending" at bounding box center [143, 103] width 159 height 11
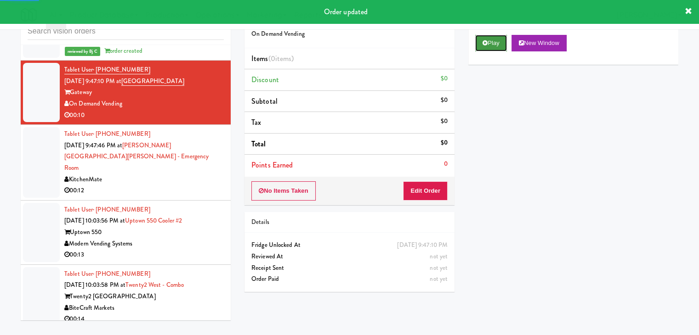
click at [493, 39] on button "Play" at bounding box center [491, 43] width 32 height 17
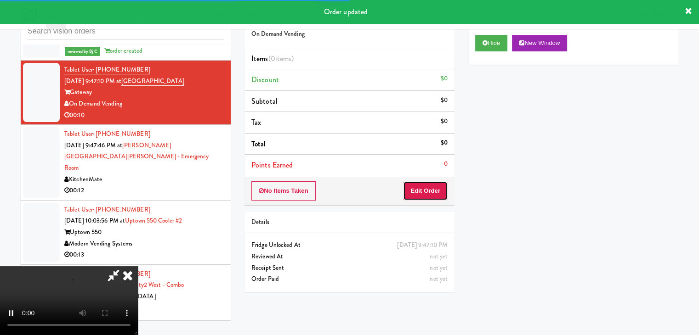
click at [442, 192] on button "Edit Order" at bounding box center [425, 191] width 45 height 19
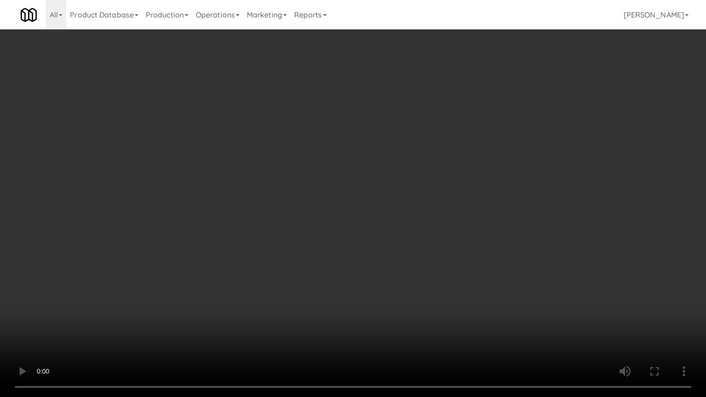
click at [430, 300] on video at bounding box center [353, 198] width 706 height 397
click at [433, 301] on video at bounding box center [353, 198] width 706 height 397
click at [439, 303] on video at bounding box center [353, 198] width 706 height 397
click at [440, 303] on video at bounding box center [353, 198] width 706 height 397
click at [442, 303] on video at bounding box center [353, 198] width 706 height 397
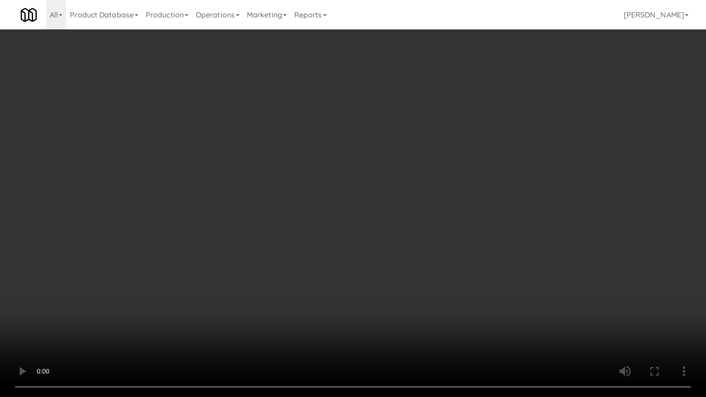
click at [442, 303] on video at bounding box center [353, 198] width 706 height 397
click at [433, 307] on video at bounding box center [353, 198] width 706 height 397
click at [432, 301] on video at bounding box center [353, 198] width 706 height 397
click at [433, 306] on video at bounding box center [353, 198] width 706 height 397
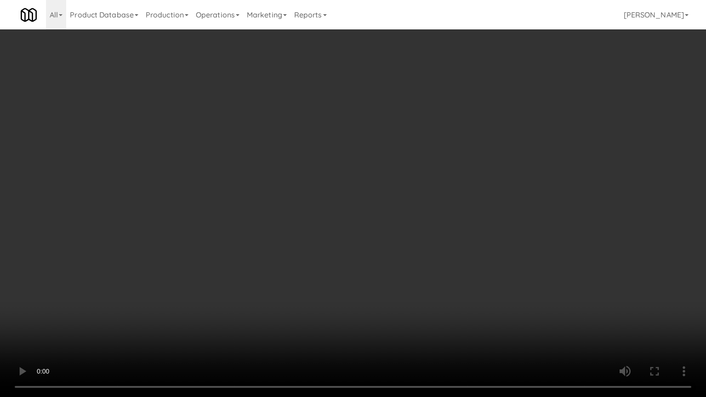
click at [433, 305] on video at bounding box center [353, 198] width 706 height 397
click at [434, 304] on video at bounding box center [353, 198] width 706 height 397
click at [432, 303] on video at bounding box center [353, 198] width 706 height 397
drag, startPoint x: 432, startPoint y: 303, endPoint x: 438, endPoint y: 225, distance: 77.9
click at [432, 301] on video at bounding box center [353, 198] width 706 height 397
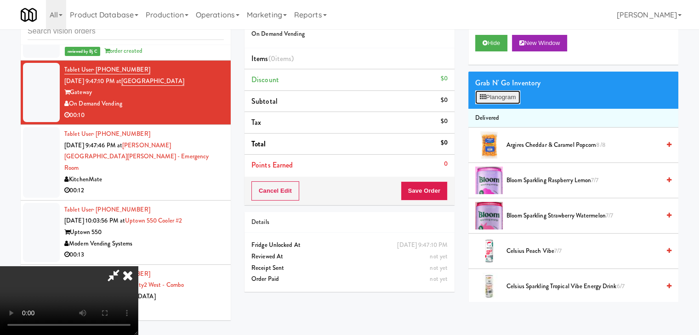
click at [504, 98] on button "Planogram" at bounding box center [497, 98] width 45 height 14
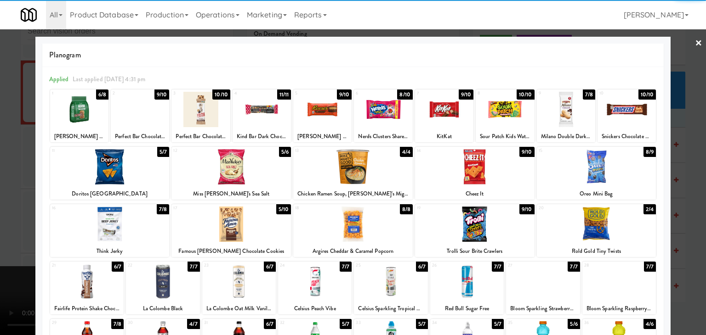
click at [240, 226] on div at bounding box center [230, 224] width 119 height 35
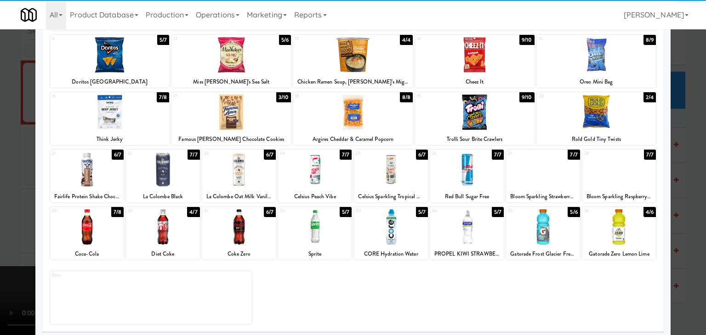
scroll to position [116, 0]
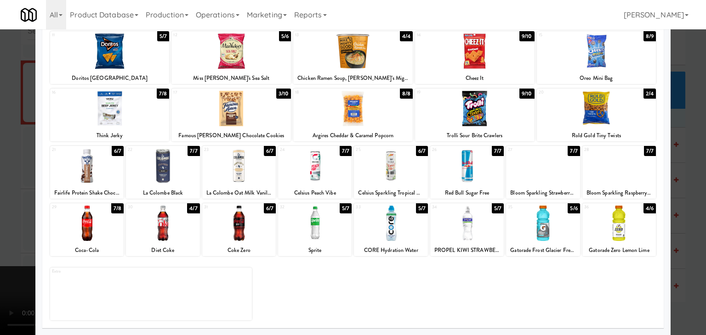
click at [385, 248] on div "CORE Hydration Water" at bounding box center [390, 250] width 71 height 11
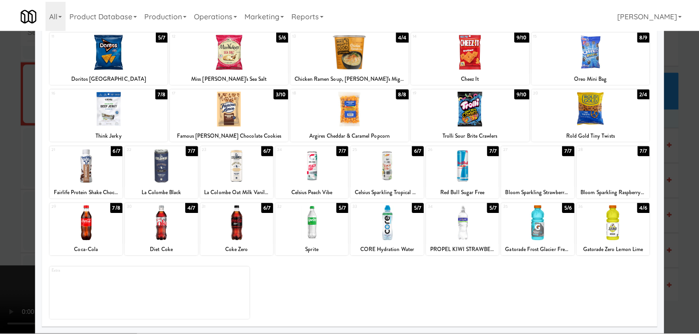
scroll to position [24, 0]
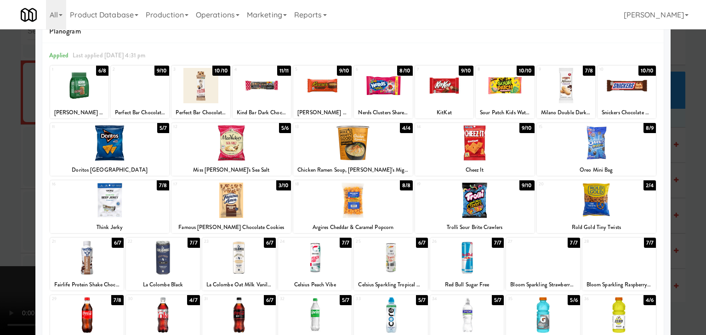
click at [469, 268] on div at bounding box center [467, 257] width 74 height 35
click at [0, 259] on div at bounding box center [353, 167] width 706 height 335
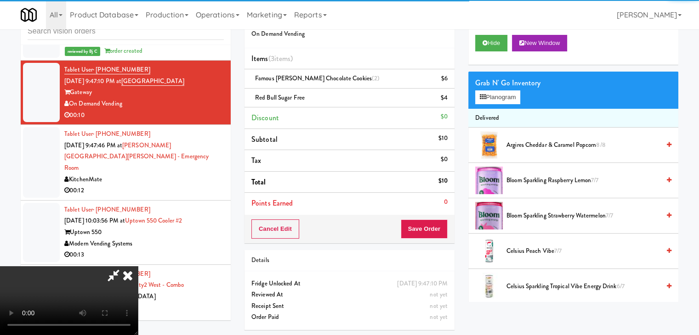
drag, startPoint x: 318, startPoint y: 261, endPoint x: 324, endPoint y: 262, distance: 6.0
click at [138, 267] on video at bounding box center [69, 301] width 138 height 69
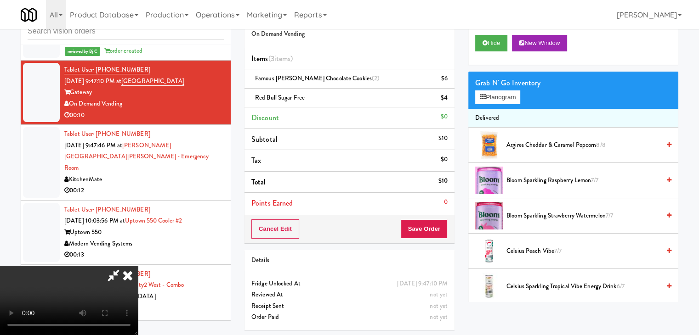
scroll to position [83, 0]
click at [441, 234] on button "Save Order" at bounding box center [424, 229] width 47 height 19
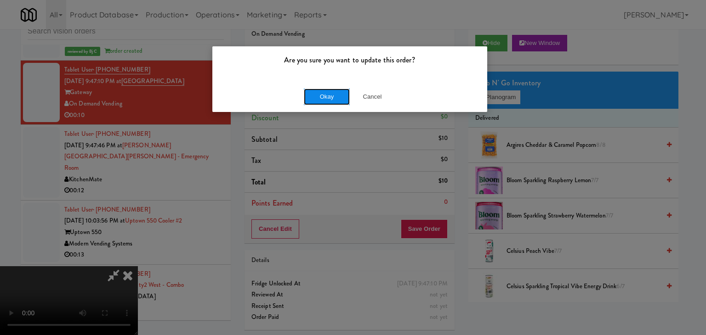
click at [329, 95] on button "Okay" at bounding box center [327, 97] width 46 height 17
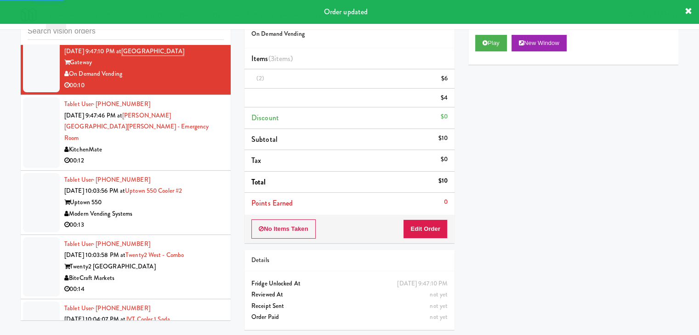
scroll to position [7676, 0]
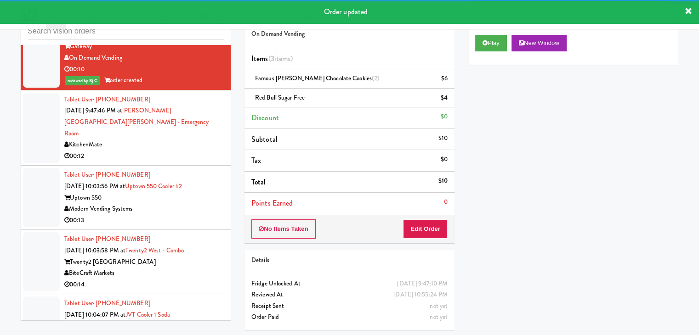
drag, startPoint x: 194, startPoint y: 129, endPoint x: 197, endPoint y: 136, distance: 8.3
click at [195, 139] on div "KitchenMate" at bounding box center [143, 144] width 159 height 11
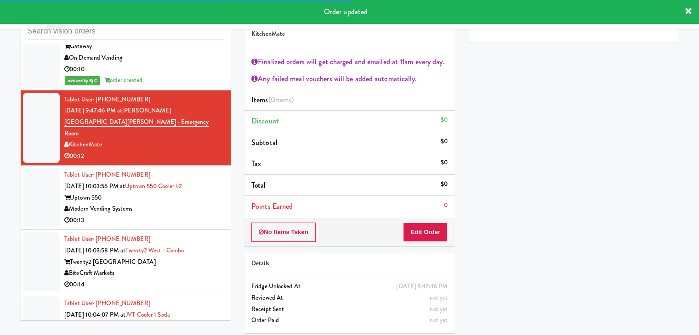
click at [203, 204] on div "Modern Vending Systems" at bounding box center [143, 209] width 159 height 11
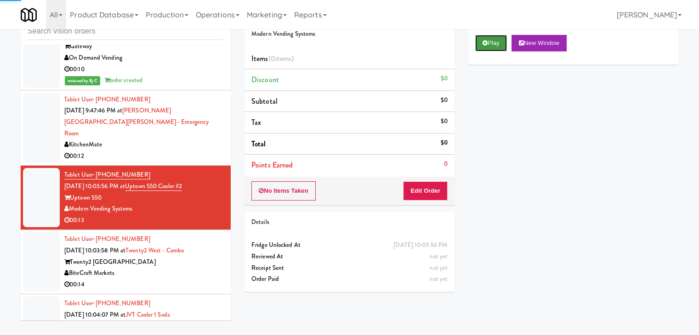
click at [494, 46] on button "Play" at bounding box center [491, 43] width 32 height 17
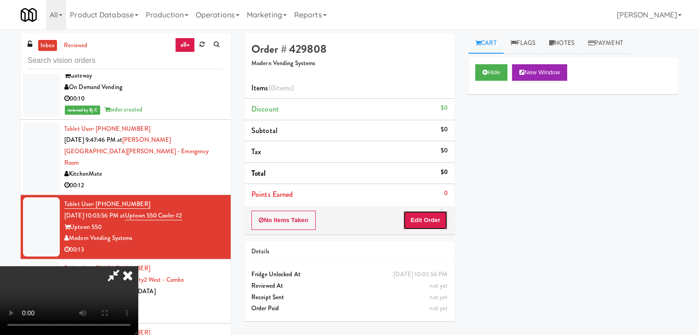
click at [431, 221] on button "Edit Order" at bounding box center [425, 220] width 45 height 19
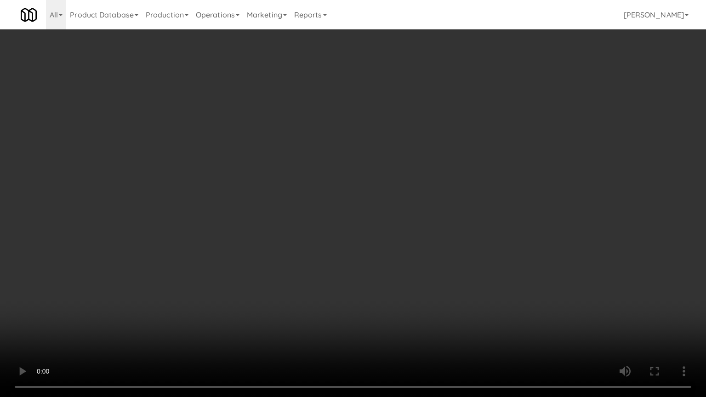
click at [409, 268] on video at bounding box center [353, 198] width 706 height 397
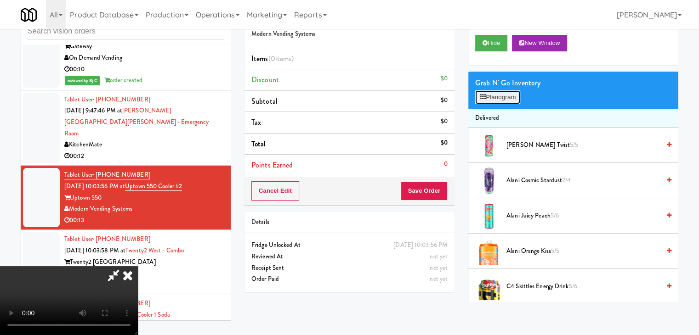
click at [512, 100] on button "Planogram" at bounding box center [497, 98] width 45 height 14
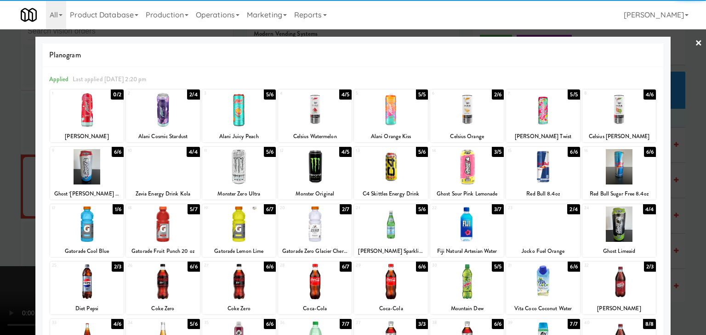
click at [169, 230] on div at bounding box center [163, 224] width 74 height 35
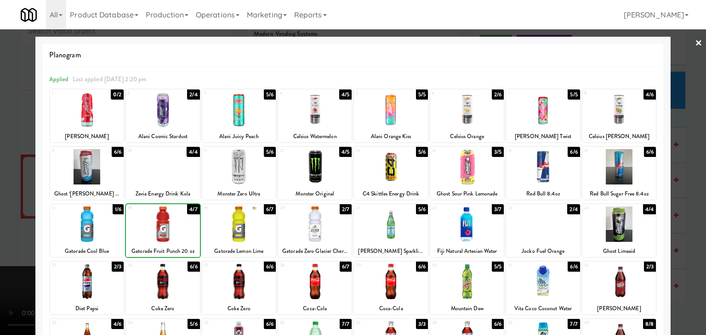
click at [0, 233] on div at bounding box center [353, 167] width 706 height 335
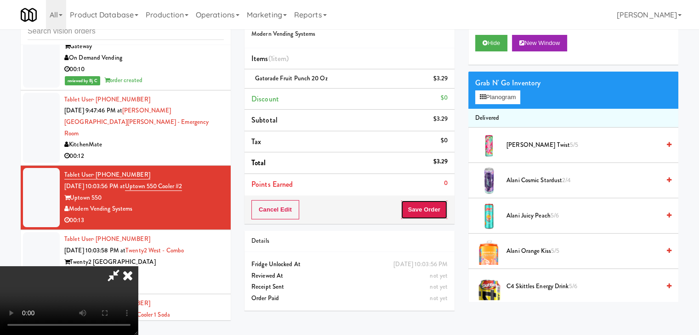
click at [432, 213] on button "Save Order" at bounding box center [424, 209] width 47 height 19
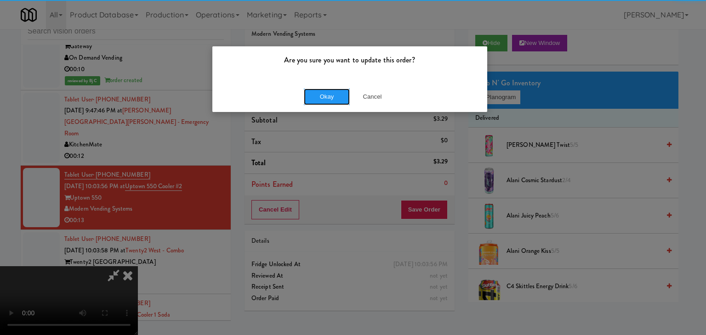
click at [337, 102] on button "Okay" at bounding box center [327, 97] width 46 height 17
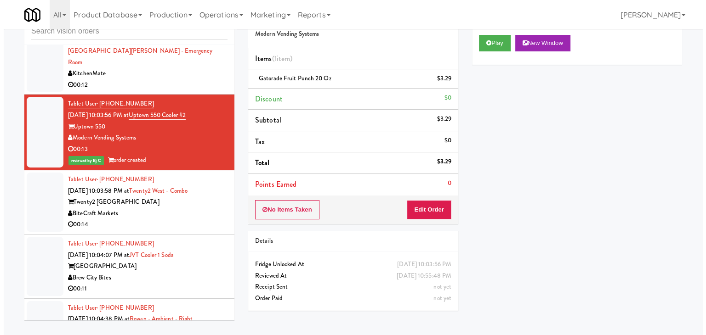
scroll to position [7860, 0]
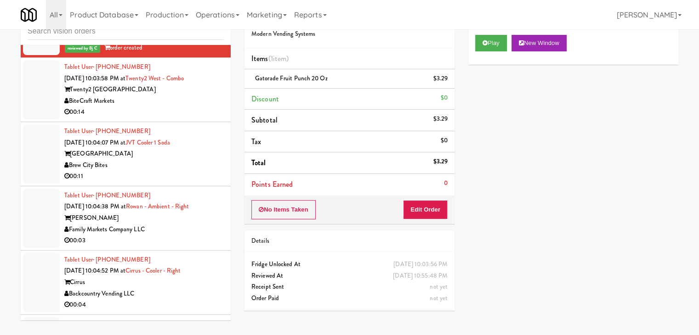
click at [197, 107] on div "00:14" at bounding box center [143, 112] width 159 height 11
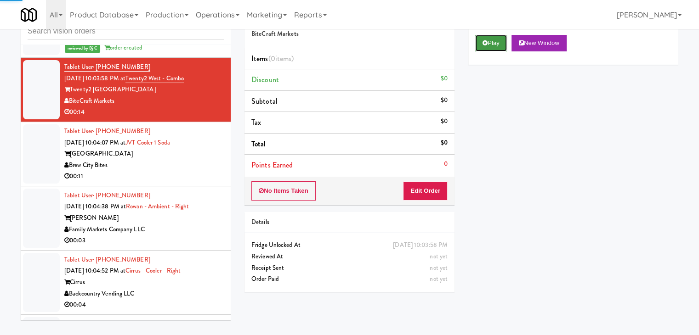
click at [482, 43] on button "Play" at bounding box center [491, 43] width 32 height 17
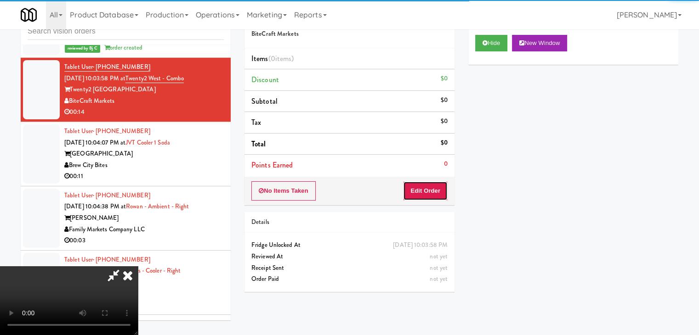
click at [431, 187] on button "Edit Order" at bounding box center [425, 191] width 45 height 19
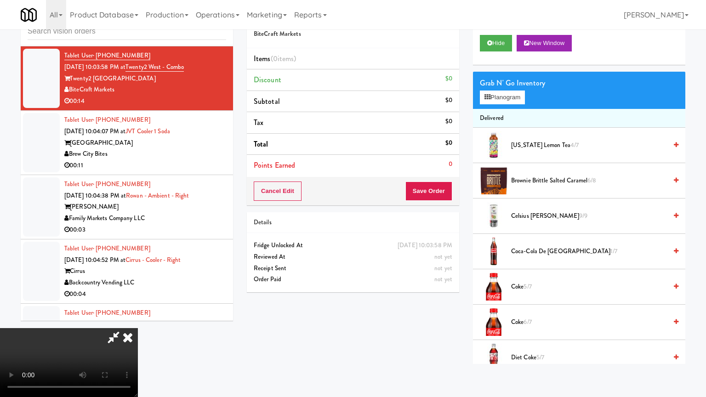
click at [138, 328] on video at bounding box center [69, 362] width 138 height 69
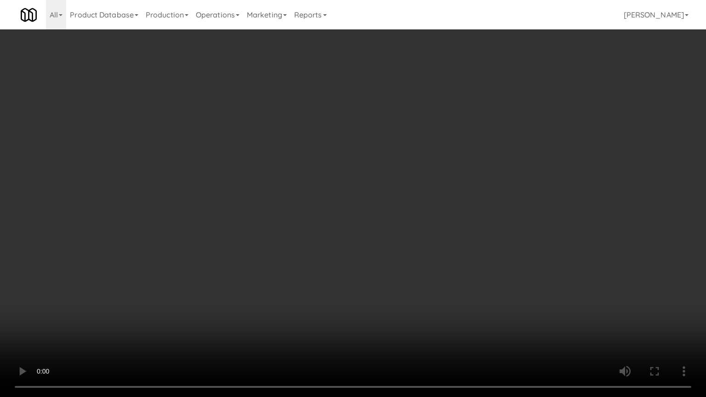
click at [393, 281] on video at bounding box center [353, 198] width 706 height 397
click at [393, 279] on video at bounding box center [353, 198] width 706 height 397
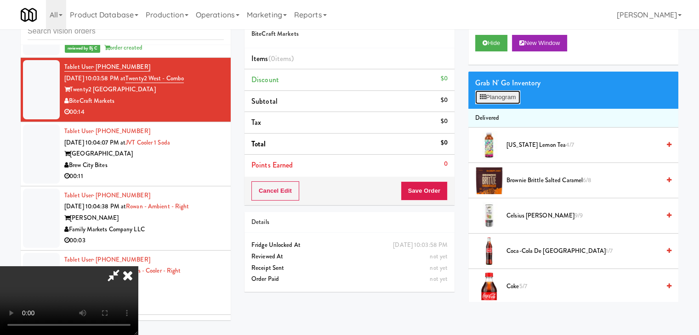
click at [492, 98] on button "Planogram" at bounding box center [497, 98] width 45 height 14
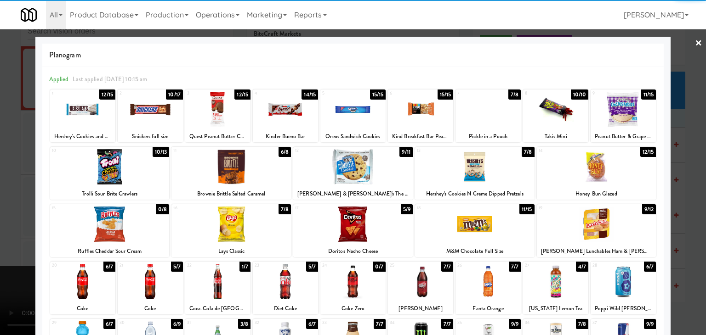
click at [124, 179] on div at bounding box center [109, 166] width 119 height 35
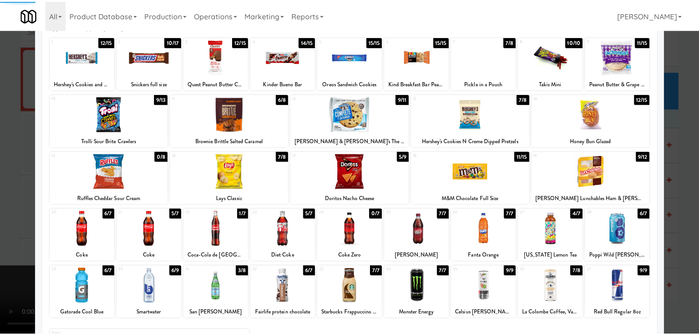
scroll to position [116, 0]
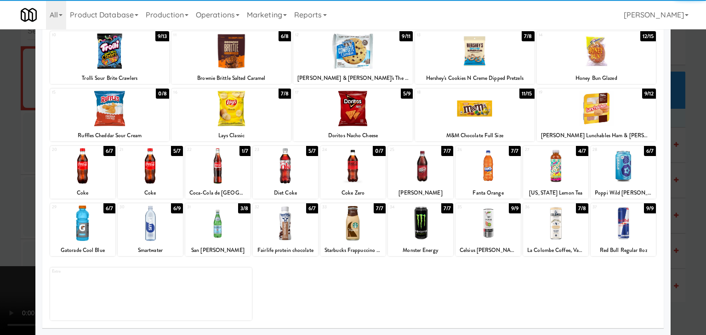
click at [136, 229] on div at bounding box center [150, 223] width 65 height 35
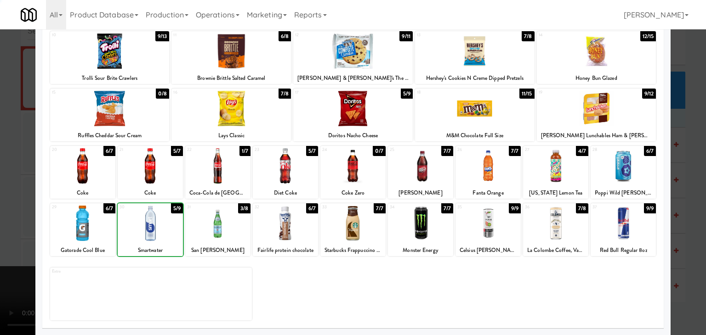
drag, startPoint x: 0, startPoint y: 234, endPoint x: 141, endPoint y: 221, distance: 141.7
click at [2, 234] on div at bounding box center [353, 167] width 706 height 335
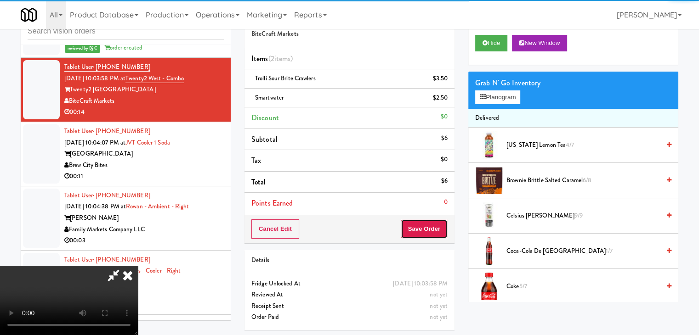
click at [447, 232] on button "Save Order" at bounding box center [424, 229] width 47 height 19
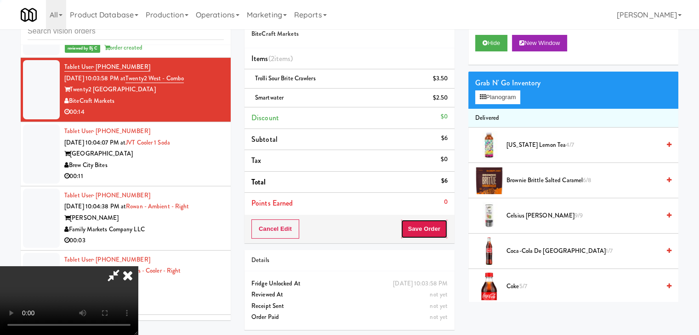
click at [447, 232] on button "Save Order" at bounding box center [424, 229] width 47 height 19
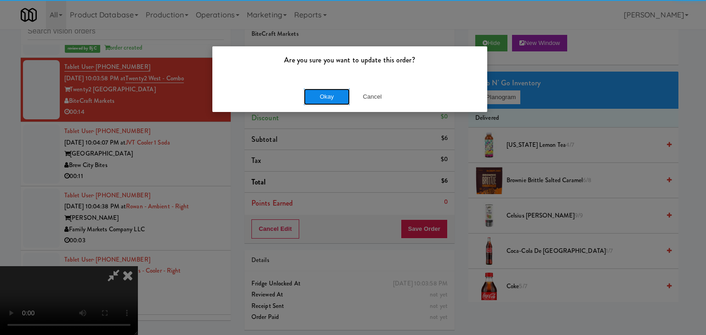
click at [327, 92] on button "Okay" at bounding box center [327, 97] width 46 height 17
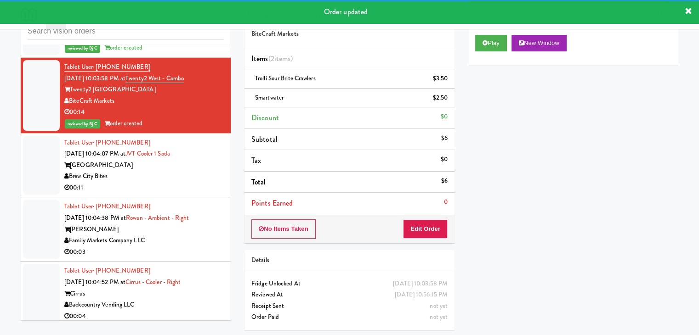
drag, startPoint x: 184, startPoint y: 166, endPoint x: 189, endPoint y: 170, distance: 6.6
click at [185, 182] on div "00:11" at bounding box center [143, 187] width 159 height 11
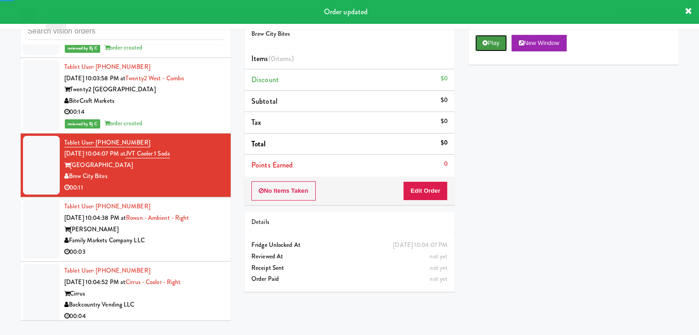
click at [487, 49] on button "Play" at bounding box center [491, 43] width 32 height 17
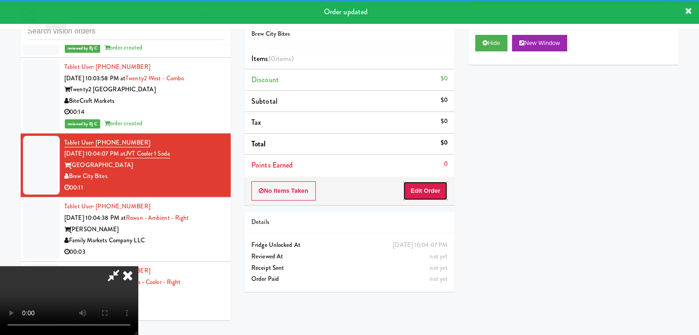
click at [429, 190] on button "Edit Order" at bounding box center [425, 191] width 45 height 19
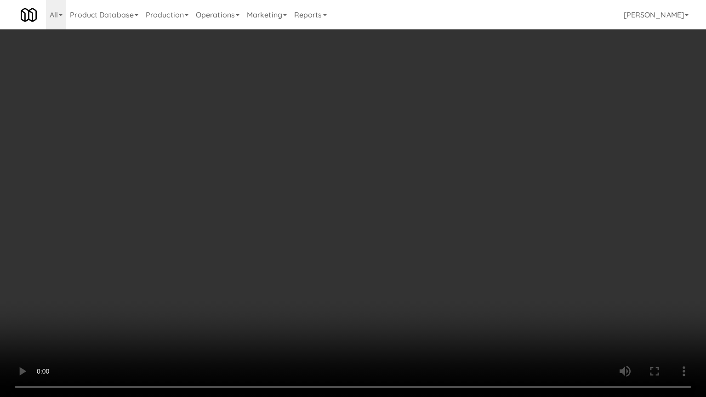
click at [392, 268] on video at bounding box center [353, 198] width 706 height 397
click at [393, 266] on video at bounding box center [353, 198] width 706 height 397
drag, startPoint x: 393, startPoint y: 266, endPoint x: 400, endPoint y: 215, distance: 51.4
click at [393, 266] on video at bounding box center [353, 198] width 706 height 397
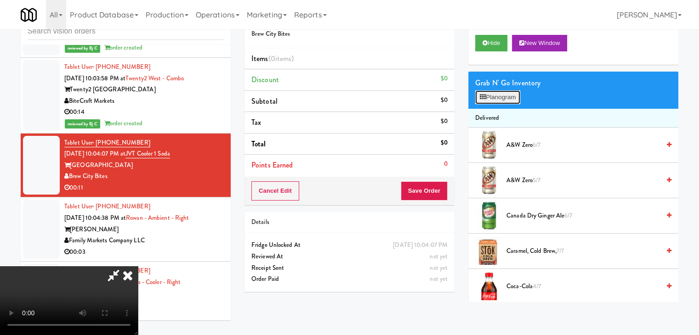
click at [493, 96] on button "Planogram" at bounding box center [497, 98] width 45 height 14
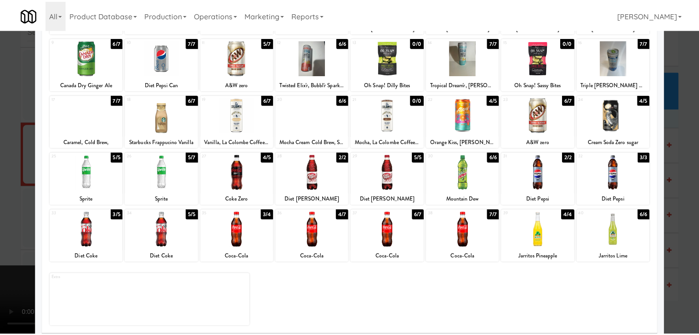
scroll to position [116, 0]
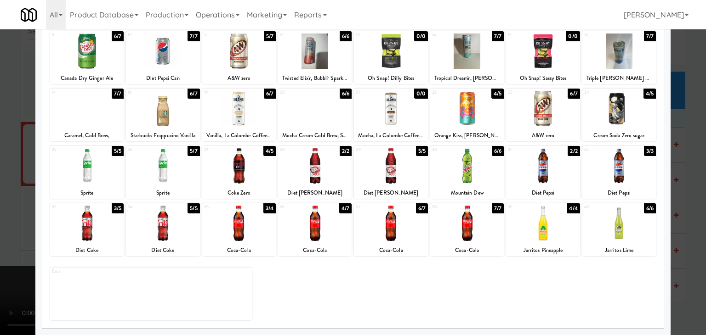
click at [254, 174] on div at bounding box center [239, 165] width 74 height 35
click at [17, 194] on div at bounding box center [353, 167] width 706 height 335
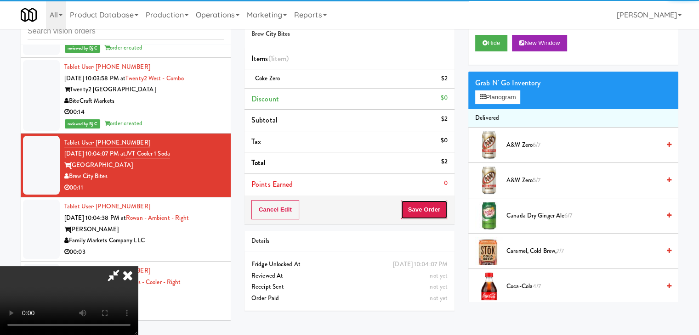
click at [442, 209] on button "Save Order" at bounding box center [424, 209] width 47 height 19
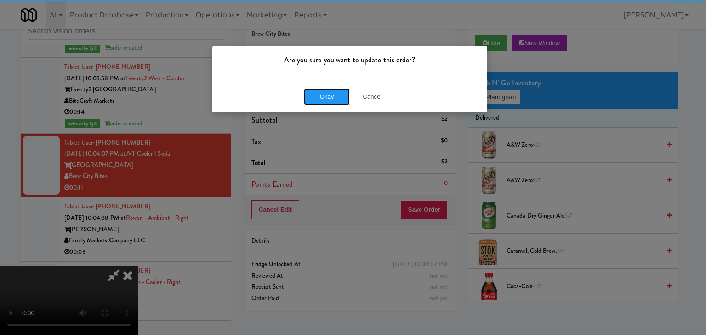
click at [312, 96] on button "Okay" at bounding box center [327, 97] width 46 height 17
click at [312, 96] on div "Okay Cancel" at bounding box center [349, 96] width 275 height 31
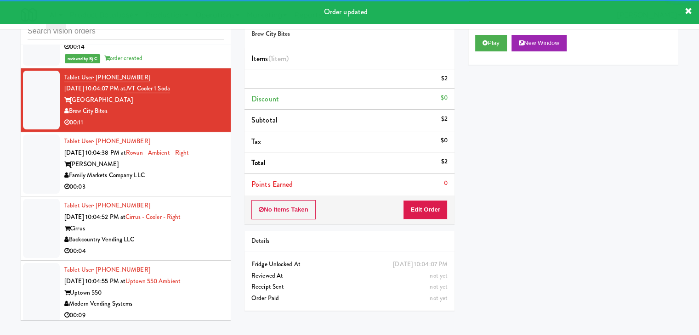
scroll to position [7952, 0]
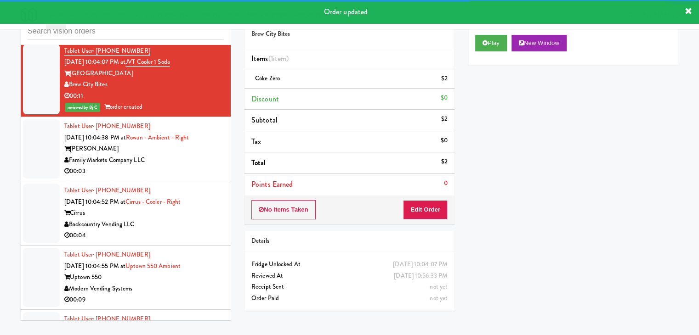
drag, startPoint x: 200, startPoint y: 136, endPoint x: 197, endPoint y: 146, distance: 10.3
click at [201, 143] on div "[PERSON_NAME]" at bounding box center [143, 148] width 159 height 11
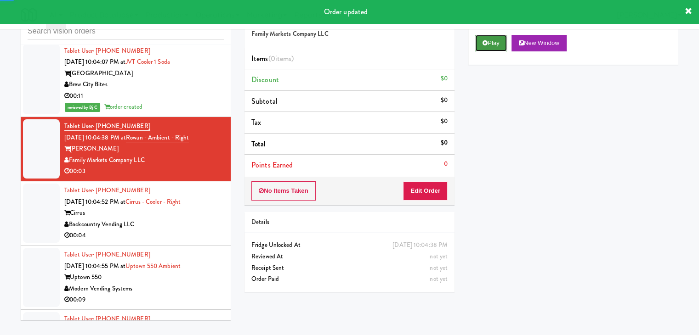
click at [484, 43] on icon at bounding box center [485, 43] width 5 height 6
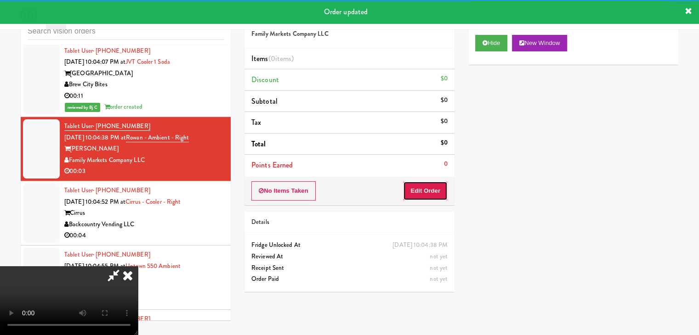
click at [425, 187] on button "Edit Order" at bounding box center [425, 191] width 45 height 19
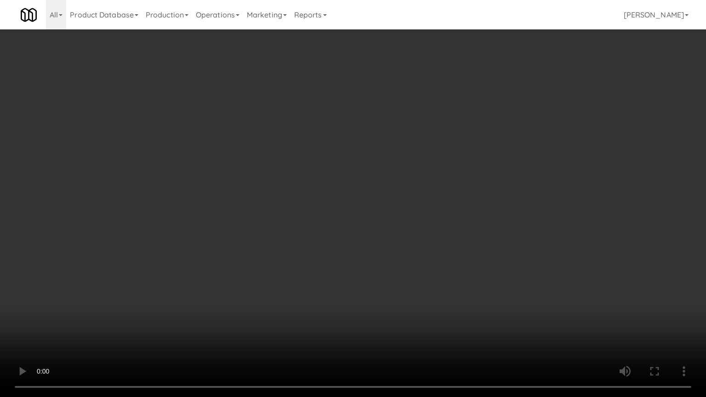
click at [391, 273] on video at bounding box center [353, 198] width 706 height 397
click at [392, 274] on video at bounding box center [353, 198] width 706 height 397
click at [389, 281] on video at bounding box center [353, 198] width 706 height 397
drag, startPoint x: 389, startPoint y: 281, endPoint x: 454, endPoint y: 159, distance: 137.9
click at [390, 279] on video at bounding box center [353, 198] width 706 height 397
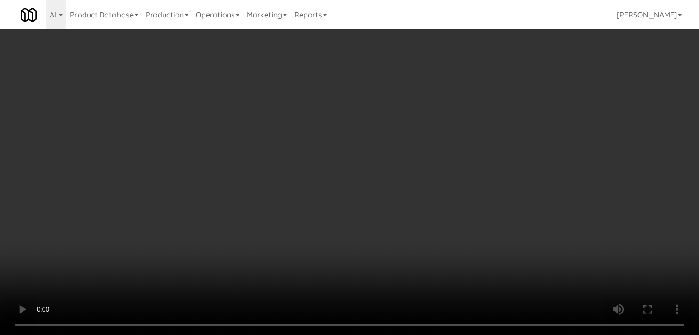
click at [501, 105] on div "Grab N' Go Inventory Planogram" at bounding box center [573, 90] width 210 height 37
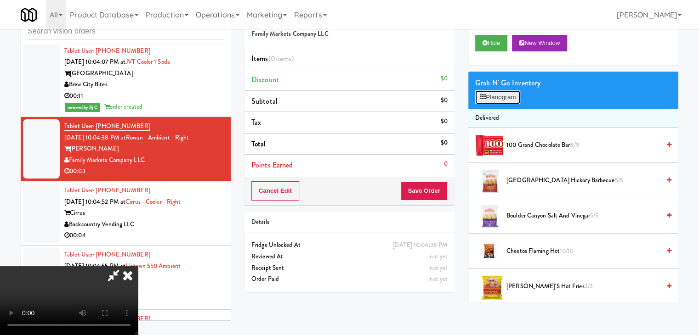
click at [506, 98] on button "Planogram" at bounding box center [497, 98] width 45 height 14
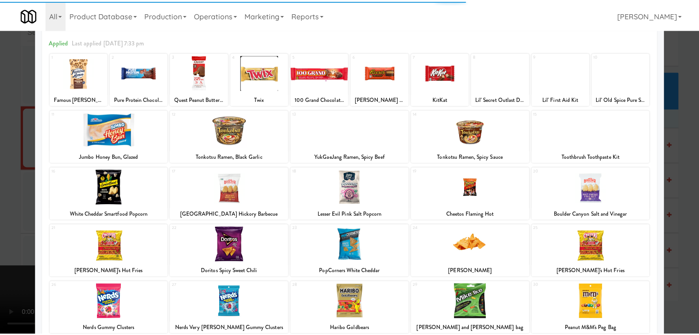
scroll to position [92, 0]
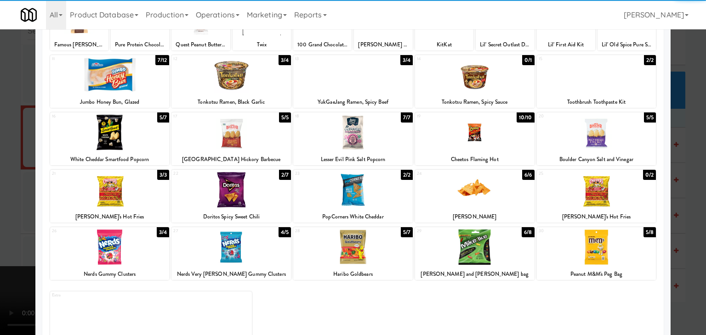
click at [364, 247] on div at bounding box center [352, 247] width 119 height 35
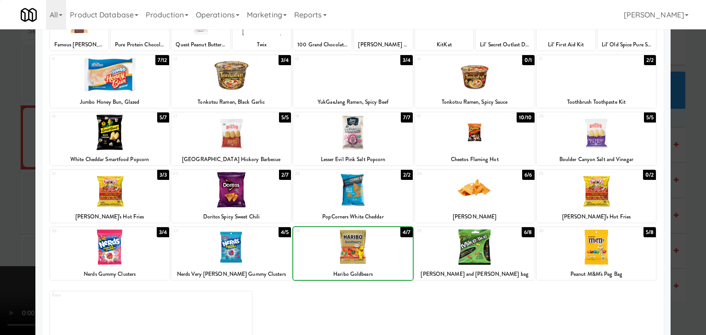
drag, startPoint x: 11, startPoint y: 242, endPoint x: 212, endPoint y: 236, distance: 201.4
click at [17, 241] on div at bounding box center [353, 167] width 706 height 335
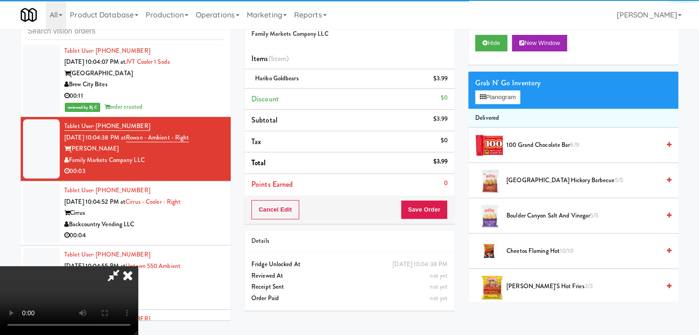
drag, startPoint x: 449, startPoint y: 210, endPoint x: 443, endPoint y: 210, distance: 6.9
click at [447, 210] on div "Cancel Edit Save Order" at bounding box center [349, 210] width 210 height 28
click at [443, 210] on button "Save Order" at bounding box center [424, 209] width 47 height 19
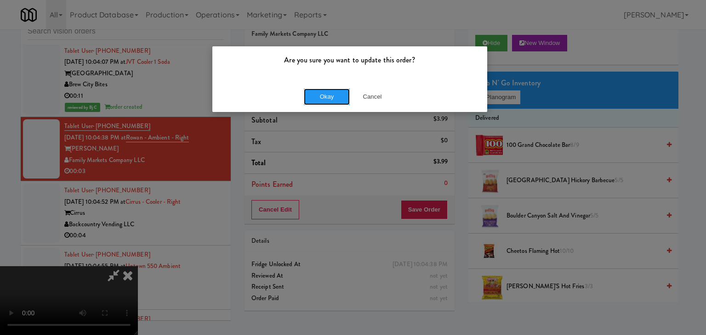
click at [324, 101] on button "Okay" at bounding box center [327, 97] width 46 height 17
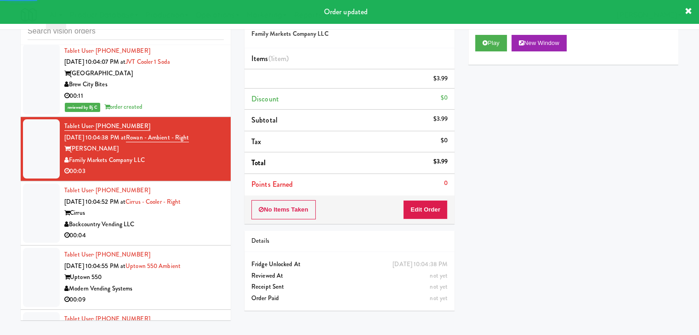
scroll to position [7998, 0]
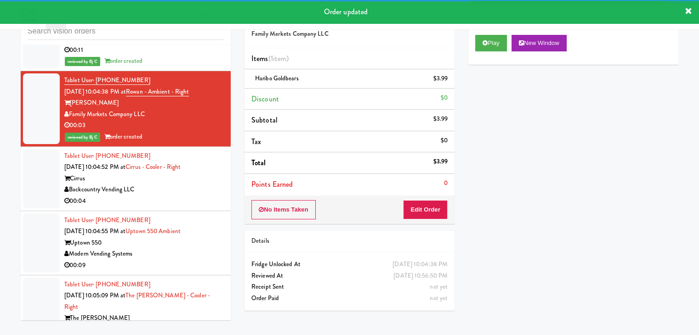
drag, startPoint x: 201, startPoint y: 163, endPoint x: 217, endPoint y: 175, distance: 19.4
click at [204, 173] on div "Cirrus" at bounding box center [143, 178] width 159 height 11
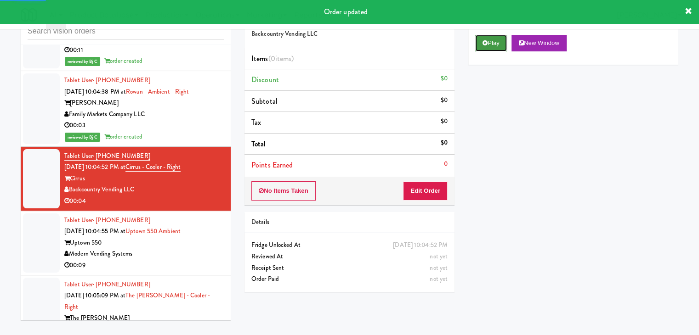
click at [482, 49] on button "Play" at bounding box center [491, 43] width 32 height 17
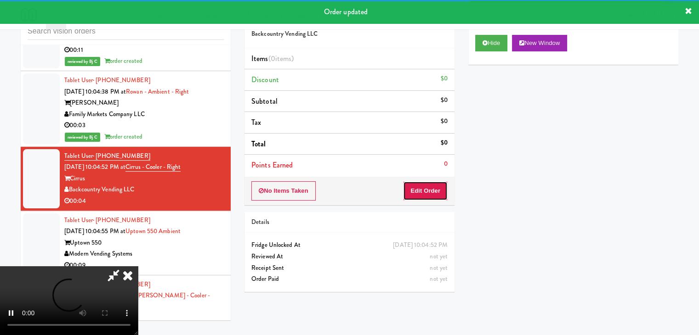
click at [429, 191] on button "Edit Order" at bounding box center [425, 191] width 45 height 19
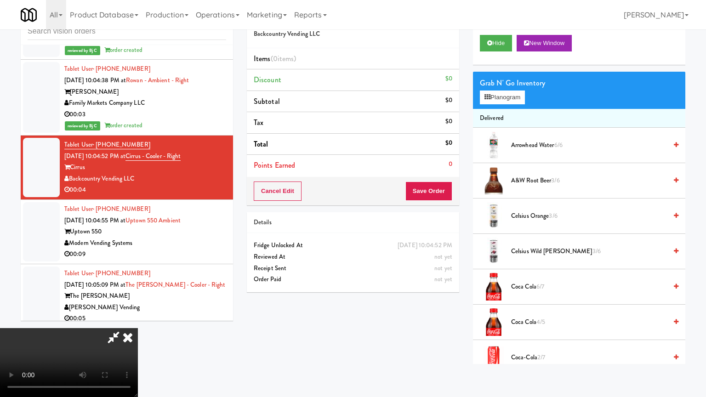
click at [138, 328] on video at bounding box center [69, 362] width 138 height 69
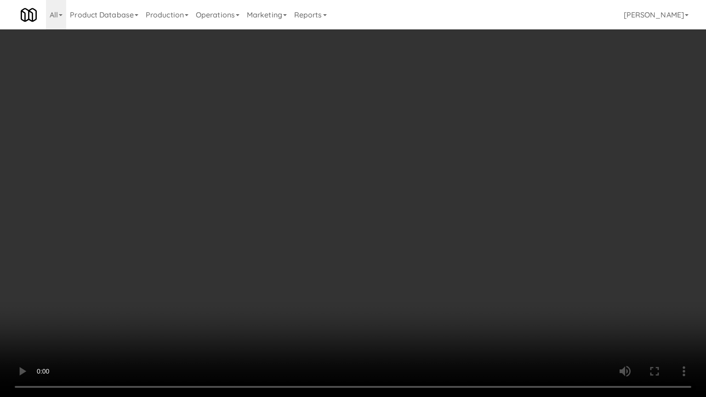
click at [415, 274] on video at bounding box center [353, 198] width 706 height 397
click at [414, 273] on video at bounding box center [353, 198] width 706 height 397
drag, startPoint x: 414, startPoint y: 273, endPoint x: 467, endPoint y: 152, distance: 132.7
click at [414, 270] on video at bounding box center [353, 198] width 706 height 397
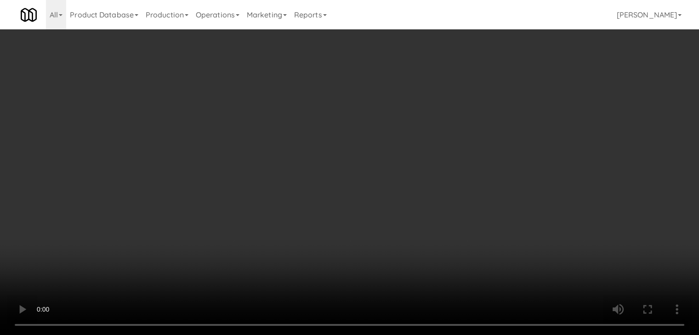
click at [501, 100] on button "Planogram" at bounding box center [497, 98] width 45 height 14
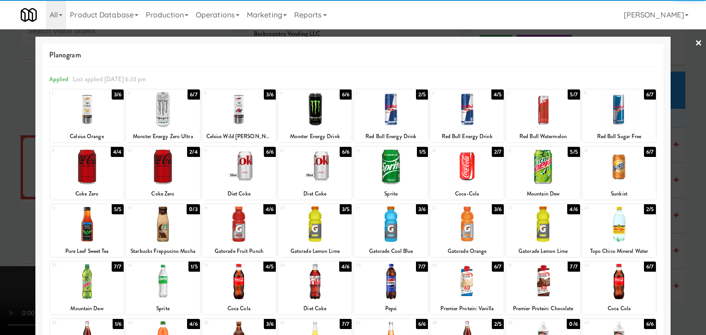
click at [378, 236] on div at bounding box center [391, 224] width 74 height 35
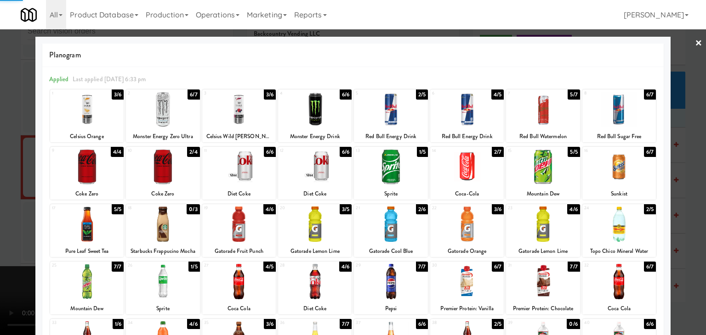
drag, startPoint x: 0, startPoint y: 264, endPoint x: 167, endPoint y: 249, distance: 167.5
click at [2, 263] on div at bounding box center [353, 167] width 706 height 335
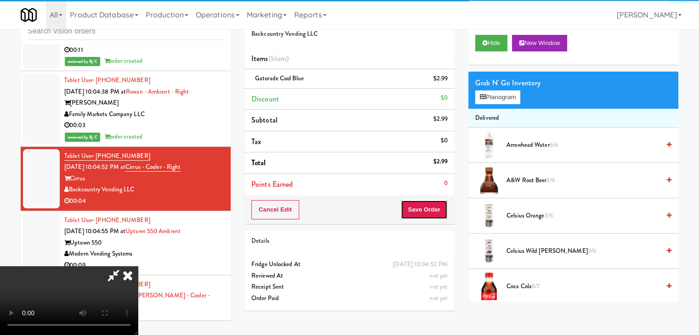
click at [422, 208] on button "Save Order" at bounding box center [424, 209] width 47 height 19
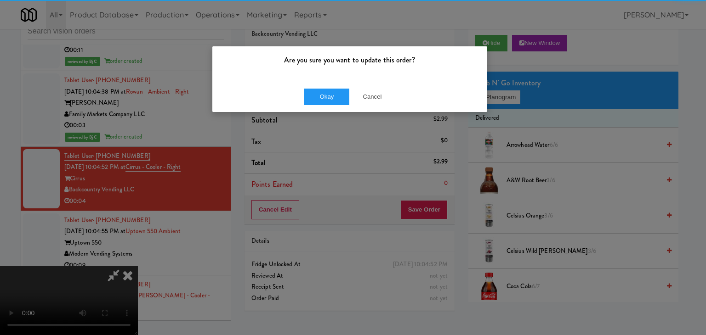
click at [336, 105] on div "Okay Cancel" at bounding box center [349, 96] width 275 height 31
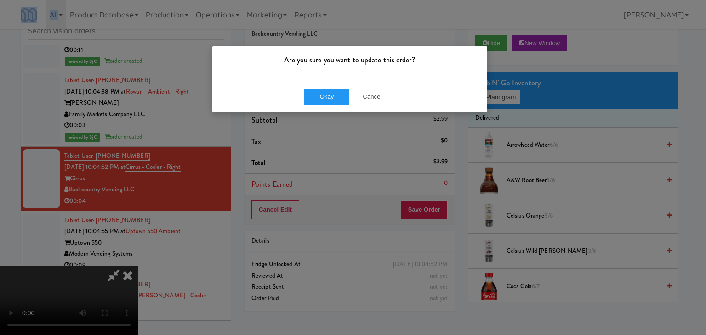
click at [336, 105] on div "Okay Cancel" at bounding box center [349, 96] width 275 height 31
click at [337, 100] on button "Okay" at bounding box center [327, 97] width 46 height 17
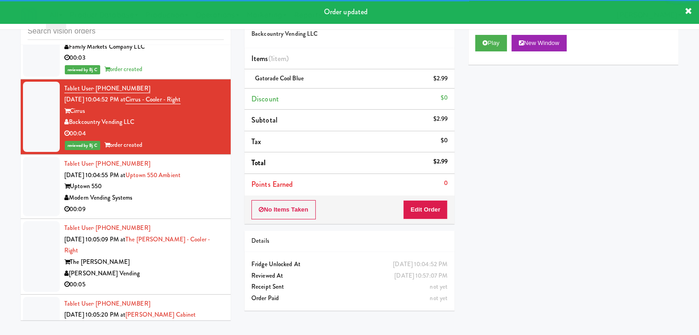
scroll to position [8090, 0]
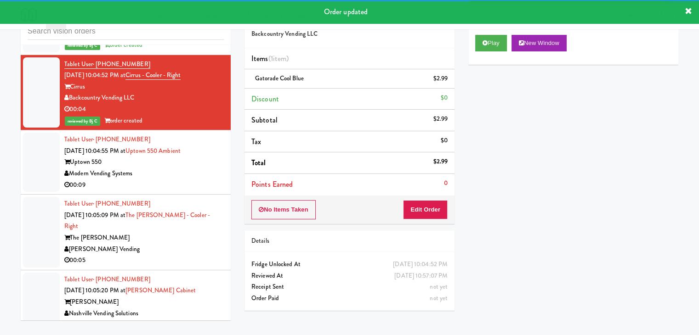
click at [198, 180] on div "00:09" at bounding box center [143, 185] width 159 height 11
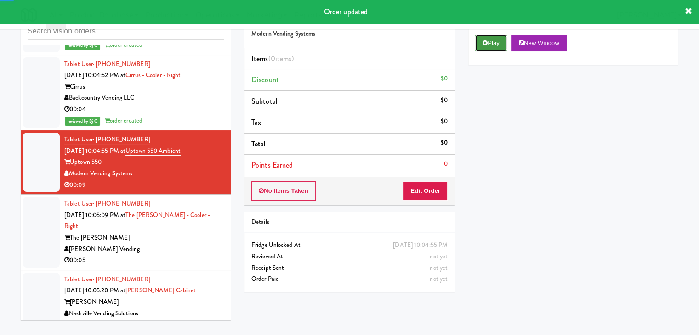
click at [484, 44] on icon at bounding box center [485, 43] width 5 height 6
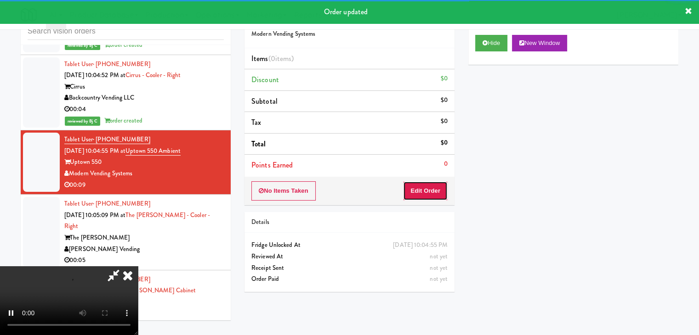
click at [425, 188] on button "Edit Order" at bounding box center [425, 191] width 45 height 19
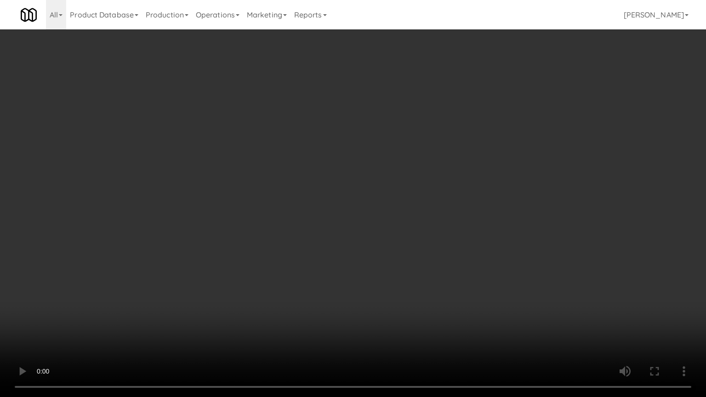
click at [426, 331] on video at bounding box center [353, 198] width 706 height 397
click at [415, 303] on video at bounding box center [353, 198] width 706 height 397
click at [417, 300] on video at bounding box center [353, 198] width 706 height 397
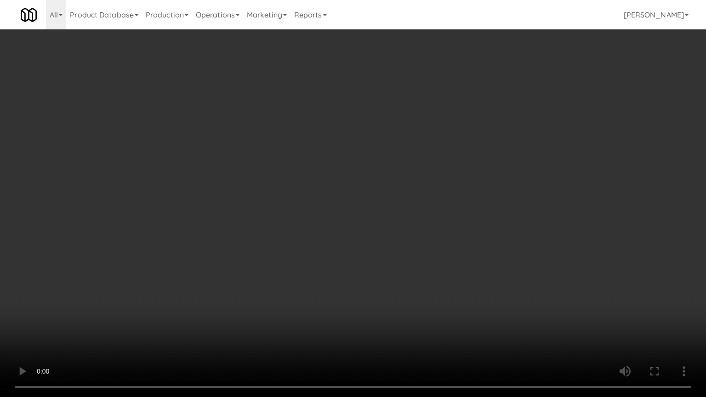
click at [417, 300] on video at bounding box center [353, 198] width 706 height 397
click at [410, 300] on video at bounding box center [353, 198] width 706 height 397
click at [411, 299] on video at bounding box center [353, 198] width 706 height 397
click at [415, 289] on video at bounding box center [353, 198] width 706 height 397
click at [415, 288] on video at bounding box center [353, 198] width 706 height 397
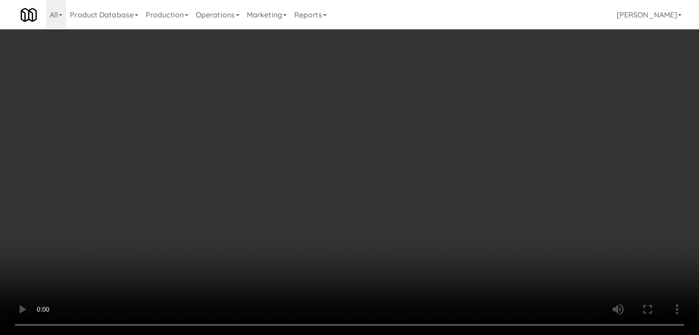
click at [505, 99] on button "Planogram" at bounding box center [497, 98] width 45 height 14
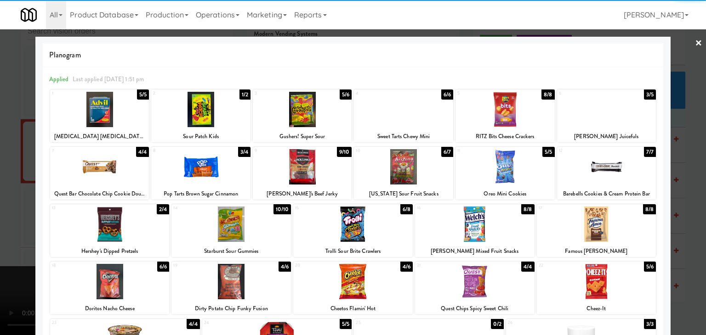
click at [479, 228] on div at bounding box center [474, 224] width 119 height 35
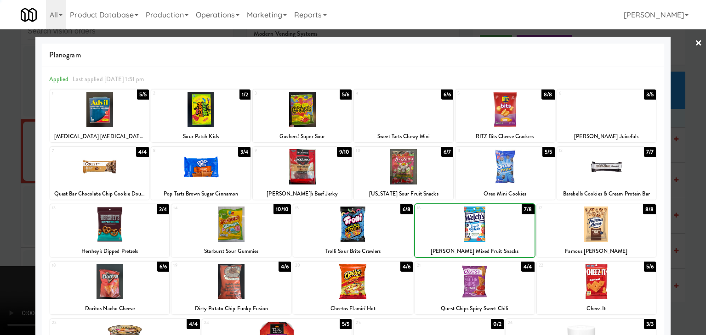
click at [2, 230] on div at bounding box center [353, 167] width 706 height 335
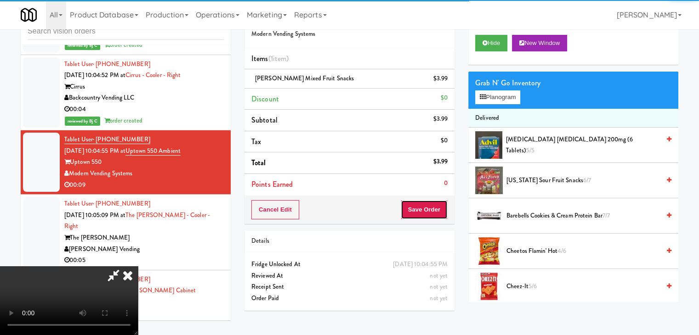
click at [431, 208] on button "Save Order" at bounding box center [424, 209] width 47 height 19
click
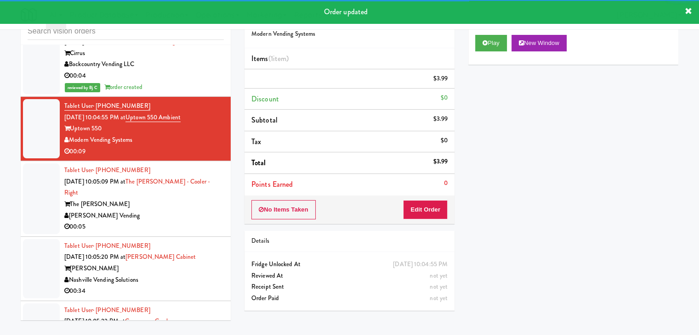
scroll to position [8182, 0]
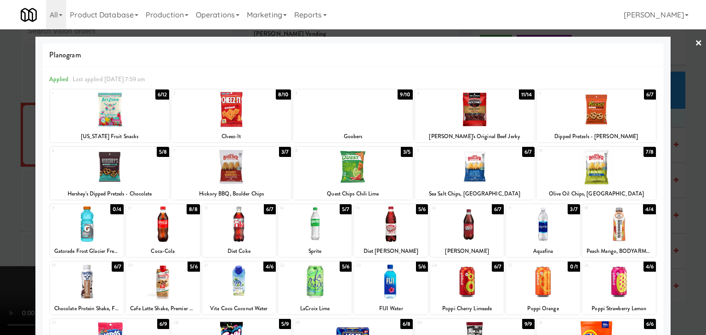
drag, startPoint x: 0, startPoint y: 189, endPoint x: 142, endPoint y: 188, distance: 142.0
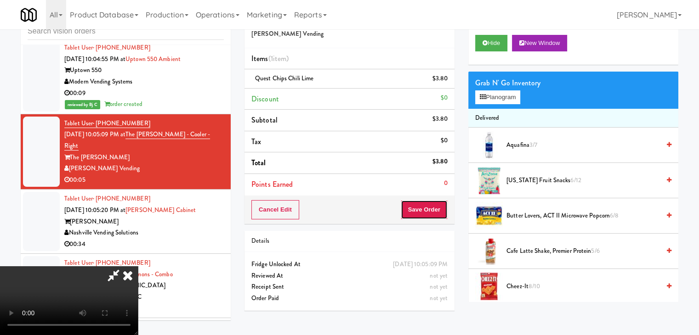
drag, startPoint x: 424, startPoint y: 212, endPoint x: 428, endPoint y: 211, distance: 4.8
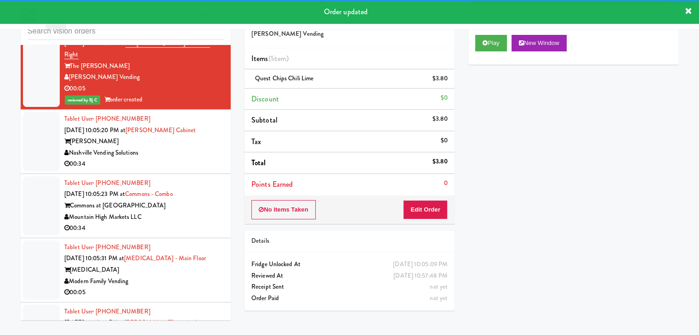
scroll to position [8274, 0]
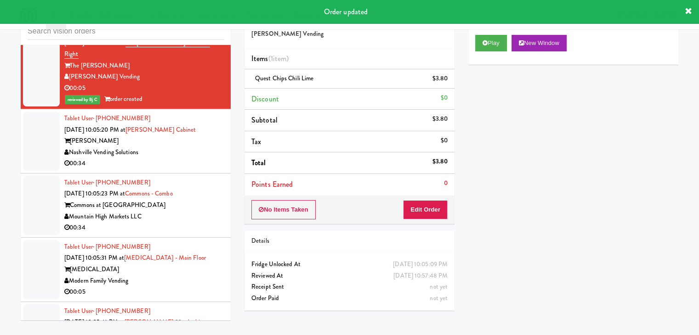
drag, startPoint x: 190, startPoint y: 124, endPoint x: 198, endPoint y: 130, distance: 9.2
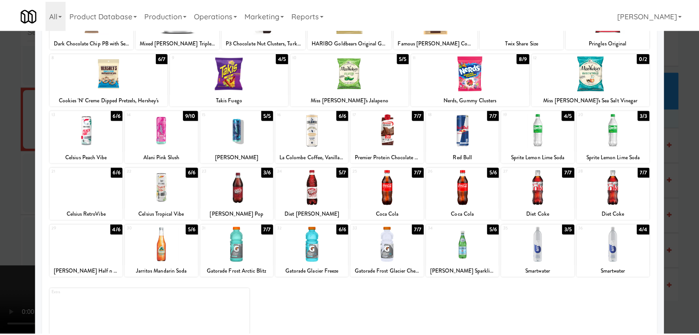
scroll to position [116, 0]
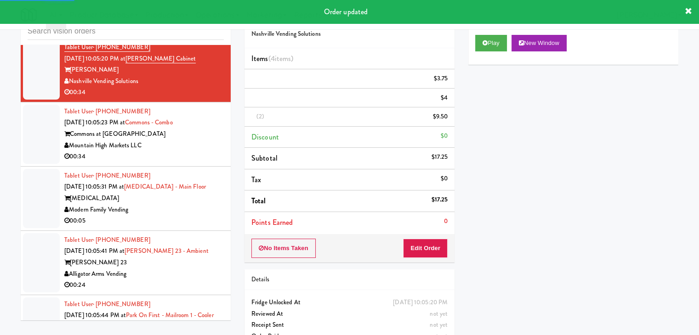
scroll to position [8366, 0]
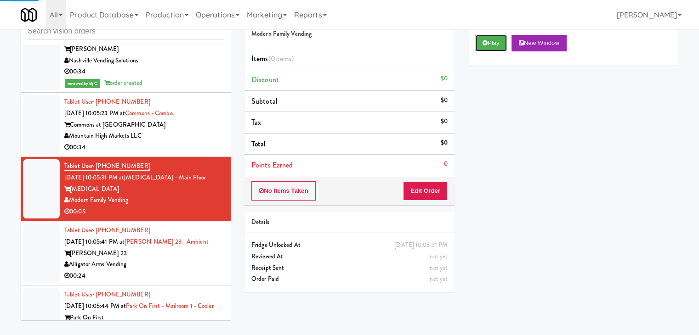
drag, startPoint x: 499, startPoint y: 47, endPoint x: 488, endPoint y: 87, distance: 41.5
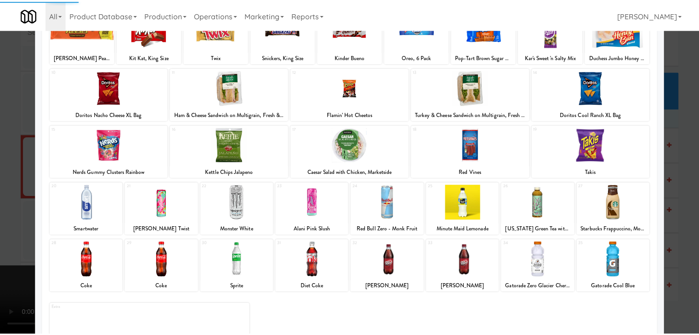
scroll to position [116, 0]
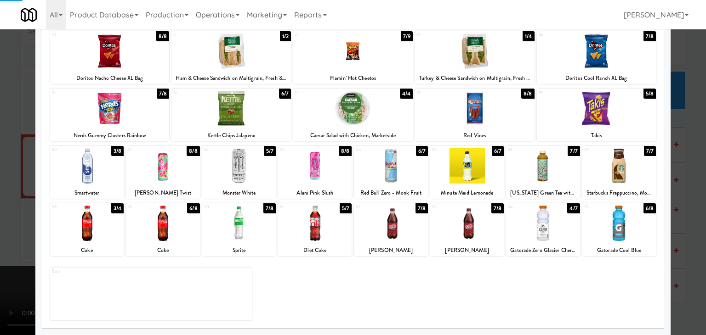
drag, startPoint x: 0, startPoint y: 241, endPoint x: 191, endPoint y: 229, distance: 191.0
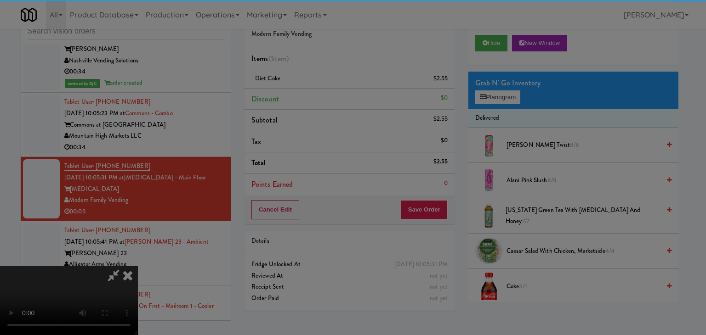
drag, startPoint x: 340, startPoint y: 85, endPoint x: 335, endPoint y: 89, distance: 6.3
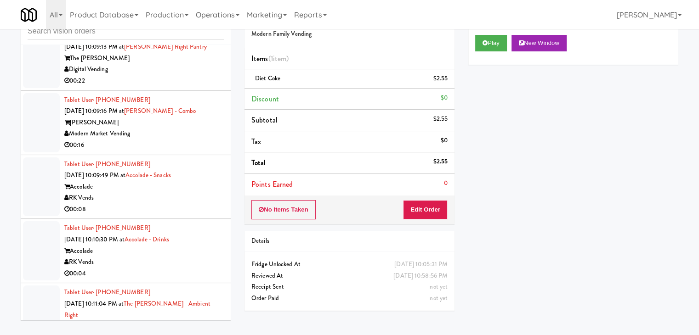
scroll to position [9480, 0]
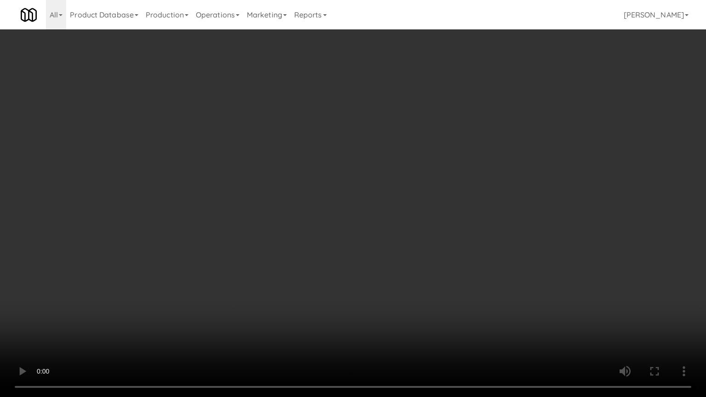
drag, startPoint x: 480, startPoint y: 289, endPoint x: 503, endPoint y: 166, distance: 124.9
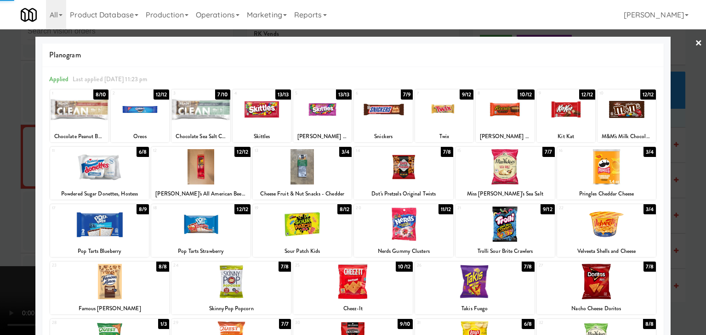
drag, startPoint x: 363, startPoint y: 241, endPoint x: 369, endPoint y: 241, distance: 5.5
drag, startPoint x: 0, startPoint y: 233, endPoint x: 186, endPoint y: 225, distance: 186.3
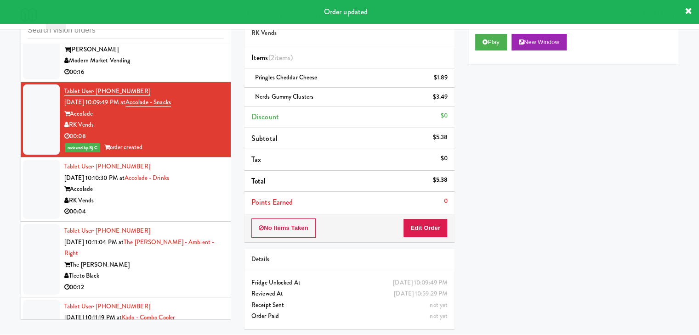
scroll to position [9572, 0]
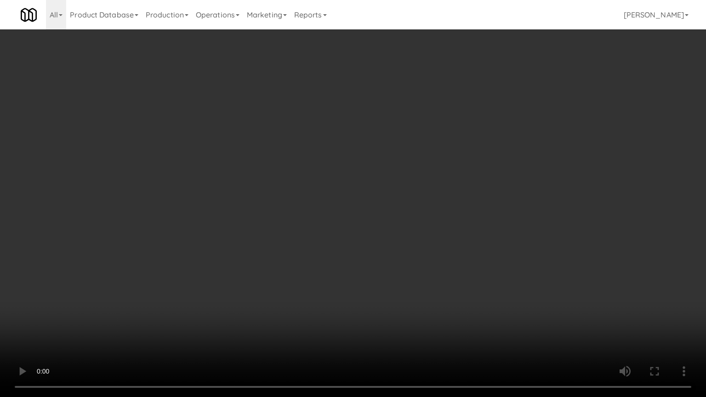
drag, startPoint x: 465, startPoint y: 290, endPoint x: 496, endPoint y: 123, distance: 170.5
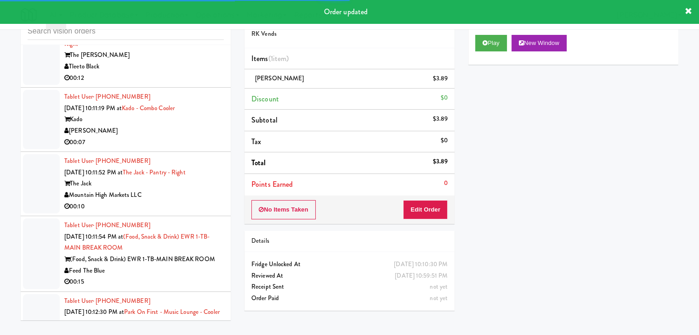
scroll to position [9767, 0]
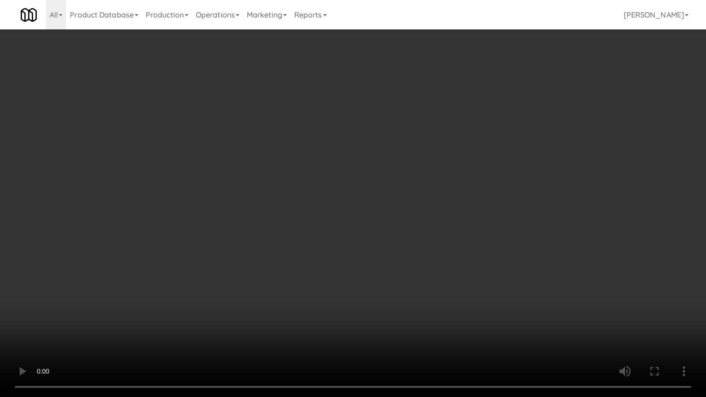
drag, startPoint x: 505, startPoint y: 250, endPoint x: 548, endPoint y: 102, distance: 153.7
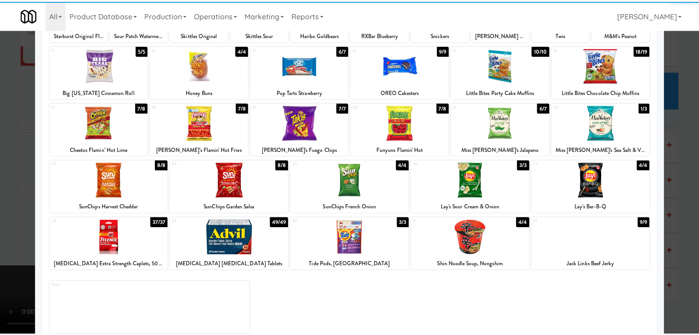
scroll to position [116, 0]
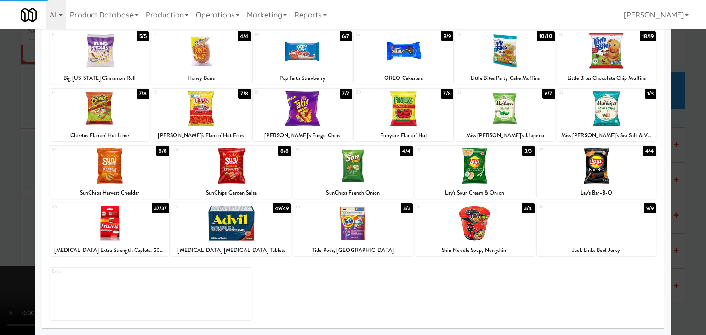
drag, startPoint x: 504, startPoint y: 55, endPoint x: 204, endPoint y: 116, distance: 305.3
drag, startPoint x: 0, startPoint y: 170, endPoint x: 139, endPoint y: 169, distance: 139.2
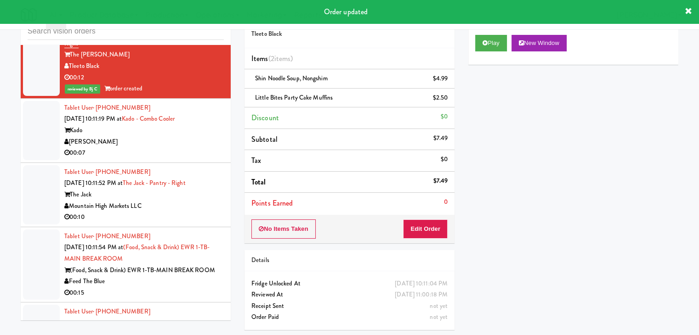
drag, startPoint x: 175, startPoint y: 150, endPoint x: 265, endPoint y: 141, distance: 90.1
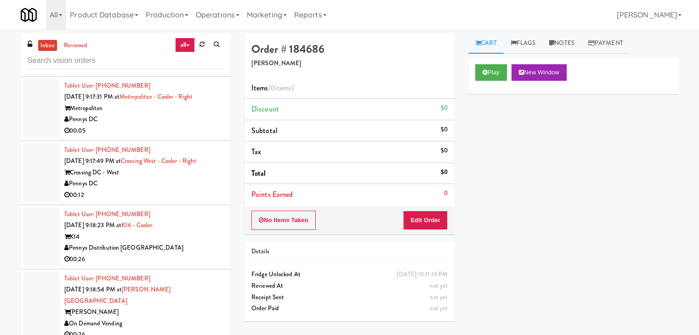
scroll to position [3656, 0]
